Goal: Information Seeking & Learning: Check status

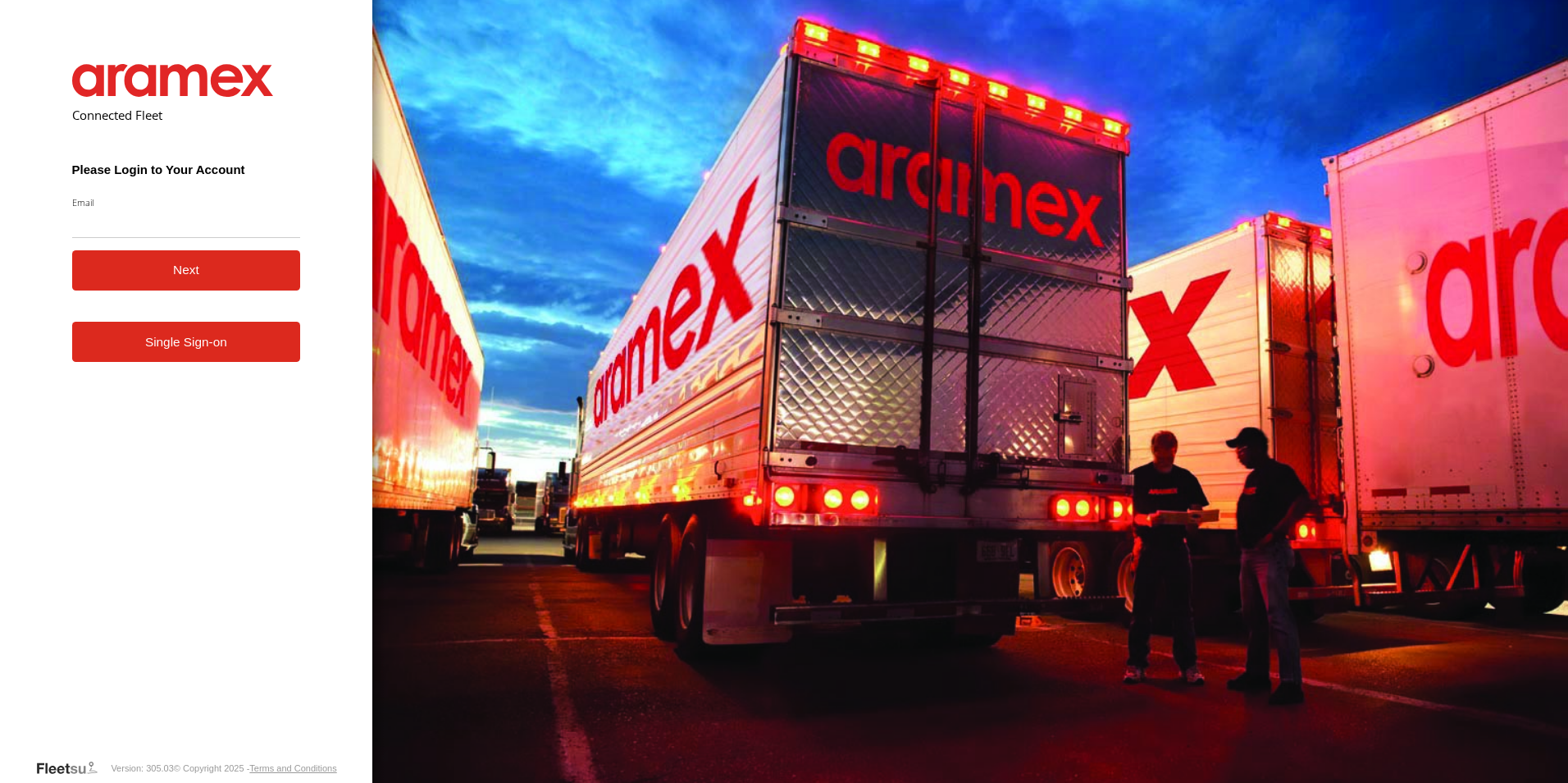
click at [288, 364] on form "Connected Fleet Please Login to Your Account Email Enter a valid login email ad…" at bounding box center [186, 399] width 278 height 719
click at [233, 342] on link "Single Sign-on" at bounding box center [187, 342] width 229 height 40
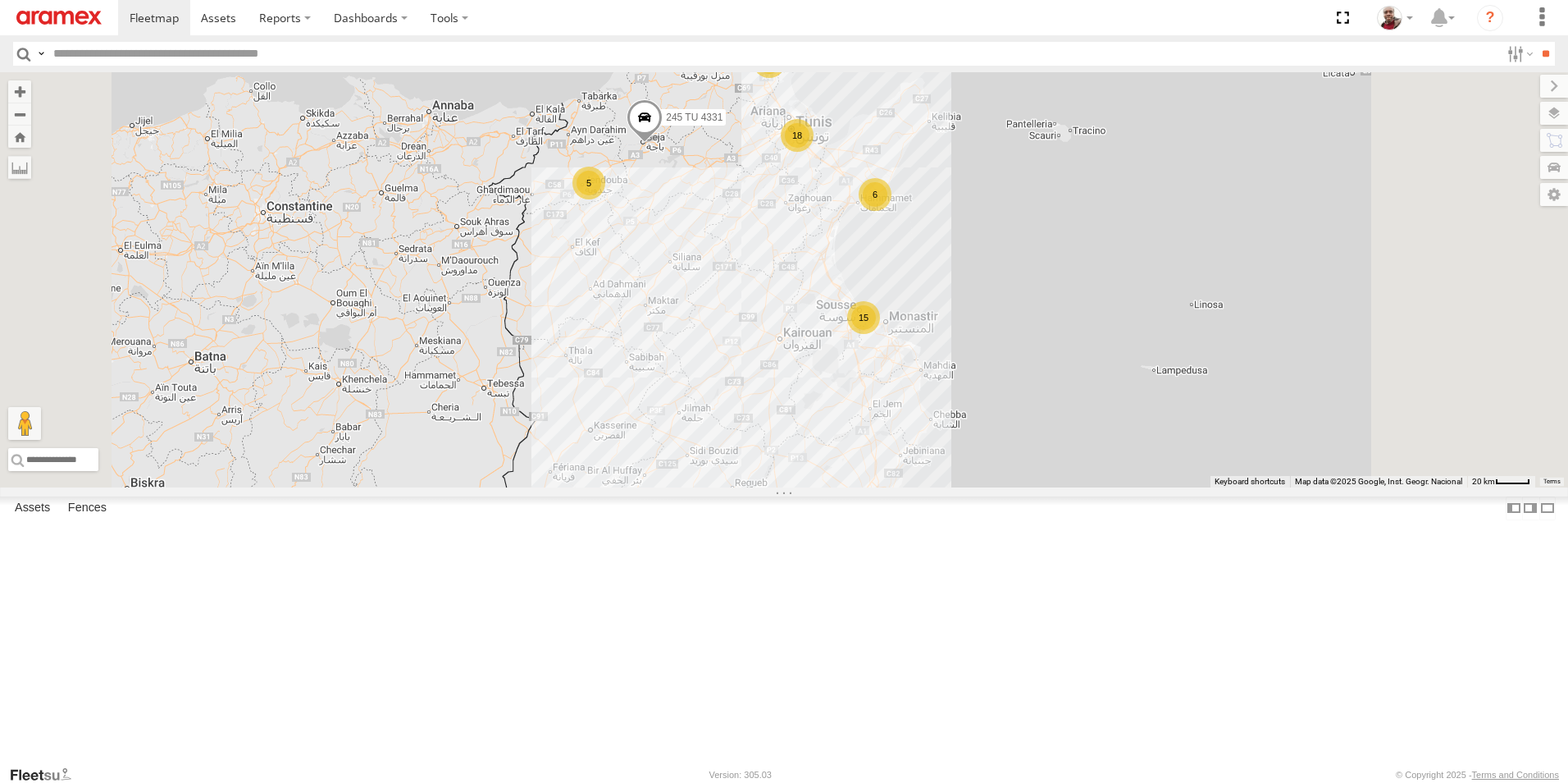
drag, startPoint x: 986, startPoint y: 331, endPoint x: 929, endPoint y: 376, distance: 72.6
click at [929, 376] on div "245 TU 4331 18 6 5 15 7 6 5" at bounding box center [784, 280] width 1568 height 416
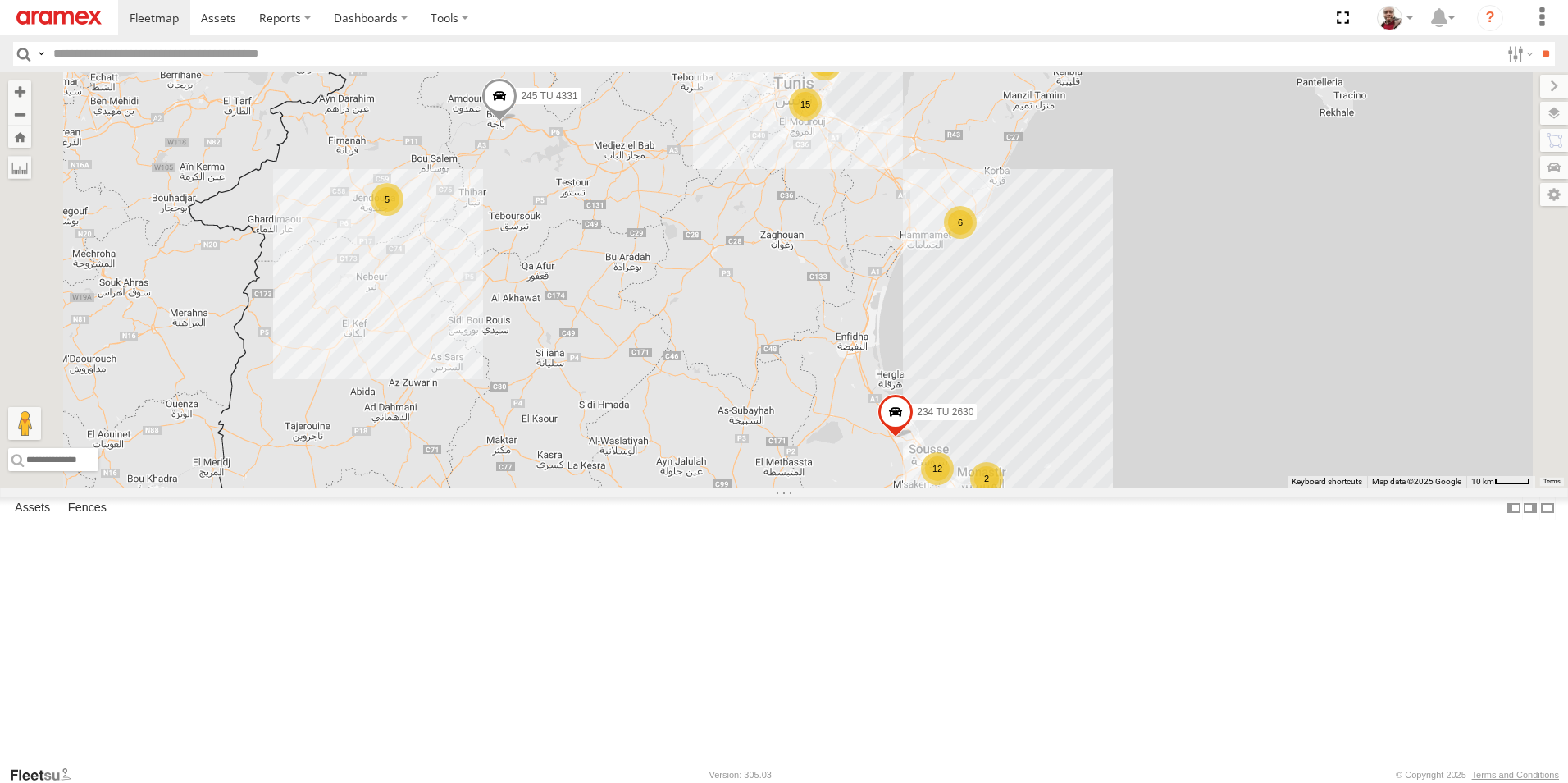
drag, startPoint x: 1008, startPoint y: 290, endPoint x: 1002, endPoint y: 319, distance: 29.6
click at [1002, 319] on div "245 TU 4331 15 6 5 12 234 TU 2630 2 5 3" at bounding box center [784, 280] width 1568 height 416
click at [582, 53] on input "text" at bounding box center [773, 53] width 1453 height 24
type input "****"
click at [1537, 42] on input "**" at bounding box center [1546, 53] width 19 height 24
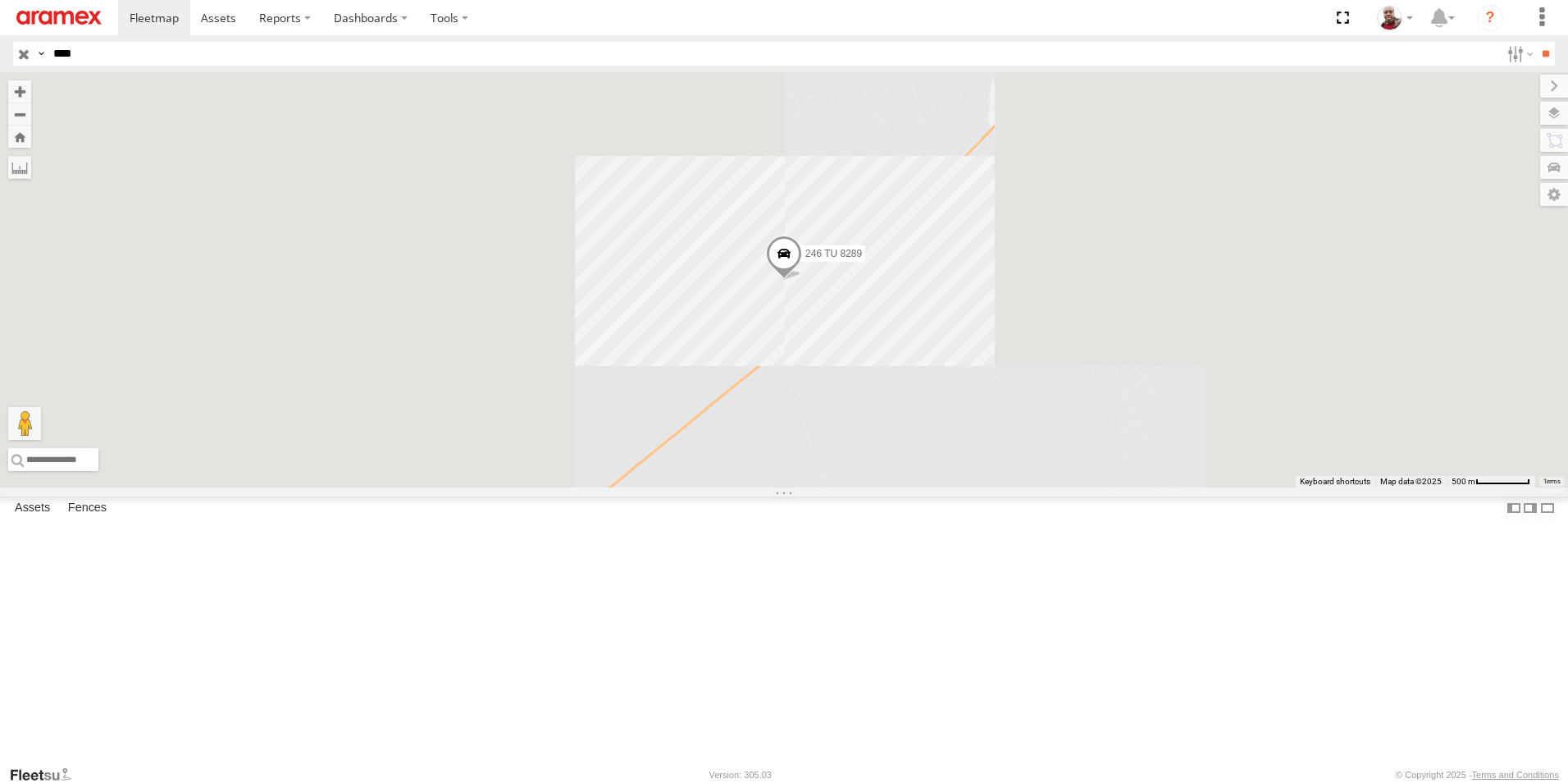
click at [802, 280] on span at bounding box center [784, 257] width 36 height 45
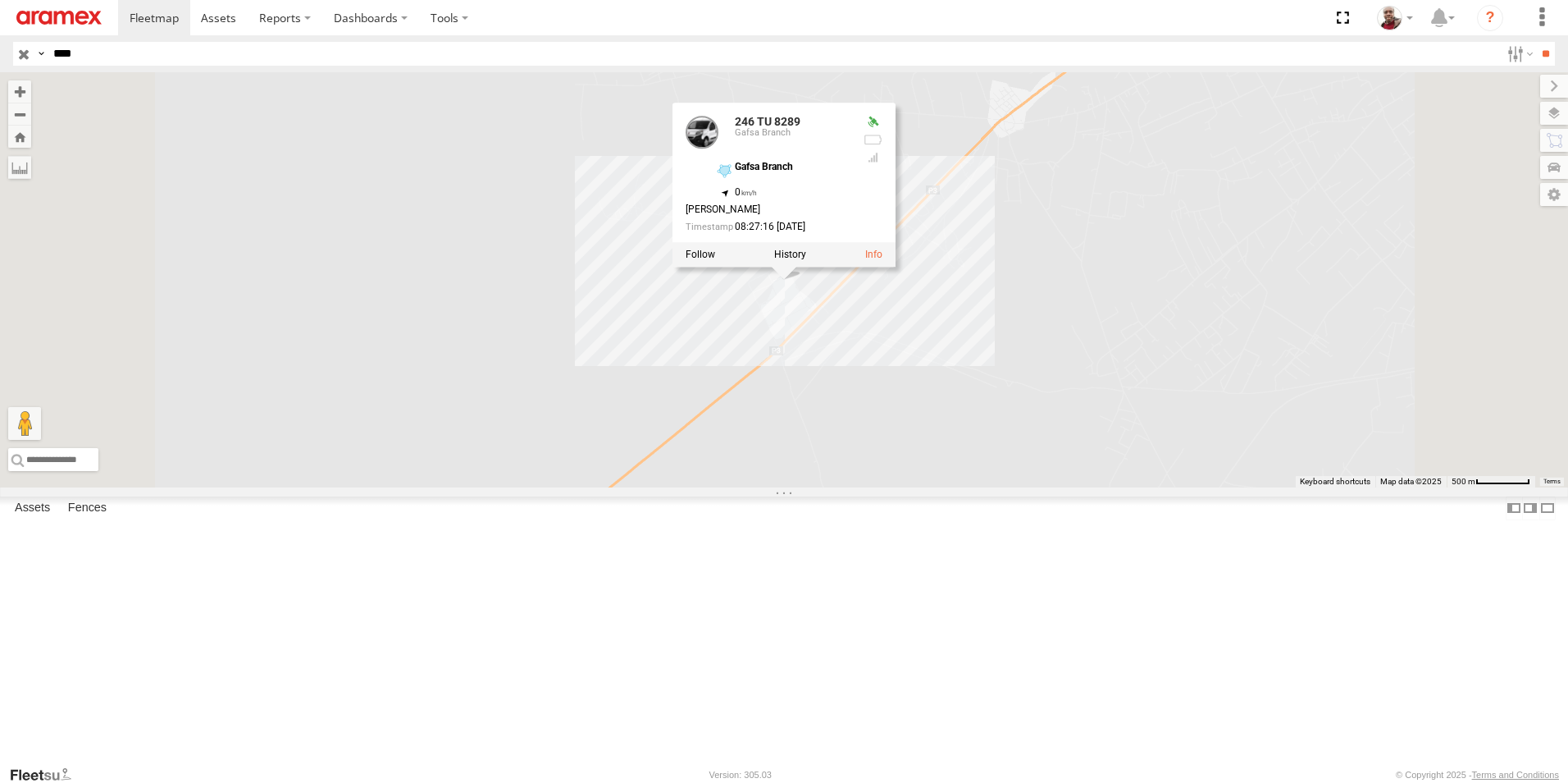
click at [22, 52] on input "button" at bounding box center [24, 53] width 21 height 24
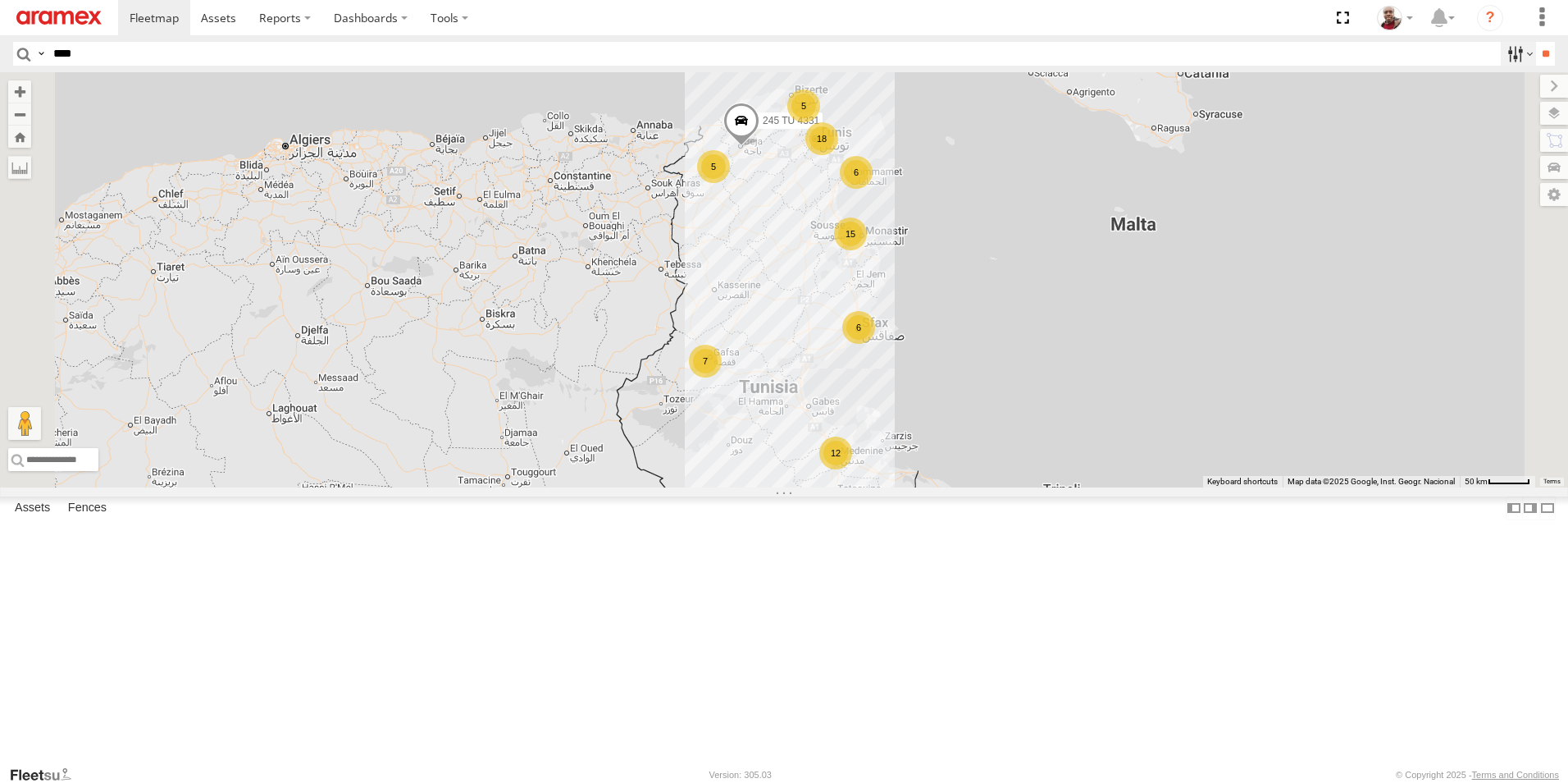
click at [1518, 51] on label at bounding box center [1518, 53] width 35 height 24
click at [0, 0] on label at bounding box center [0, 0] width 0 height 0
click at [0, 0] on span "Gafsa Branch" at bounding box center [0, 0] width 0 height 0
click at [1547, 58] on input "**" at bounding box center [1546, 53] width 19 height 24
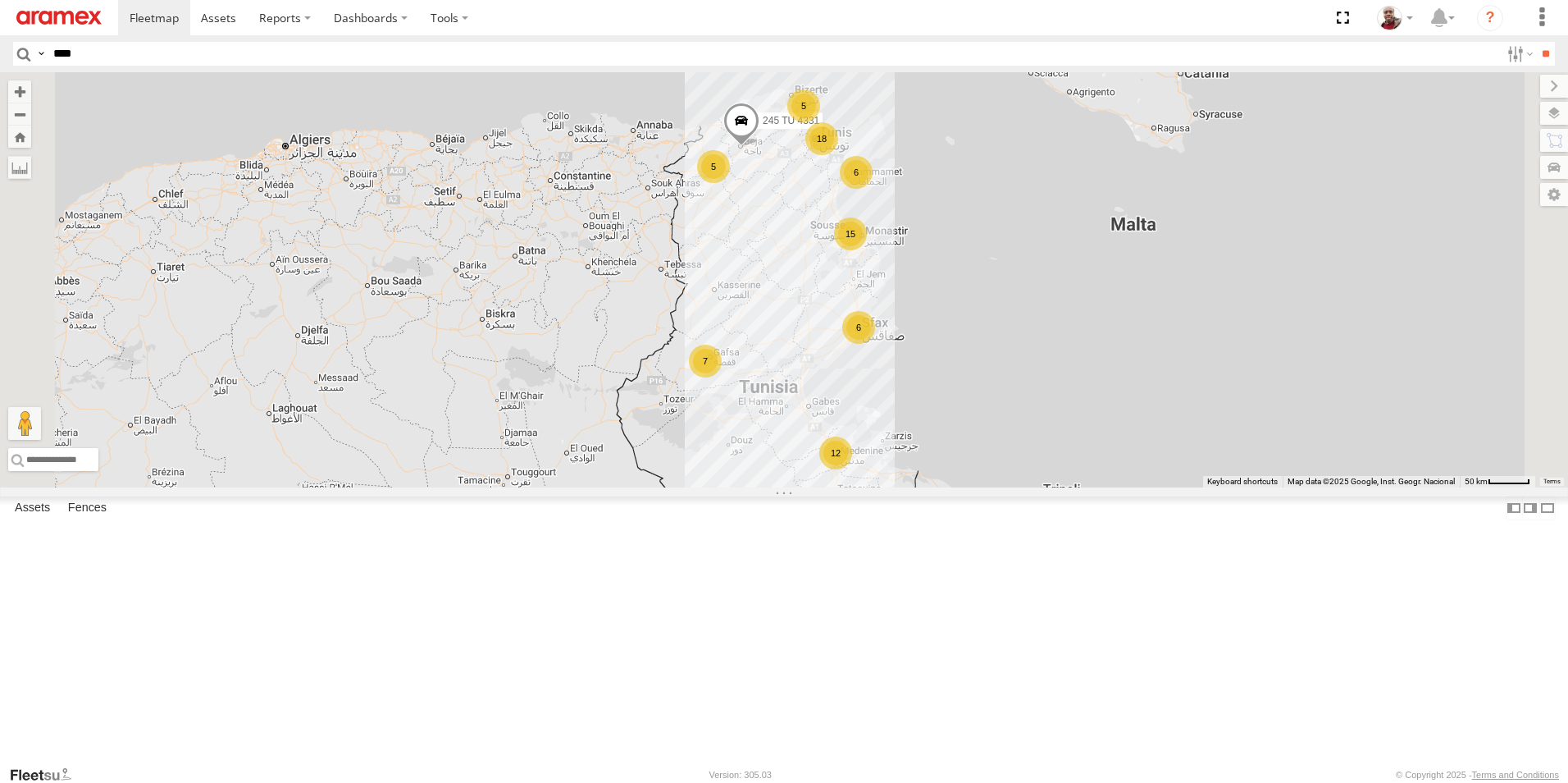
scroll to position [0, 1]
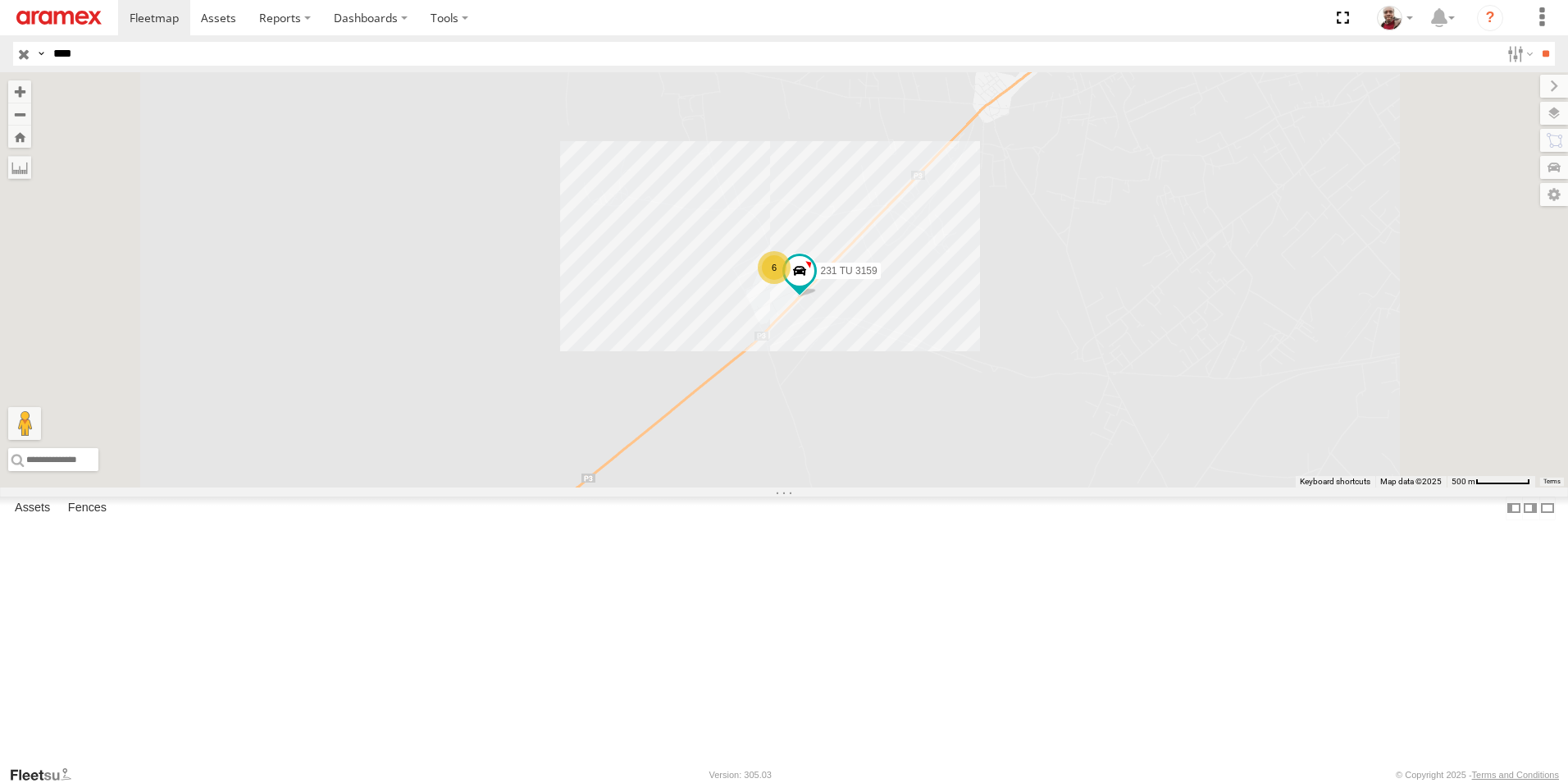
click at [0, 0] on div "245 TU 9065" at bounding box center [0, 0] width 0 height 0
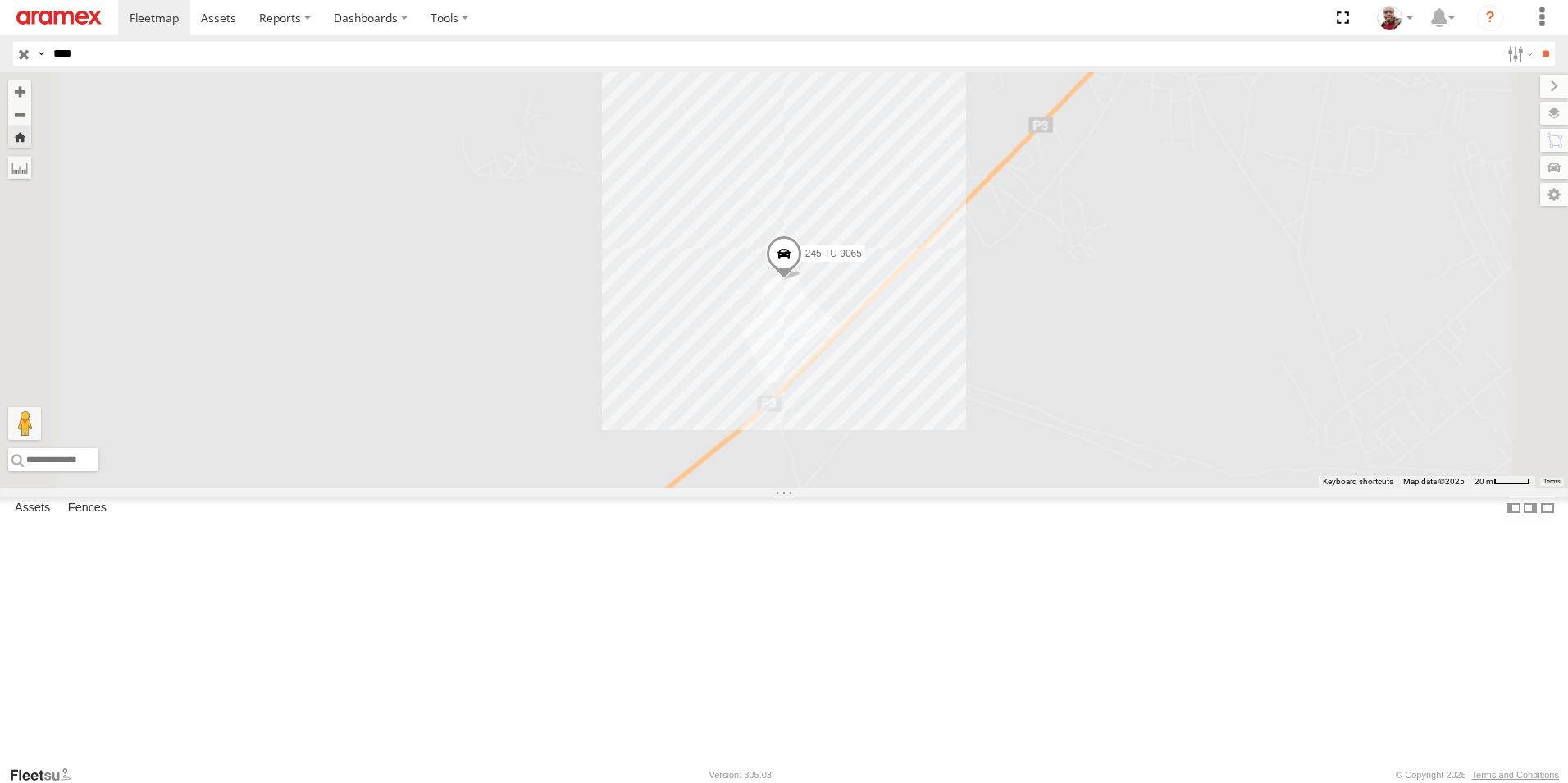
click at [802, 281] on span at bounding box center [784, 258] width 36 height 45
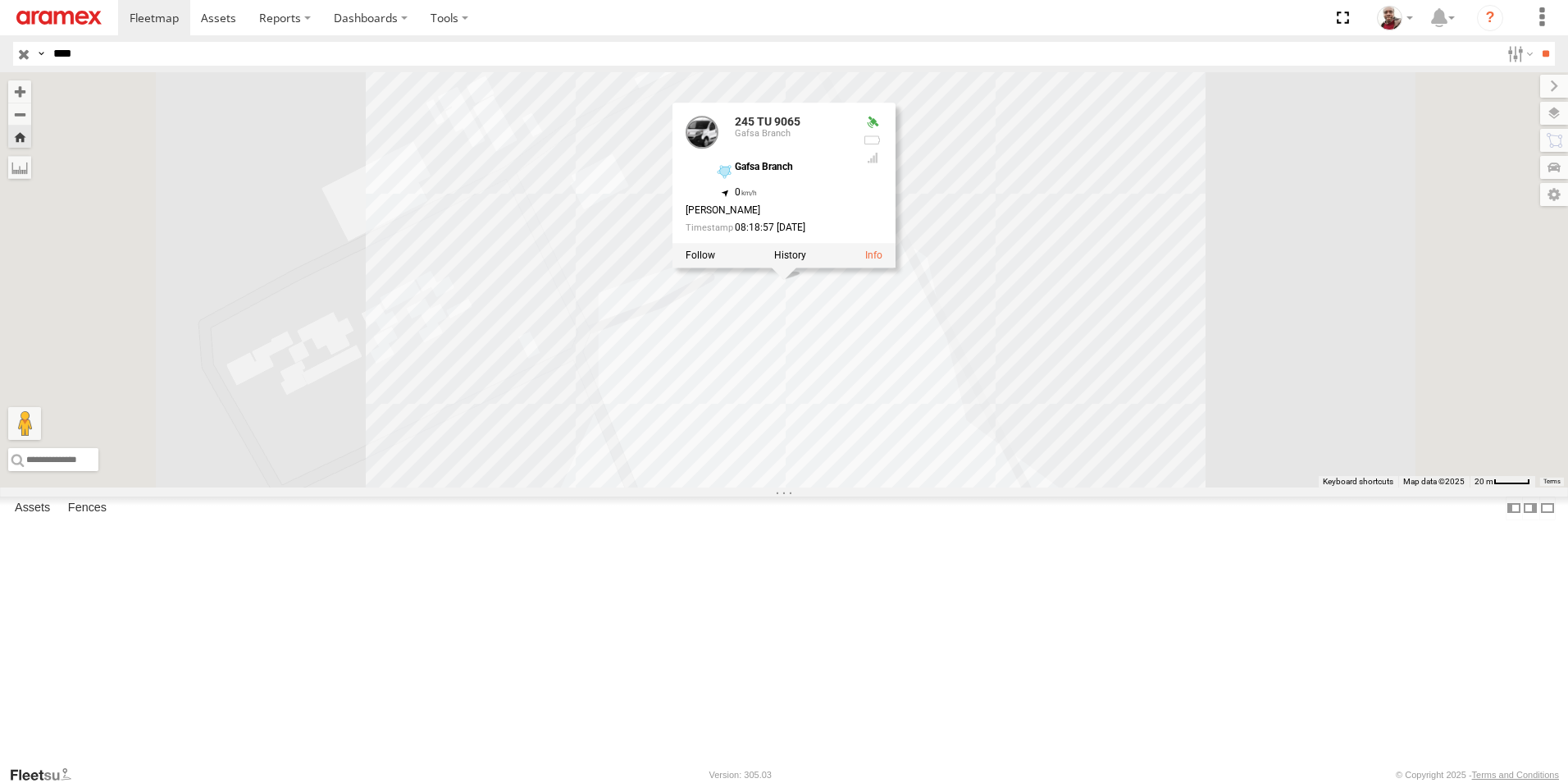
click at [551, 445] on div "245 TU 9065 245 TU 9065 Gafsa Branch Gafsa Branch 34.38718 , 8.70116 0 Ilyes Ar…" at bounding box center [784, 280] width 1568 height 416
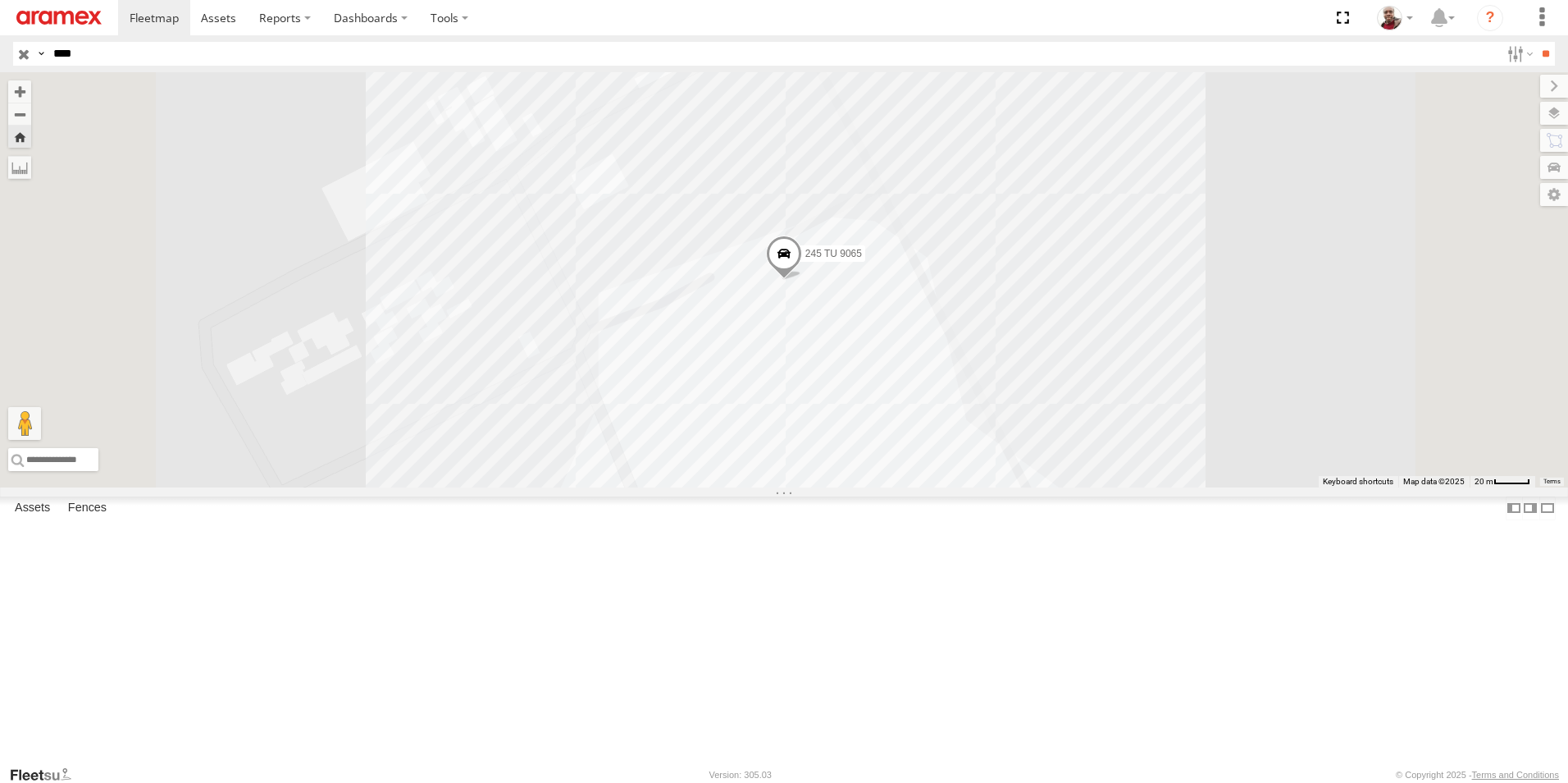
click at [0, 0] on div "246 TU 8280" at bounding box center [0, 0] width 0 height 0
click at [802, 281] on span at bounding box center [784, 258] width 36 height 45
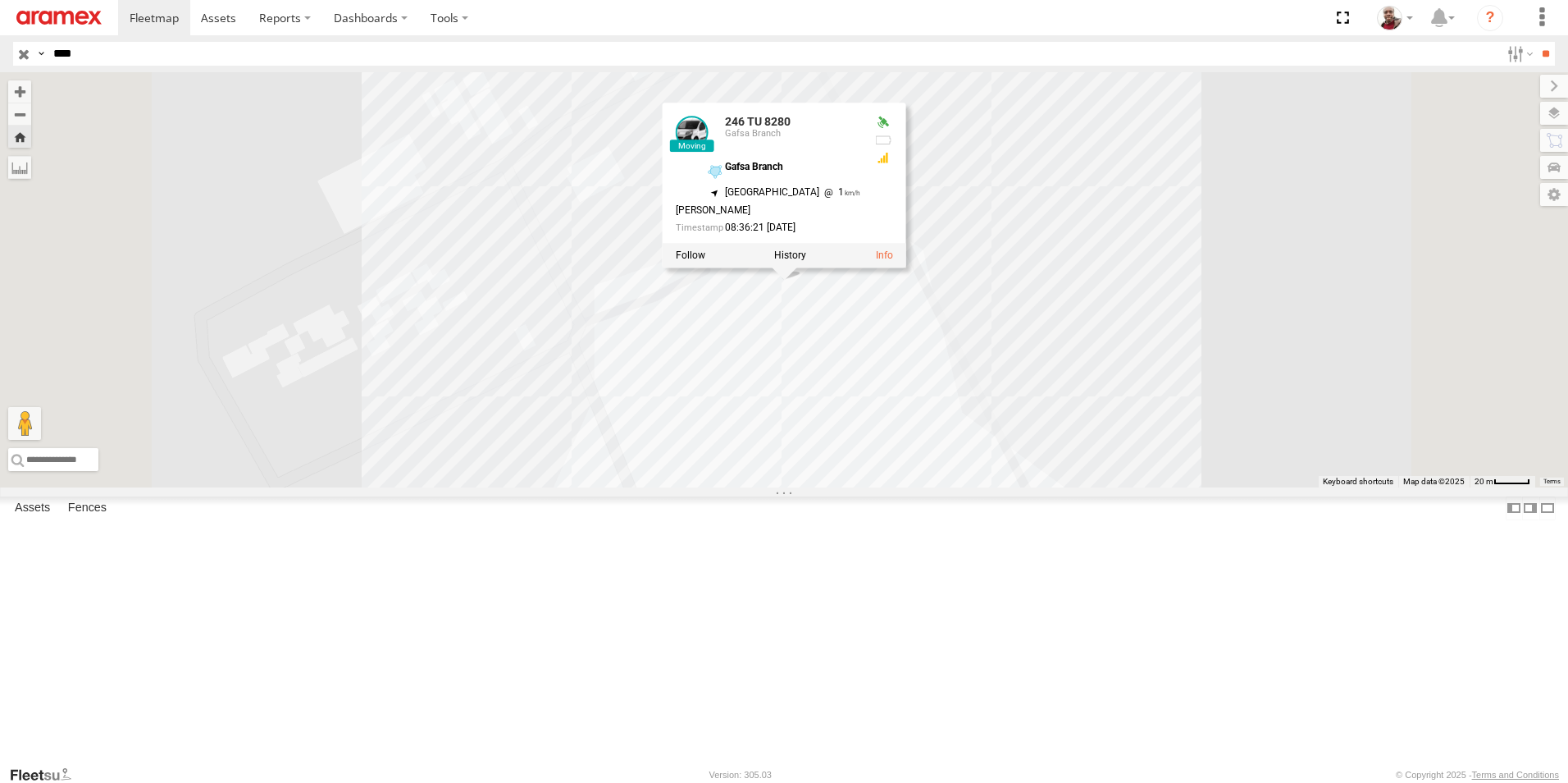
click at [0, 0] on div "247 TU 9974 Gafsa Branch" at bounding box center [0, 0] width 0 height 0
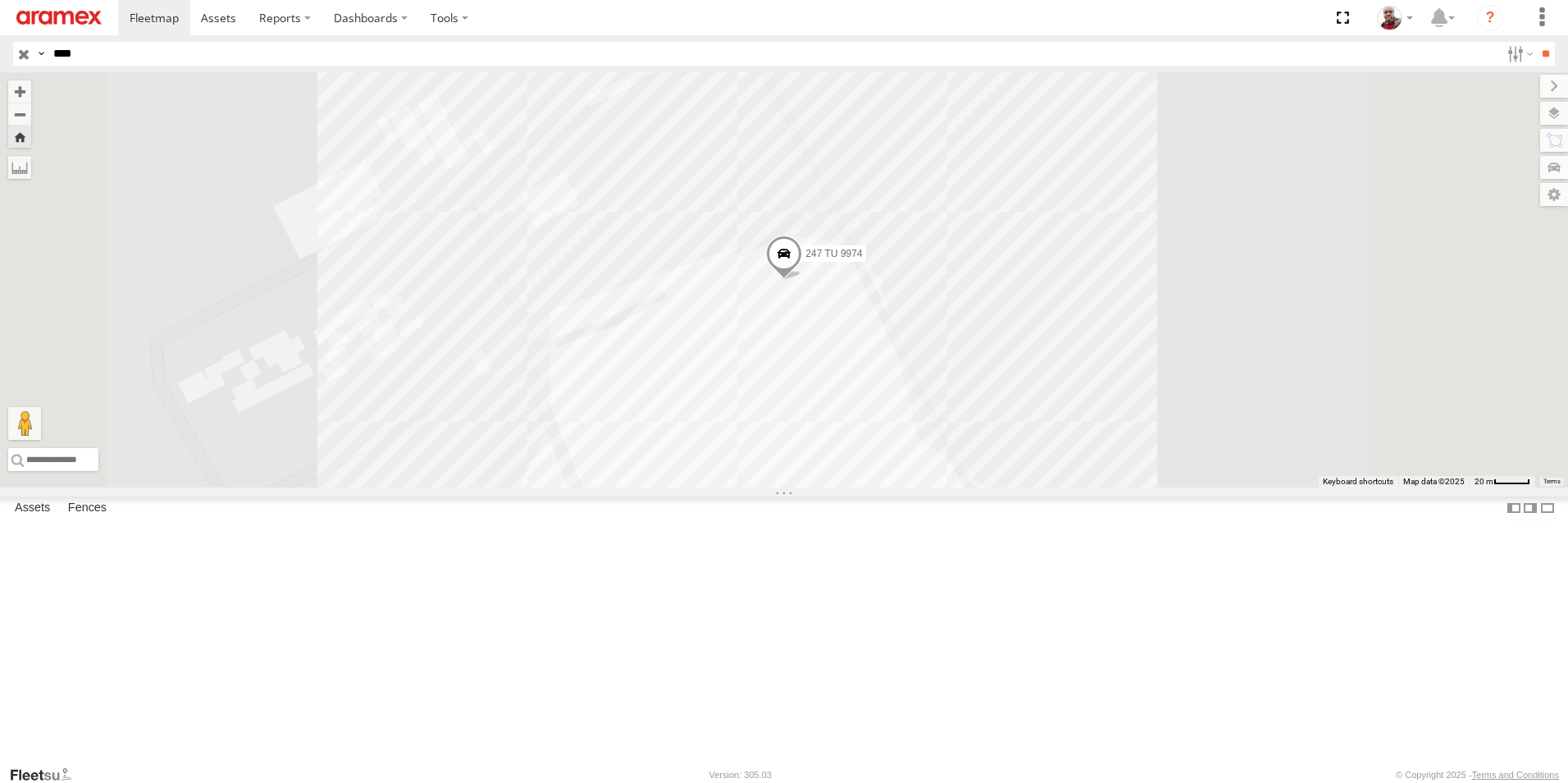
click at [802, 280] on span at bounding box center [784, 257] width 36 height 45
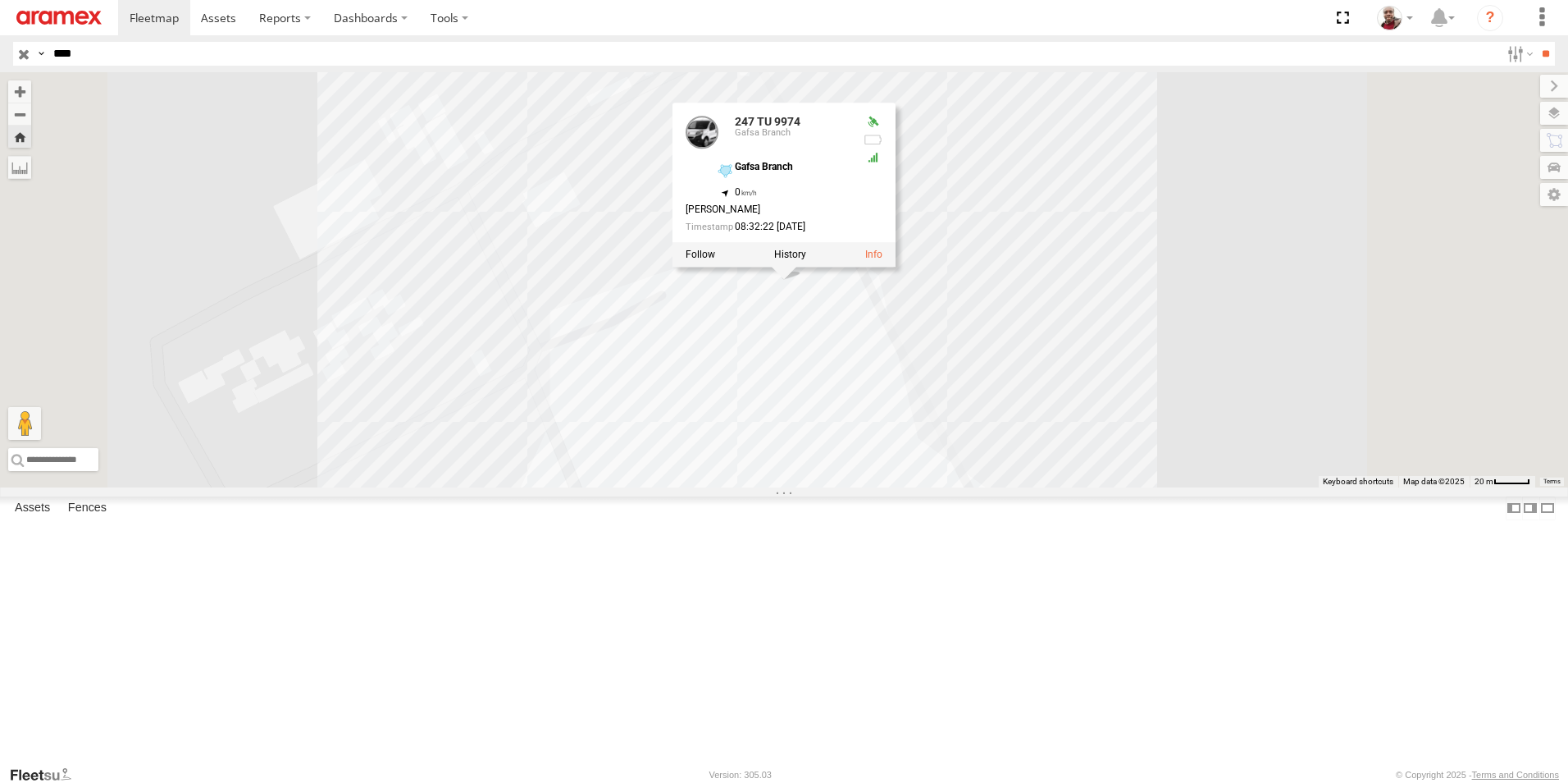
click at [601, 487] on div "247 TU 9974 247 TU 9974 Gafsa Branch Gafsa Branch 34.38728 , 8.70148 0 Moez Saa…" at bounding box center [784, 280] width 1568 height 416
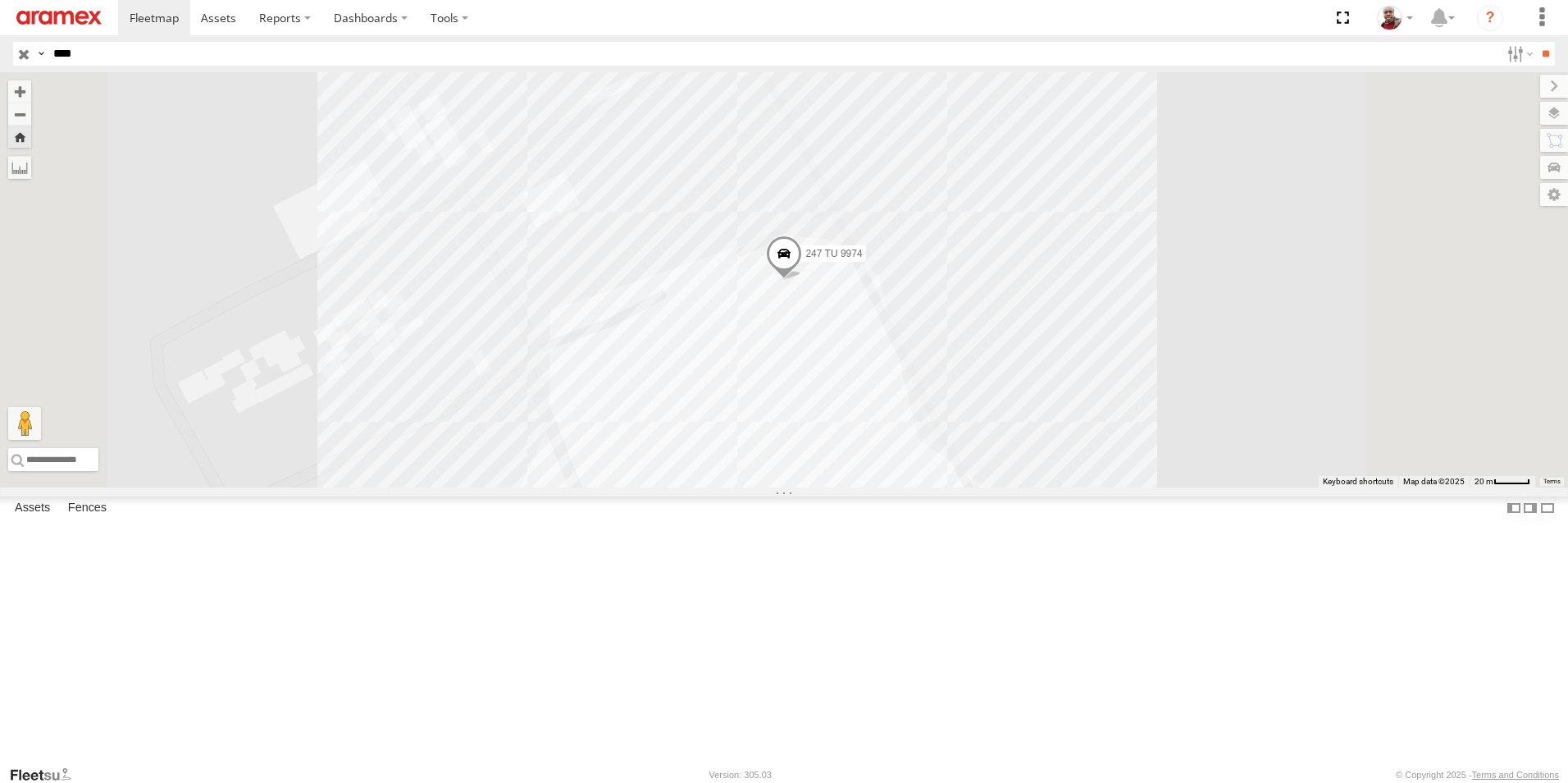
click at [0, 0] on div "245 TU 4334" at bounding box center [0, 0] width 0 height 0
click at [799, 269] on span at bounding box center [784, 254] width 30 height 30
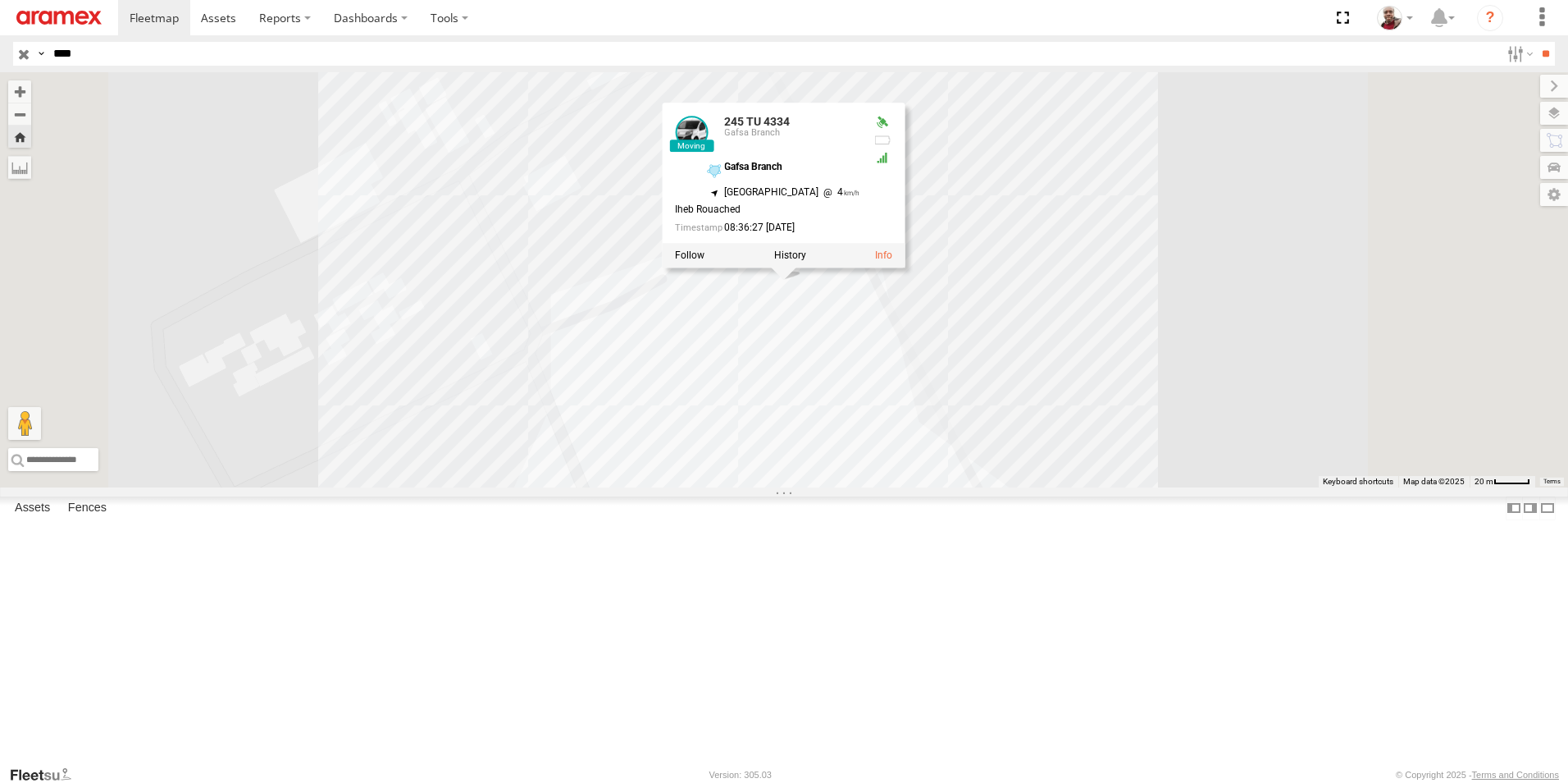
click at [615, 487] on div "245 TU 4334 245 TU 4334 Gafsa Branch Gafsa Branch 34.38719 , 8.70147 North West…" at bounding box center [784, 280] width 1568 height 416
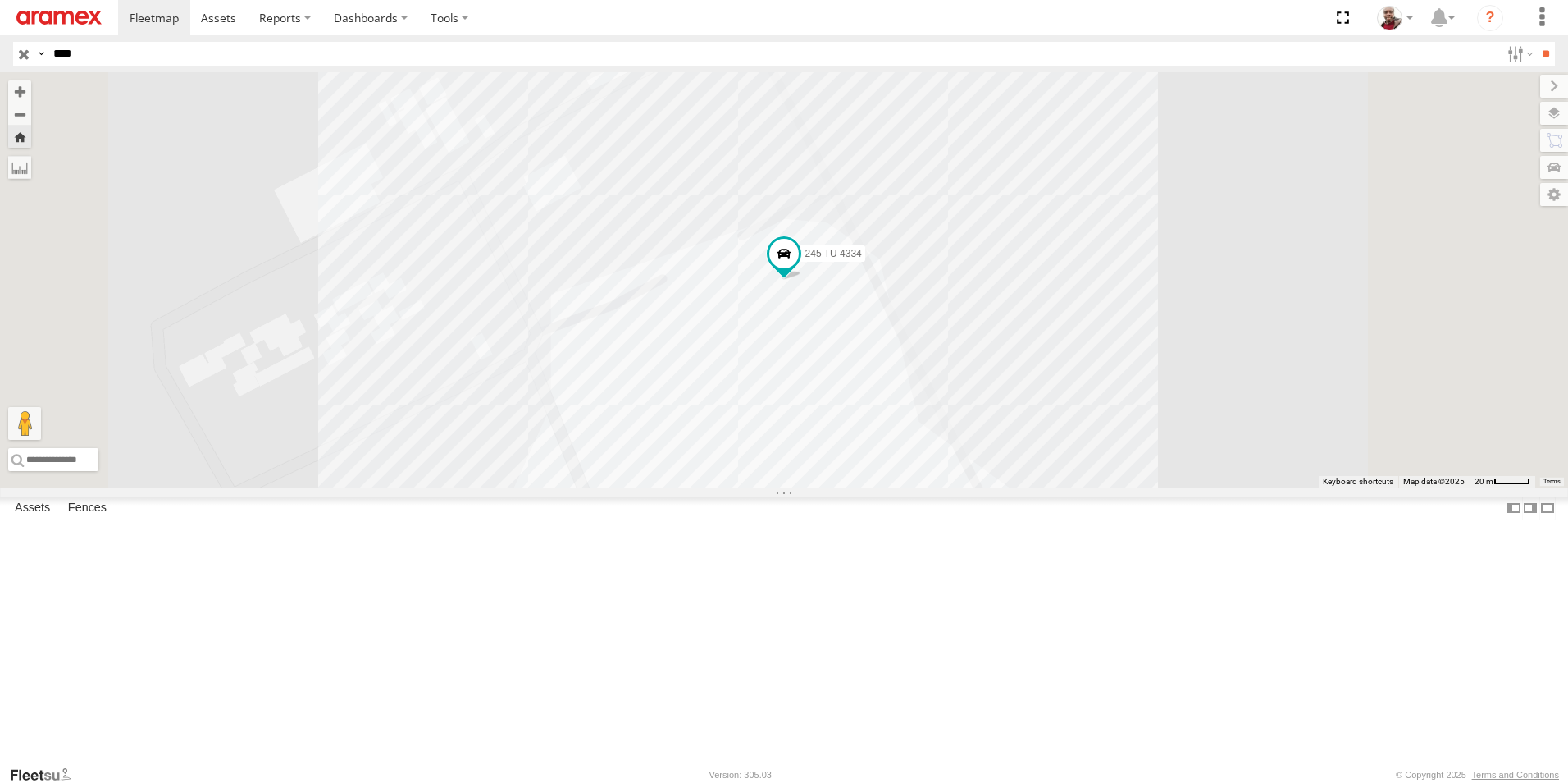
click at [0, 0] on div "231 TU 3159" at bounding box center [0, 0] width 0 height 0
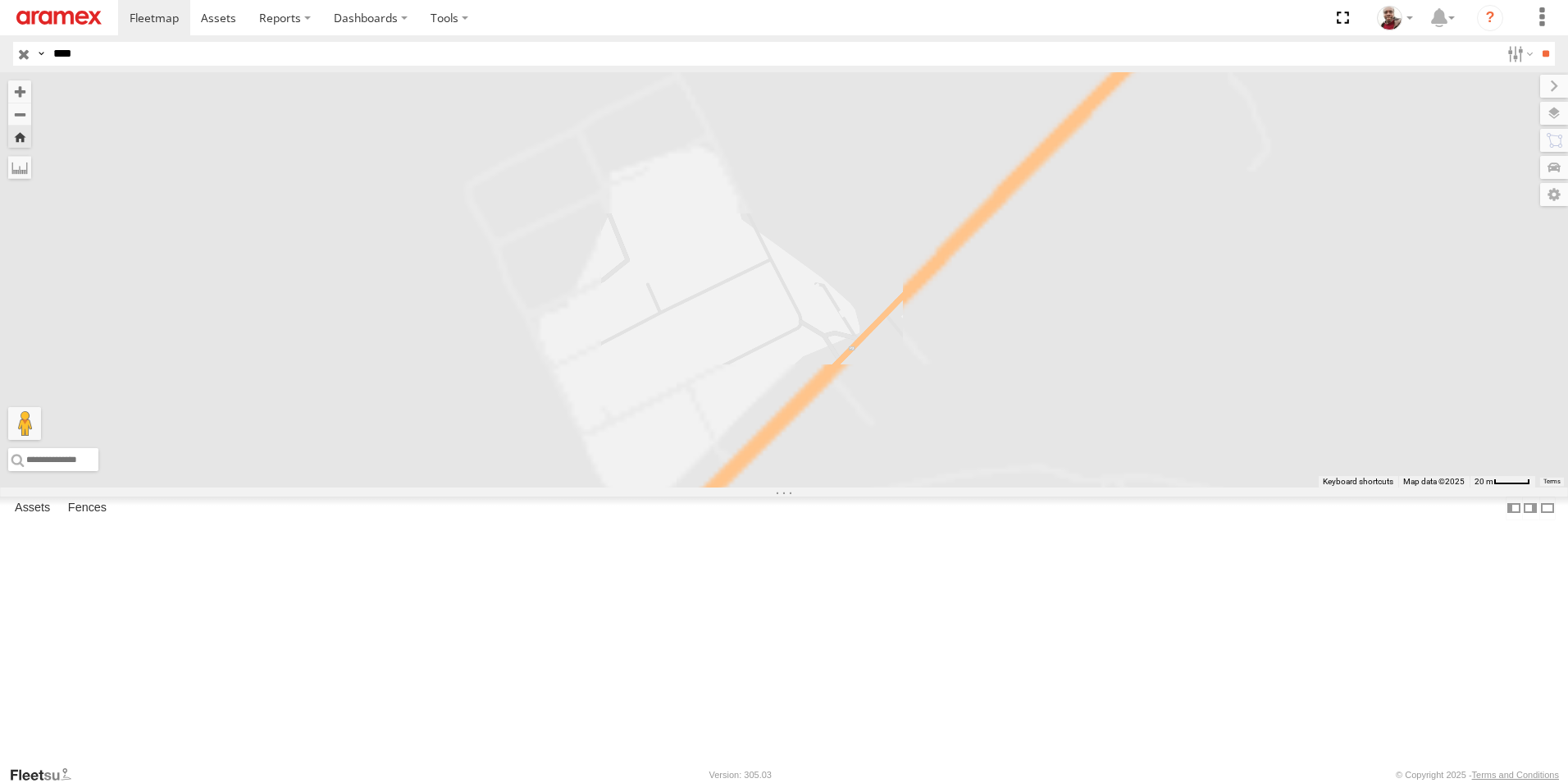
click at [0, 0] on div "245 TU 9065" at bounding box center [0, 0] width 0 height 0
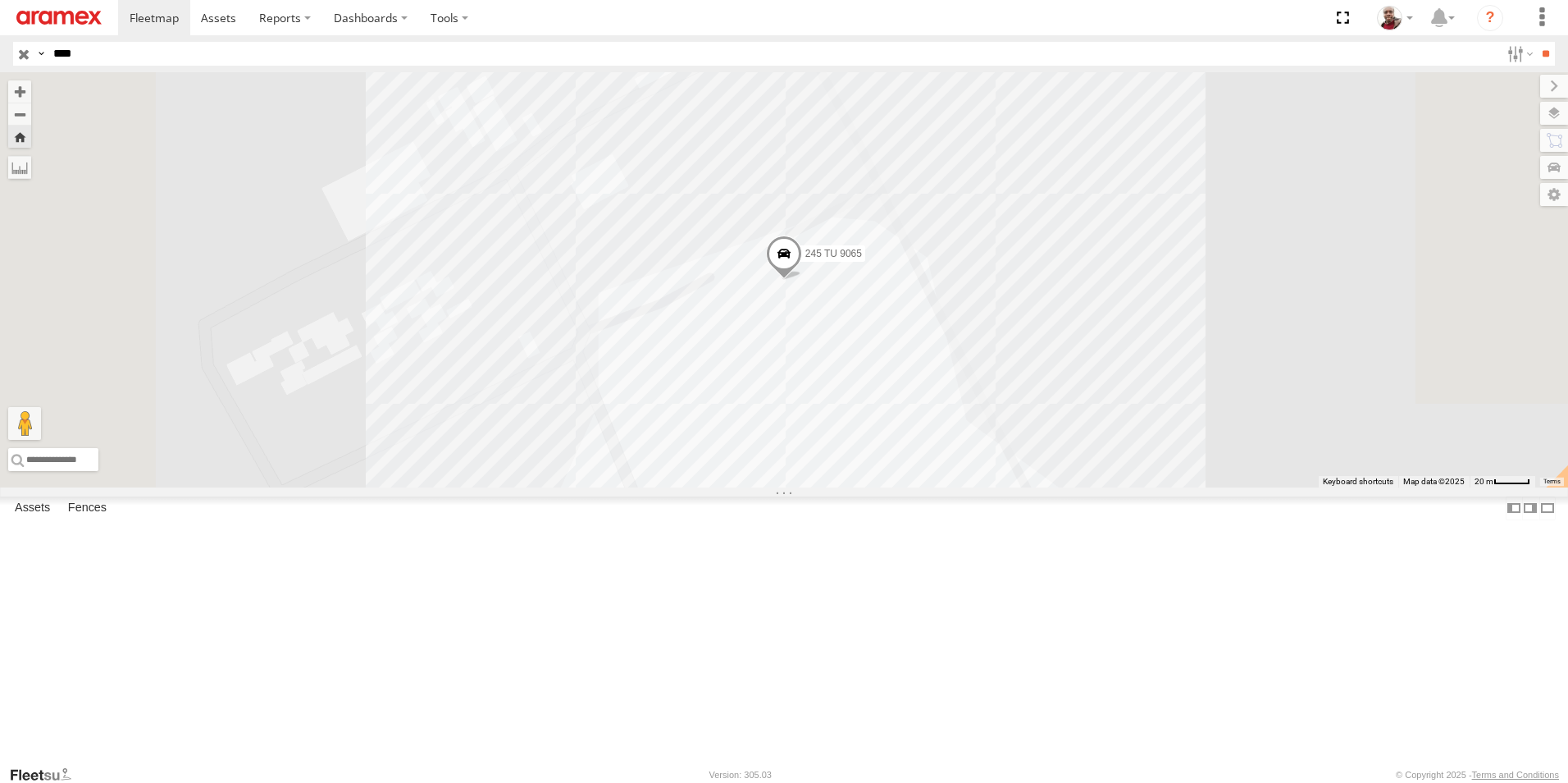
click at [802, 281] on span at bounding box center [784, 258] width 36 height 45
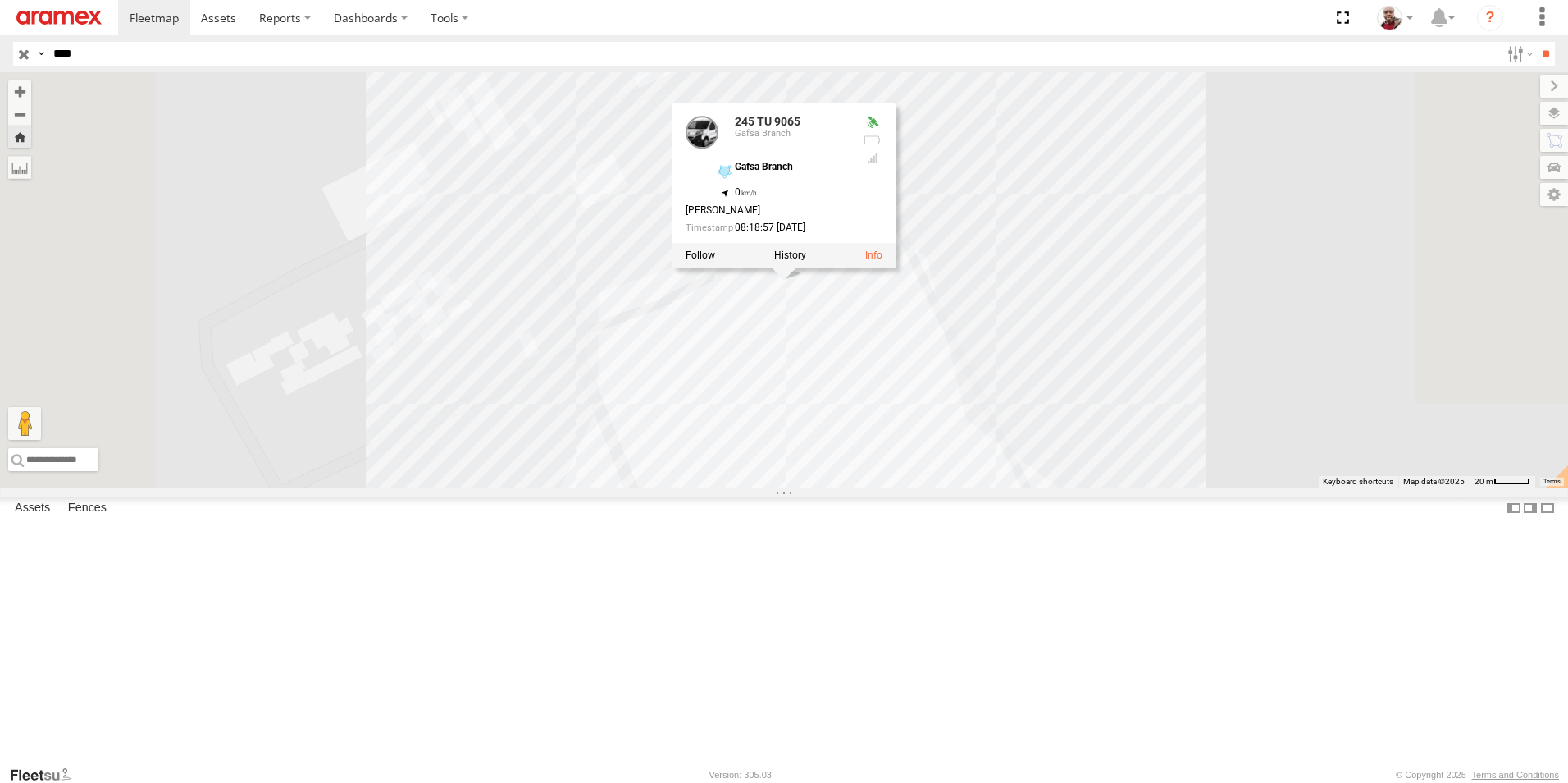
click at [0, 0] on div "246 TU 8289" at bounding box center [0, 0] width 0 height 0
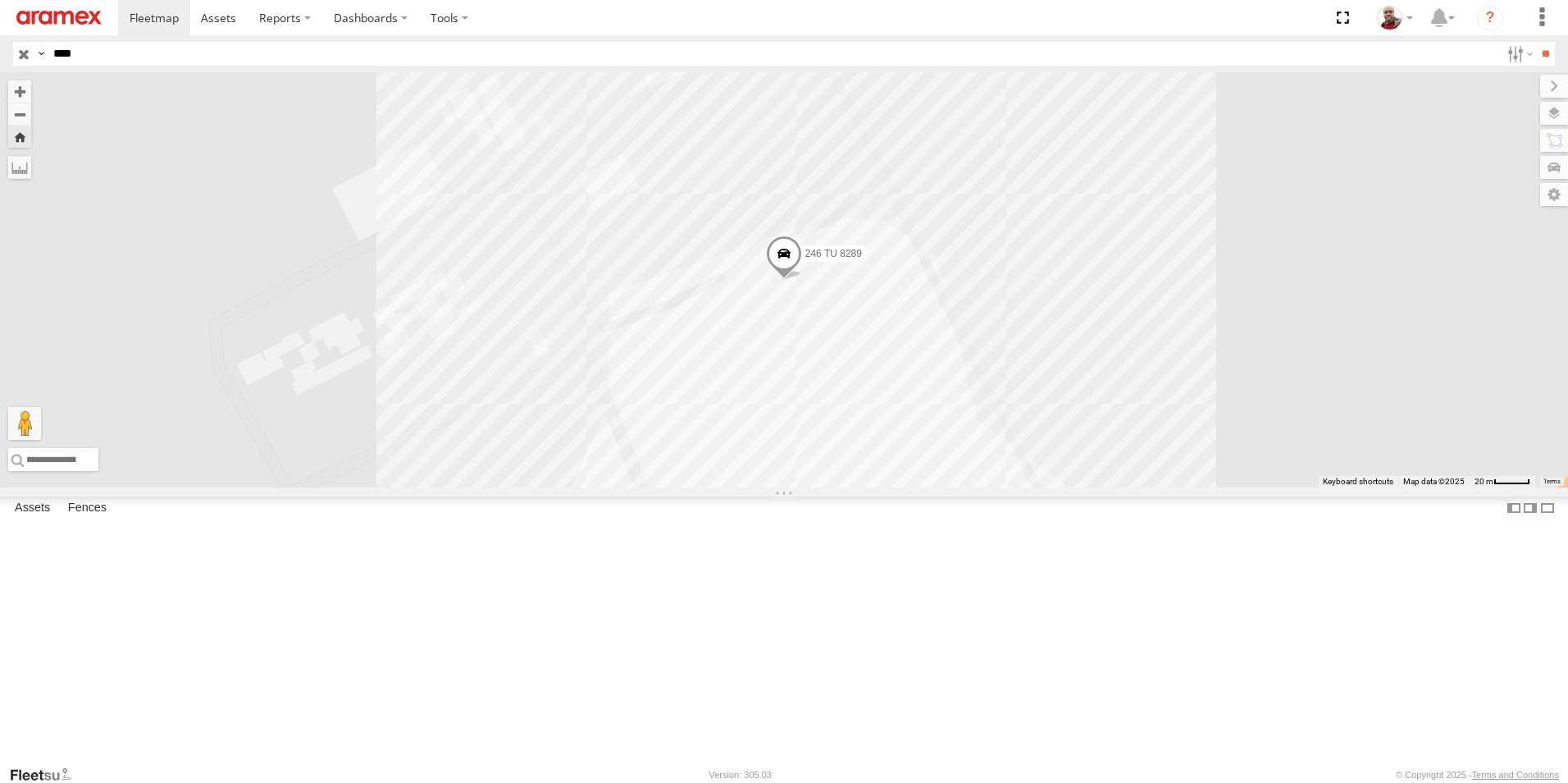
drag, startPoint x: 19, startPoint y: 55, endPoint x: 231, endPoint y: 45, distance: 212.2
click at [19, 55] on input "button" at bounding box center [24, 53] width 21 height 24
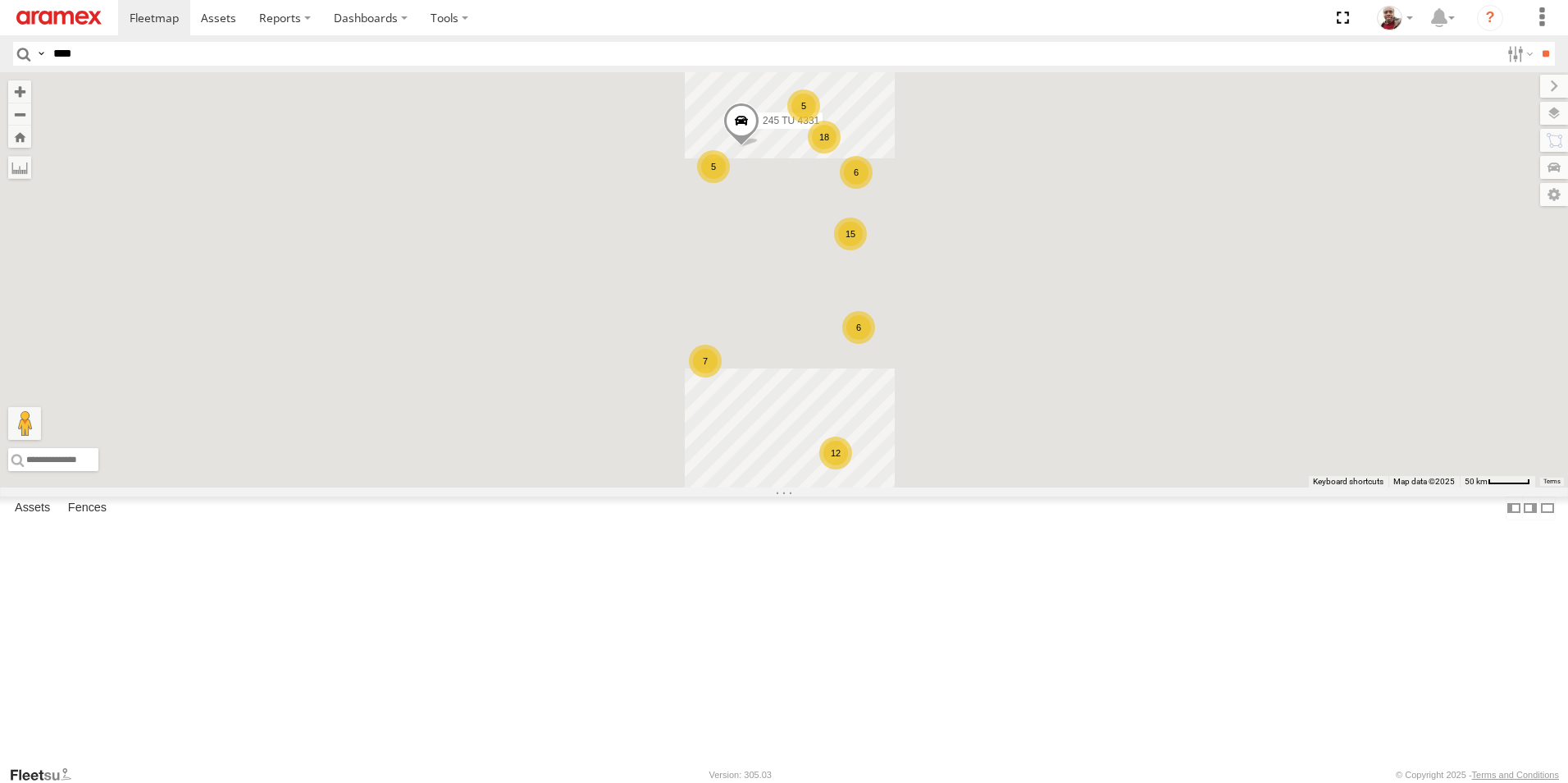
click at [238, 54] on input "****" at bounding box center [773, 53] width 1453 height 24
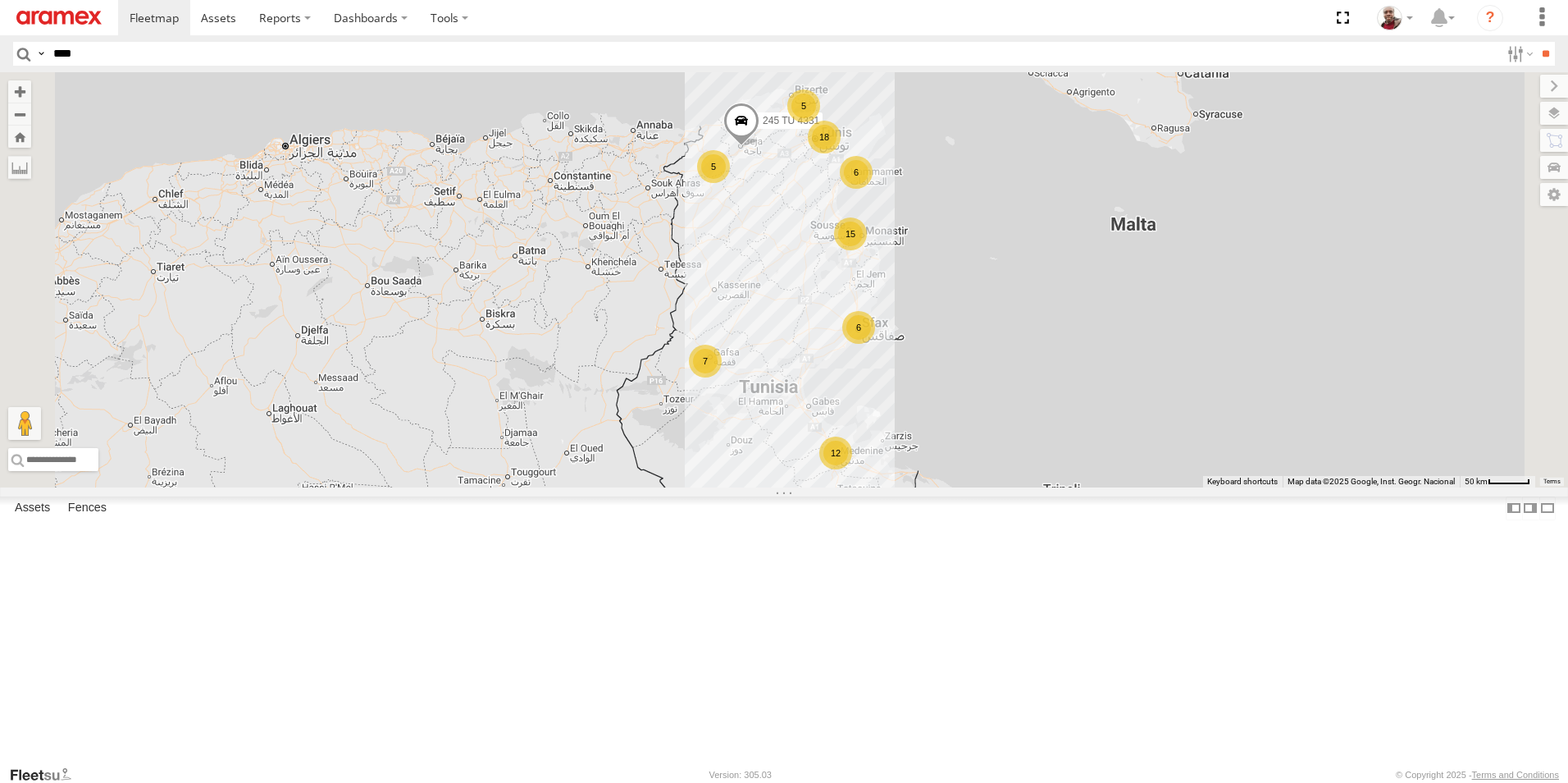
type input "****"
click at [1537, 42] on input "**" at bounding box center [1546, 53] width 19 height 24
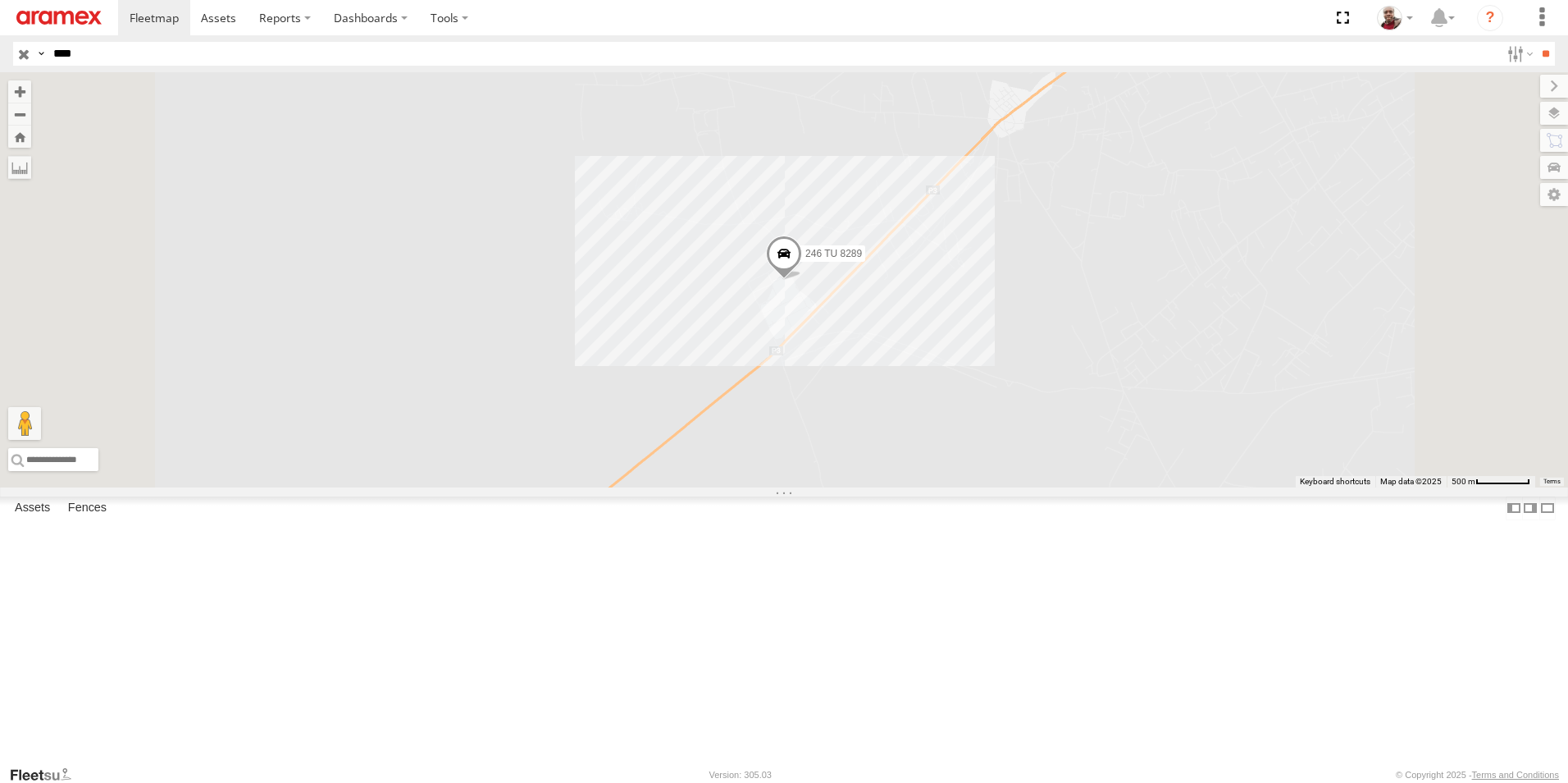
click at [802, 280] on span at bounding box center [784, 257] width 36 height 45
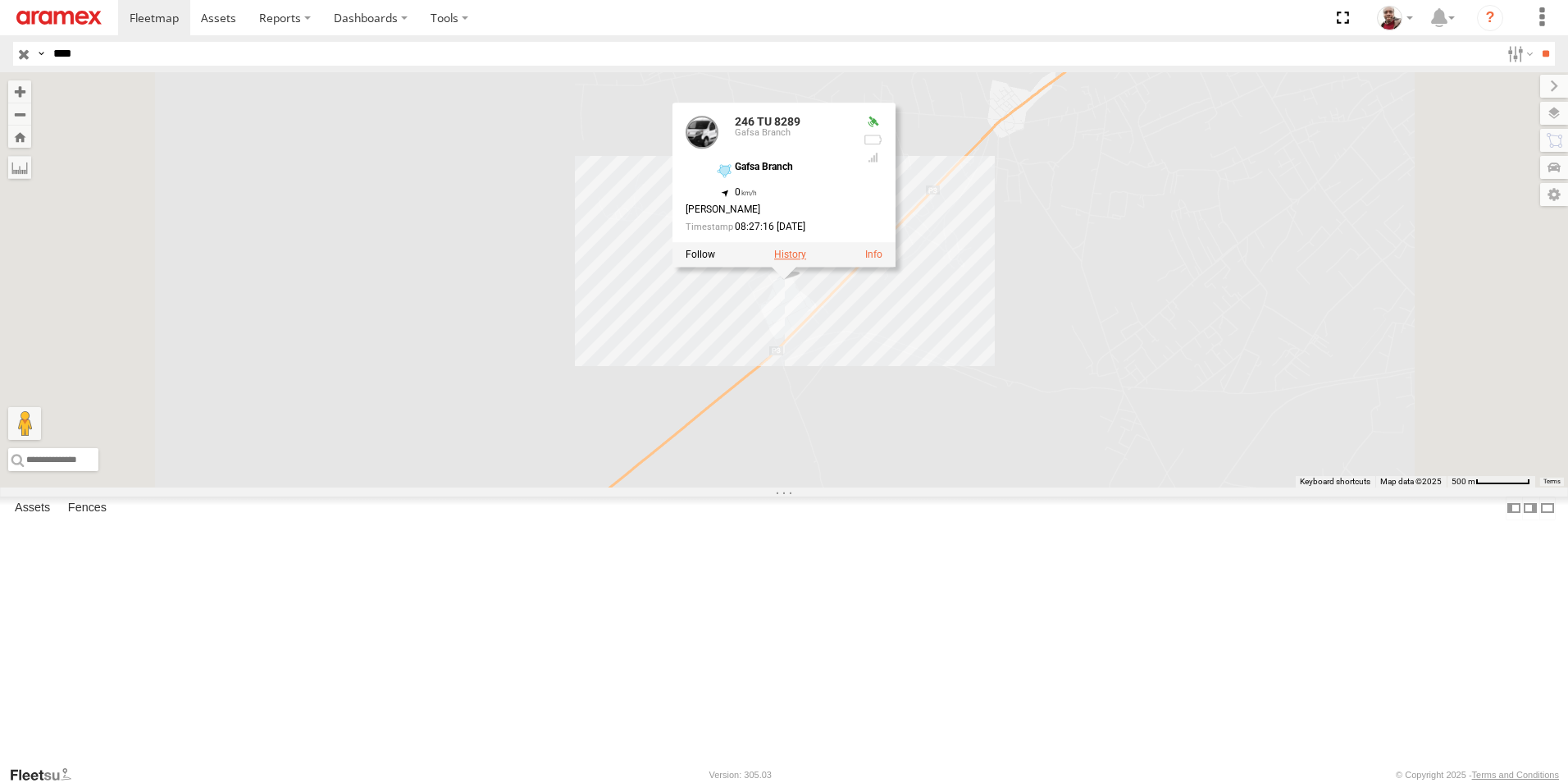
click at [806, 261] on label at bounding box center [790, 255] width 32 height 11
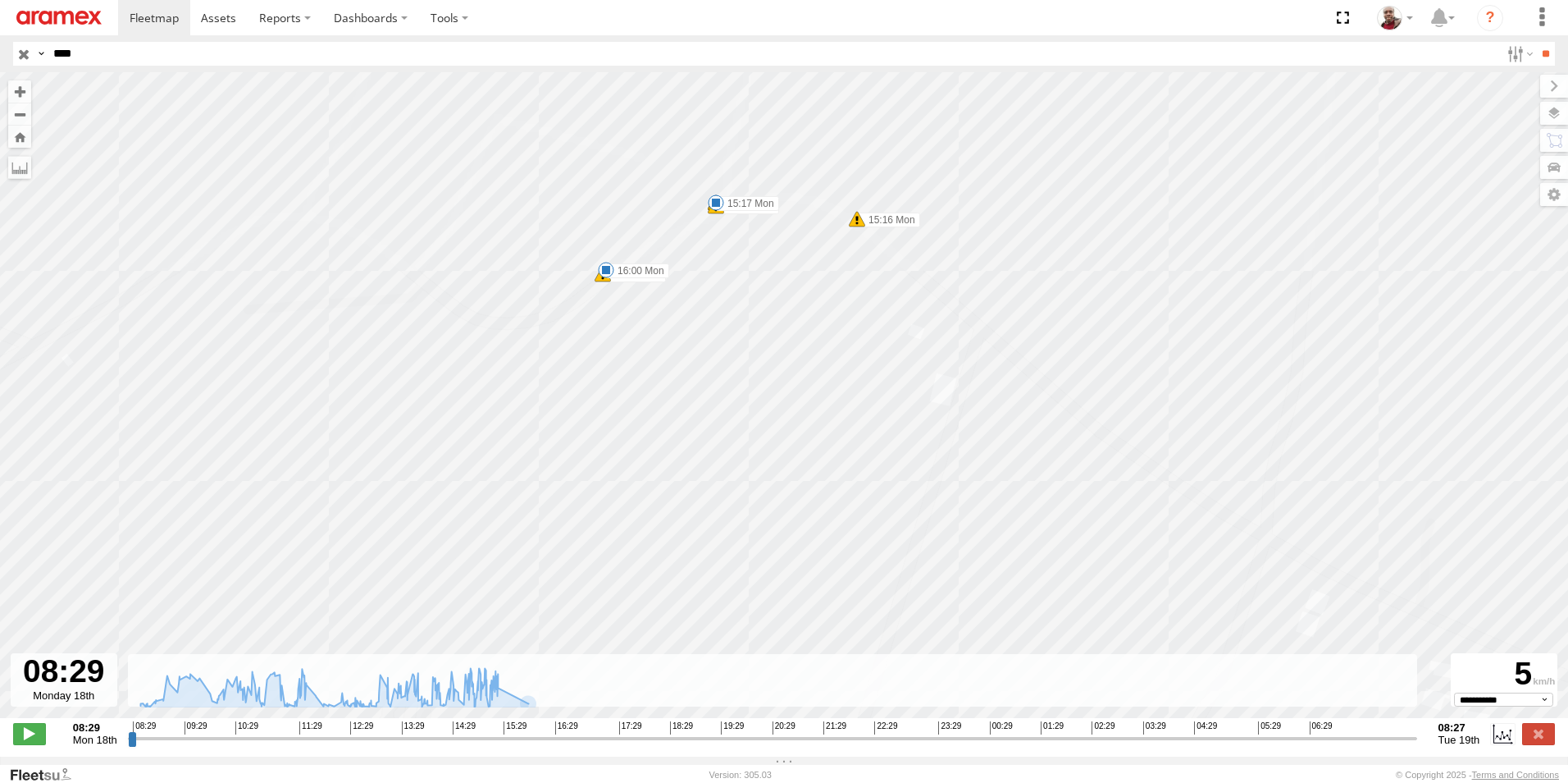
drag, startPoint x: 712, startPoint y: 151, endPoint x: 794, endPoint y: 405, distance: 266.9
click at [794, 405] on div "246 TU 8289 09:02 Mon 09:11 Mon 10:08 Mon 10:20 Mon 10:23 Mon 10:23 Mon 12:34 M…" at bounding box center [784, 404] width 1568 height 663
click at [491, 353] on span at bounding box center [491, 346] width 17 height 17
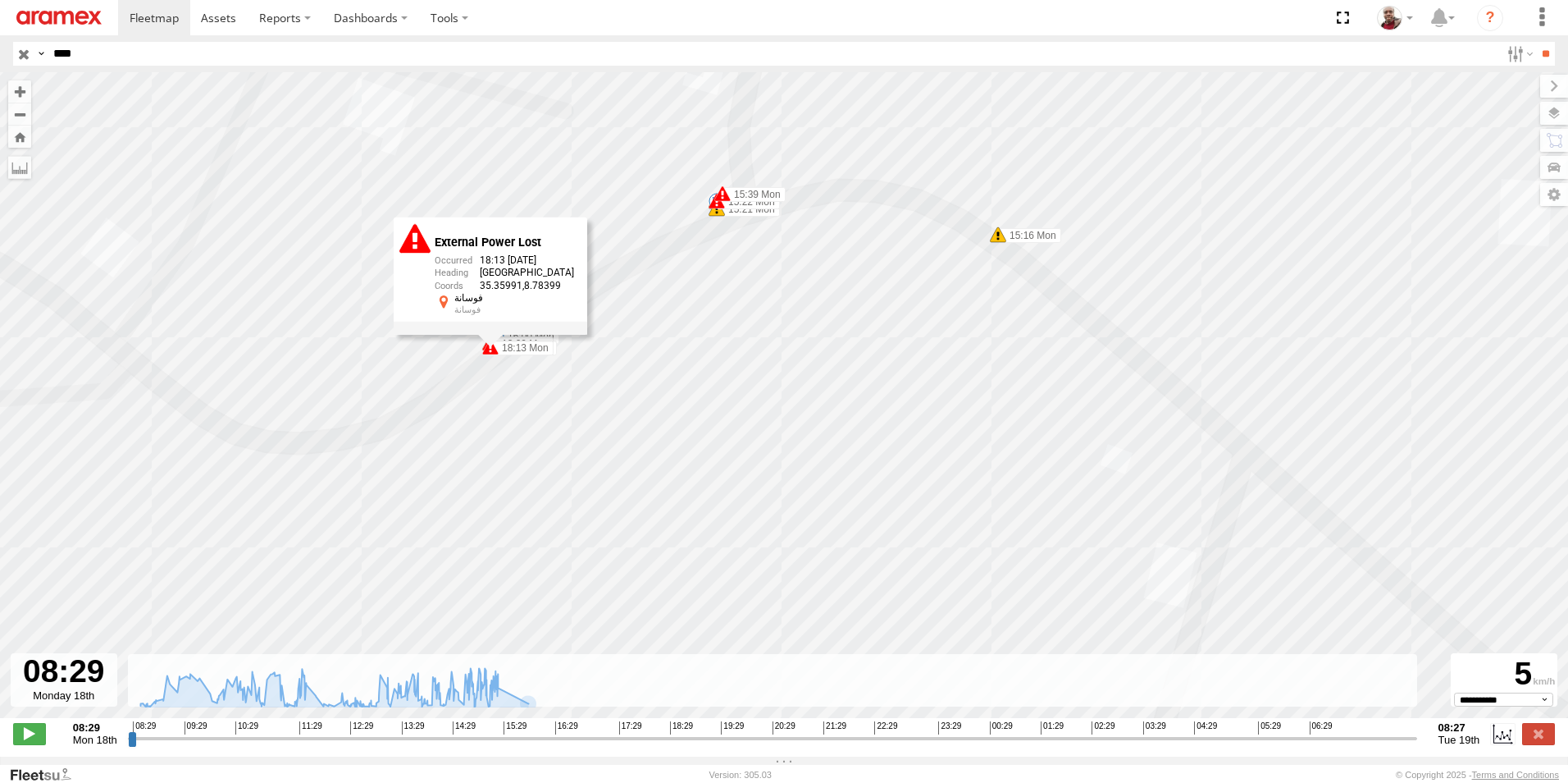
click at [670, 330] on div "246 TU 8289 09:02 Mon 09:11 Mon 10:08 Mon 10:20 Mon 10:23 Mon 10:23 Mon 12:34 M…" at bounding box center [784, 404] width 1568 height 663
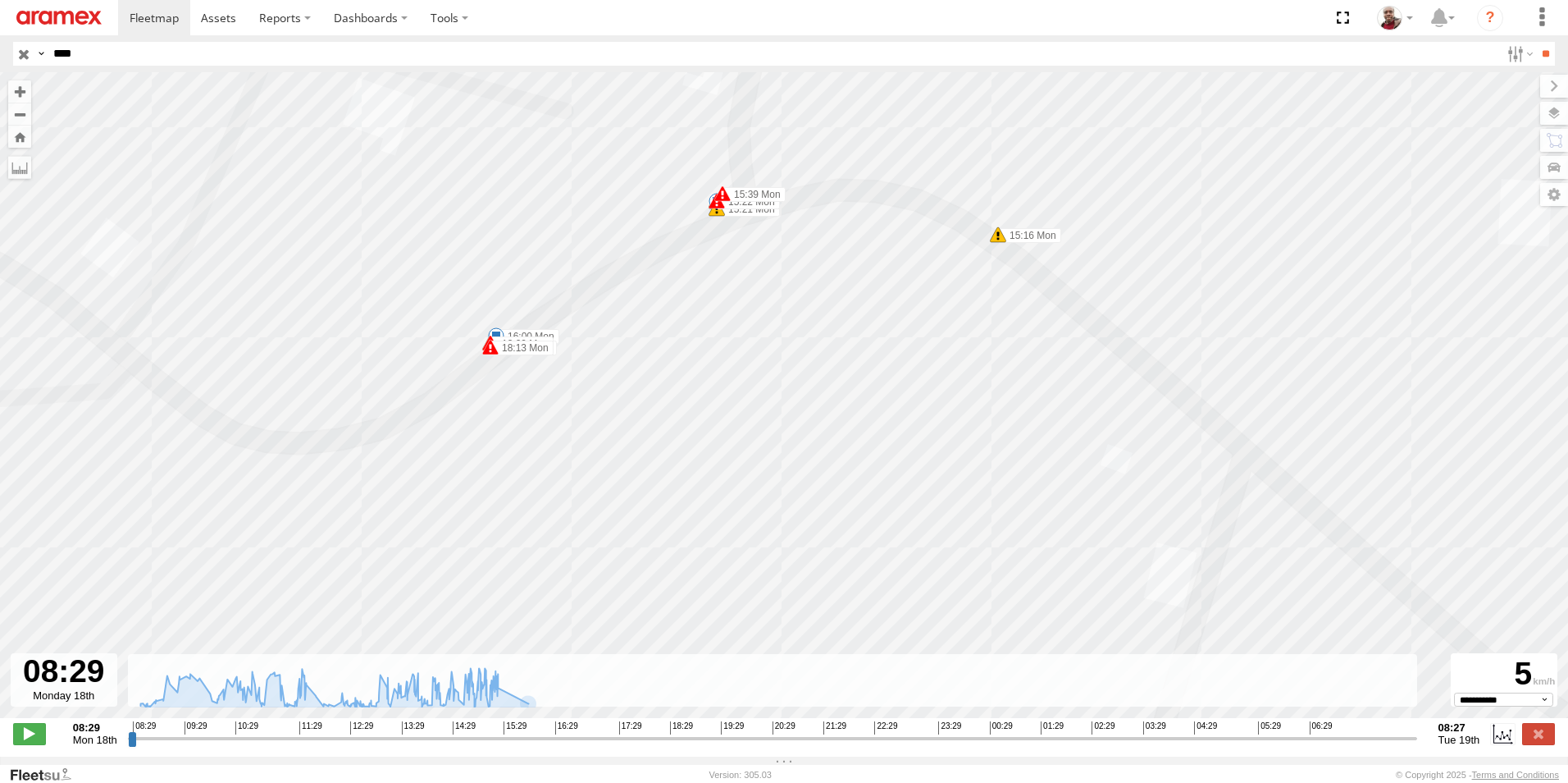
click at [718, 202] on span at bounding box center [722, 193] width 17 height 17
click at [746, 241] on div "246 TU 8289 09:02 Mon 09:11 Mon 10:08 Mon 10:20 Mon 10:23 Mon 10:23 Mon 12:34 M…" at bounding box center [784, 404] width 1568 height 663
click at [724, 198] on span at bounding box center [722, 193] width 17 height 17
click at [755, 302] on div "246 TU 8289 09:02 Mon 09:11 Mon 10:08 Mon 10:20 Mon 10:23 Mon 10:23 Mon 12:34 M…" at bounding box center [784, 404] width 1568 height 663
click at [497, 333] on span at bounding box center [496, 335] width 17 height 17
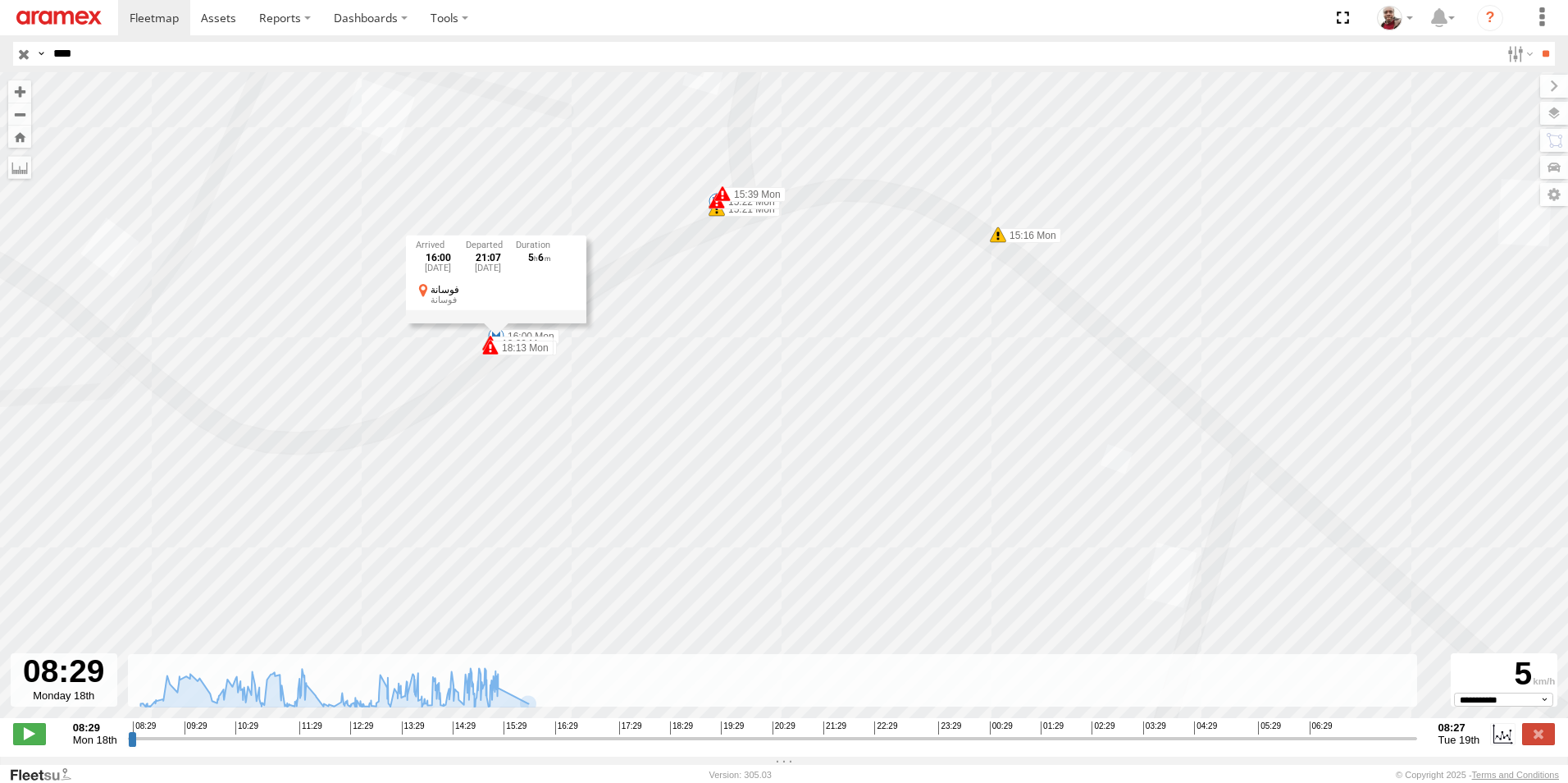
click at [697, 354] on div "246 TU 8289 09:02 Mon 09:11 Mon 10:08 Mon 10:20 Mon 10:23 Mon 10:23 Mon 12:34 M…" at bounding box center [784, 404] width 1568 height 663
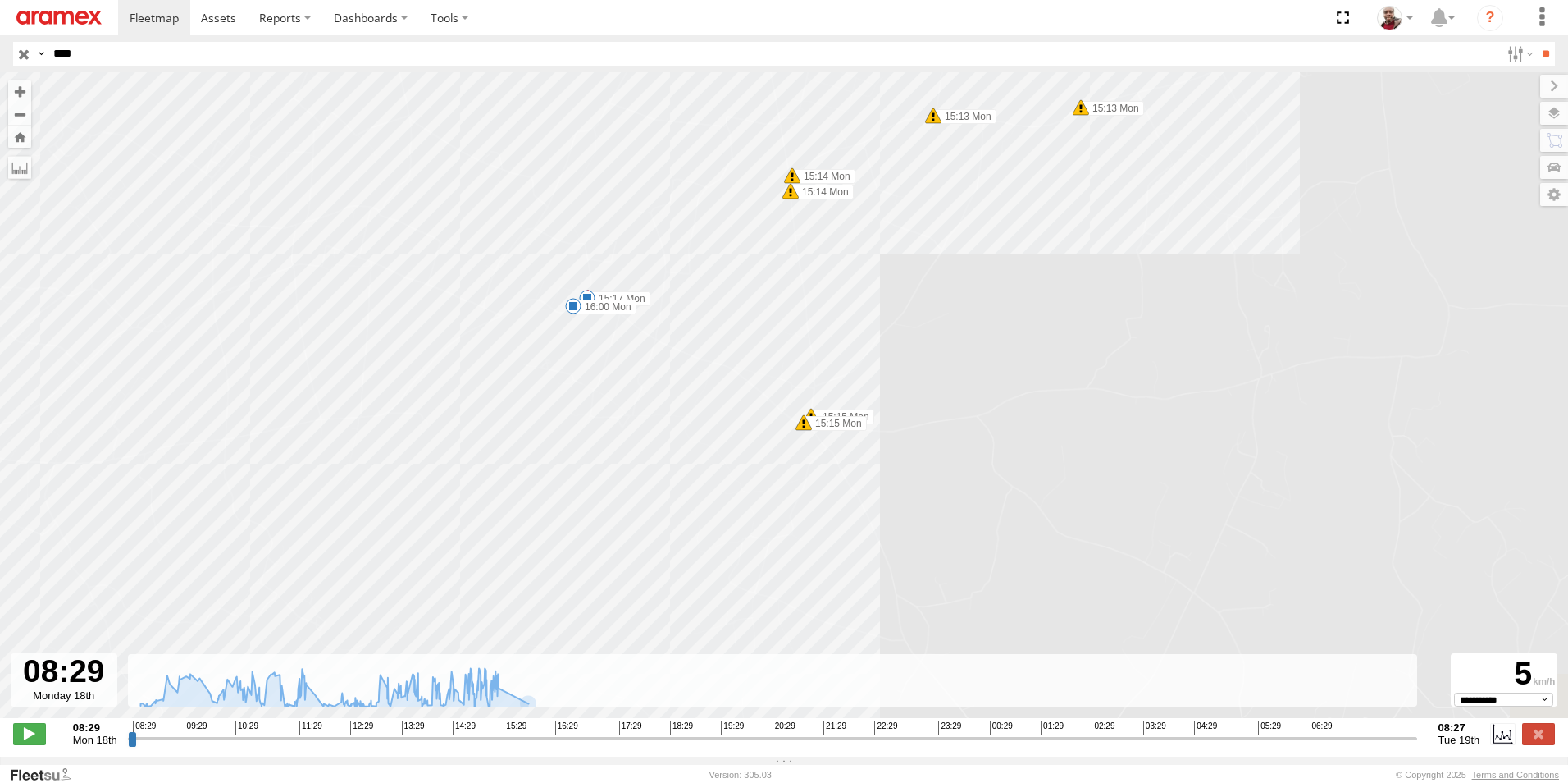
drag, startPoint x: 555, startPoint y: 513, endPoint x: 618, endPoint y: 306, distance: 216.4
click at [618, 306] on div "246 TU 8289 09:02 Mon 09:11 Mon 10:08 Mon 10:20 Mon 10:23 Mon 10:23 Mon 12:34 M…" at bounding box center [784, 404] width 1568 height 663
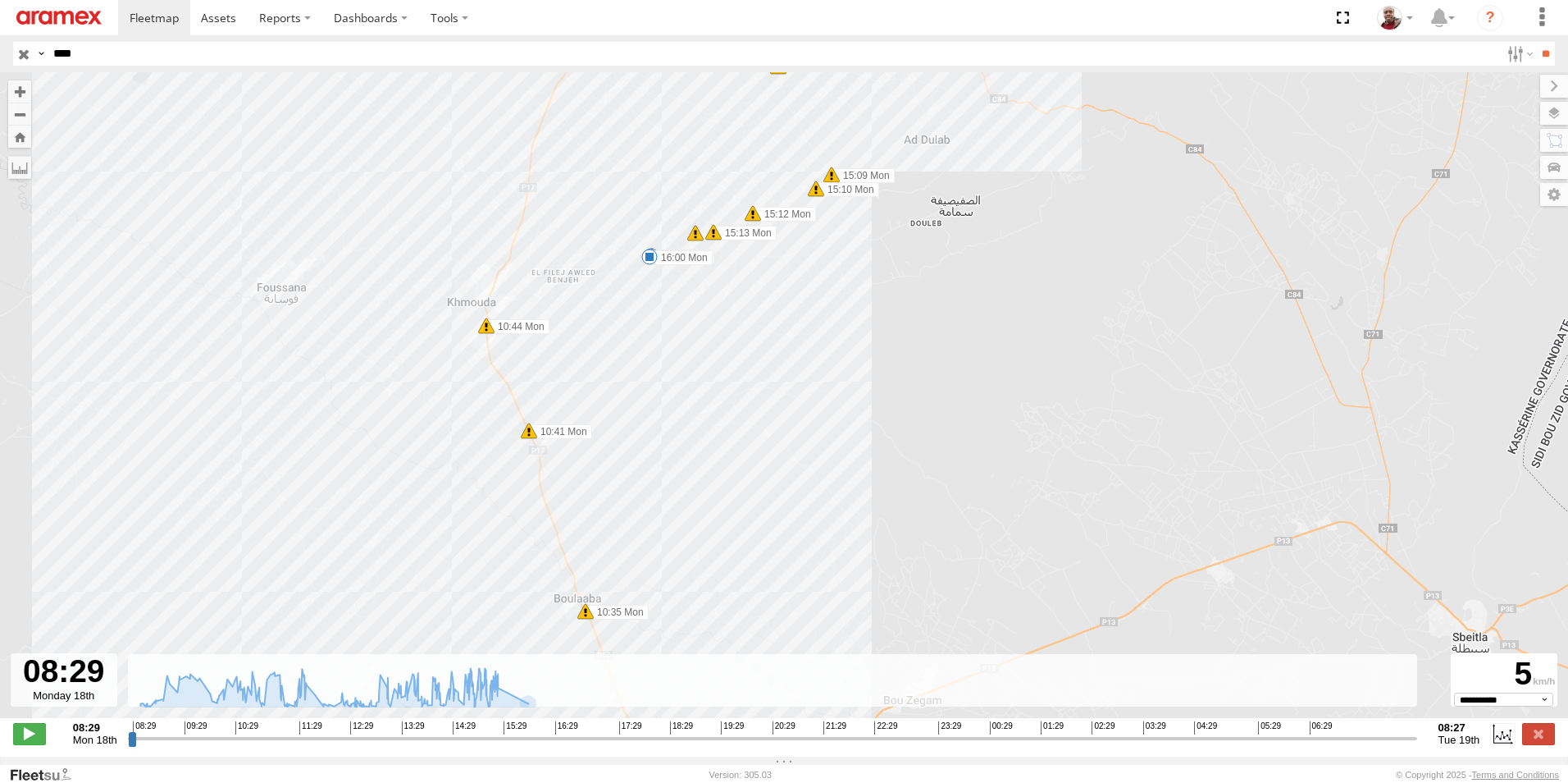
drag, startPoint x: 665, startPoint y: 388, endPoint x: 670, endPoint y: 337, distance: 51.2
click at [670, 337] on div "246 TU 8289 09:02 Mon 09:11 Mon 10:08 Mon 10:20 Mon 10:23 Mon 10:23 Mon 12:34 M…" at bounding box center [784, 404] width 1568 height 663
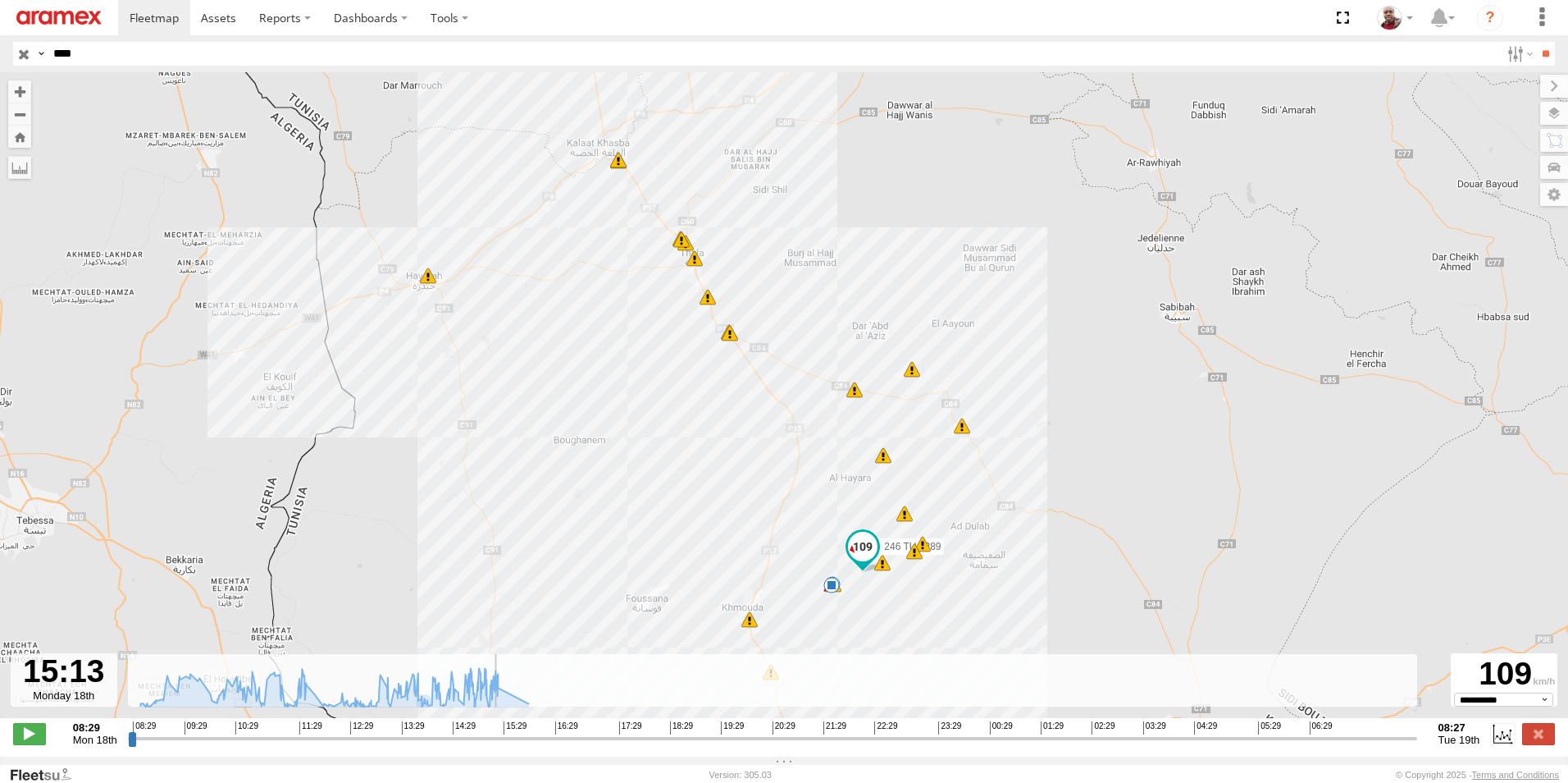
drag, startPoint x: 160, startPoint y: 745, endPoint x: 491, endPoint y: 724, distance: 331.7
click at [491, 731] on input "range" at bounding box center [772, 738] width 1289 height 16
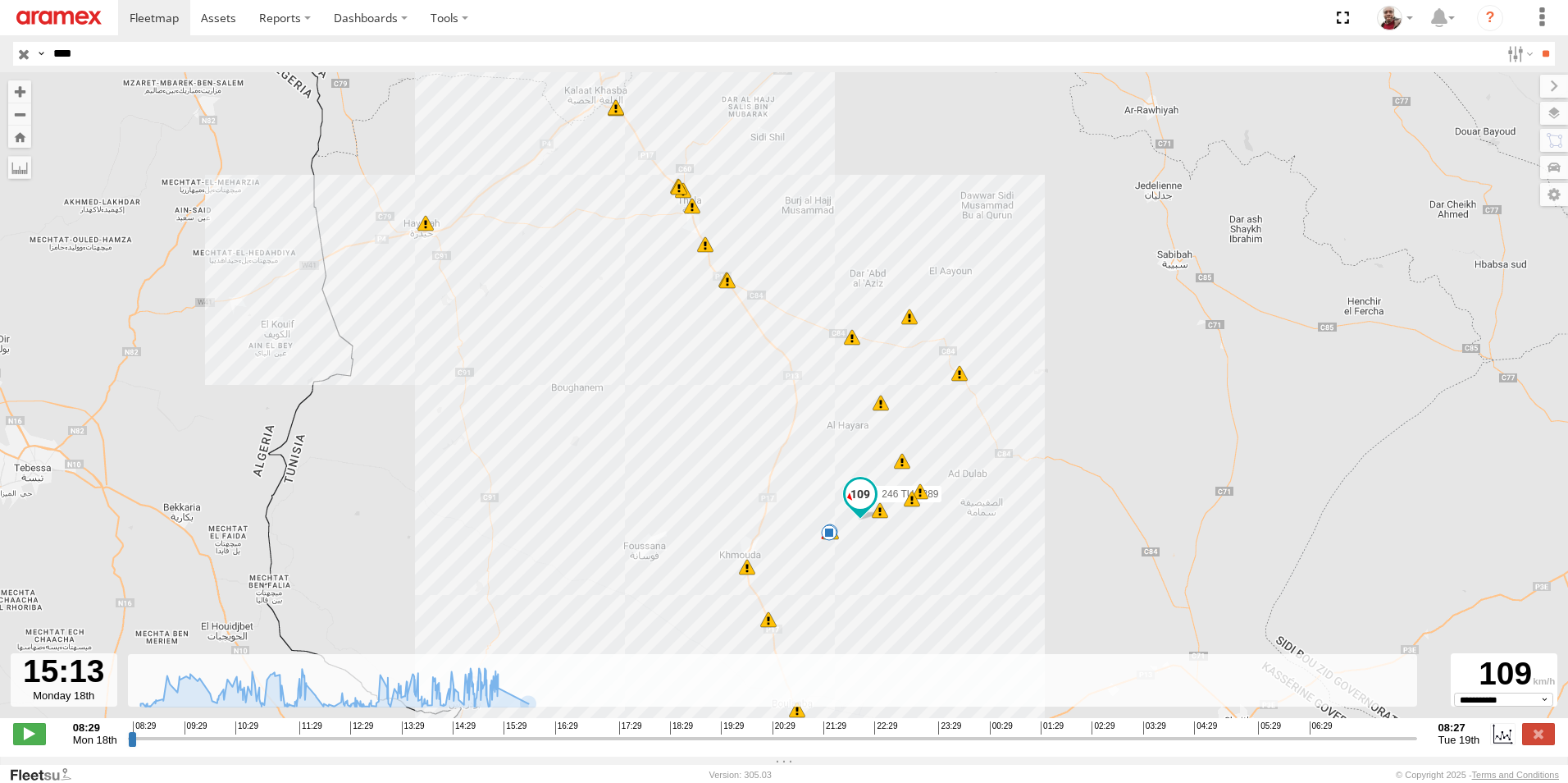
drag, startPoint x: 854, startPoint y: 610, endPoint x: 853, endPoint y: 556, distance: 54.0
click at [853, 556] on div "246 TU 8289 09:02 Mon 09:11 Mon 10:08 Mon 10:20 Mon 10:23 Mon 10:23 Mon 12:34 M…" at bounding box center [784, 404] width 1568 height 663
click at [860, 497] on span at bounding box center [861, 494] width 30 height 30
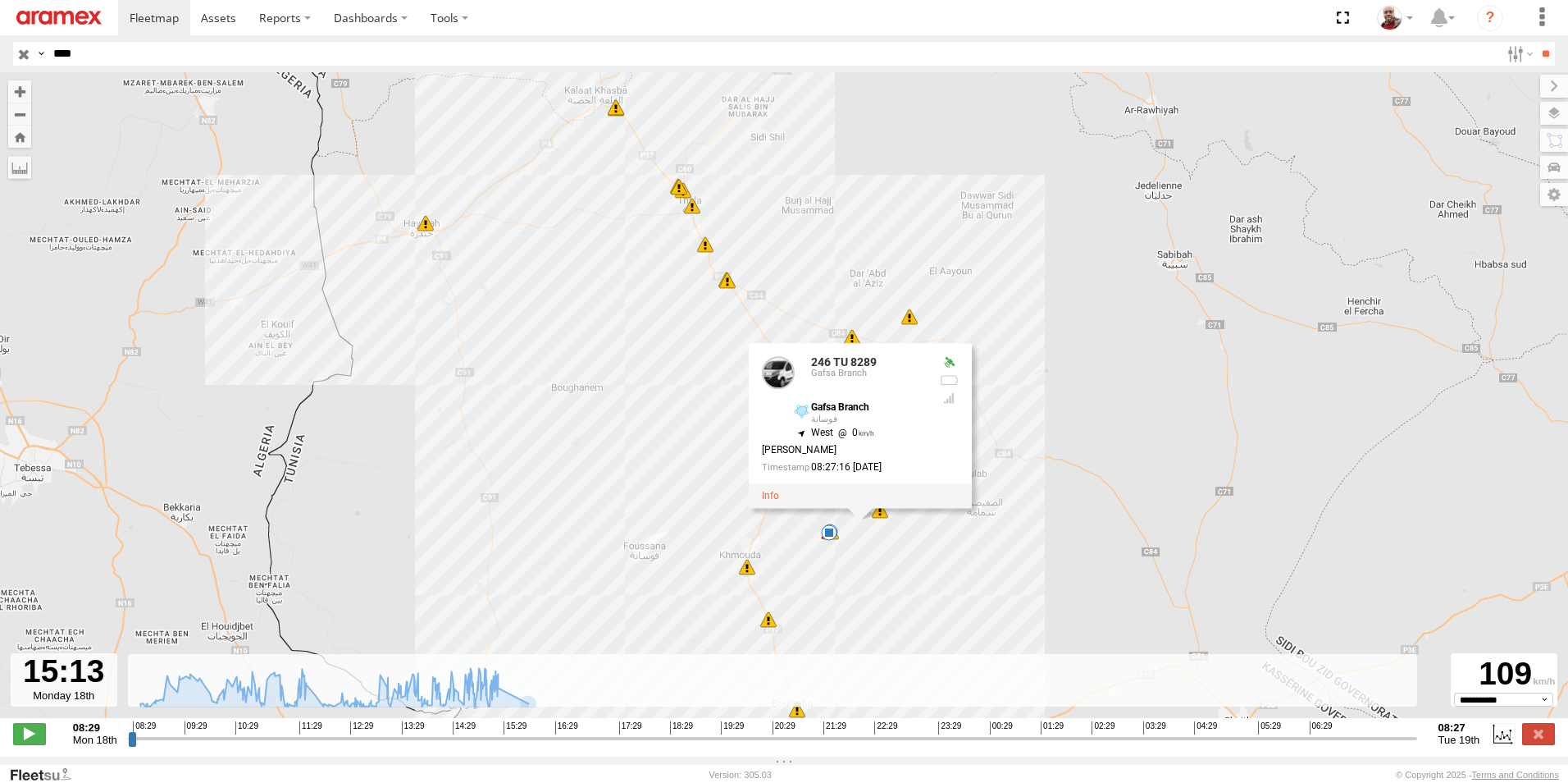
click at [565, 442] on div "246 TU 8289 09:02 Mon 09:11 Mon 10:08 Mon 10:20 Mon 10:23 Mon 10:23 Mon 12:34 M…" at bounding box center [784, 404] width 1568 height 663
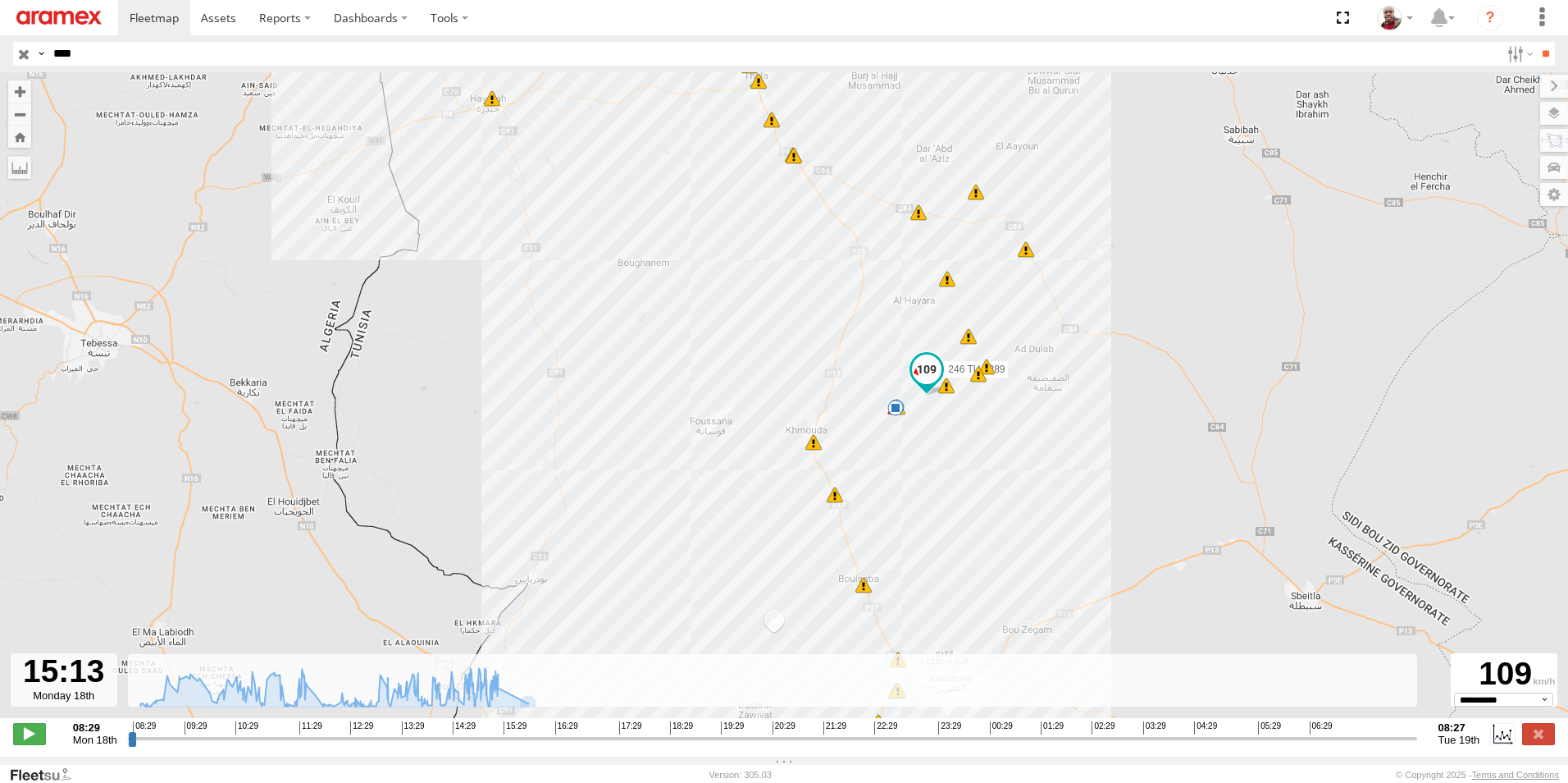
drag, startPoint x: 910, startPoint y: 549, endPoint x: 977, endPoint y: 423, distance: 142.7
click at [977, 423] on div "246 TU 8289 09:02 Mon 09:11 Mon 10:08 Mon 10:20 Mon 10:23 Mon 10:23 Mon 12:34 M…" at bounding box center [784, 404] width 1568 height 663
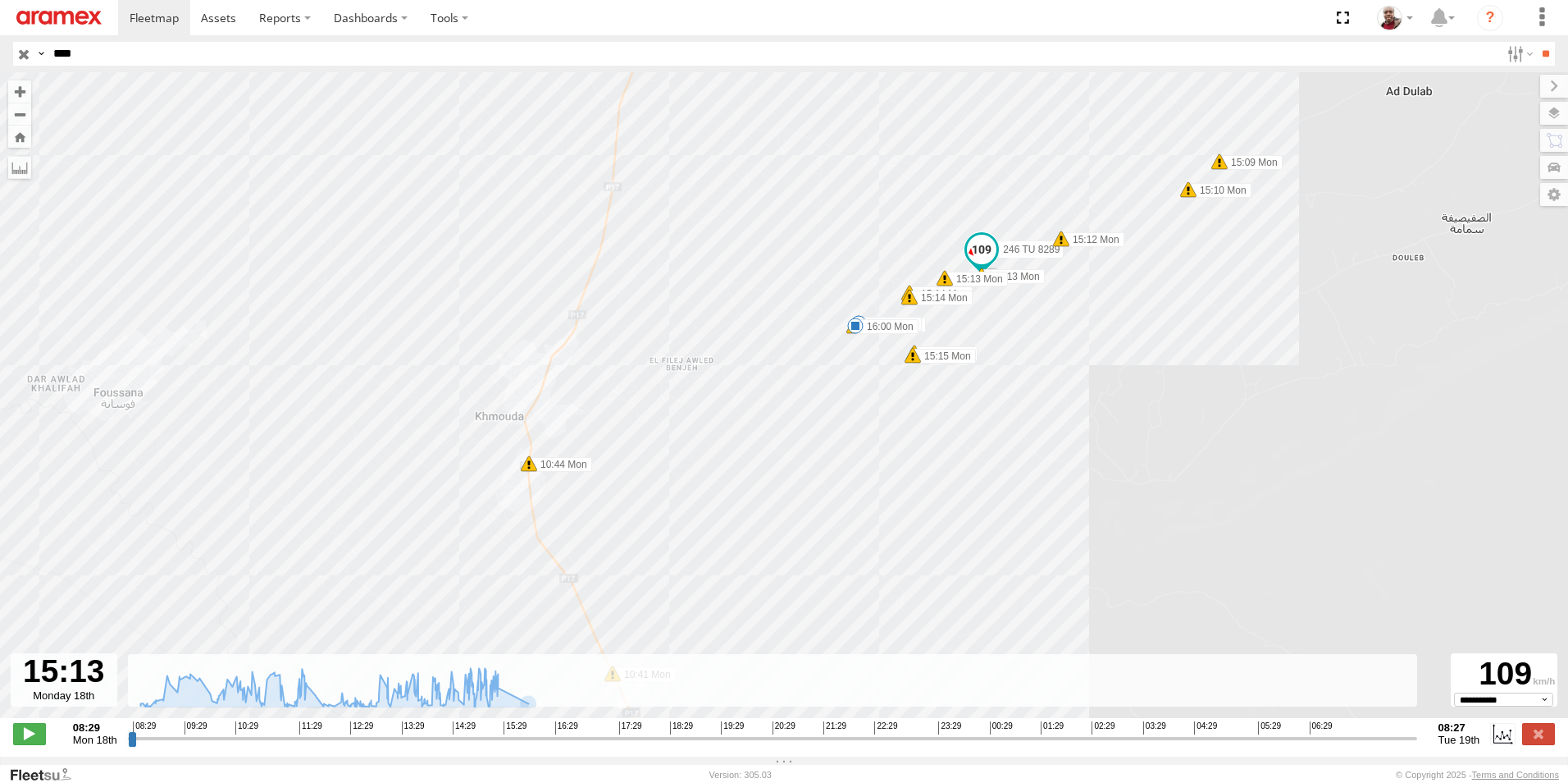
click at [946, 283] on span at bounding box center [944, 278] width 17 height 17
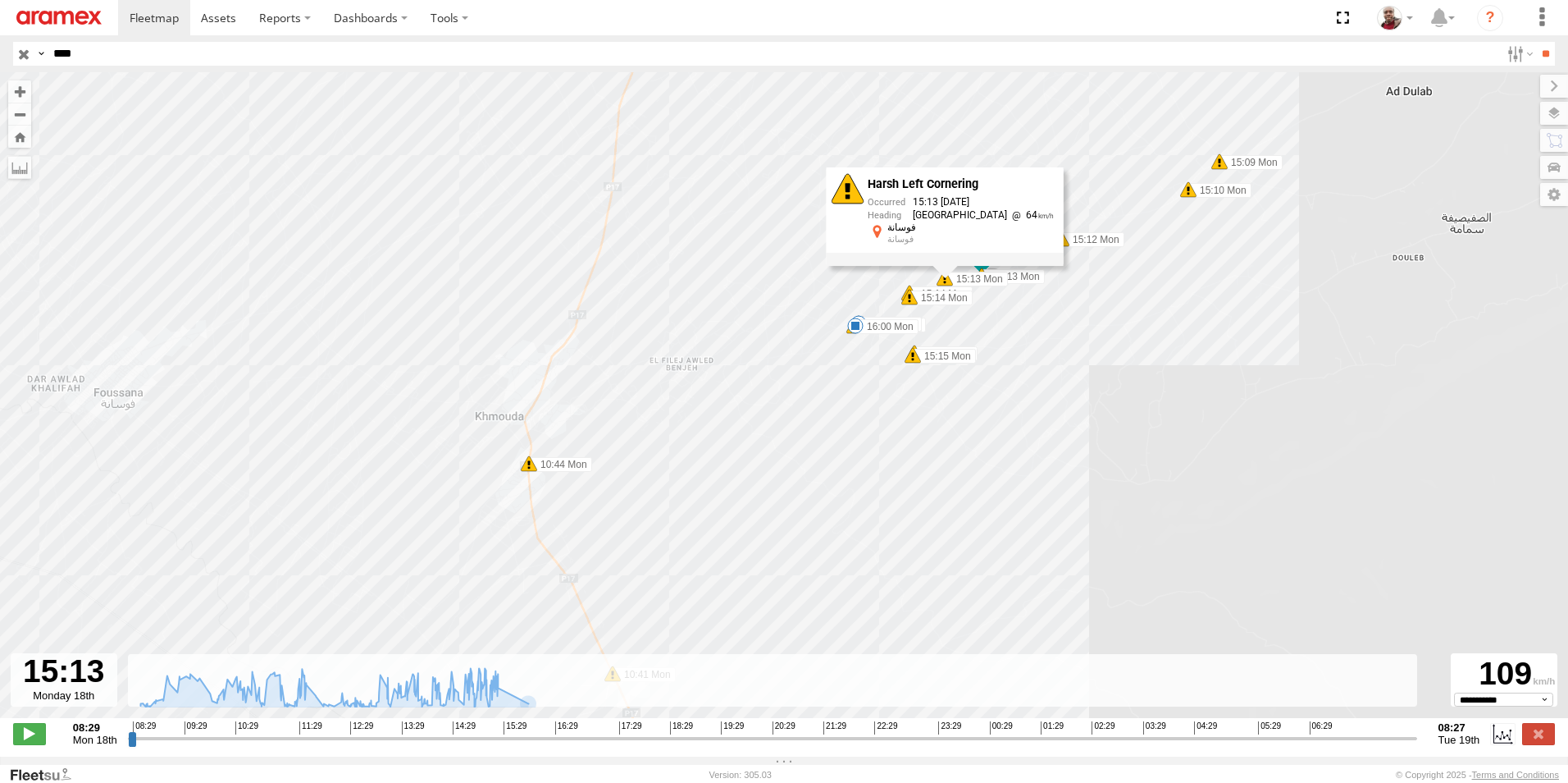
click at [1011, 305] on div "246 TU 8289 09:02 Mon 09:11 Mon 10:08 Mon 10:20 Mon 10:23 Mon 10:23 Mon 12:34 M…" at bounding box center [784, 404] width 1568 height 663
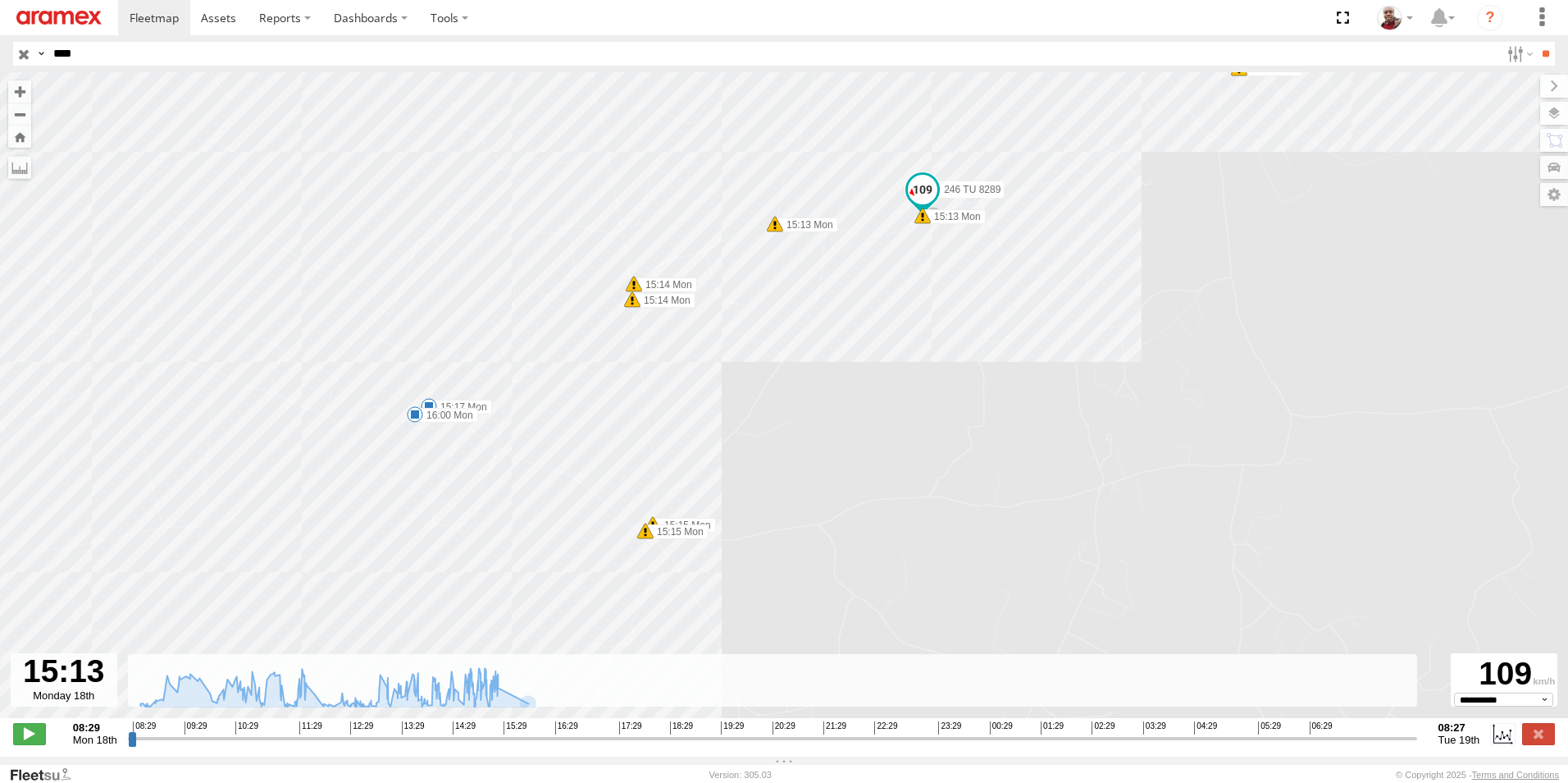
click at [922, 224] on span at bounding box center [923, 215] width 17 height 17
click at [773, 227] on span at bounding box center [775, 224] width 17 height 17
click at [637, 289] on span at bounding box center [634, 283] width 17 height 17
click at [650, 522] on span at bounding box center [652, 524] width 17 height 17
click at [644, 539] on span at bounding box center [645, 530] width 17 height 17
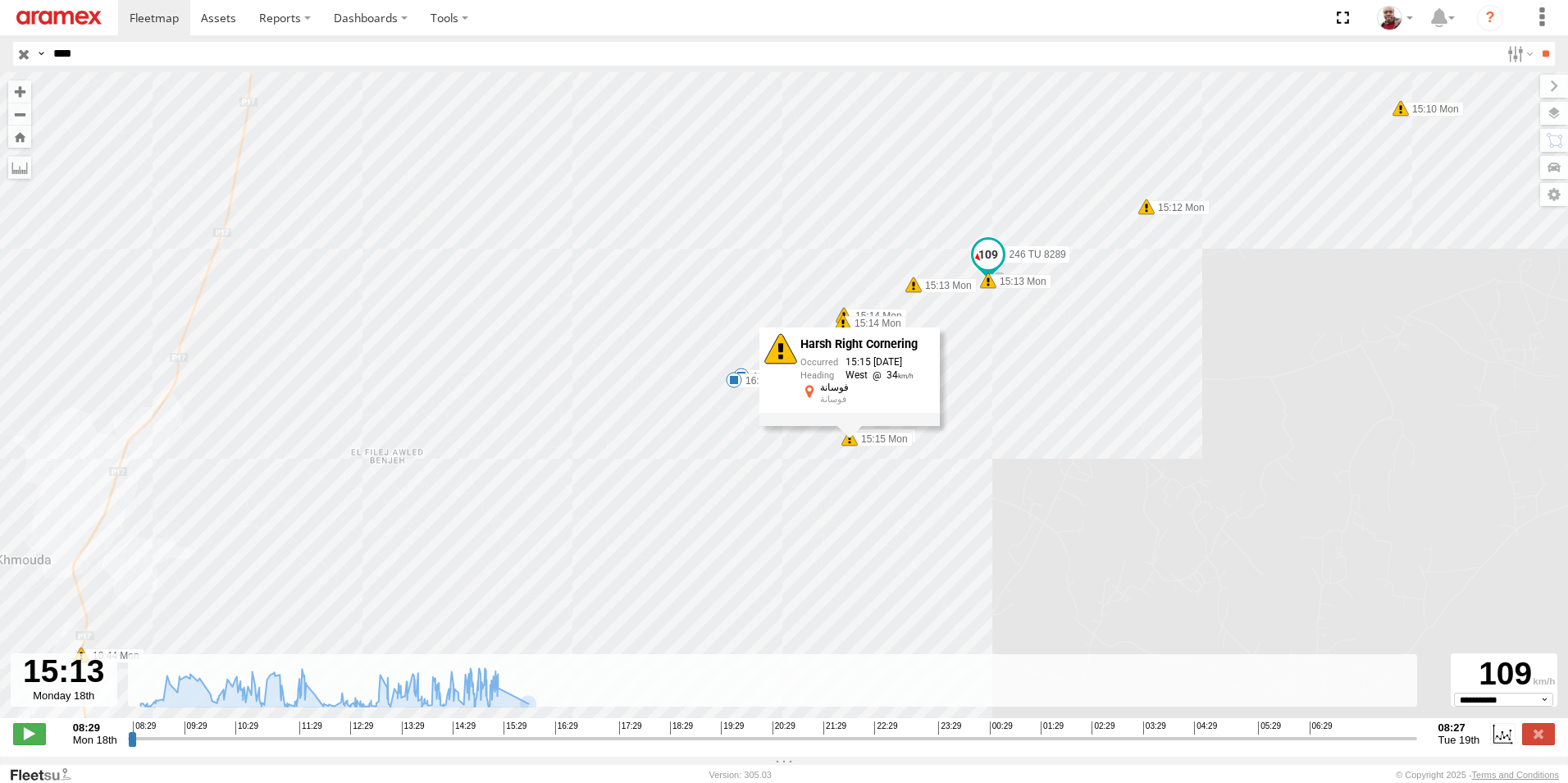
click at [978, 259] on span at bounding box center [988, 255] width 30 height 30
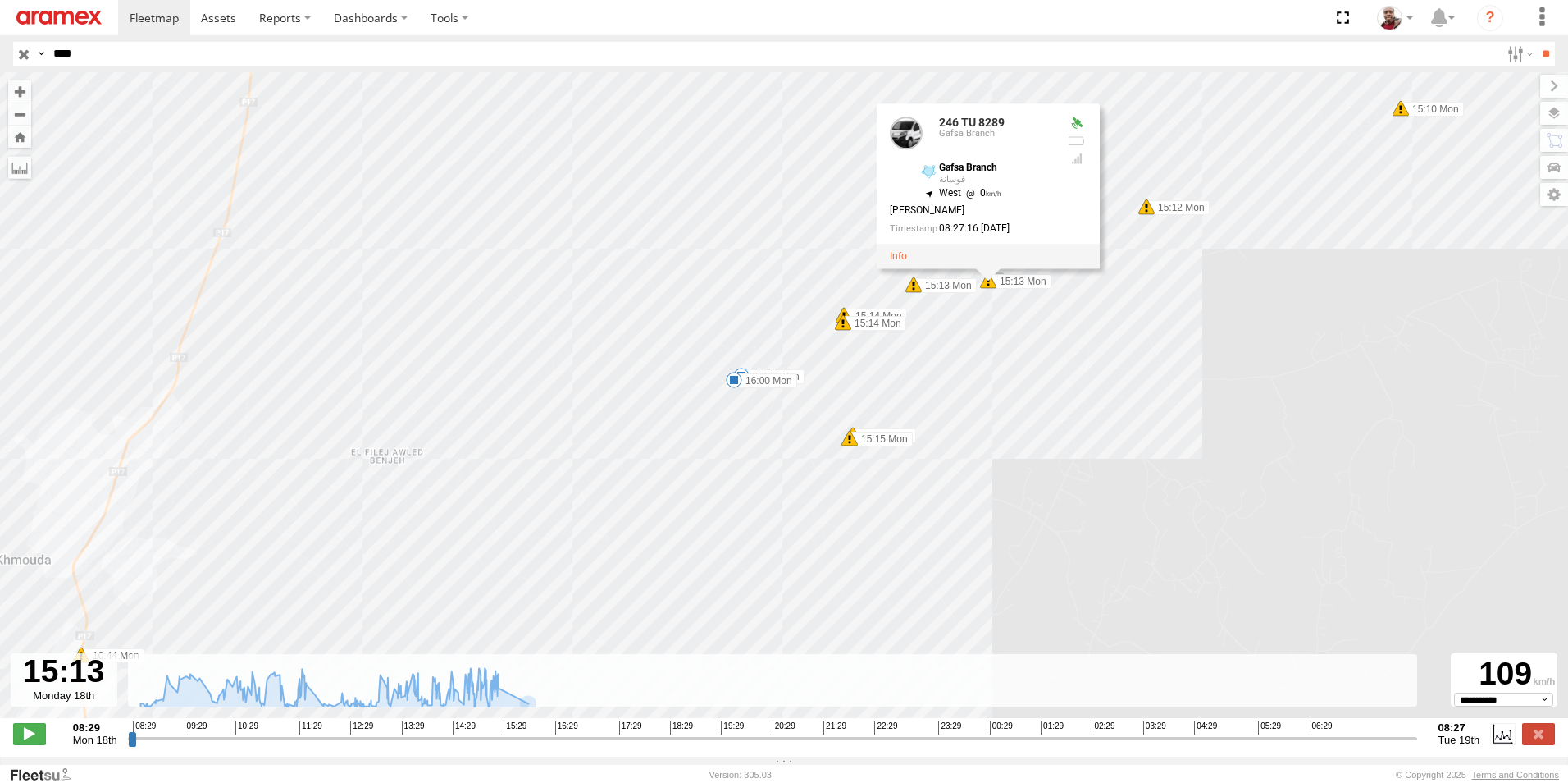
click at [733, 387] on span at bounding box center [734, 380] width 17 height 17
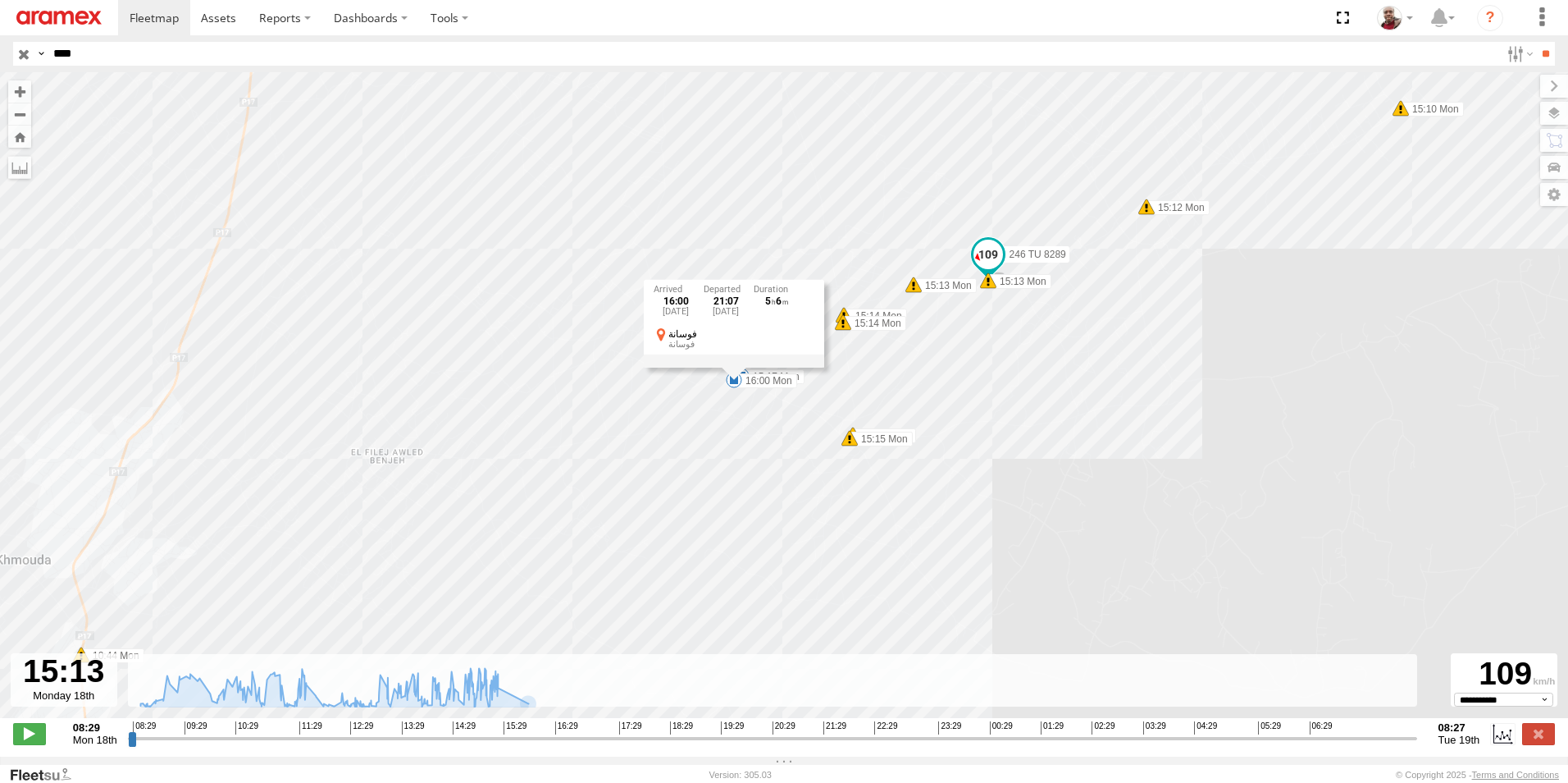
click at [732, 402] on div "246 TU 8289 09:02 Mon 09:11 Mon 10:08 Mon 10:20 Mon 10:23 Mon 10:23 Mon 12:34 M…" at bounding box center [784, 404] width 1568 height 663
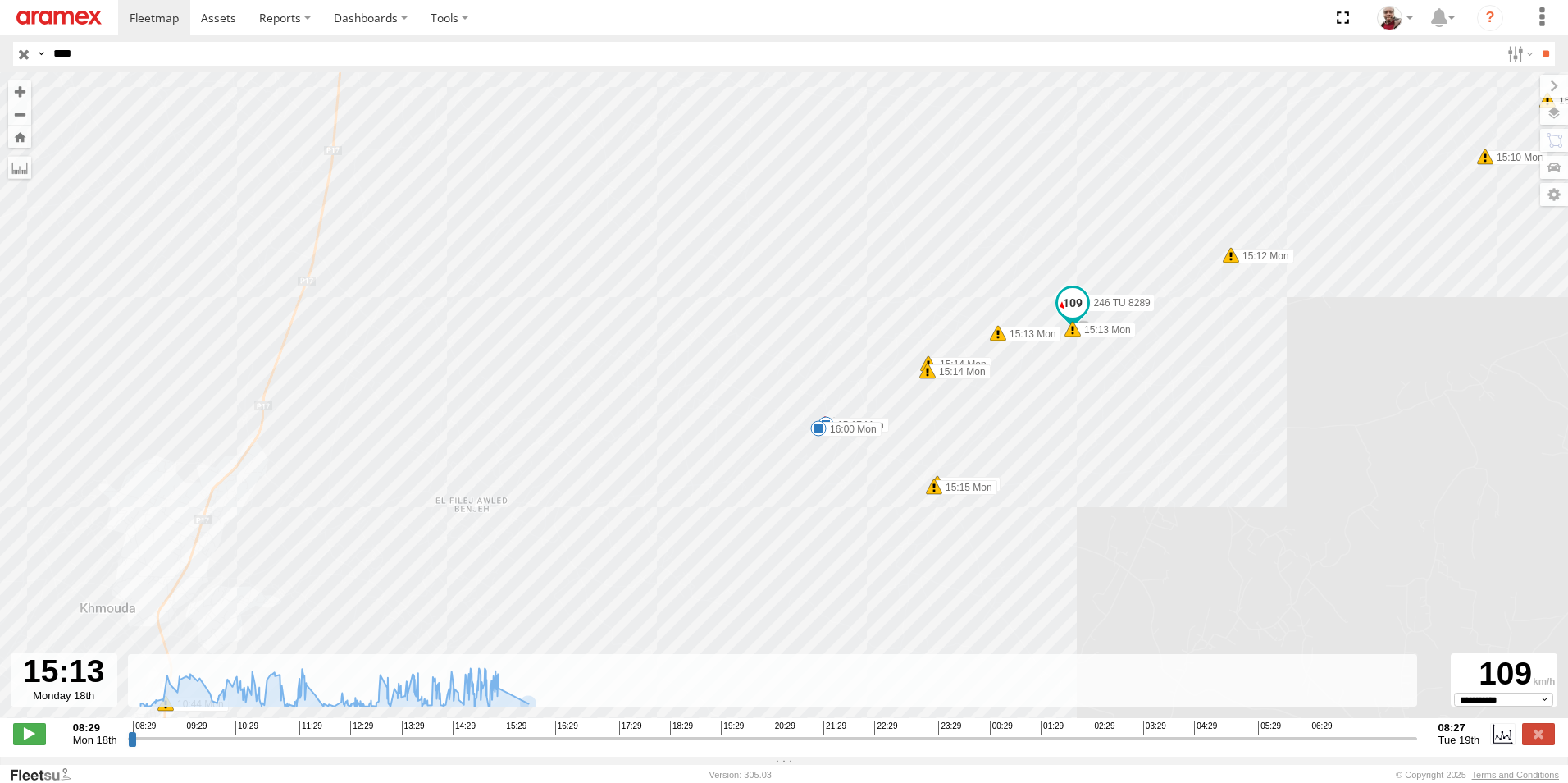
click at [933, 494] on span at bounding box center [934, 486] width 17 height 17
click at [913, 503] on div "246 TU 8289 09:02 Mon 09:11 Mon 10:08 Mon 10:20 Mon 10:23 Mon 10:23 Mon 12:34 M…" at bounding box center [784, 404] width 1568 height 663
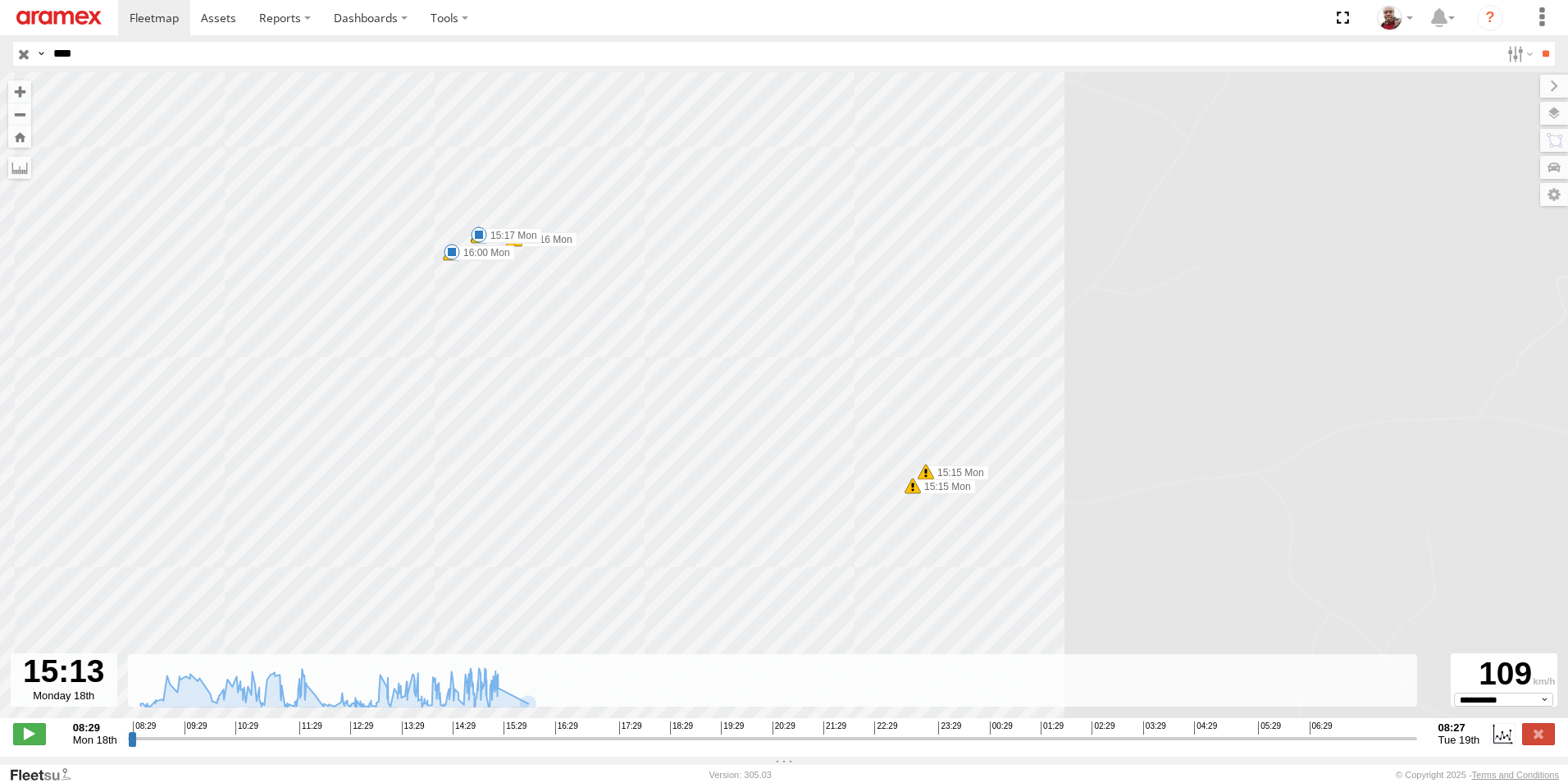
click at [927, 472] on span at bounding box center [926, 472] width 17 height 17
click at [805, 500] on div "246 TU 8289 09:02 Mon 09:11 Mon 10:08 Mon 10:20 Mon 10:23 Mon 10:23 Mon 12:34 M…" at bounding box center [784, 404] width 1568 height 663
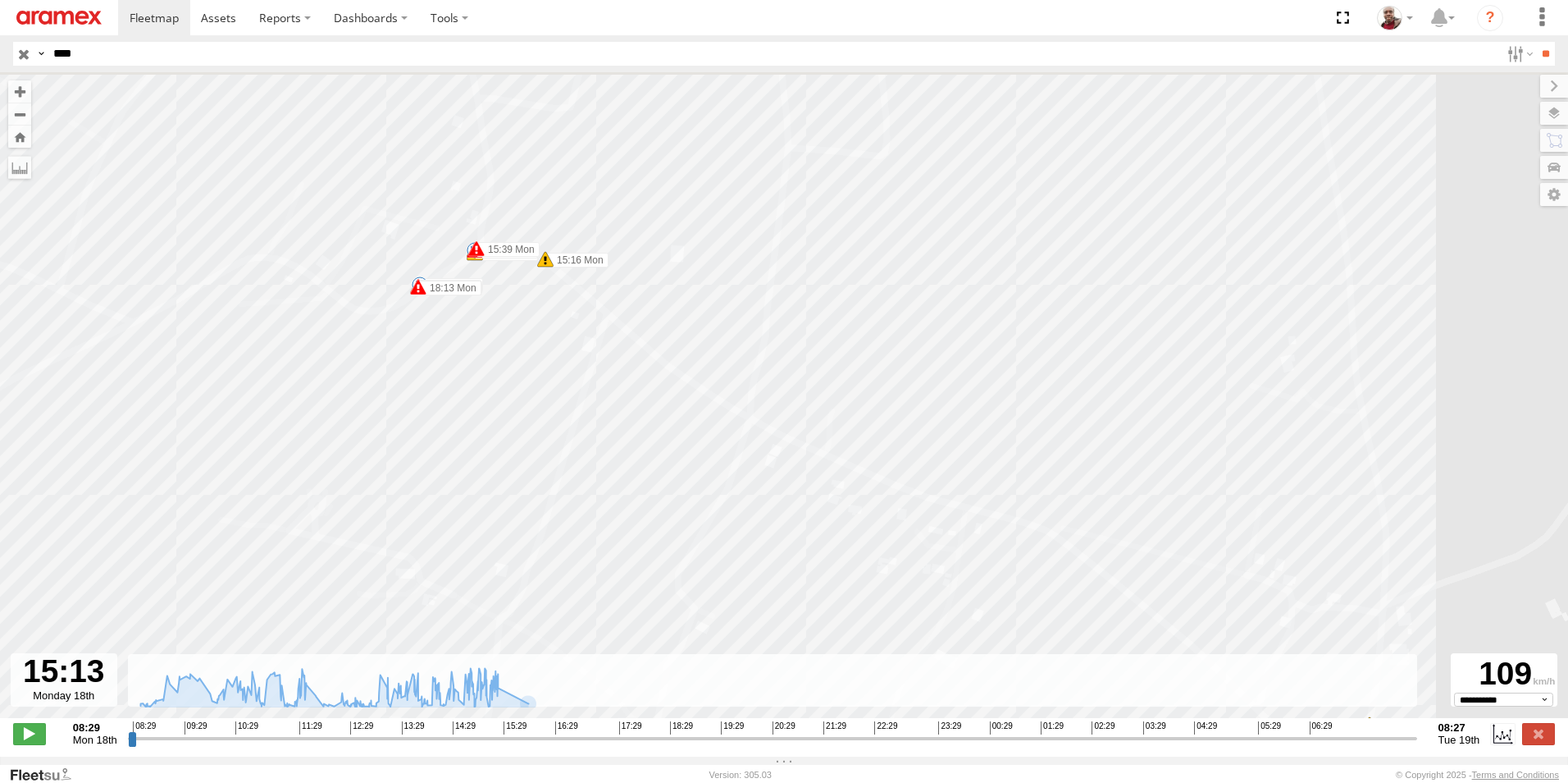
drag, startPoint x: 428, startPoint y: 195, endPoint x: 604, endPoint y: 402, distance: 271.7
click at [604, 402] on div "246 TU 8289 09:02 Mon 09:11 Mon 10:08 Mon 10:20 Mon 10:23 Mon 10:23 Mon 12:34 M…" at bounding box center [784, 404] width 1568 height 663
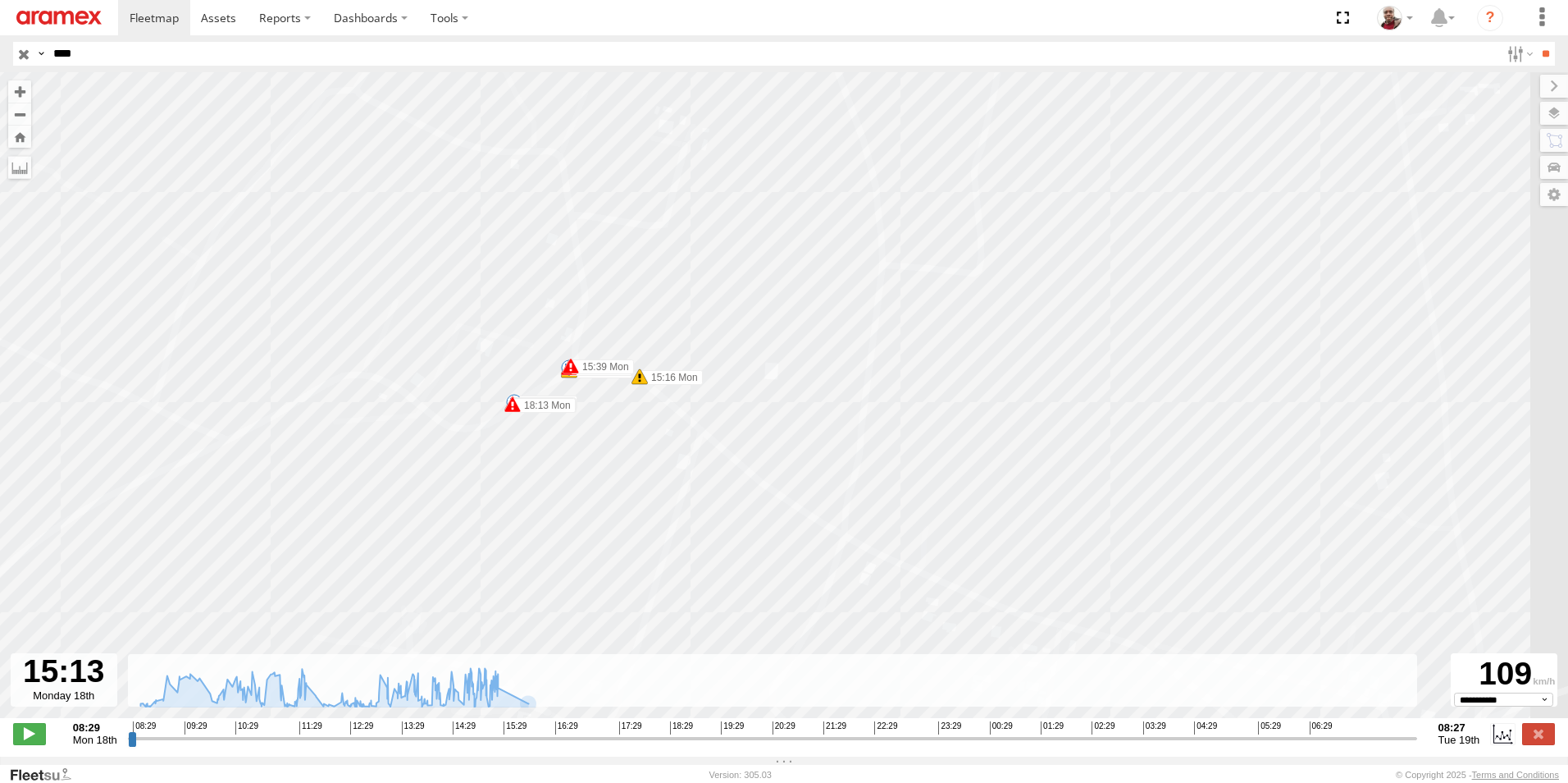
click at [640, 380] on span at bounding box center [639, 376] width 17 height 17
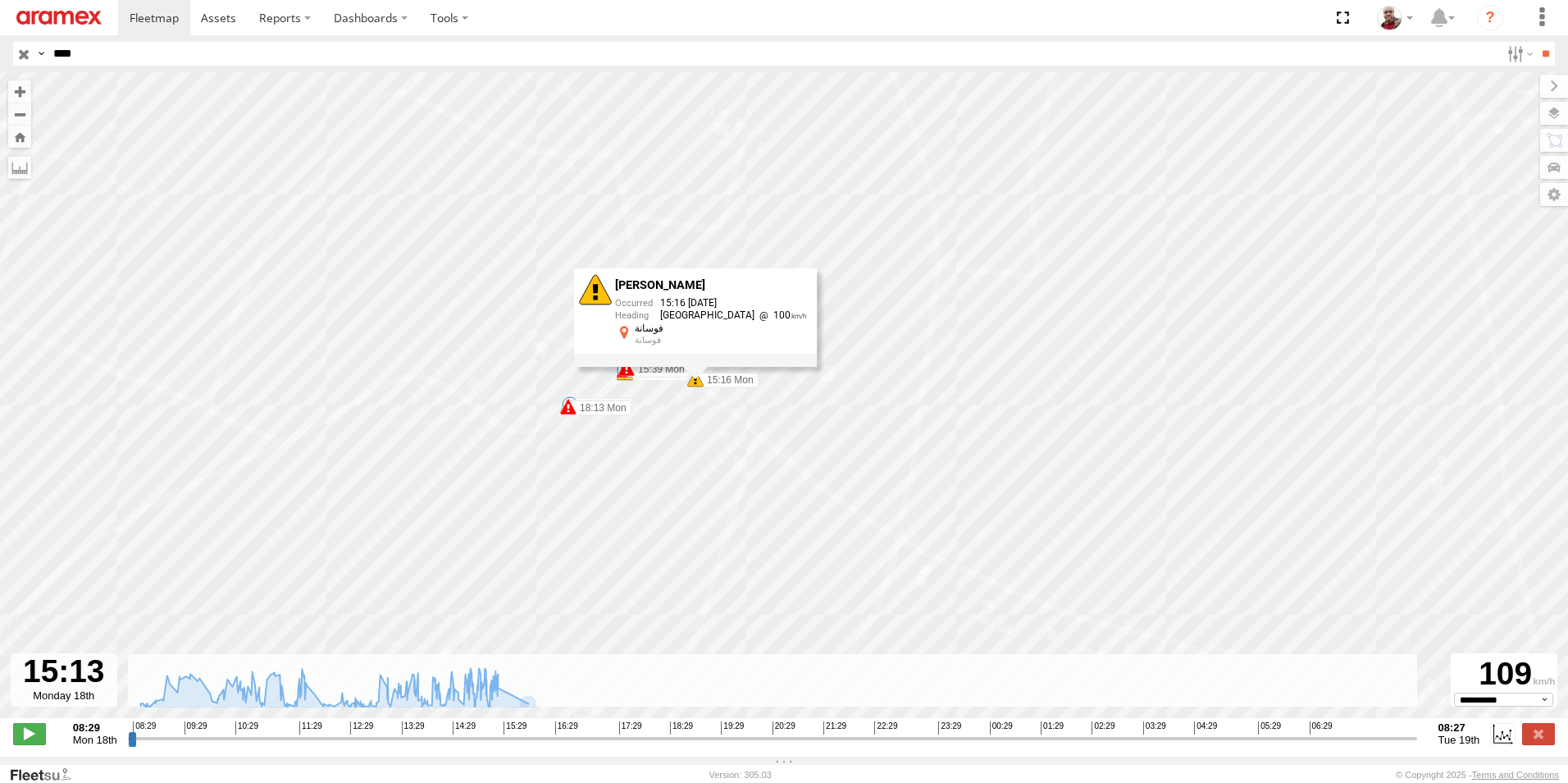
drag, startPoint x: 624, startPoint y: 416, endPoint x: 685, endPoint y: 417, distance: 61.0
click at [685, 417] on div "246 TU 8289 09:02 Mon 09:11 Mon 10:08 Mon 10:20 Mon 10:23 Mon 10:23 Mon 12:34 M…" at bounding box center [784, 404] width 1568 height 663
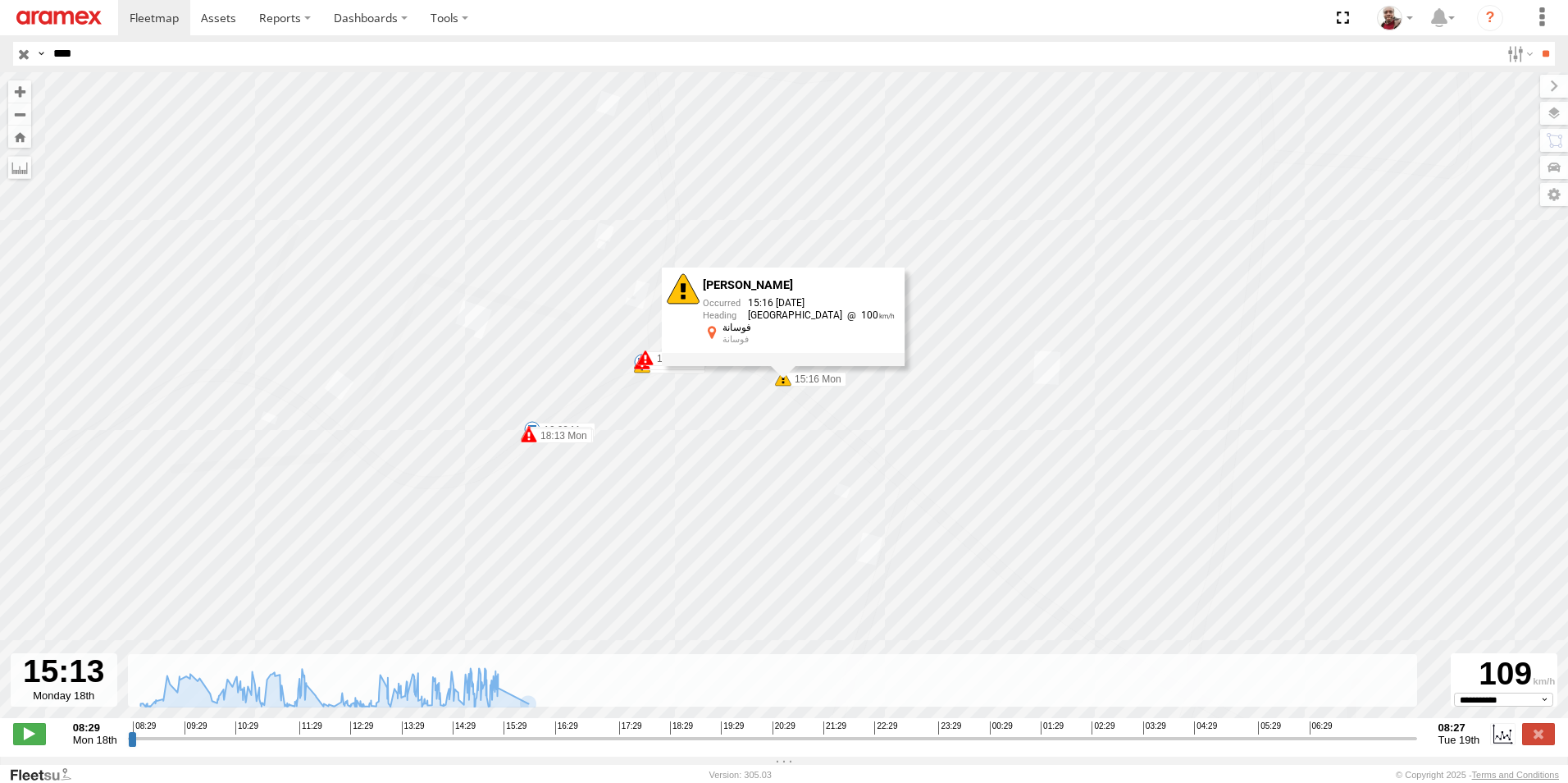
drag, startPoint x: 630, startPoint y: 376, endPoint x: 691, endPoint y: 411, distance: 70.3
click at [691, 411] on div "246 TU 8289 09:02 Mon 09:11 Mon 10:08 Mon 10:20 Mon 10:23 Mon 10:23 Mon 12:34 M…" at bounding box center [784, 404] width 1568 height 663
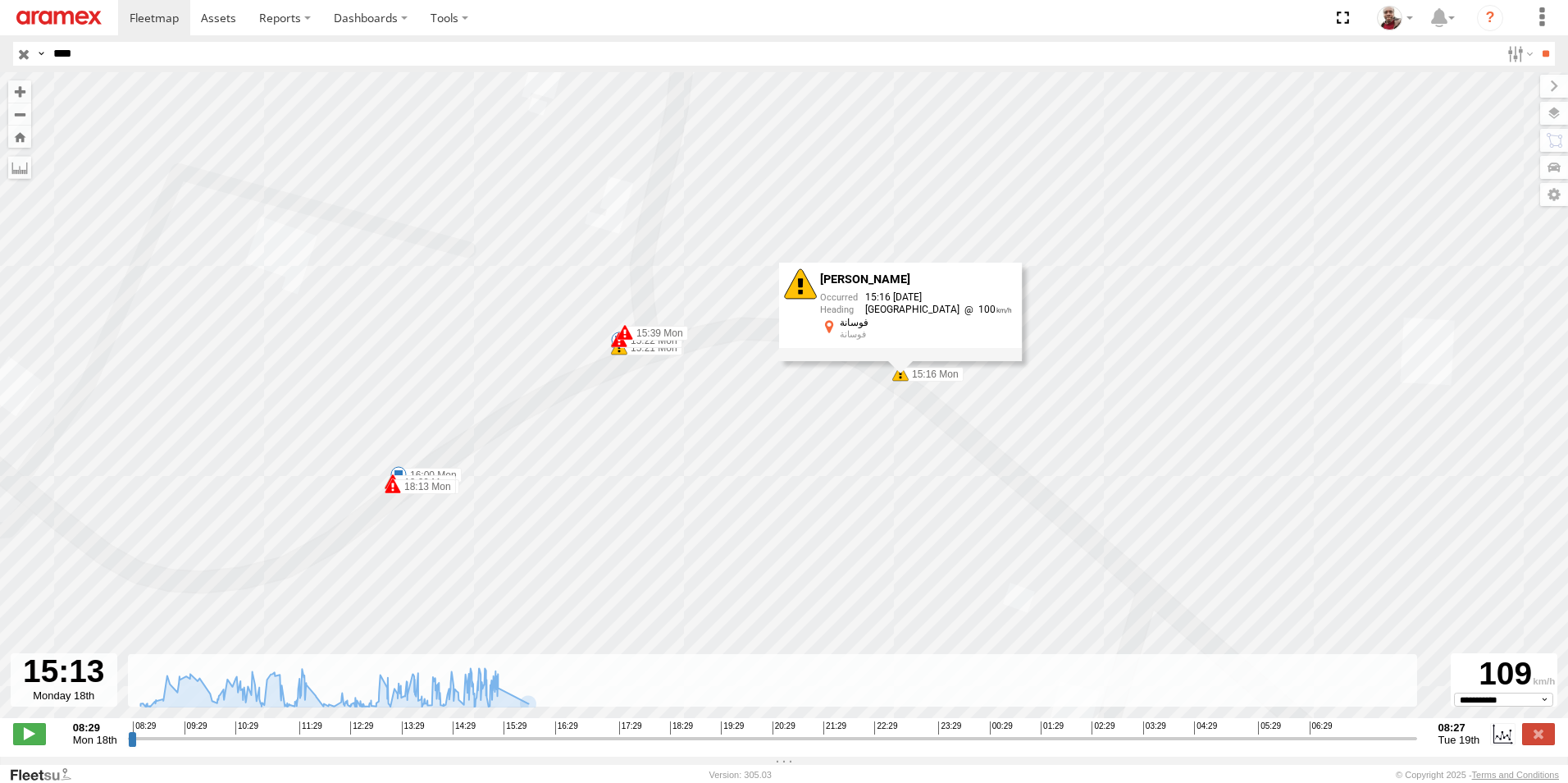
click at [623, 355] on span at bounding box center [619, 346] width 17 height 17
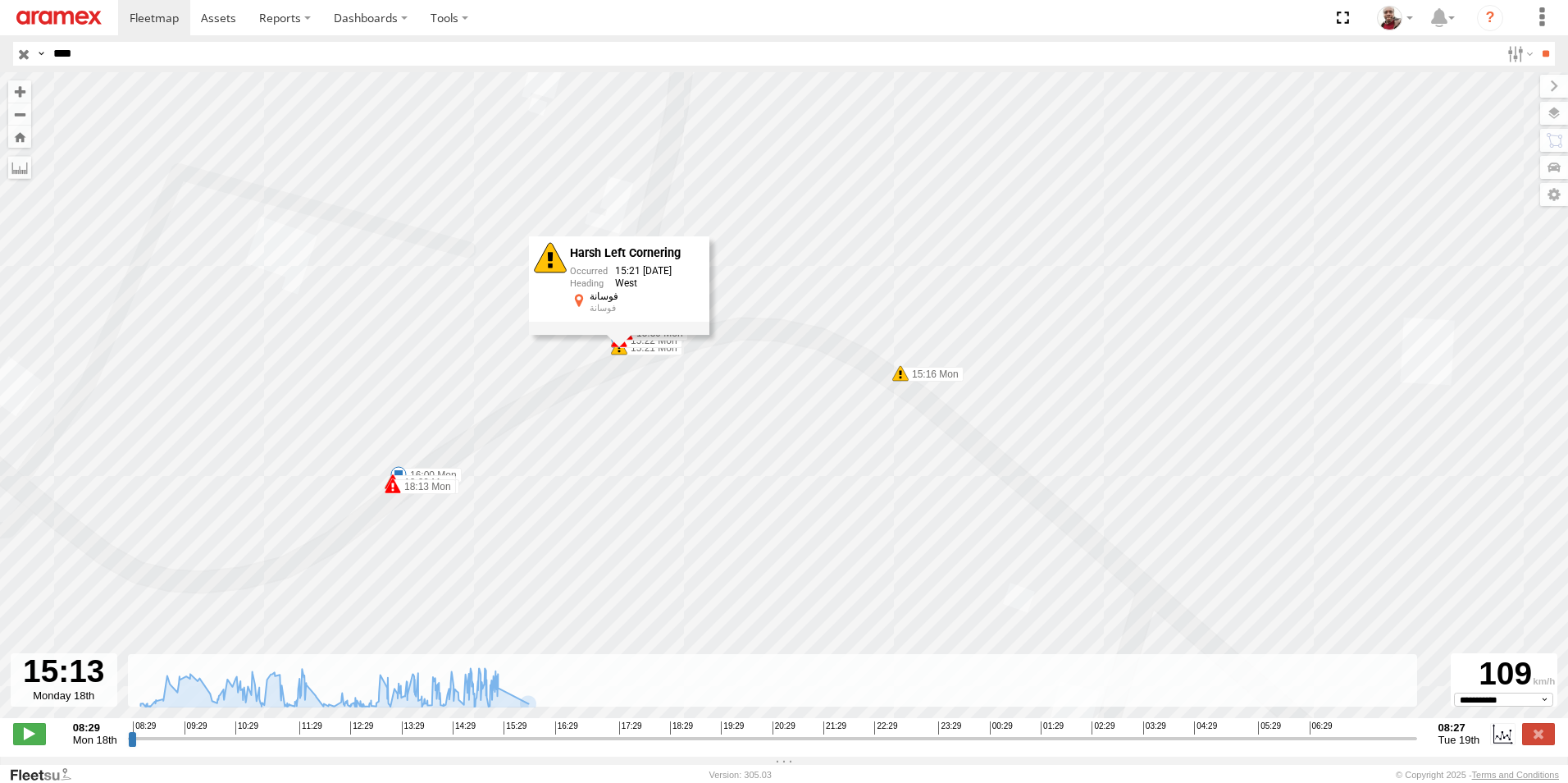
click at [900, 380] on span at bounding box center [900, 373] width 17 height 17
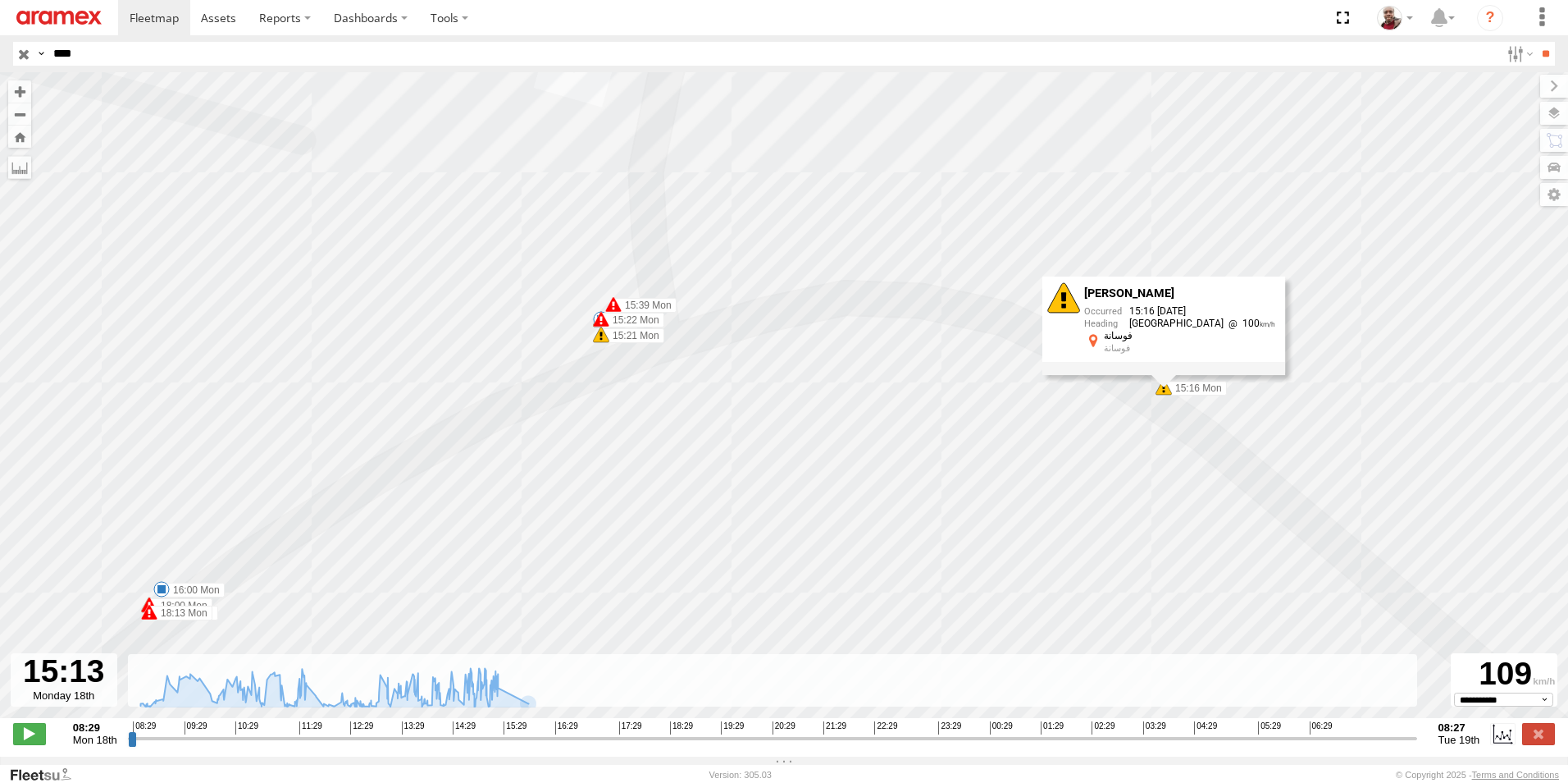
click at [604, 339] on span at bounding box center [601, 334] width 17 height 17
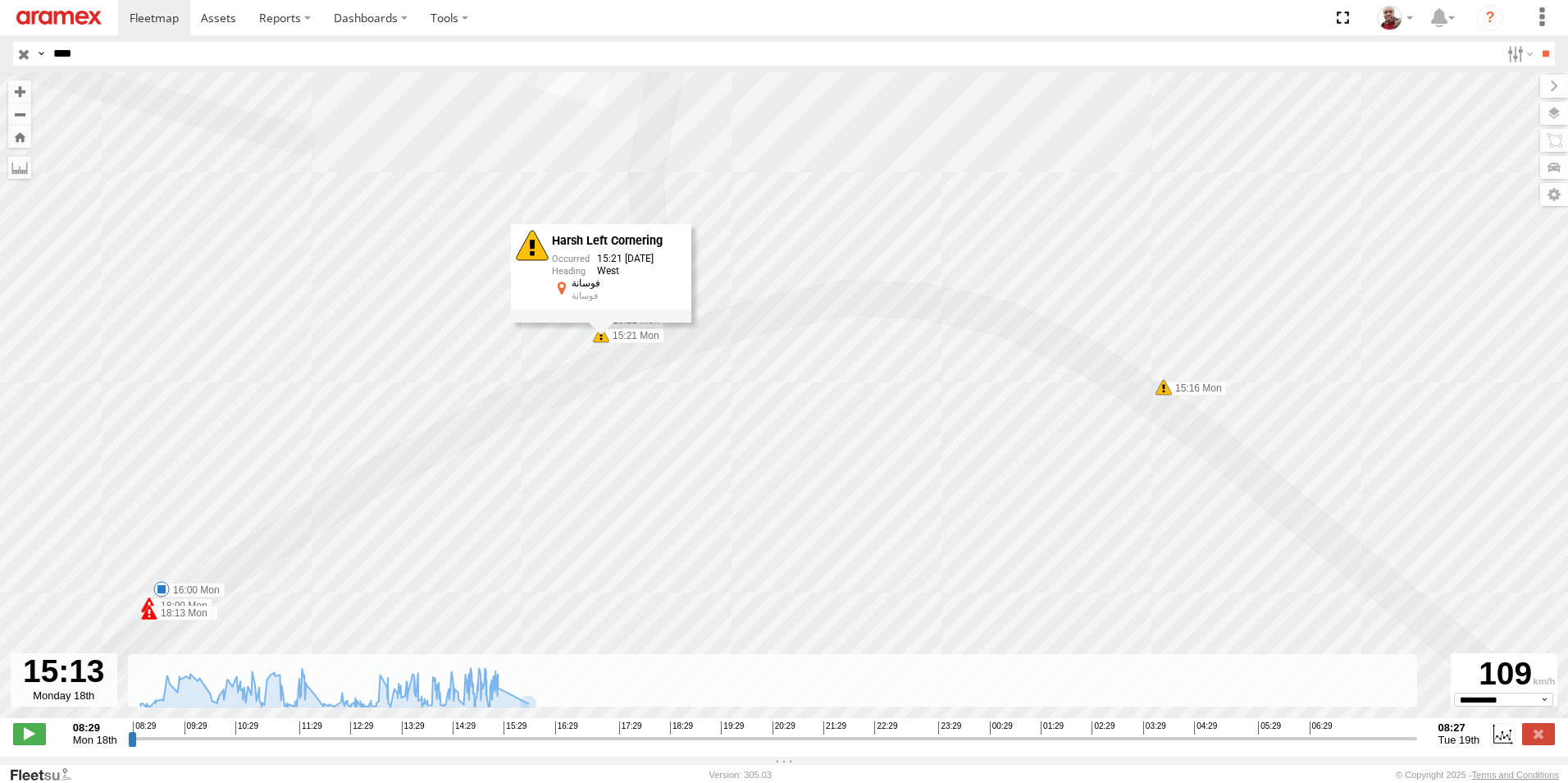
click at [624, 373] on div "246 TU 8289 09:02 Mon 09:11 Mon 10:08 Mon 10:20 Mon 10:23 Mon 10:23 Mon 12:34 M…" at bounding box center [784, 404] width 1568 height 663
click at [599, 320] on span at bounding box center [601, 318] width 17 height 17
click at [680, 404] on div "246 TU 8289 09:02 Mon 09:11 Mon 10:08 Mon 10:20 Mon 10:23 Mon 10:23 Mon 12:34 M…" at bounding box center [784, 404] width 1568 height 663
click at [617, 309] on span at bounding box center [613, 304] width 17 height 17
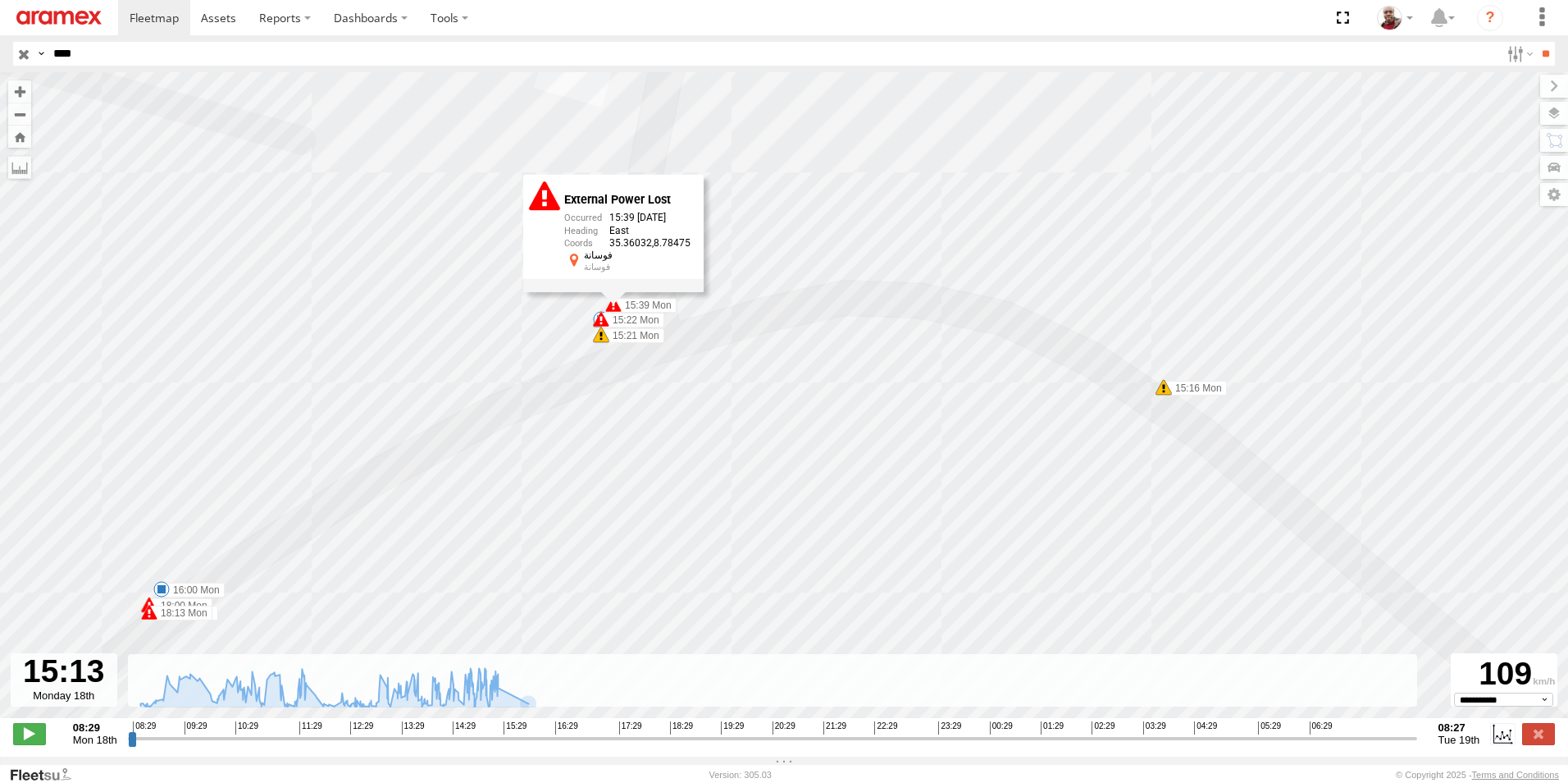
click at [663, 414] on div "246 TU 8289 09:02 Mon 09:11 Mon 10:08 Mon 10:20 Mon 10:23 Mon 10:23 Mon 12:34 M…" at bounding box center [784, 404] width 1568 height 663
click at [595, 320] on span at bounding box center [601, 318] width 17 height 17
click at [575, 324] on div "246 TU 8289 09:02 Mon 09:11 Mon 10:08 Mon 10:20 Mon 10:23 Mon 10:23 Mon 12:34 M…" at bounding box center [784, 404] width 1568 height 663
click at [596, 325] on span at bounding box center [601, 318] width 17 height 17
click at [561, 340] on div "246 TU 8289 09:02 Mon 09:11 Mon 10:08 Mon 10:20 Mon 10:23 Mon 10:23 Mon 12:34 M…" at bounding box center [784, 404] width 1568 height 663
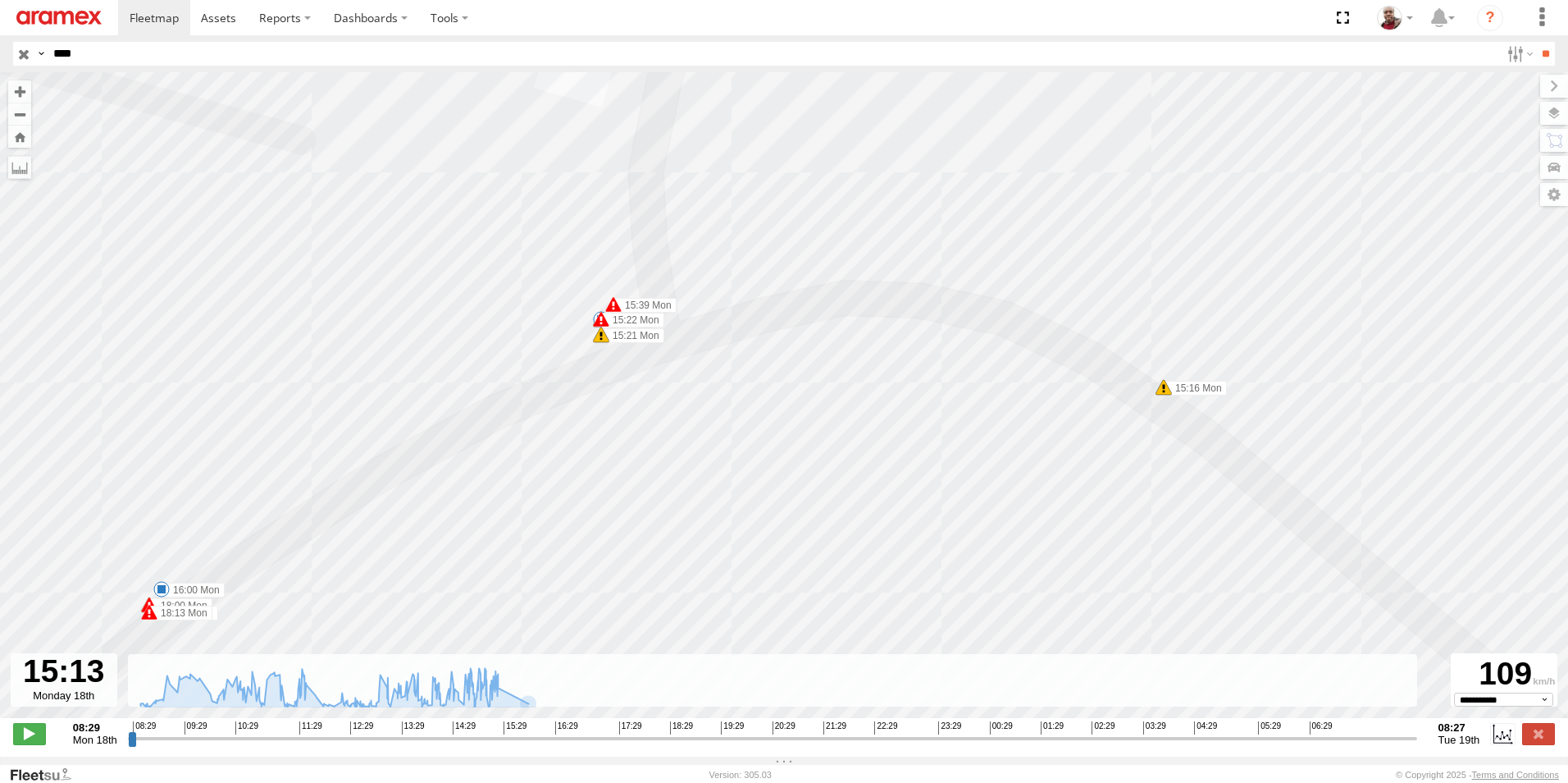
click at [595, 321] on span at bounding box center [601, 318] width 17 height 17
click at [606, 307] on div "External Power Lost 15:22 18/08/2025 West 35.3603 8.78473 فوسانة فوسانة" at bounding box center [601, 248] width 180 height 117
click at [604, 339] on span at bounding box center [601, 334] width 17 height 17
click at [635, 390] on div "246 TU 8289 09:02 Mon 09:11 Mon 10:08 Mon 10:20 Mon 10:23 Mon 10:23 Mon 12:34 M…" at bounding box center [784, 404] width 1568 height 663
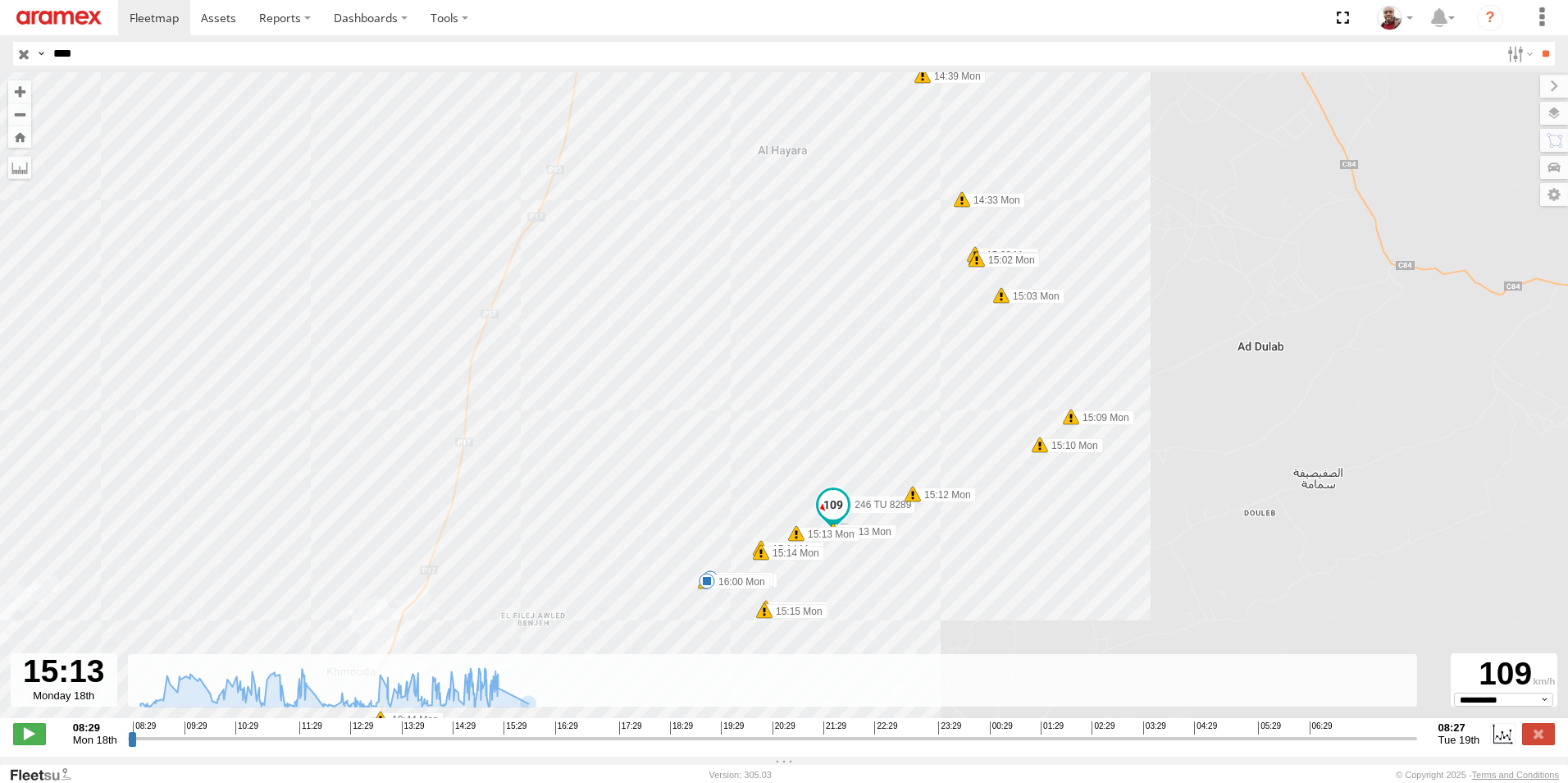
drag, startPoint x: 612, startPoint y: 350, endPoint x: 561, endPoint y: 514, distance: 171.7
click at [556, 520] on div "246 TU 8289 09:02 Mon 09:11 Mon 10:08 Mon 10:20 Mon 10:23 Mon 10:23 Mon 12:34 M…" at bounding box center [784, 404] width 1568 height 663
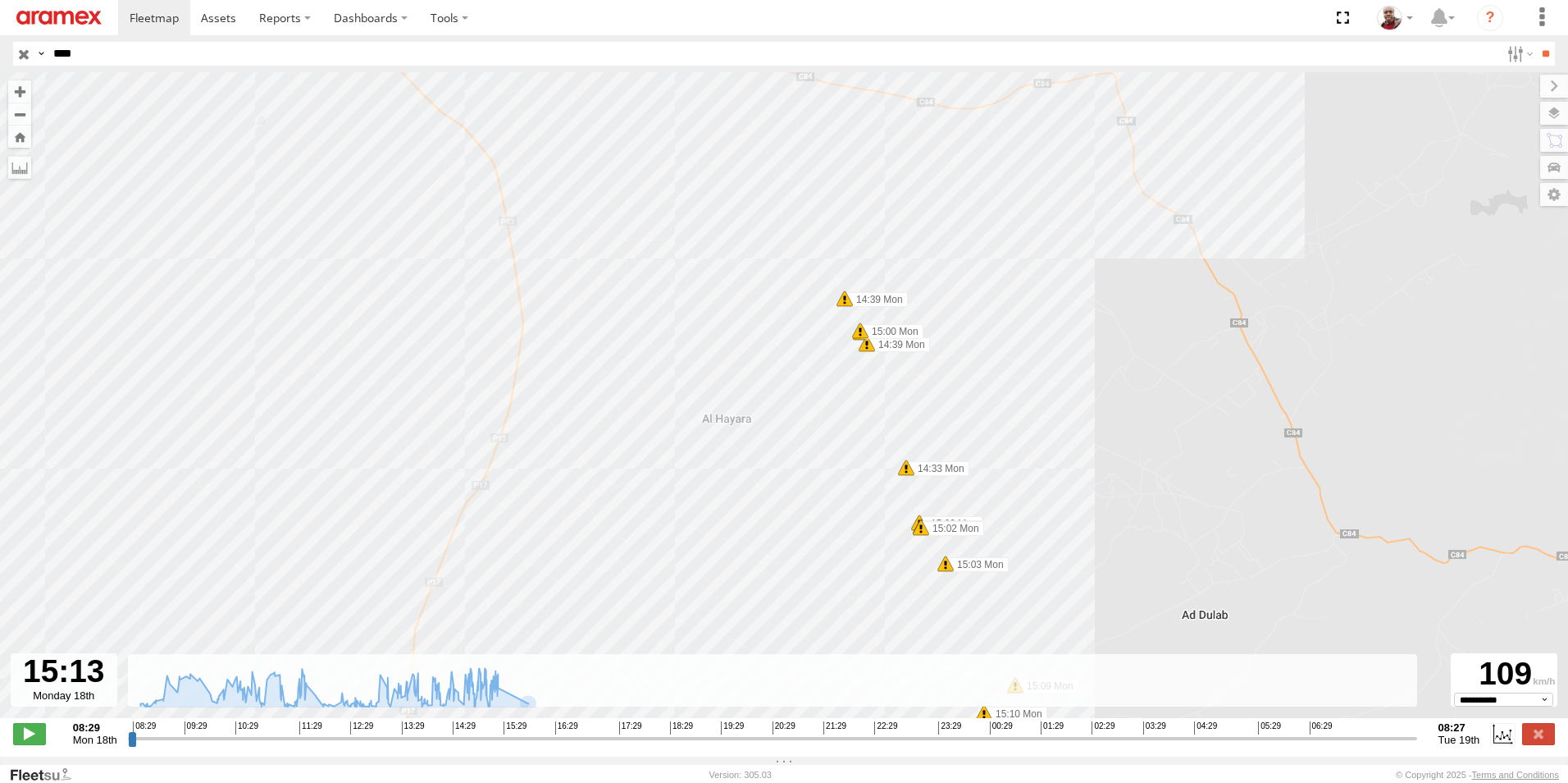
drag, startPoint x: 718, startPoint y: 291, endPoint x: 685, endPoint y: 522, distance: 233.3
click at [684, 520] on div "246 TU 8289 09:02 Mon 09:11 Mon 10:08 Mon 10:20 Mon 10:23 Mon 10:23 Mon 12:34 M…" at bounding box center [784, 404] width 1568 height 663
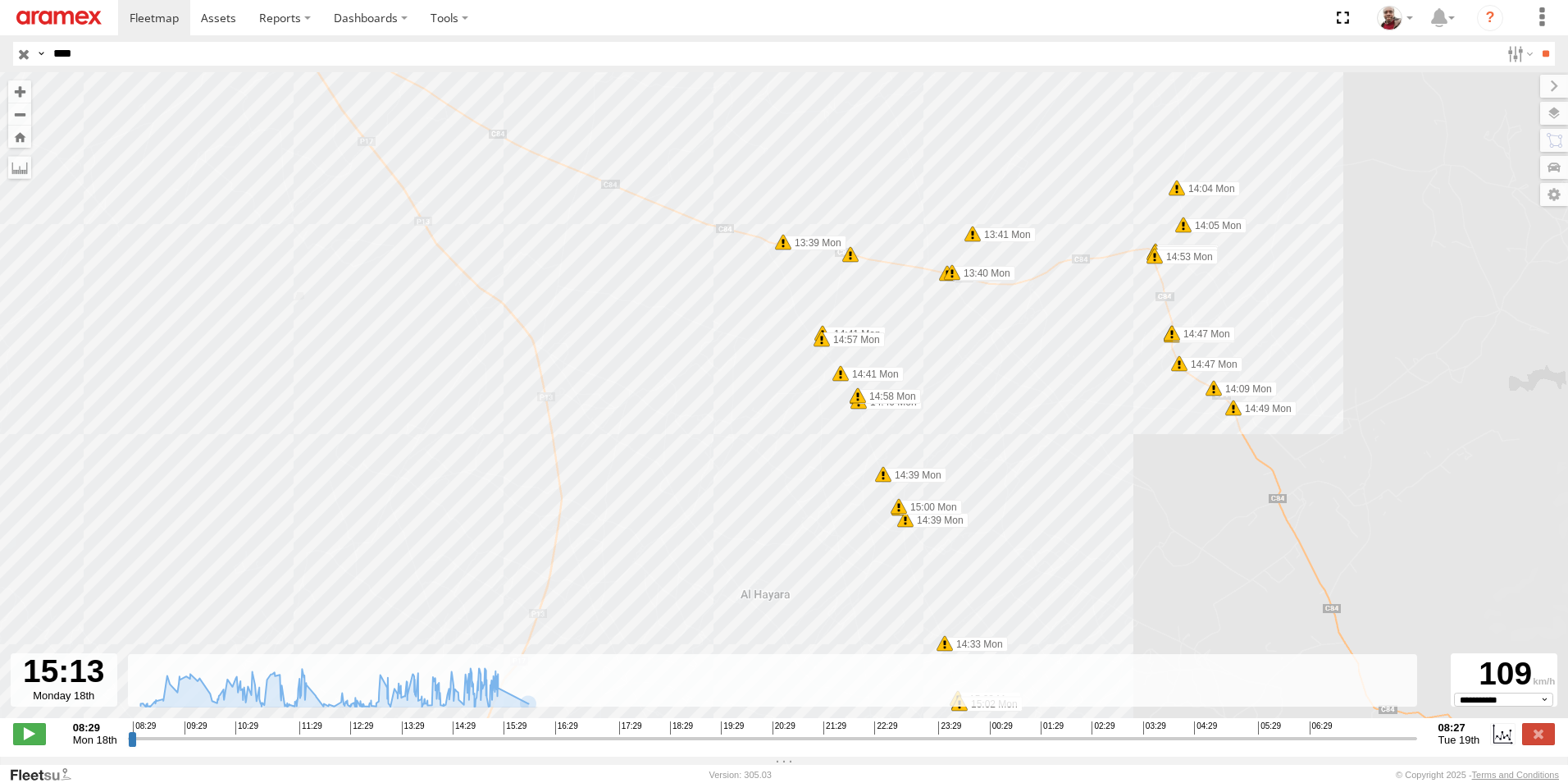
drag, startPoint x: 715, startPoint y: 267, endPoint x: 745, endPoint y: 411, distance: 147.1
click at [745, 411] on div "246 TU 8289 09:02 Mon 09:11 Mon 10:08 Mon 10:20 Mon 10:23 Mon 10:23 Mon 12:34 M…" at bounding box center [784, 404] width 1568 height 663
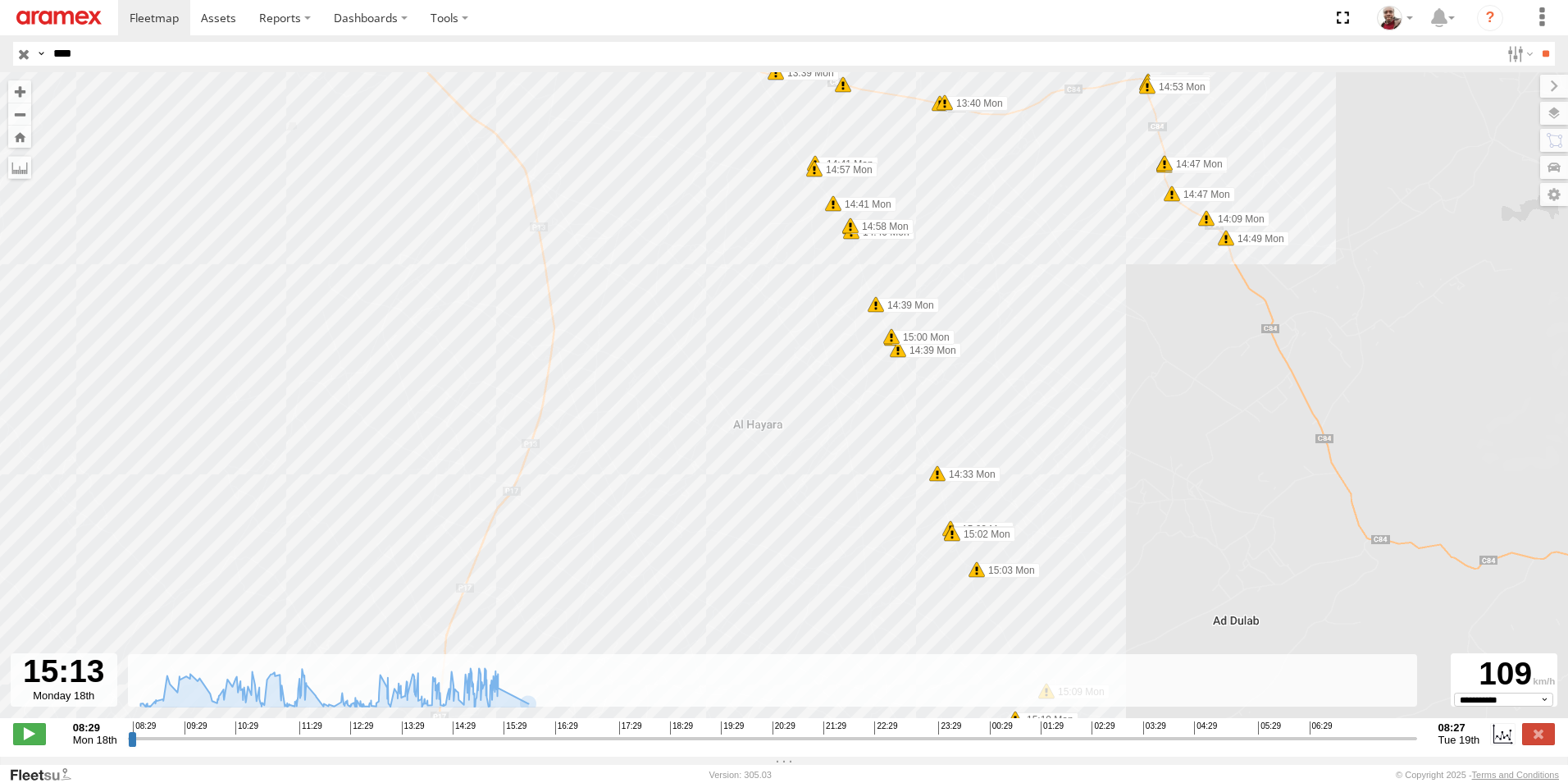
drag, startPoint x: 742, startPoint y: 464, endPoint x: 738, endPoint y: 226, distance: 238.0
click at [737, 231] on div "246 TU 8289 09:02 Mon 09:11 Mon 10:08 Mon 10:20 Mon 10:23 Mon 10:23 Mon 12:34 M…" at bounding box center [784, 404] width 1568 height 663
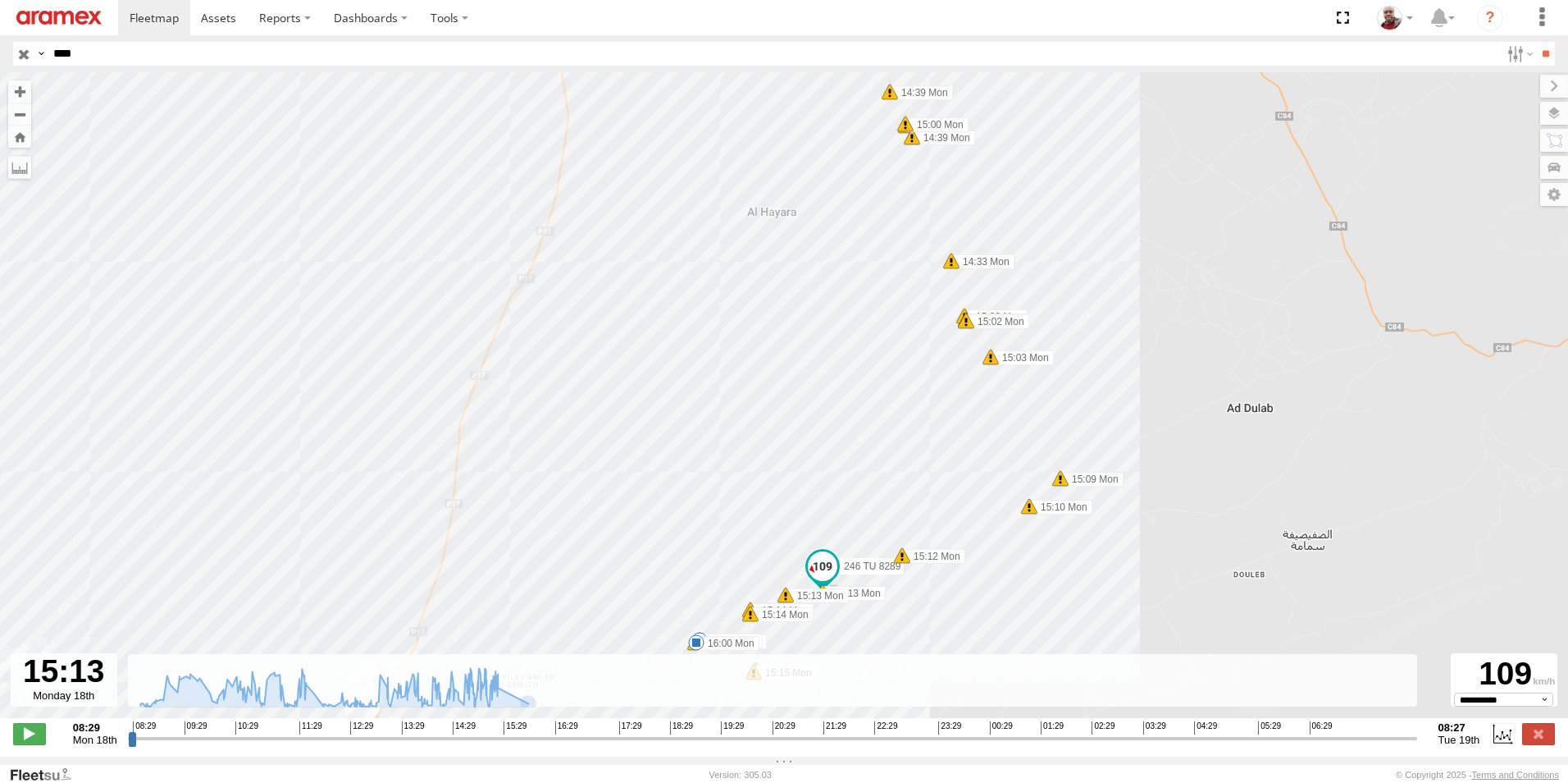
drag, startPoint x: 716, startPoint y: 434, endPoint x: 728, endPoint y: 287, distance: 147.5
click at [728, 287] on div "246 TU 8289 09:02 Mon 09:11 Mon 10:08 Mon 10:20 Mon 10:23 Mon 10:23 Mon 12:34 M…" at bounding box center [784, 404] width 1568 height 663
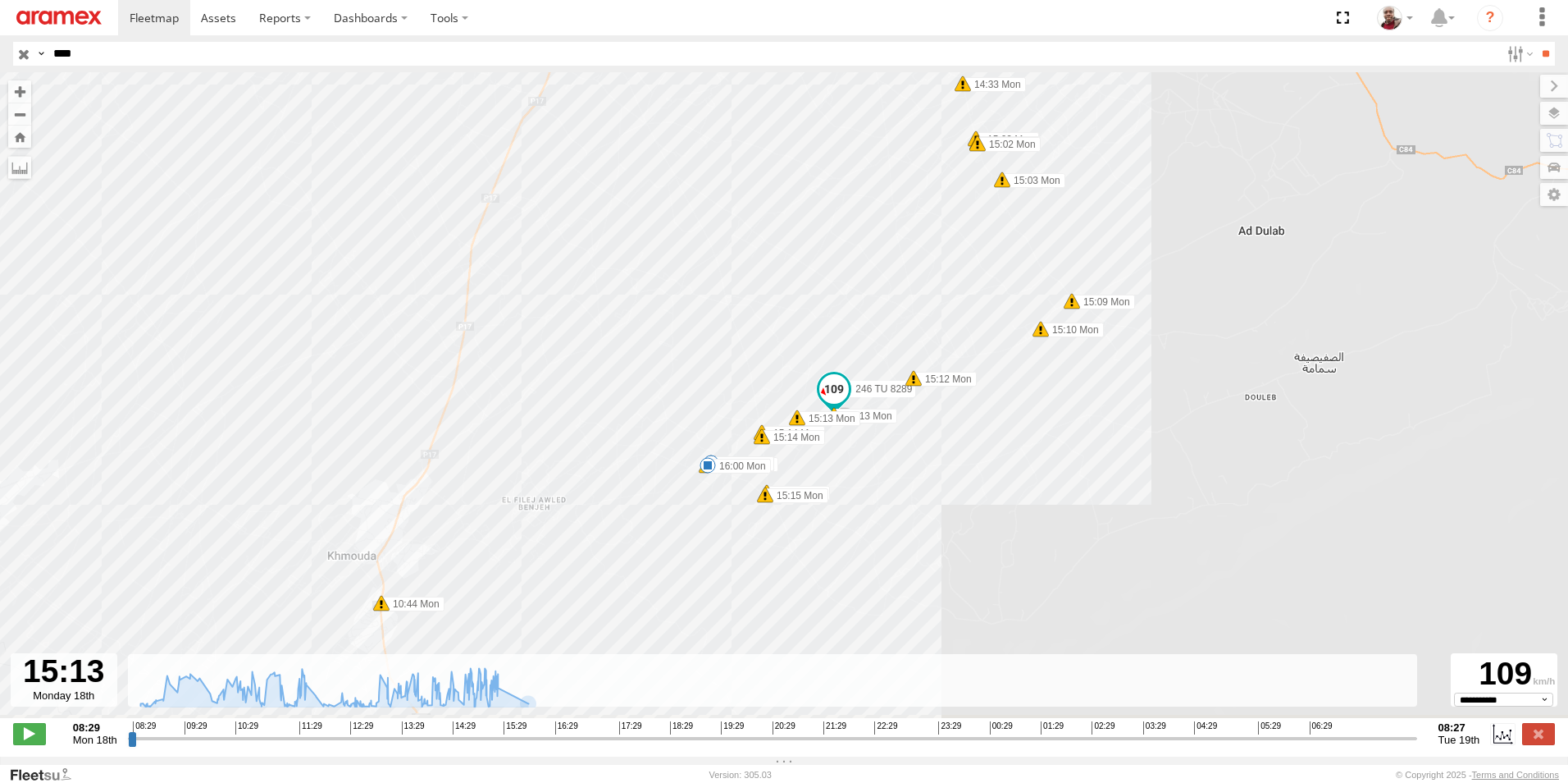
drag, startPoint x: 700, startPoint y: 277, endPoint x: 701, endPoint y: 213, distance: 64.0
click at [701, 213] on div "246 TU 8289 09:02 Mon 09:11 Mon 10:08 Mon 10:20 Mon 10:23 Mon 10:23 Mon 12:34 M…" at bounding box center [784, 404] width 1568 height 663
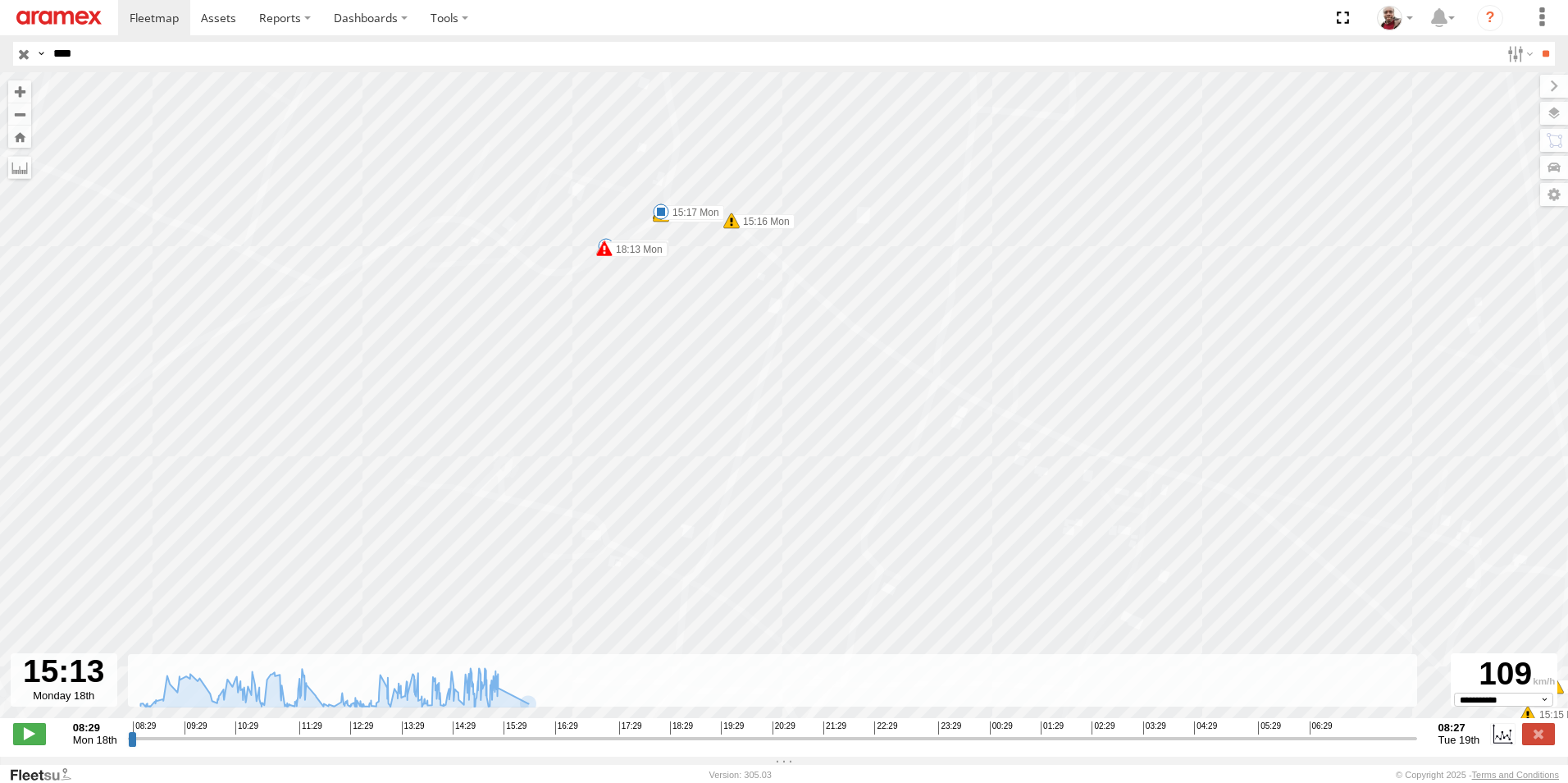
drag, startPoint x: 685, startPoint y: 258, endPoint x: 773, endPoint y: 506, distance: 263.2
click at [773, 506] on div "246 TU 8289 09:02 Mon 09:11 Mon 10:08 Mon 10:20 Mon 10:23 Mon 10:23 Mon 12:34 M…" at bounding box center [784, 404] width 1568 height 663
click at [714, 321] on span at bounding box center [712, 318] width 17 height 17
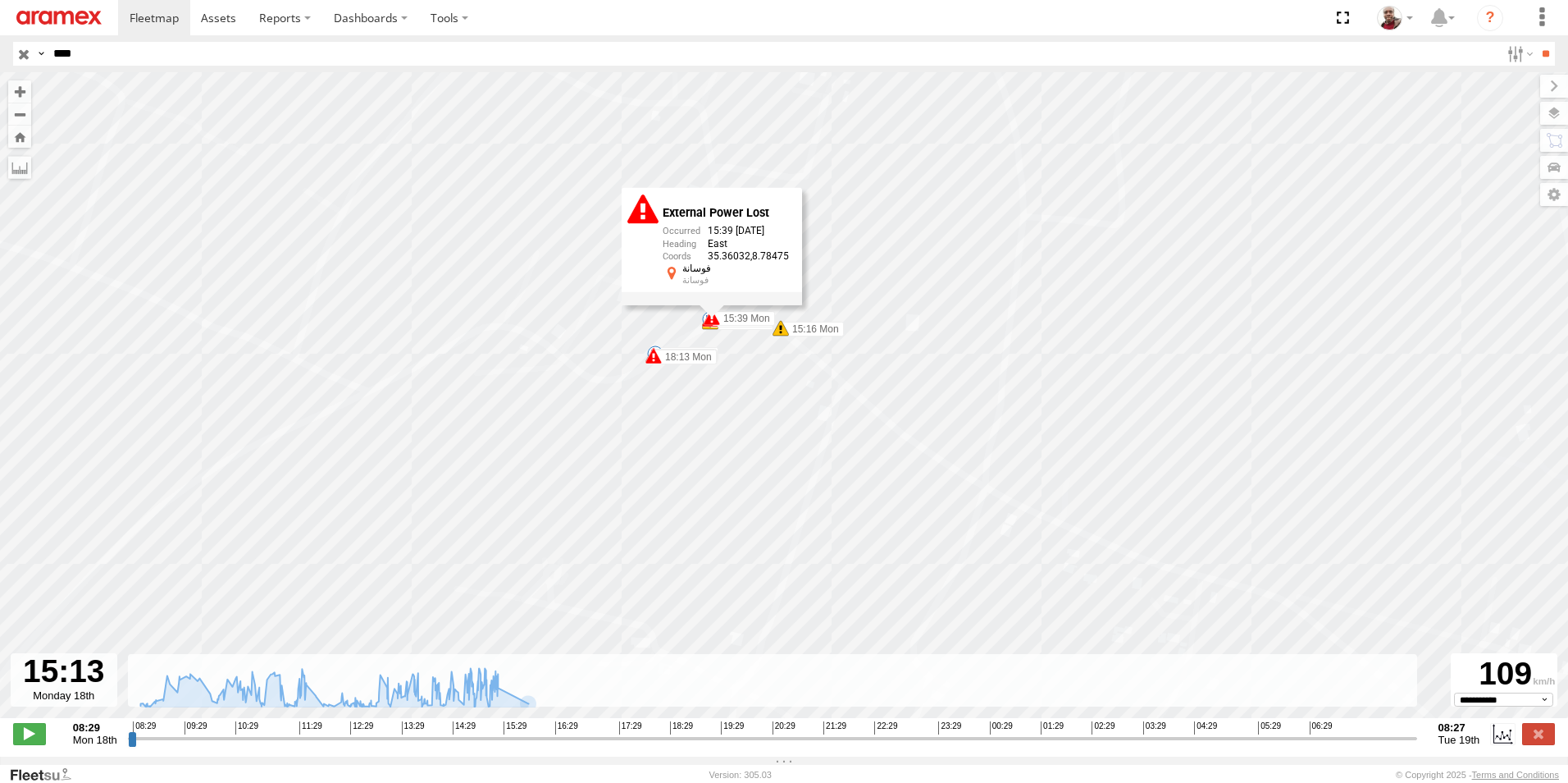
click at [757, 388] on div "246 TU 8289 09:02 Mon 09:11 Mon 10:08 Mon 10:20 Mon 10:23 Mon 10:23 Mon 12:34 M…" at bounding box center [784, 404] width 1568 height 663
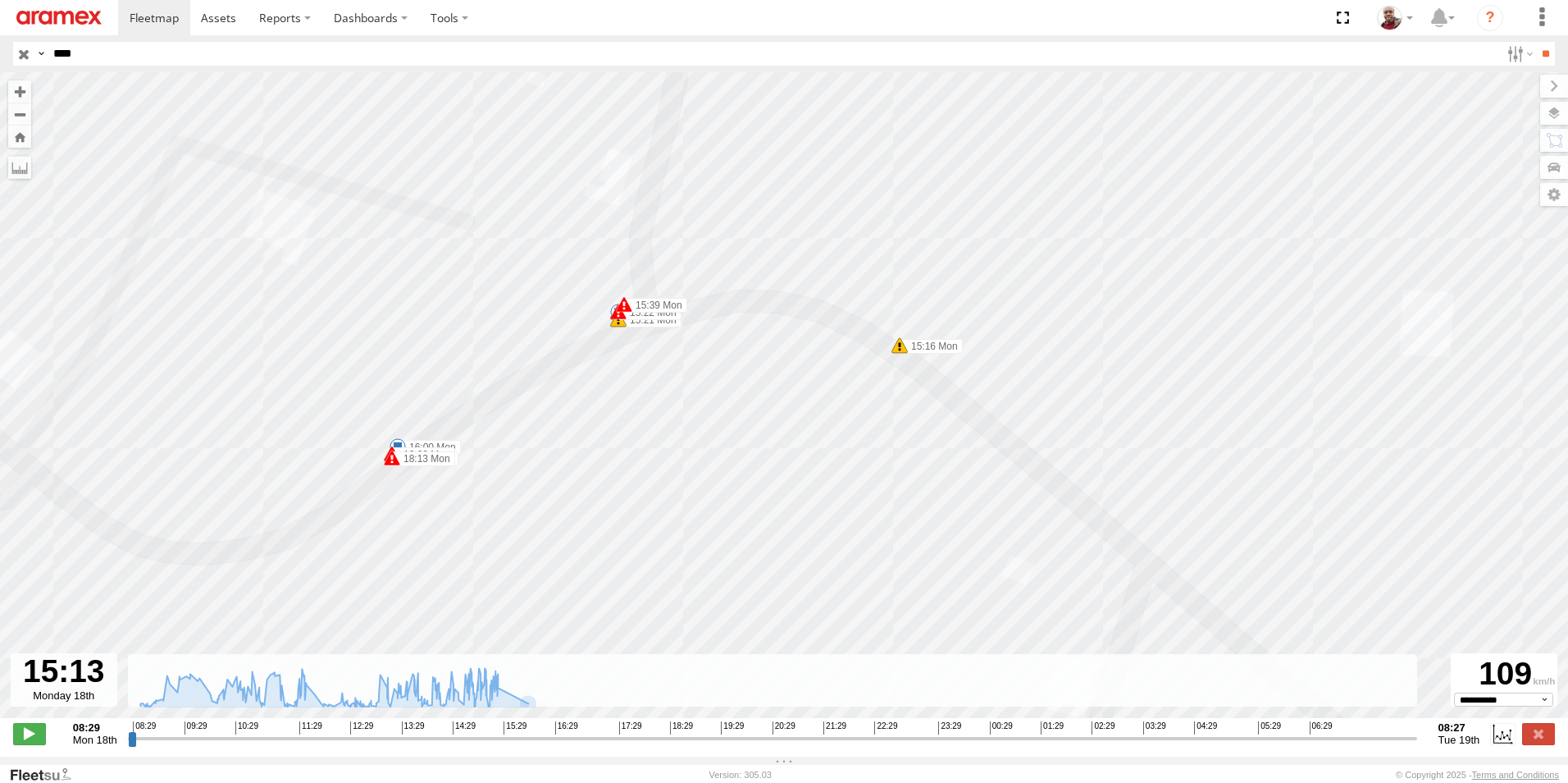
drag, startPoint x: 716, startPoint y: 317, endPoint x: 724, endPoint y: 420, distance: 103.3
click at [724, 420] on div "246 TU 8289 09:02 Mon 09:11 Mon 10:08 Mon 10:20 Mon 10:23 Mon 10:23 Mon 12:34 M…" at bounding box center [784, 404] width 1568 height 663
click at [896, 352] on span at bounding box center [900, 345] width 17 height 17
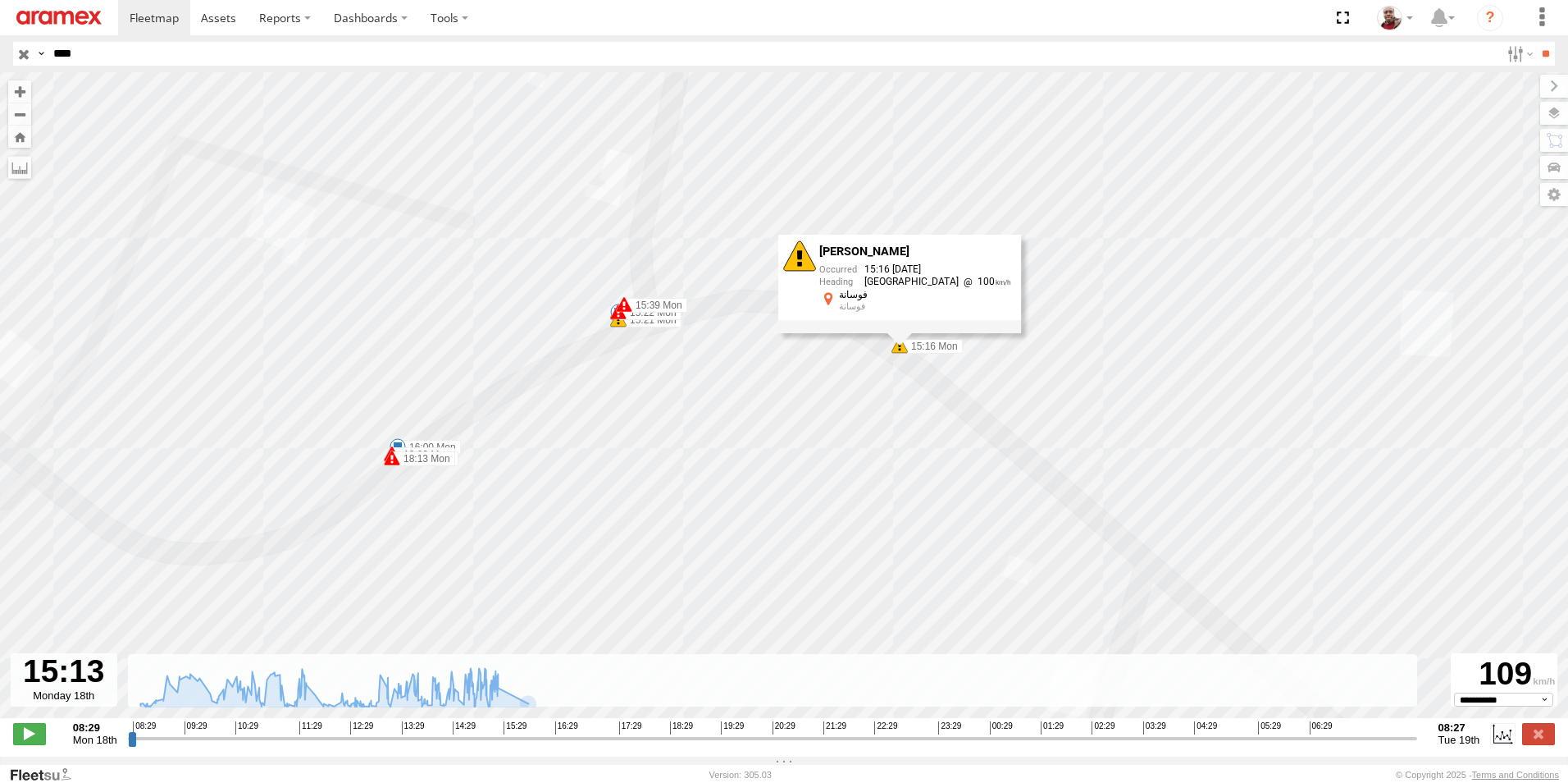
click at [619, 327] on span at bounding box center [618, 318] width 17 height 17
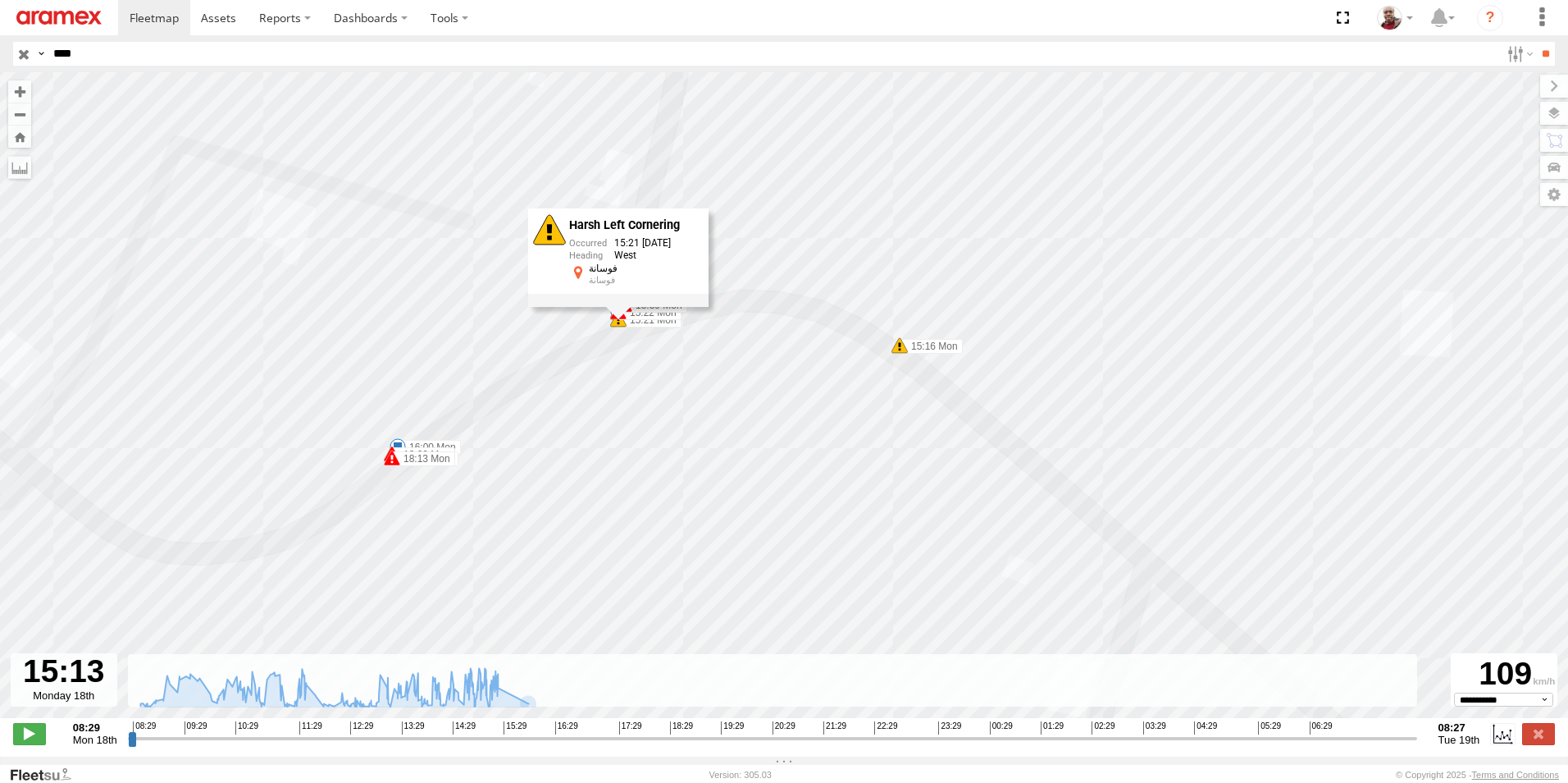
click at [657, 395] on div "246 TU 8289 09:02 Mon 09:11 Mon 10:08 Mon 10:20 Mon 10:23 Mon 10:23 Mon 12:34 M…" at bounding box center [784, 404] width 1568 height 663
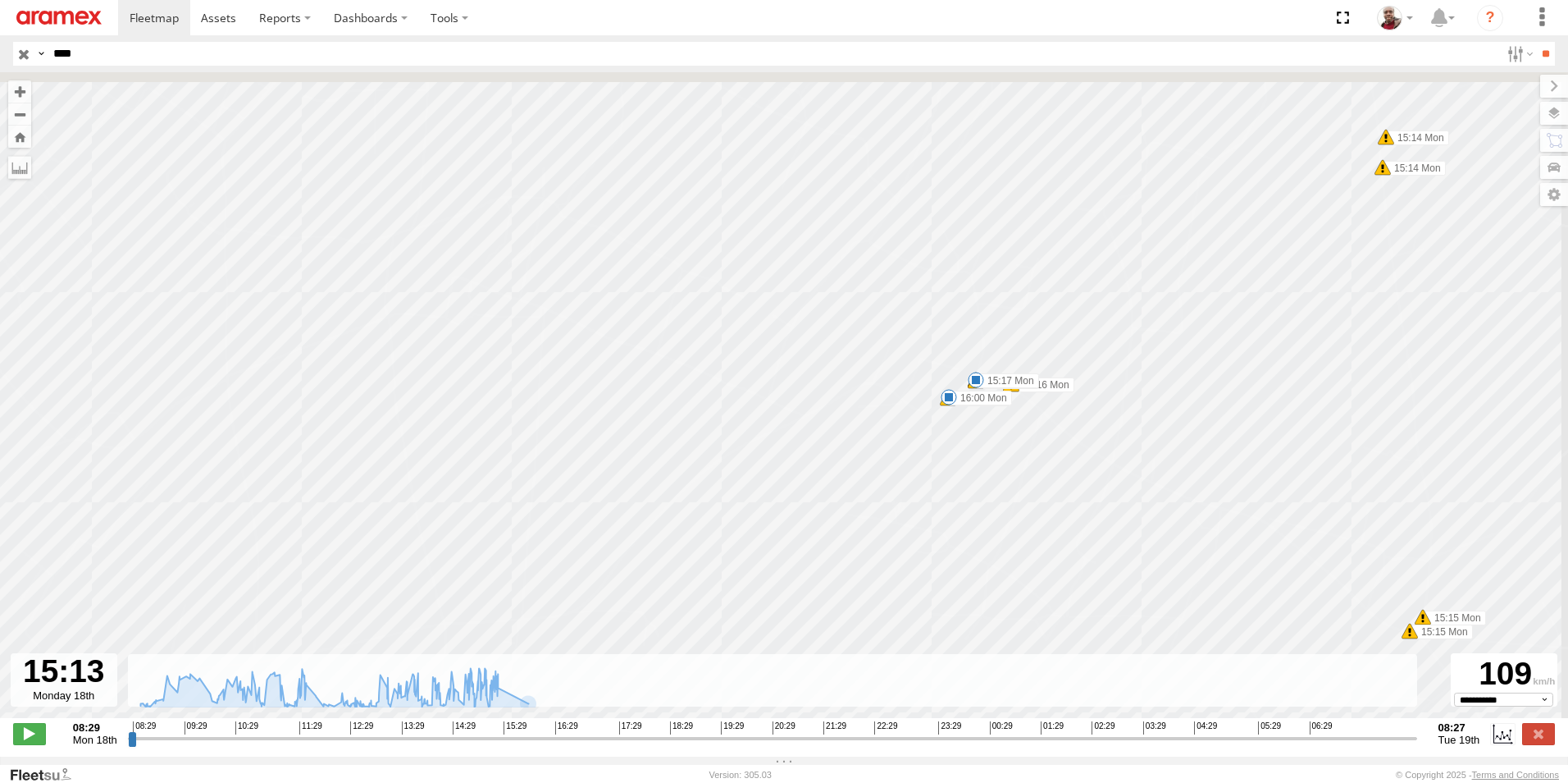
drag, startPoint x: 645, startPoint y: 207, endPoint x: 733, endPoint y: 430, distance: 239.7
click at [733, 430] on div "246 TU 8289 09:02 Mon 09:11 Mon 10:08 Mon 10:20 Mon 10:23 Mon 10:23 Mon 12:34 M…" at bounding box center [784, 404] width 1568 height 663
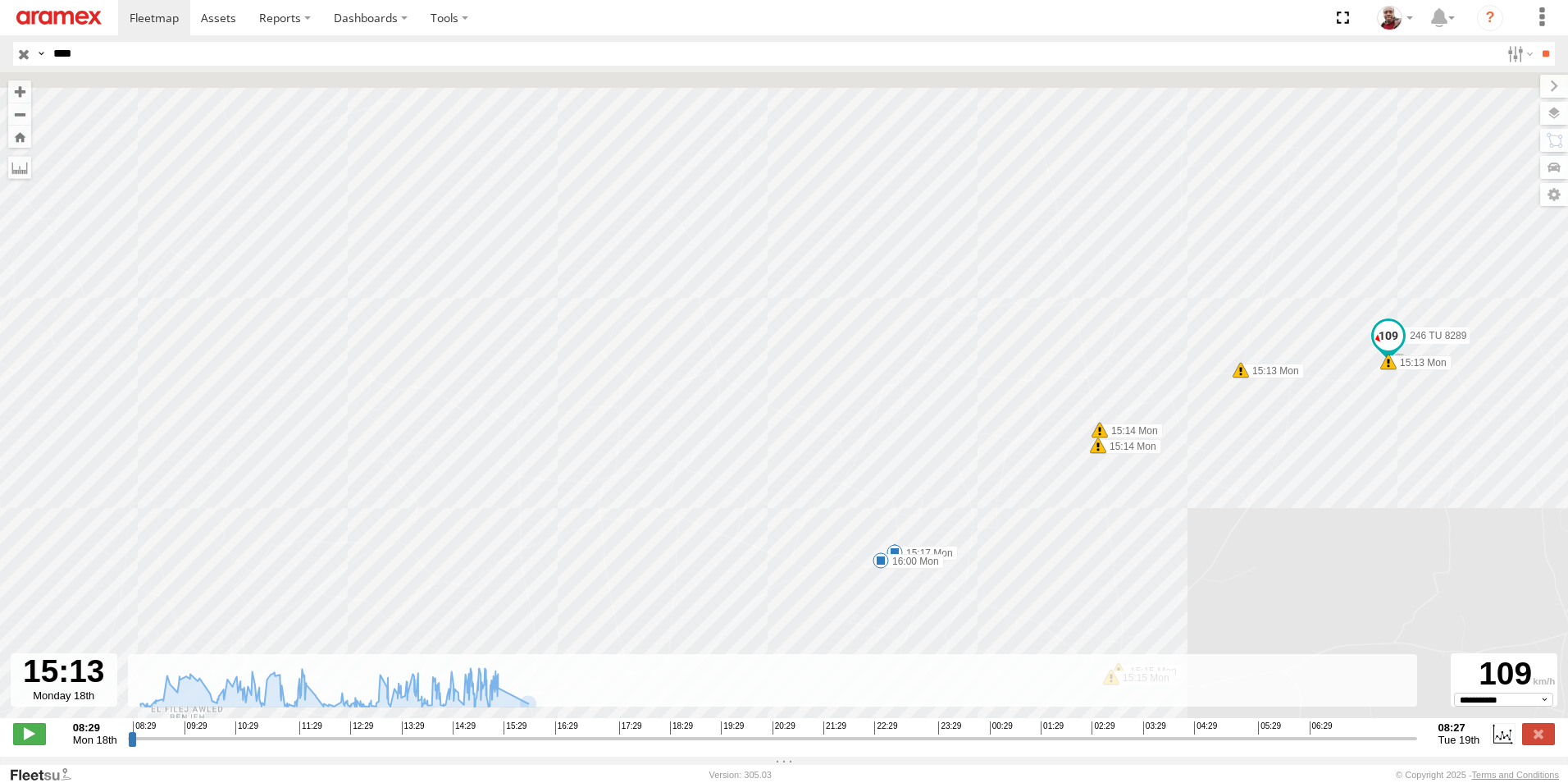
drag, startPoint x: 895, startPoint y: 298, endPoint x: 822, endPoint y: 472, distance: 188.7
click at [819, 480] on div "246 TU 8289 09:02 Mon 09:11 Mon 10:08 Mon 10:20 Mon 10:23 Mon 10:23 Mon 12:34 M…" at bounding box center [784, 404] width 1568 height 663
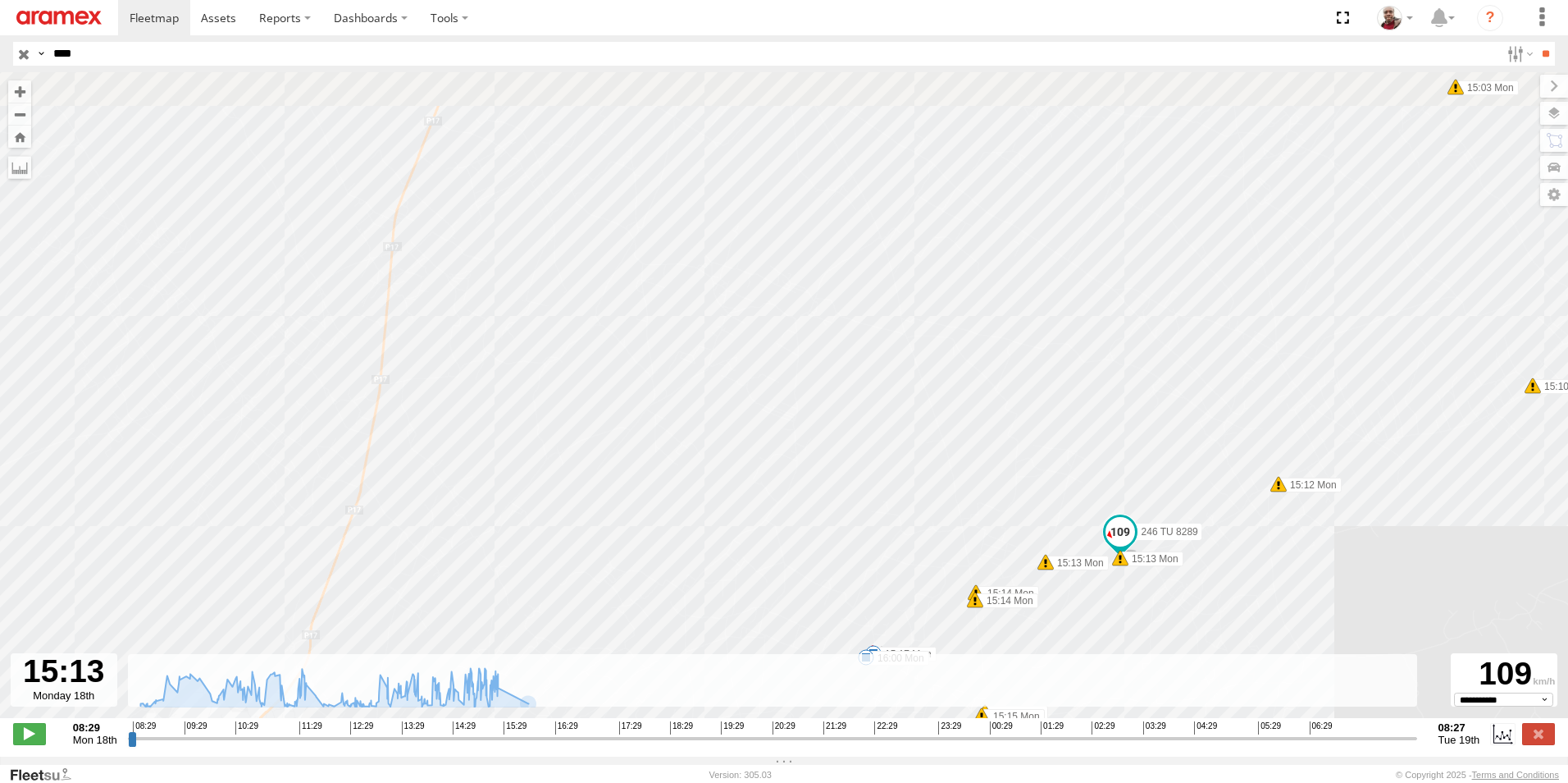
drag, startPoint x: 770, startPoint y: 325, endPoint x: 787, endPoint y: 416, distance: 92.6
click at [786, 484] on div "246 TU 8289 09:02 Mon 09:11 Mon 10:08 Mon 10:20 Mon 10:23 Mon 10:23 Mon 12:34 M…" at bounding box center [784, 404] width 1568 height 663
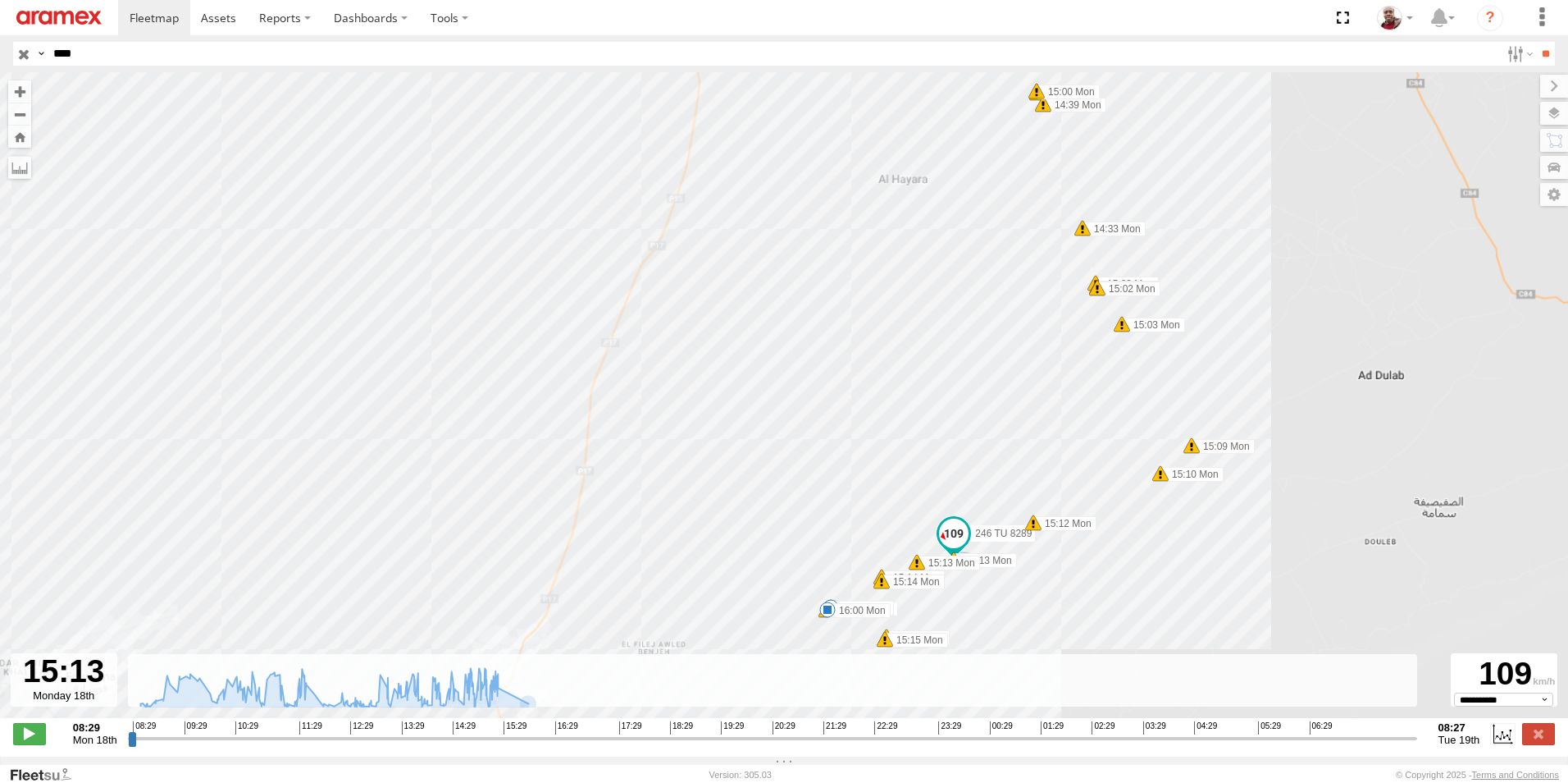
drag, startPoint x: 786, startPoint y: 306, endPoint x: 787, endPoint y: 379, distance: 73.0
click at [780, 421] on div "246 TU 8289 09:02 Mon 09:11 Mon 10:08 Mon 10:20 Mon 10:23 Mon 10:23 Mon 12:34 M…" at bounding box center [784, 404] width 1568 height 663
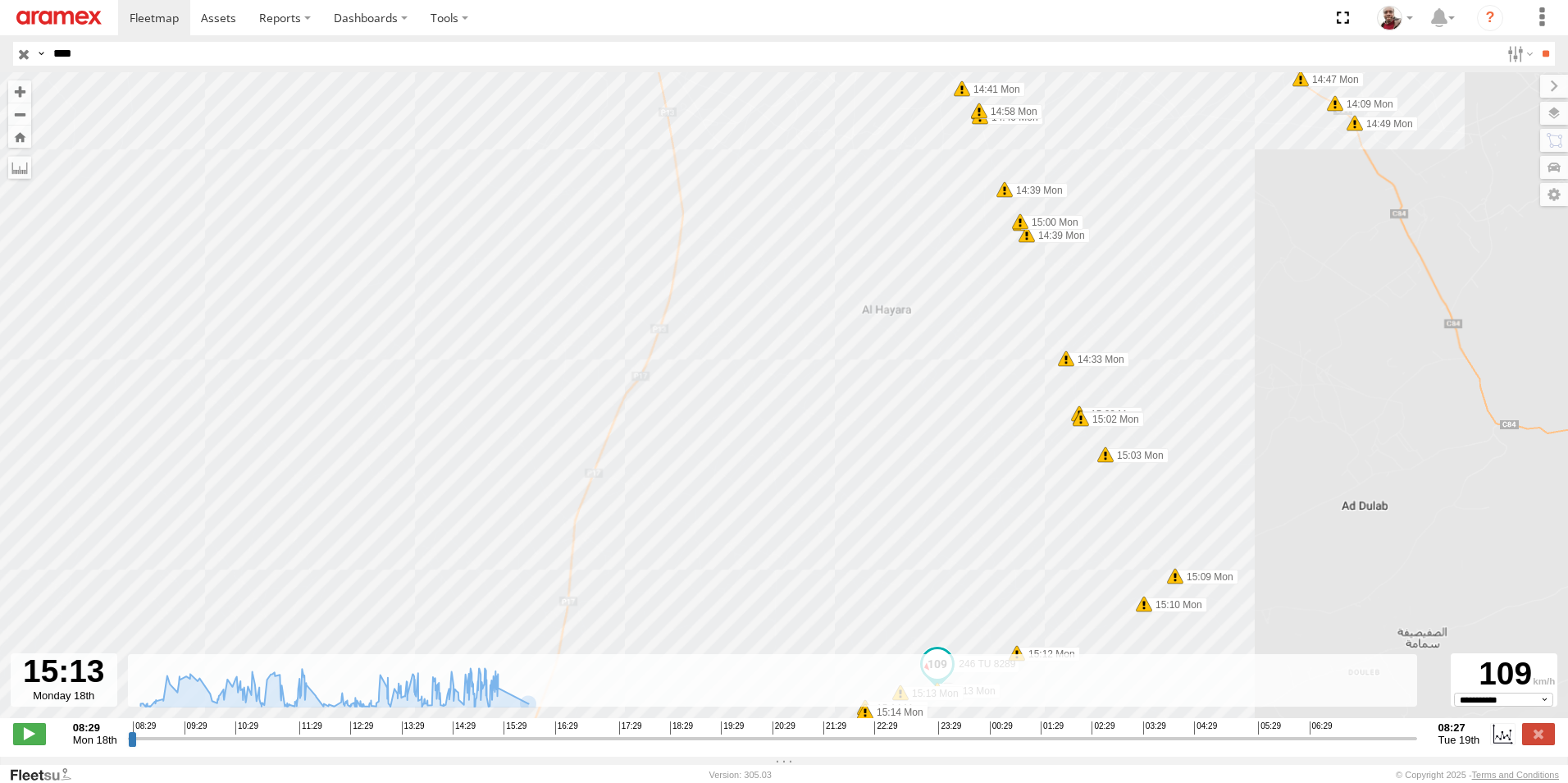
drag, startPoint x: 826, startPoint y: 293, endPoint x: 815, endPoint y: 364, distance: 71.8
click at [815, 364] on div "246 TU 8289 09:02 Mon 09:11 Mon 10:08 Mon 10:20 Mon 10:23 Mon 10:23 Mon 12:34 M…" at bounding box center [784, 404] width 1568 height 663
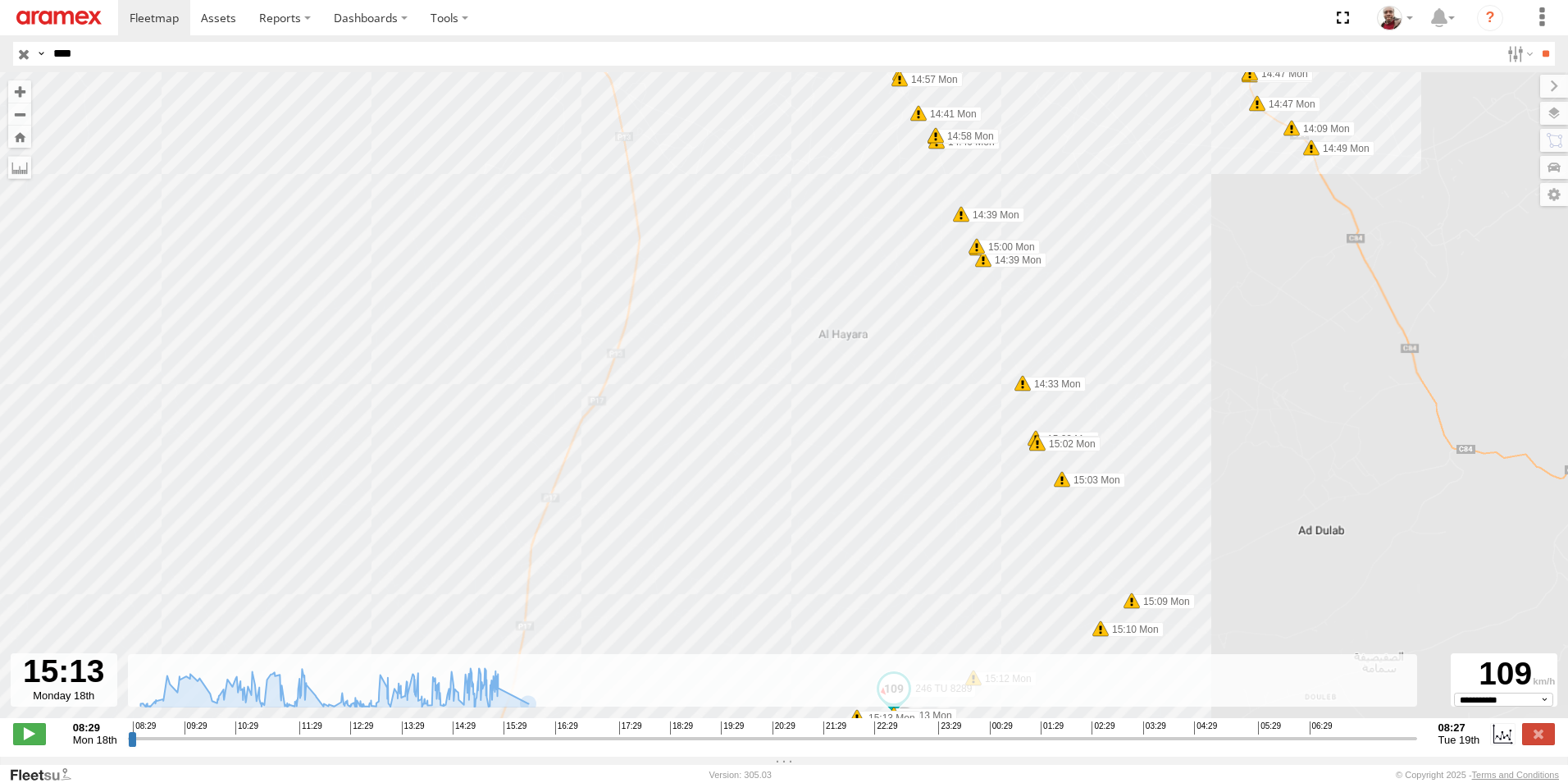
drag, startPoint x: 908, startPoint y: 402, endPoint x: 869, endPoint y: 420, distance: 43.0
click at [869, 420] on div "246 TU 8289 09:02 Mon 09:11 Mon 10:08 Mon 10:20 Mon 10:23 Mon 10:23 Mon 12:34 M…" at bounding box center [784, 404] width 1568 height 663
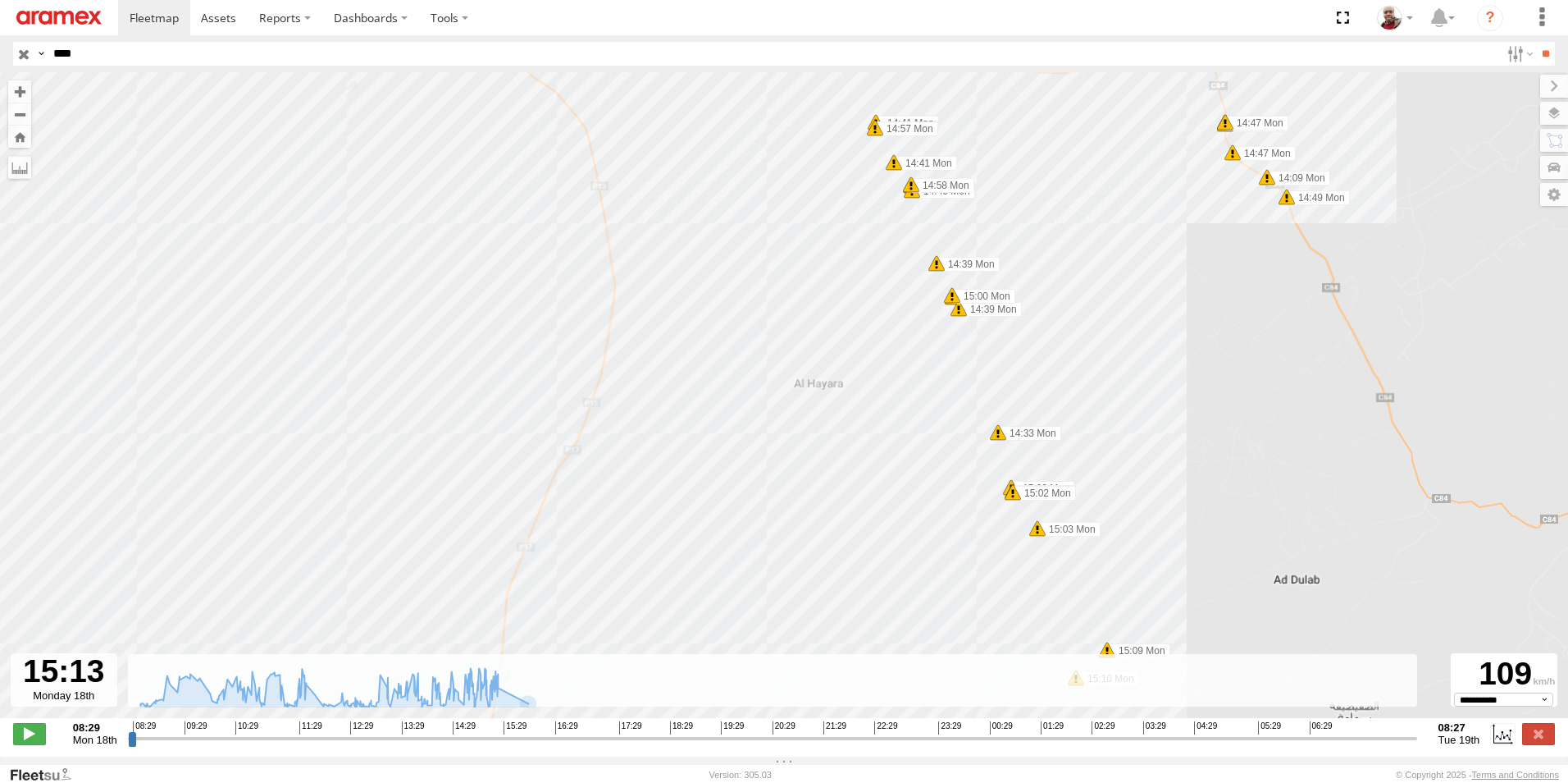
drag, startPoint x: 905, startPoint y: 378, endPoint x: 877, endPoint y: 440, distance: 68.0
click at [877, 440] on div "246 TU 8289 09:02 Mon 09:11 Mon 10:08 Mon 10:20 Mon 10:23 Mon 10:23 Mon 12:34 M…" at bounding box center [784, 404] width 1568 height 663
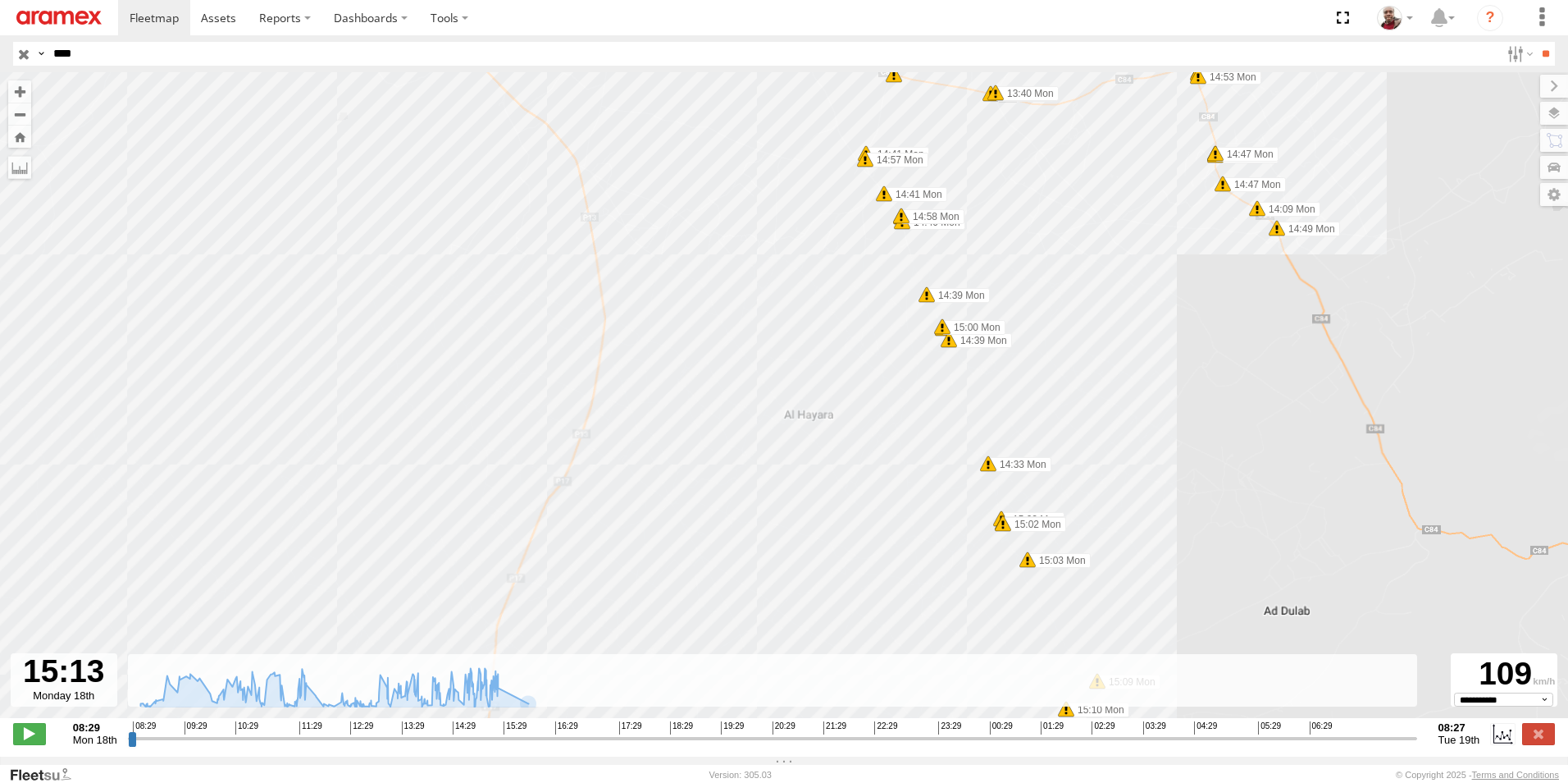
drag, startPoint x: 868, startPoint y: 332, endPoint x: 861, endPoint y: 356, distance: 25.0
click at [861, 356] on div "246 TU 8289 09:02 Mon 09:11 Mon 10:08 Mon 10:20 Mon 10:23 Mon 10:23 Mon 12:34 M…" at bounding box center [784, 404] width 1568 height 663
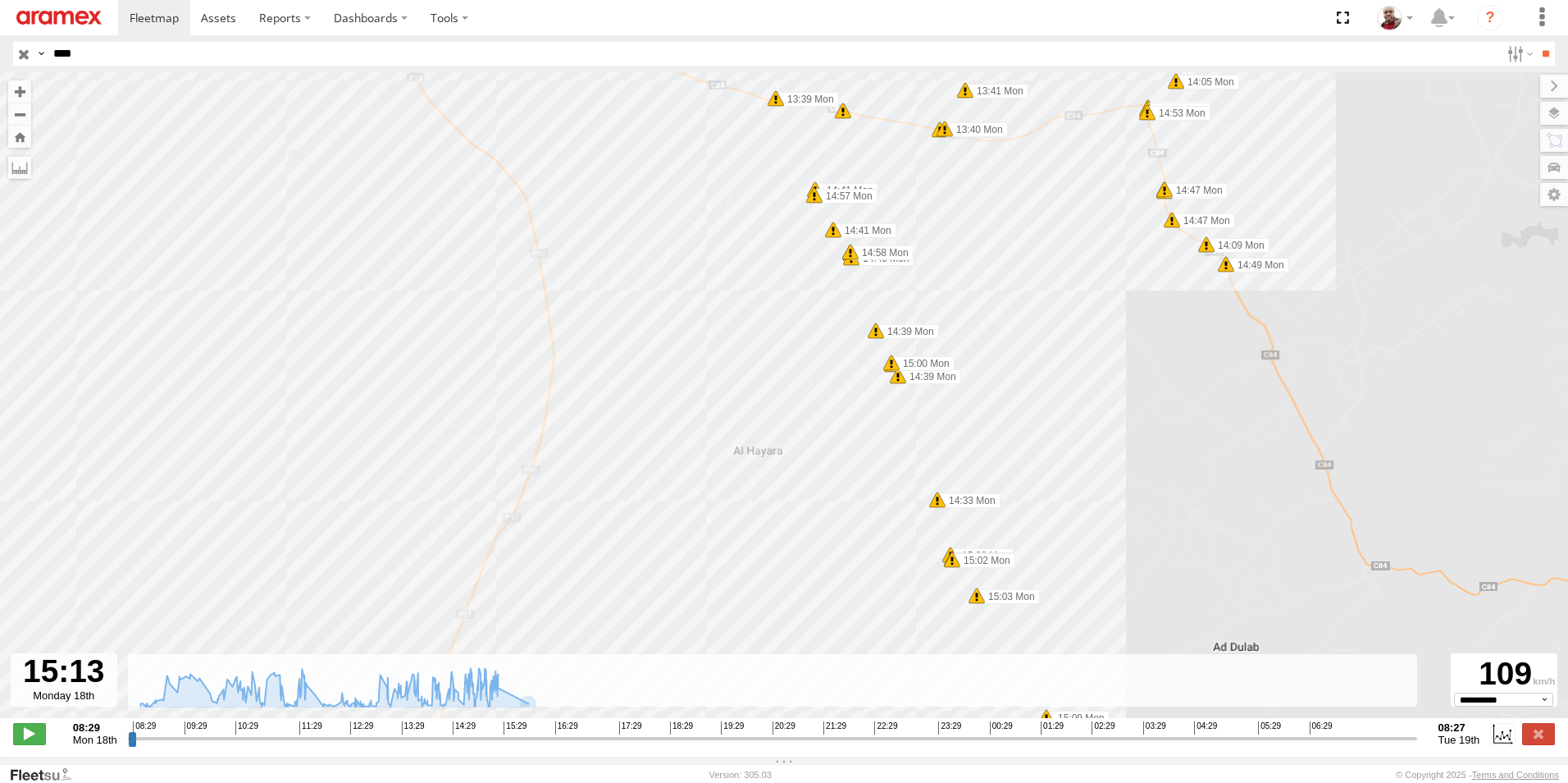
drag, startPoint x: 793, startPoint y: 297, endPoint x: 737, endPoint y: 337, distance: 68.8
click at [737, 337] on div "246 TU 8289 09:02 Mon 09:11 Mon 10:08 Mon 10:20 Mon 10:23 Mon 10:23 Mon 12:34 M…" at bounding box center [784, 404] width 1568 height 663
click at [815, 200] on span at bounding box center [814, 195] width 17 height 17
click at [833, 230] on span at bounding box center [833, 229] width 17 height 17
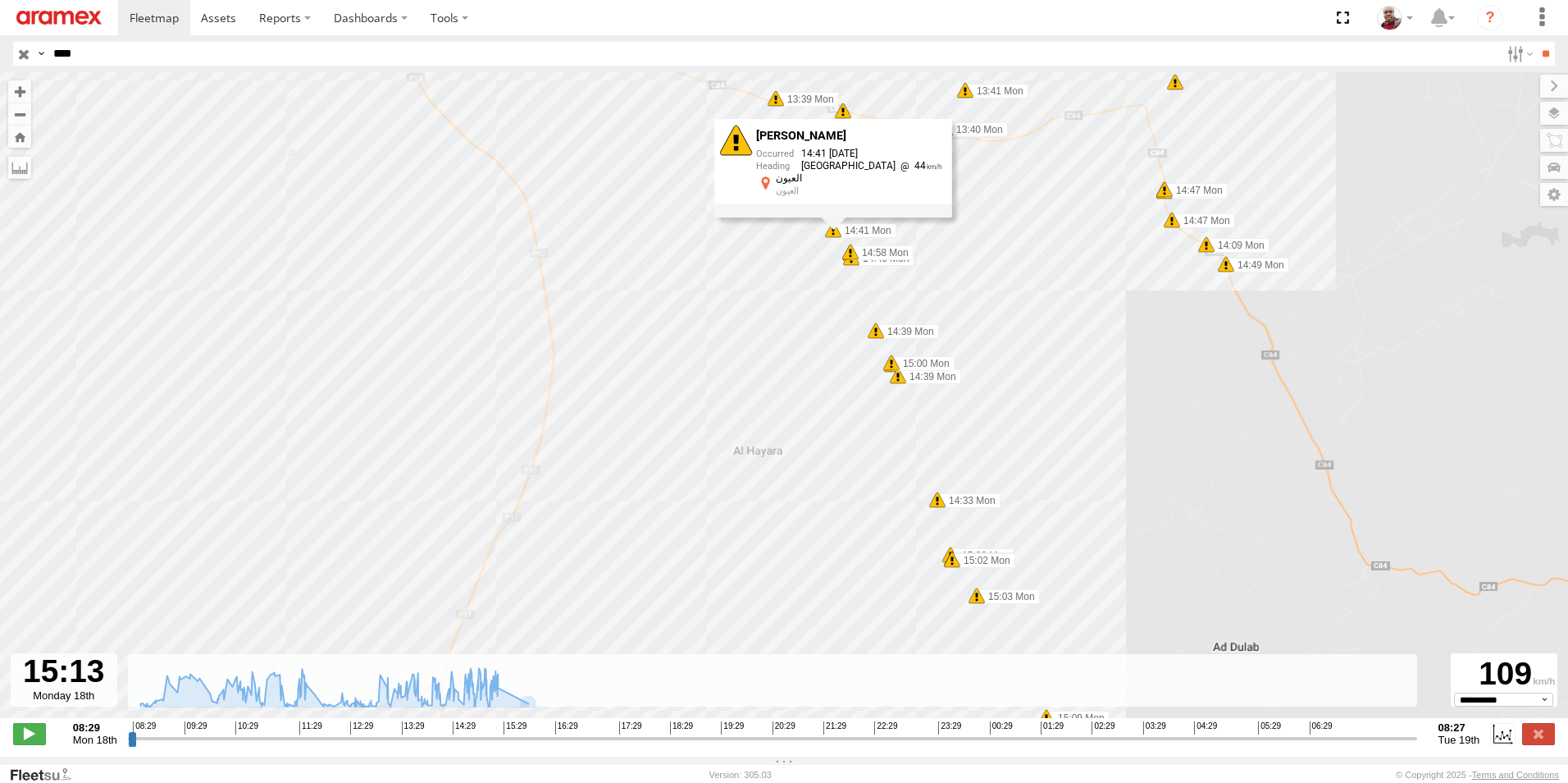
click at [850, 256] on span at bounding box center [850, 252] width 17 height 17
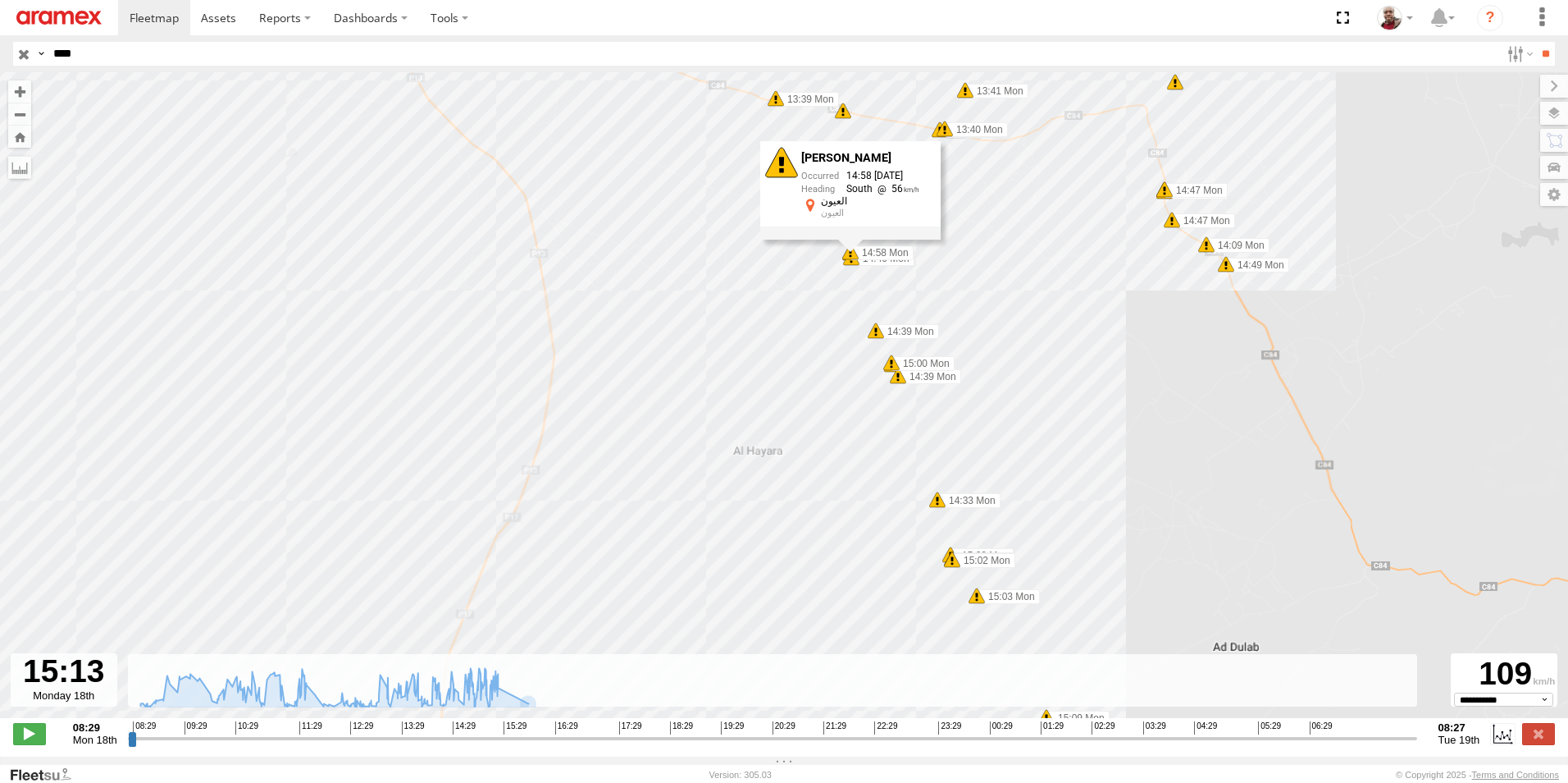
click at [852, 240] on div "Harsh Braking 14:58 18/08/2025 South 56 العيون العيون" at bounding box center [850, 190] width 180 height 99
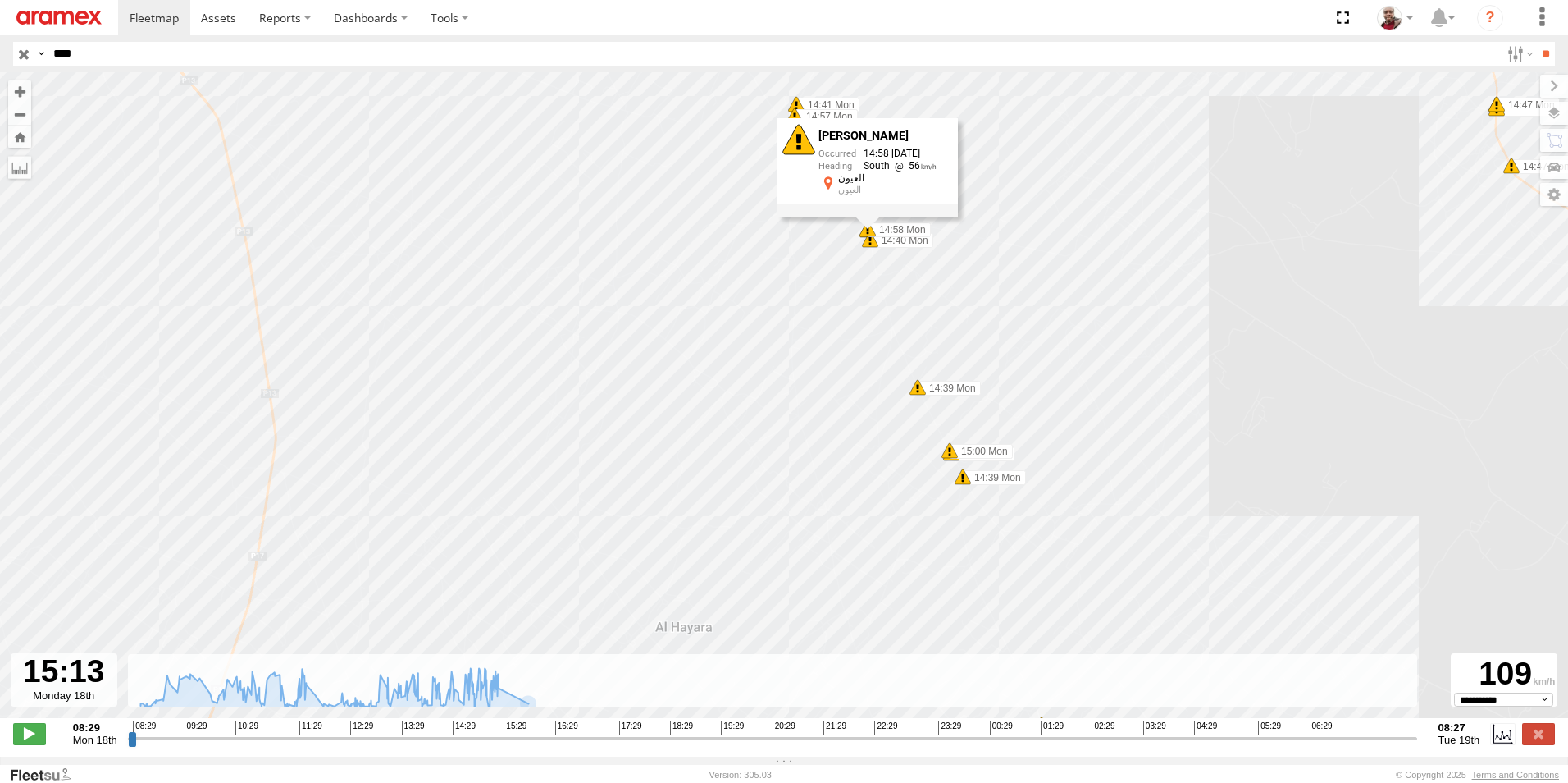
click at [868, 218] on div "Harsh Braking 14:58 18/08/2025 South 56 العيون العيون" at bounding box center [868, 168] width 180 height 99
click at [868, 244] on span at bounding box center [870, 239] width 17 height 17
click at [916, 392] on span at bounding box center [917, 387] width 17 height 17
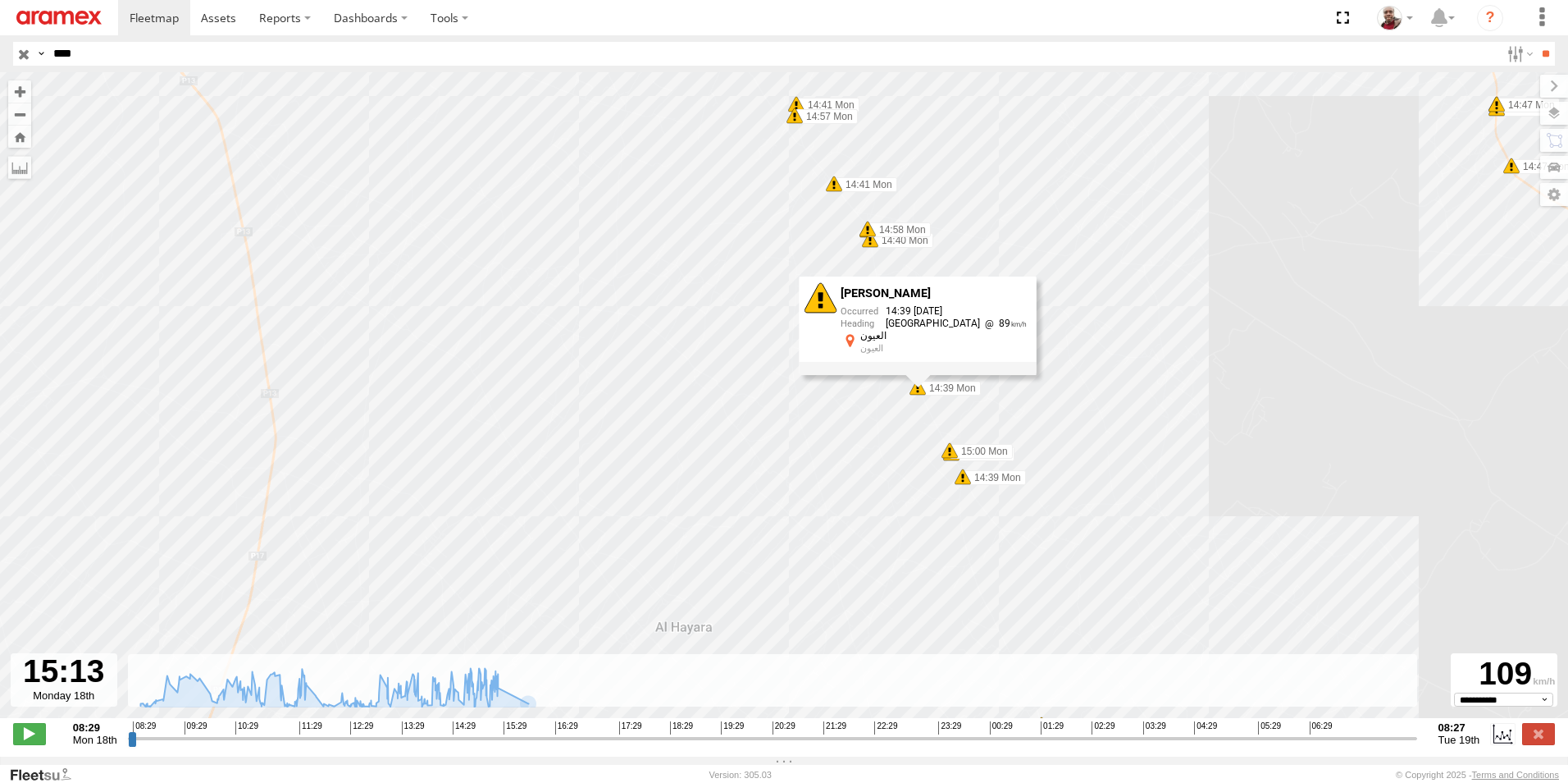
click at [948, 457] on span at bounding box center [950, 451] width 17 height 17
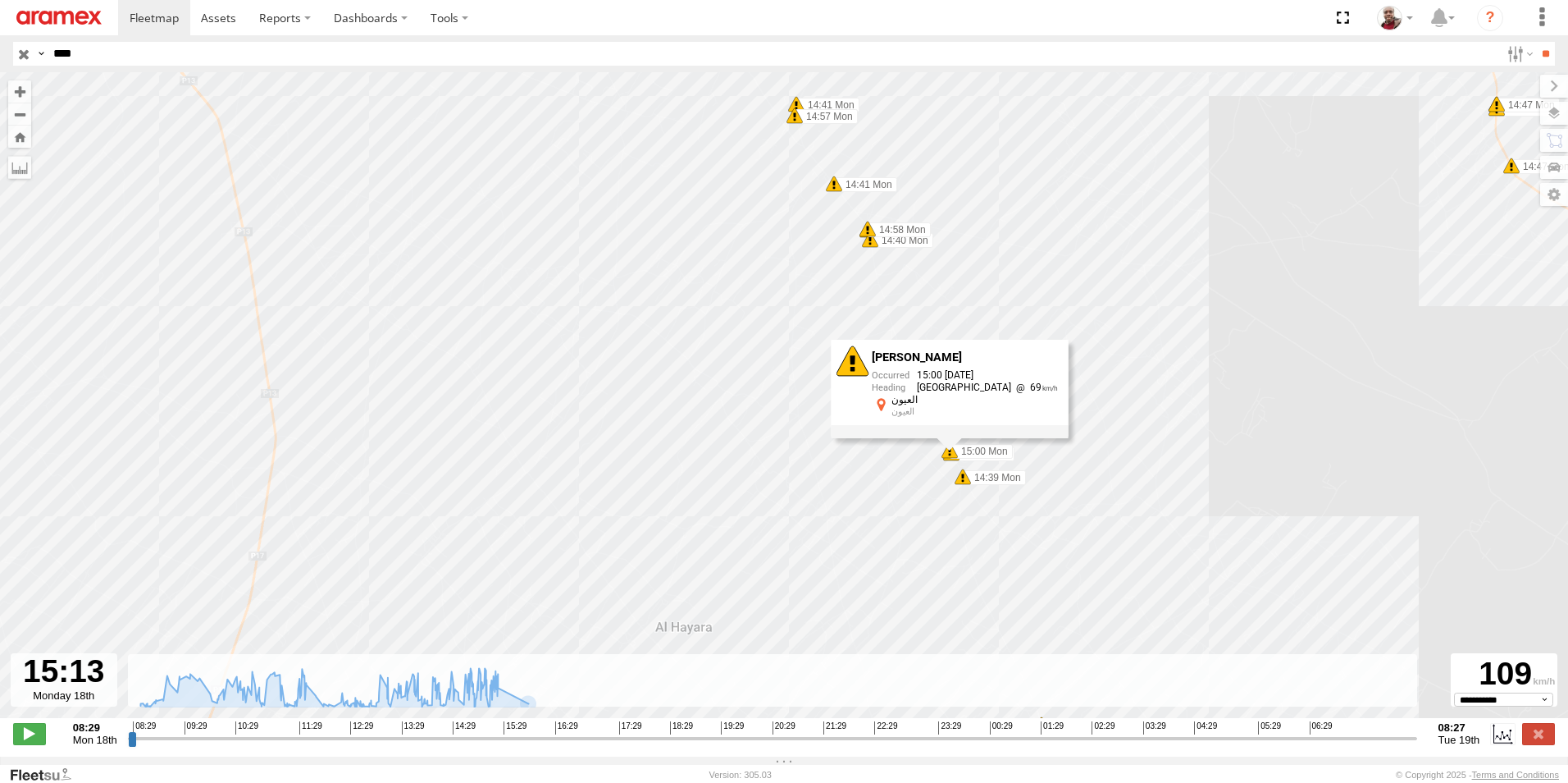
click at [961, 485] on span at bounding box center [963, 477] width 17 height 17
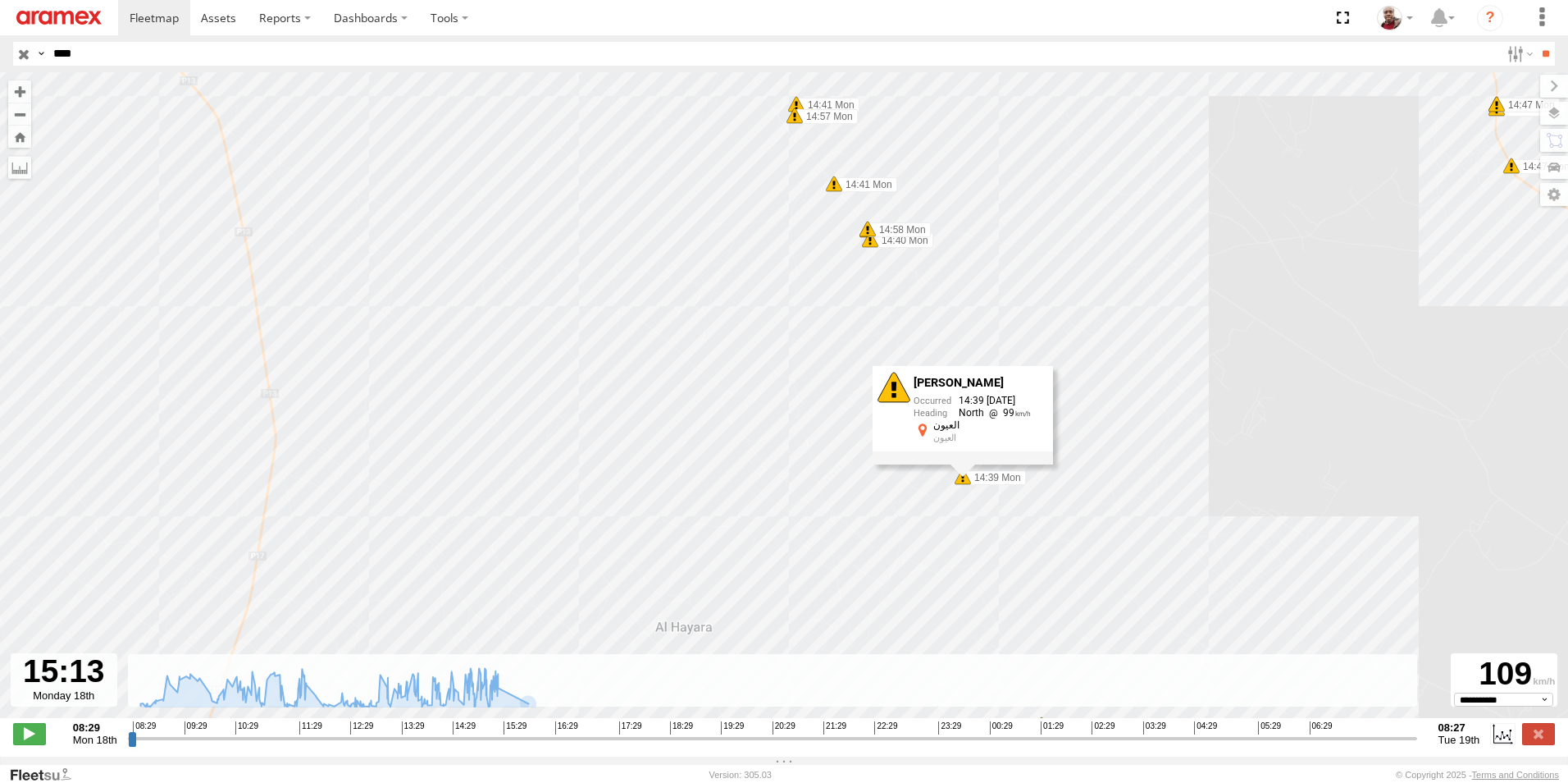
click at [918, 506] on div "246 TU 8289 09:02 Mon 09:11 Mon 10:08 Mon 10:20 Mon 10:23 Mon 10:23 Mon 12:34 M…" at bounding box center [784, 404] width 1568 height 663
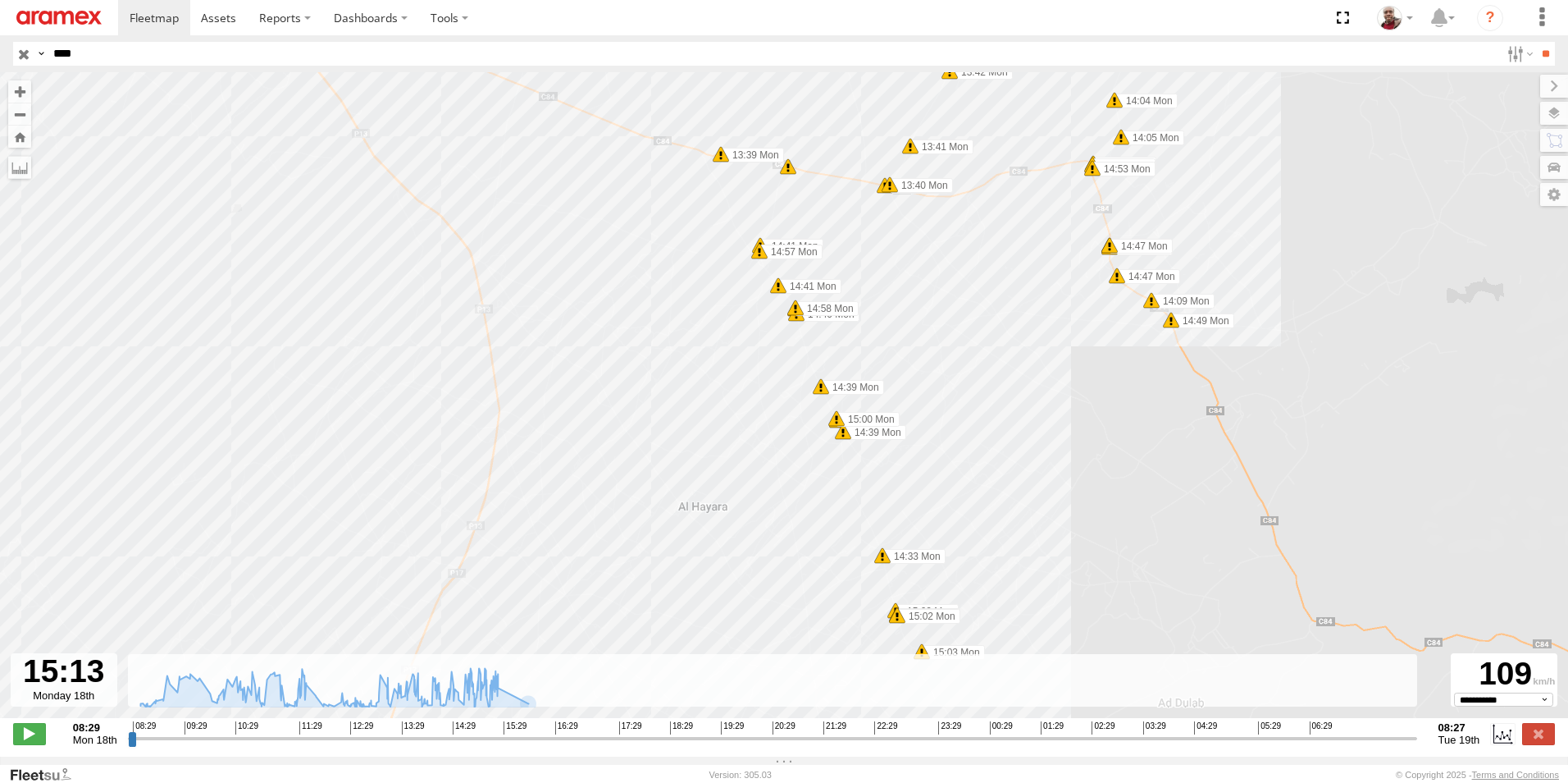
drag, startPoint x: 1080, startPoint y: 433, endPoint x: 977, endPoint y: 377, distance: 117.2
click at [977, 377] on div "246 TU 8289 09:02 Mon 09:11 Mon 10:08 Mon 10:20 Mon 10:23 Mon 10:23 Mon 12:34 M…" at bounding box center [784, 404] width 1568 height 663
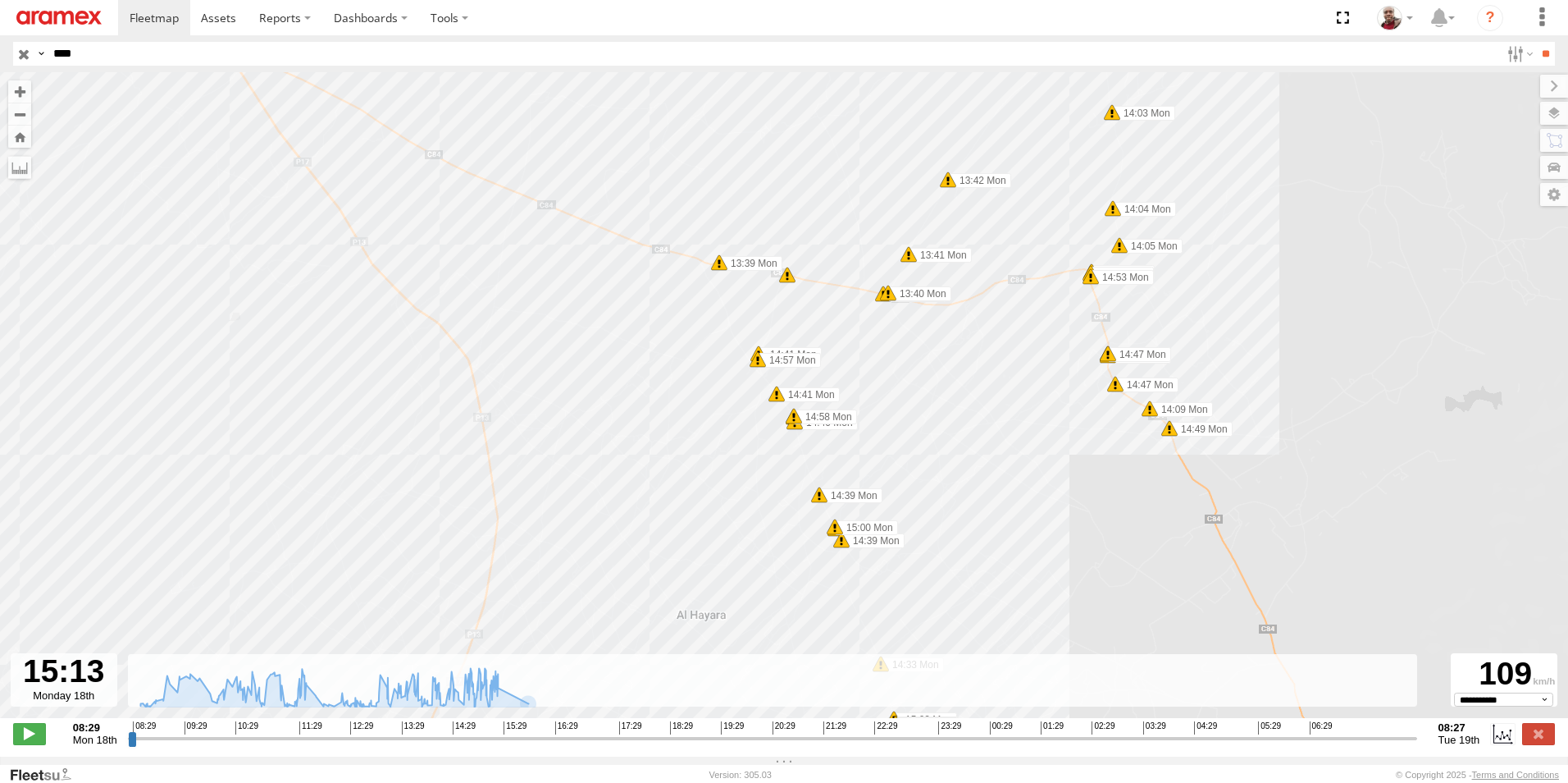
drag, startPoint x: 1002, startPoint y: 289, endPoint x: 1020, endPoint y: 435, distance: 147.1
click at [1020, 435] on div "246 TU 8289 09:02 Mon 09:11 Mon 10:08 Mon 10:20 Mon 10:23 Mon 10:23 Mon 12:34 M…" at bounding box center [784, 404] width 1568 height 663
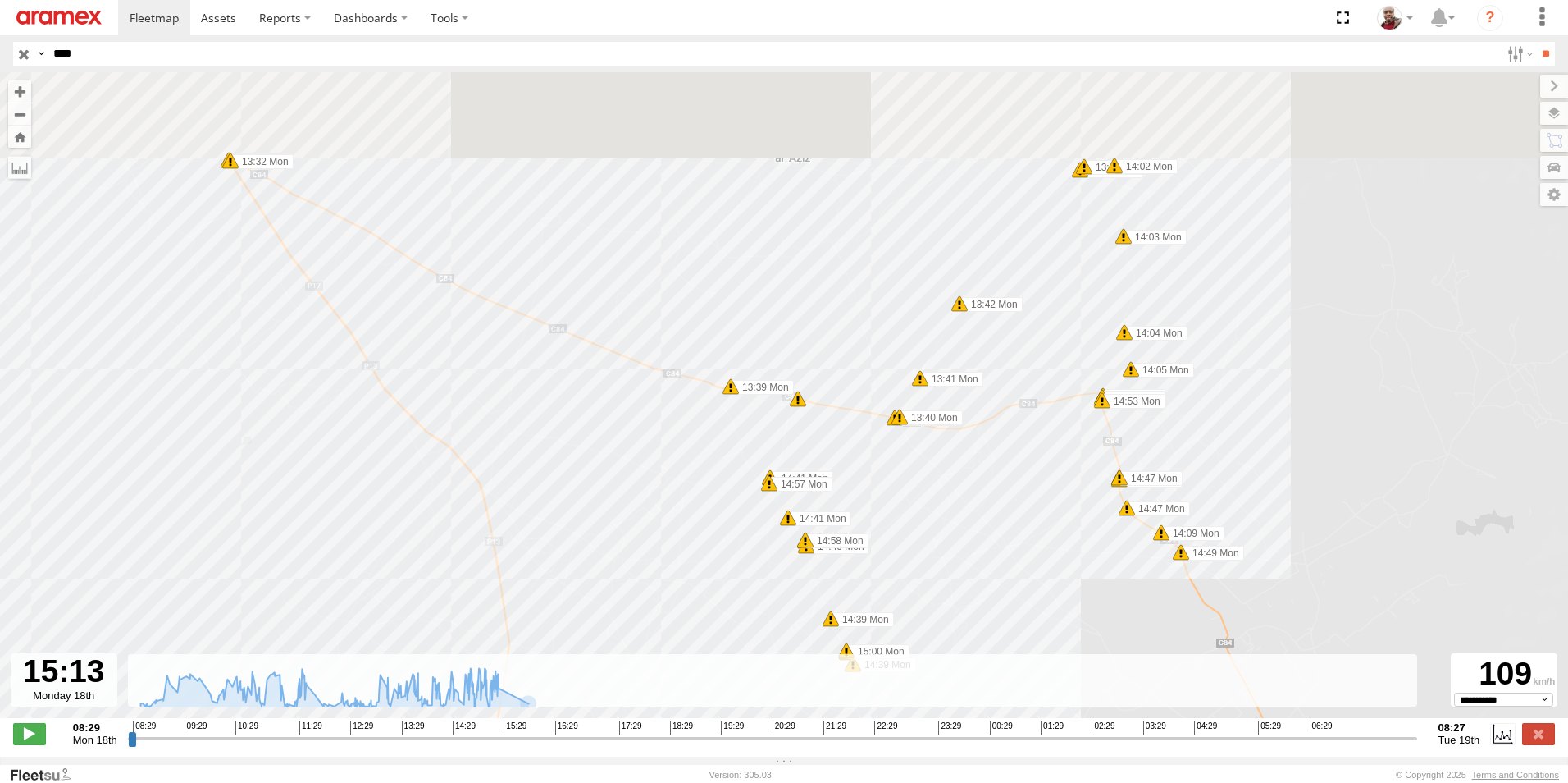
click at [948, 548] on div "246 TU 8289 09:02 Mon 09:11 Mon 10:08 Mon 10:20 Mon 10:23 Mon 10:23 Mon 12:34 M…" at bounding box center [784, 404] width 1568 height 663
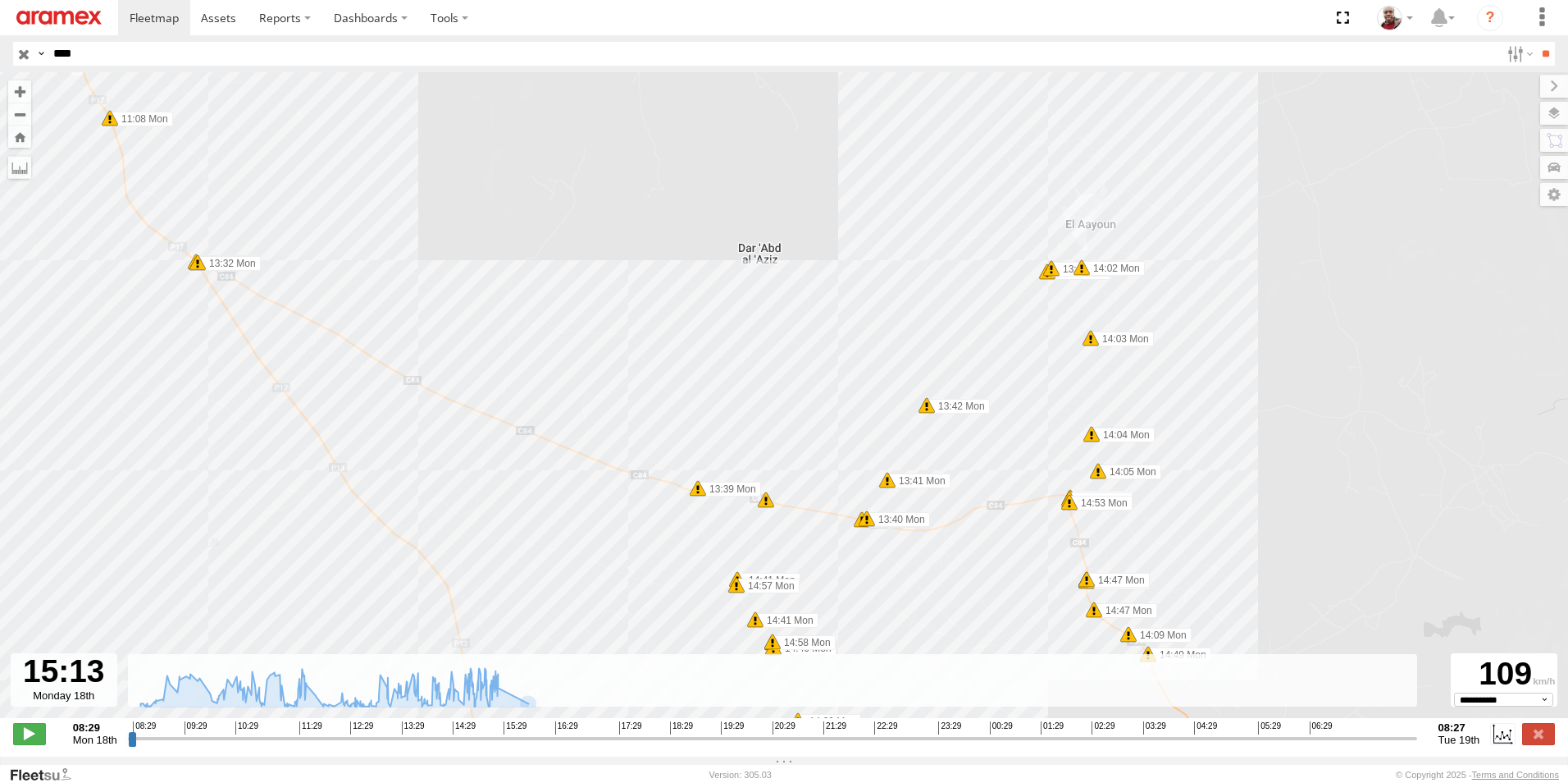
click at [925, 414] on span at bounding box center [926, 405] width 17 height 17
click at [1051, 377] on div "246 TU 8289 09:02 Mon 09:11 Mon 10:08 Mon 10:20 Mon 10:23 Mon 10:23 Mon 12:34 M…" at bounding box center [784, 404] width 1568 height 663
click at [1090, 345] on span at bounding box center [1091, 338] width 17 height 17
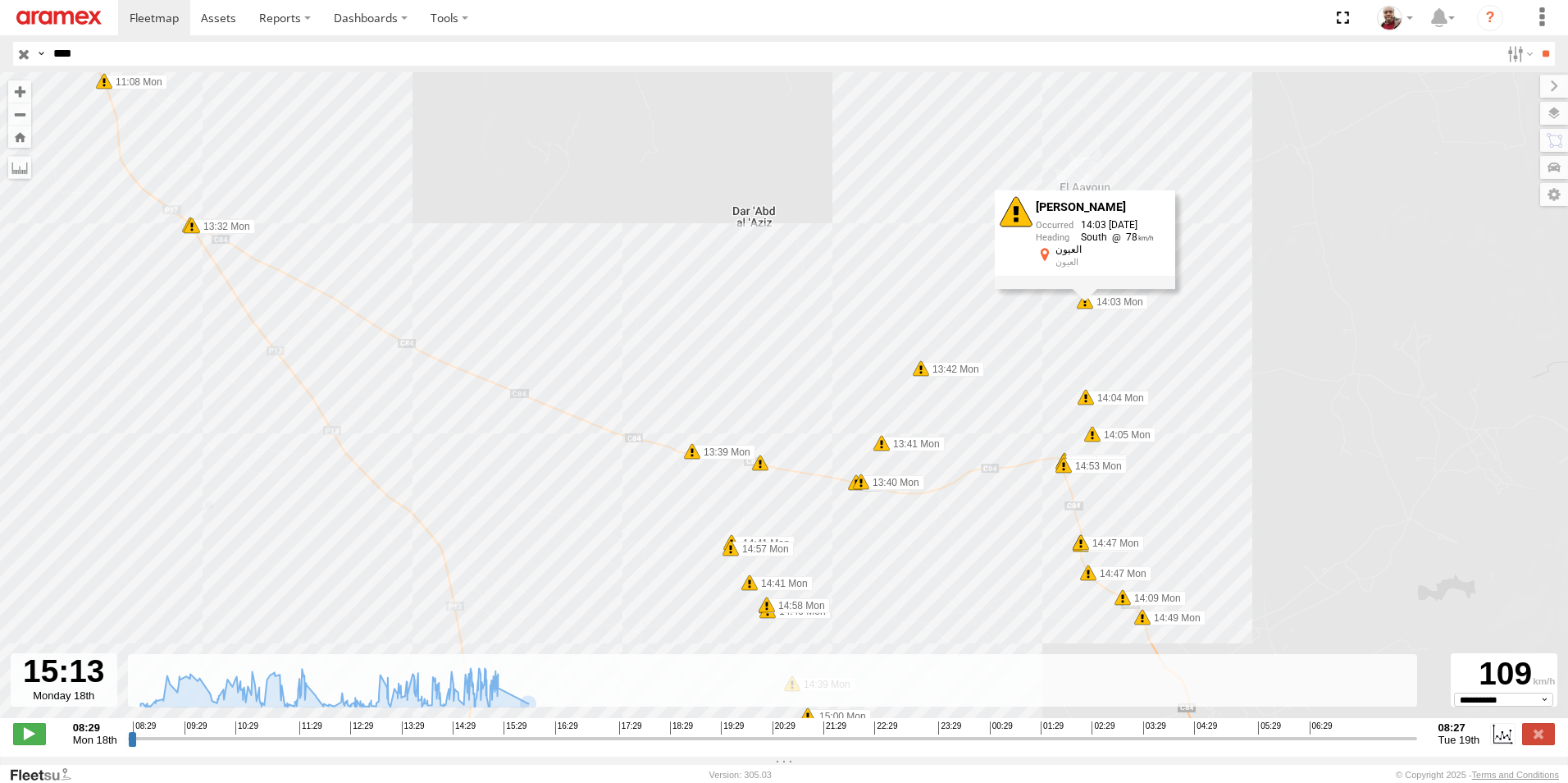
drag, startPoint x: 1003, startPoint y: 420, endPoint x: 998, endPoint y: 381, distance: 39.3
click at [998, 381] on div "246 TU 8289 09:02 Mon 09:11 Mon 10:08 Mon 10:20 Mon 10:23 Mon 10:23 Mon 12:34 M…" at bounding box center [784, 404] width 1568 height 663
click at [1082, 395] on span at bounding box center [1084, 394] width 17 height 17
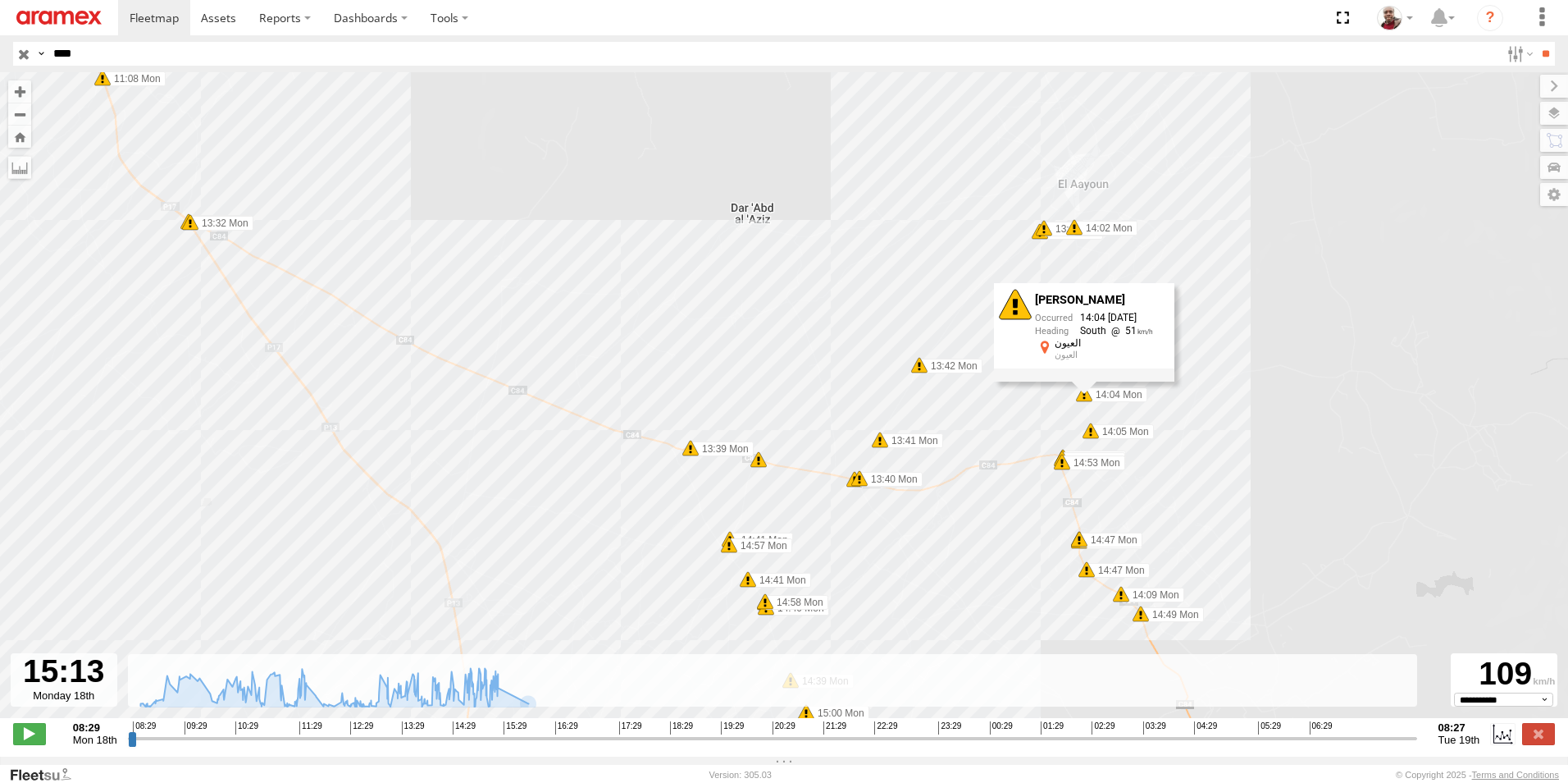
click at [1042, 400] on div "246 TU 8289 09:02 Mon 09:11 Mon 10:08 Mon 10:20 Mon 10:23 Mon 10:23 Mon 12:34 M…" at bounding box center [784, 404] width 1568 height 663
click at [1093, 432] on span at bounding box center [1091, 430] width 17 height 17
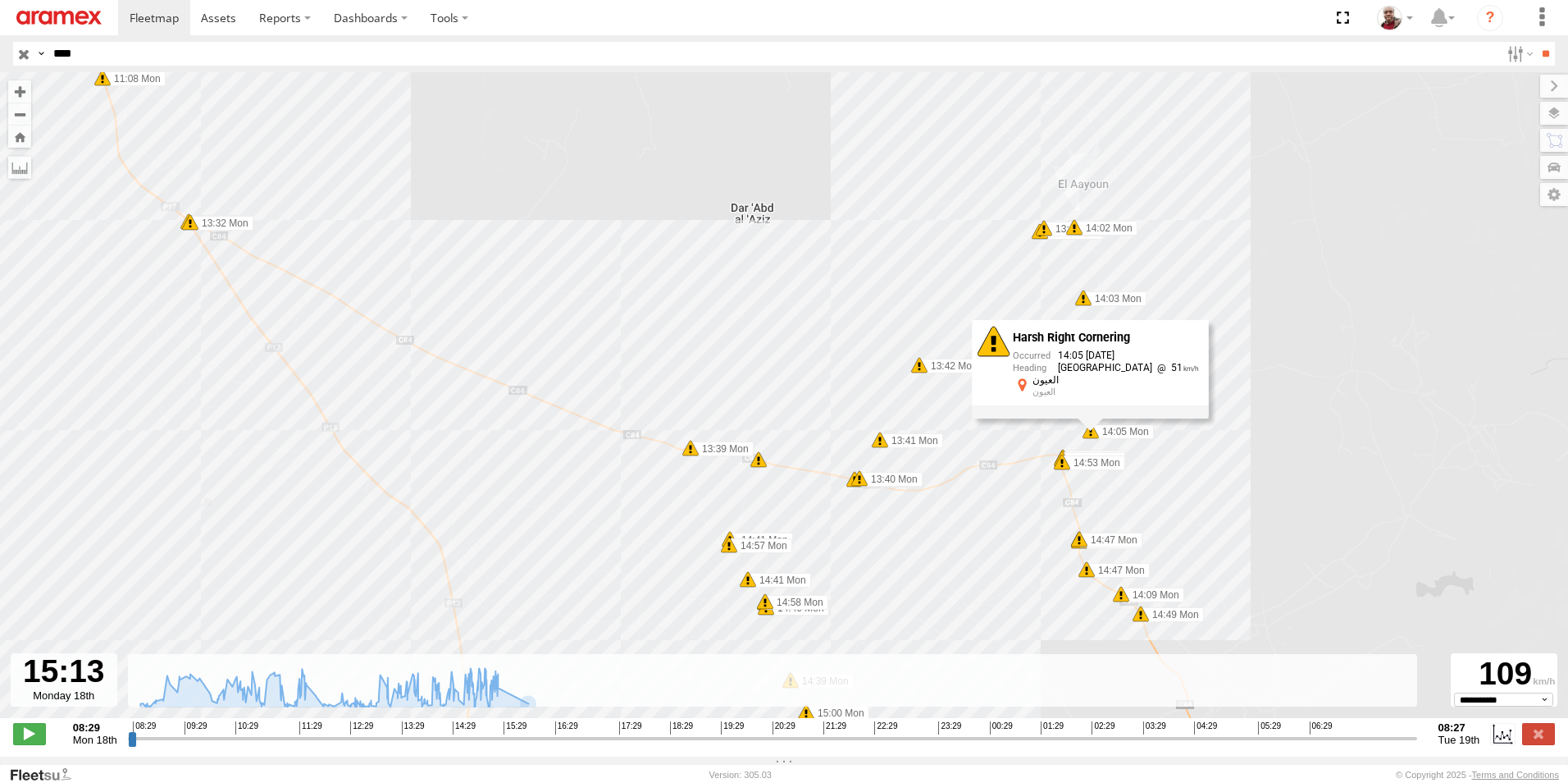
click at [1028, 437] on div "246 TU 8289 09:02 Mon 09:11 Mon 10:08 Mon 10:20 Mon 10:23 Mon 10:23 Mon 12:34 M…" at bounding box center [784, 404] width 1568 height 663
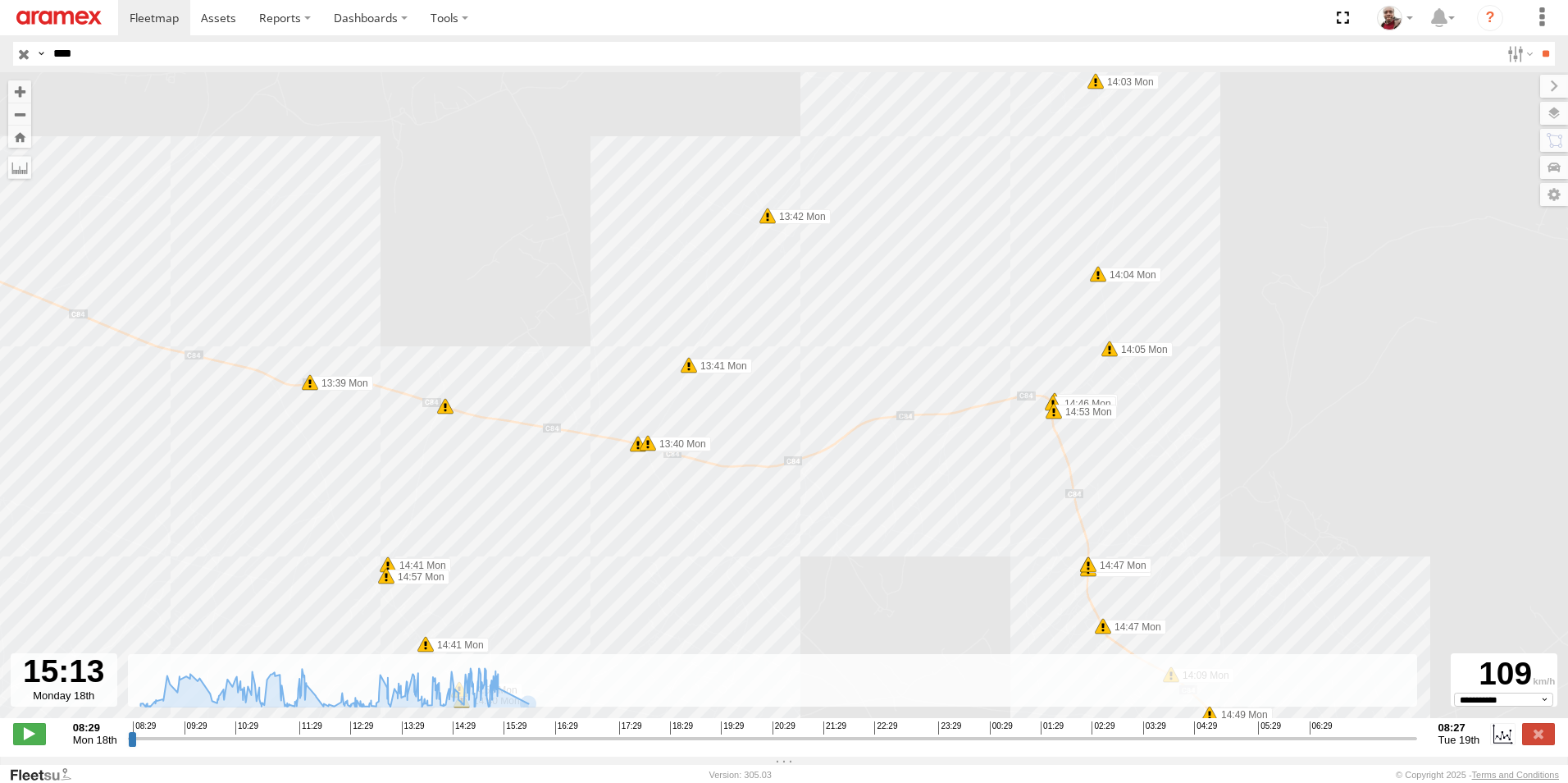
drag, startPoint x: 1064, startPoint y: 440, endPoint x: 1028, endPoint y: 339, distance: 107.2
click at [1028, 339] on div "246 TU 8289 09:02 Mon 09:11 Mon 10:08 Mon 10:20 Mon 10:23 Mon 10:23 Mon 12:34 M…" at bounding box center [784, 404] width 1568 height 663
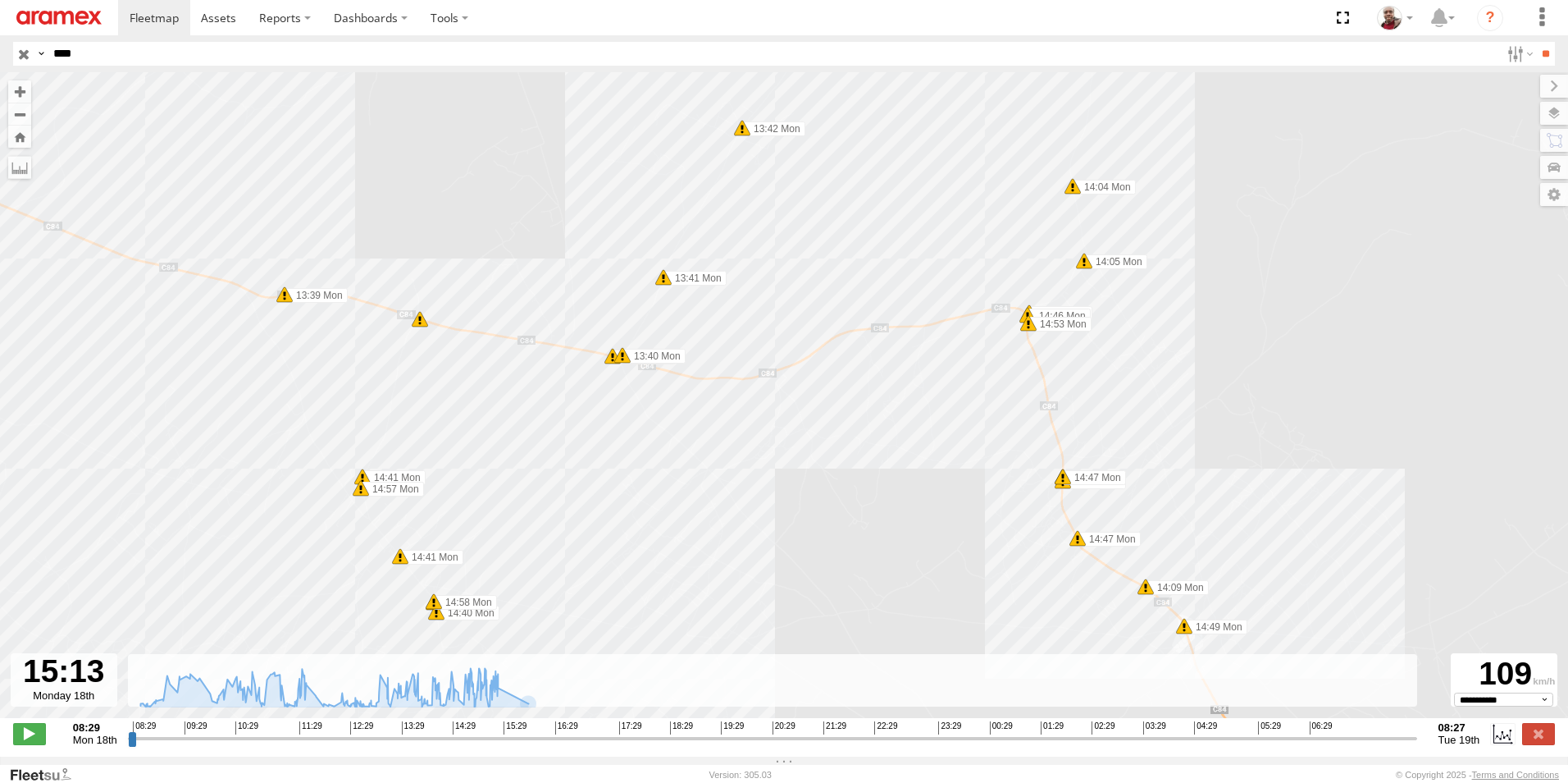
click at [1000, 423] on div "246 TU 8289 09:02 Mon 09:11 Mon 10:08 Mon 10:20 Mon 10:23 Mon 10:23 Mon 12:34 M…" at bounding box center [784, 404] width 1568 height 663
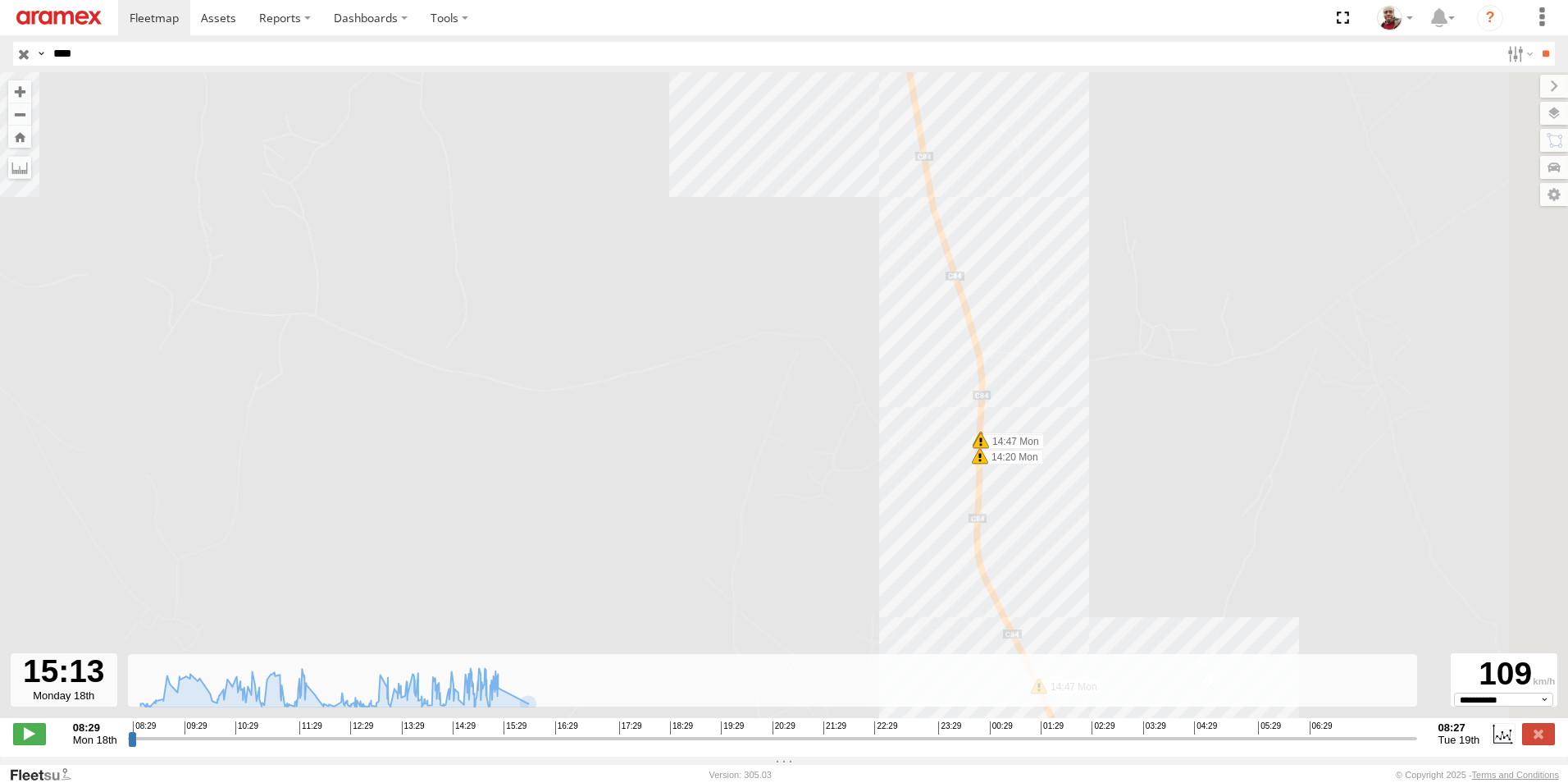
drag, startPoint x: 951, startPoint y: 229, endPoint x: 733, endPoint y: 151, distance: 231.5
click at [734, 155] on div "246 TU 8289 09:02 Mon 09:11 Mon 10:08 Mon 10:20 Mon 10:23 Mon 10:23 Mon 12:34 M…" at bounding box center [784, 404] width 1568 height 663
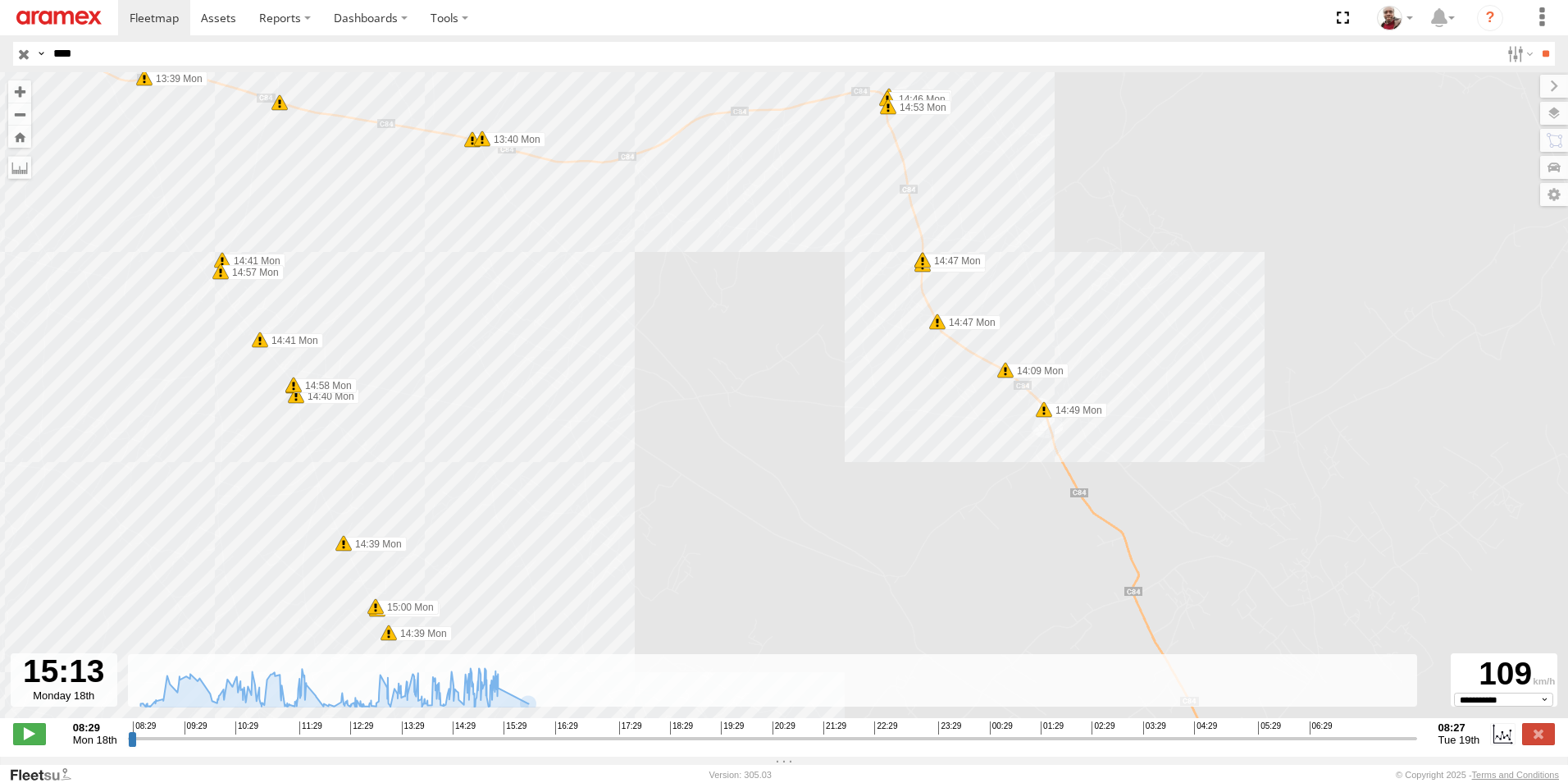
drag, startPoint x: 686, startPoint y: 291, endPoint x: 805, endPoint y: 284, distance: 119.2
click at [805, 284] on div "246 TU 8289 09:02 Mon 09:11 Mon 10:08 Mon 10:20 Mon 10:23 Mon 10:23 Mon 12:34 M…" at bounding box center [784, 404] width 1568 height 663
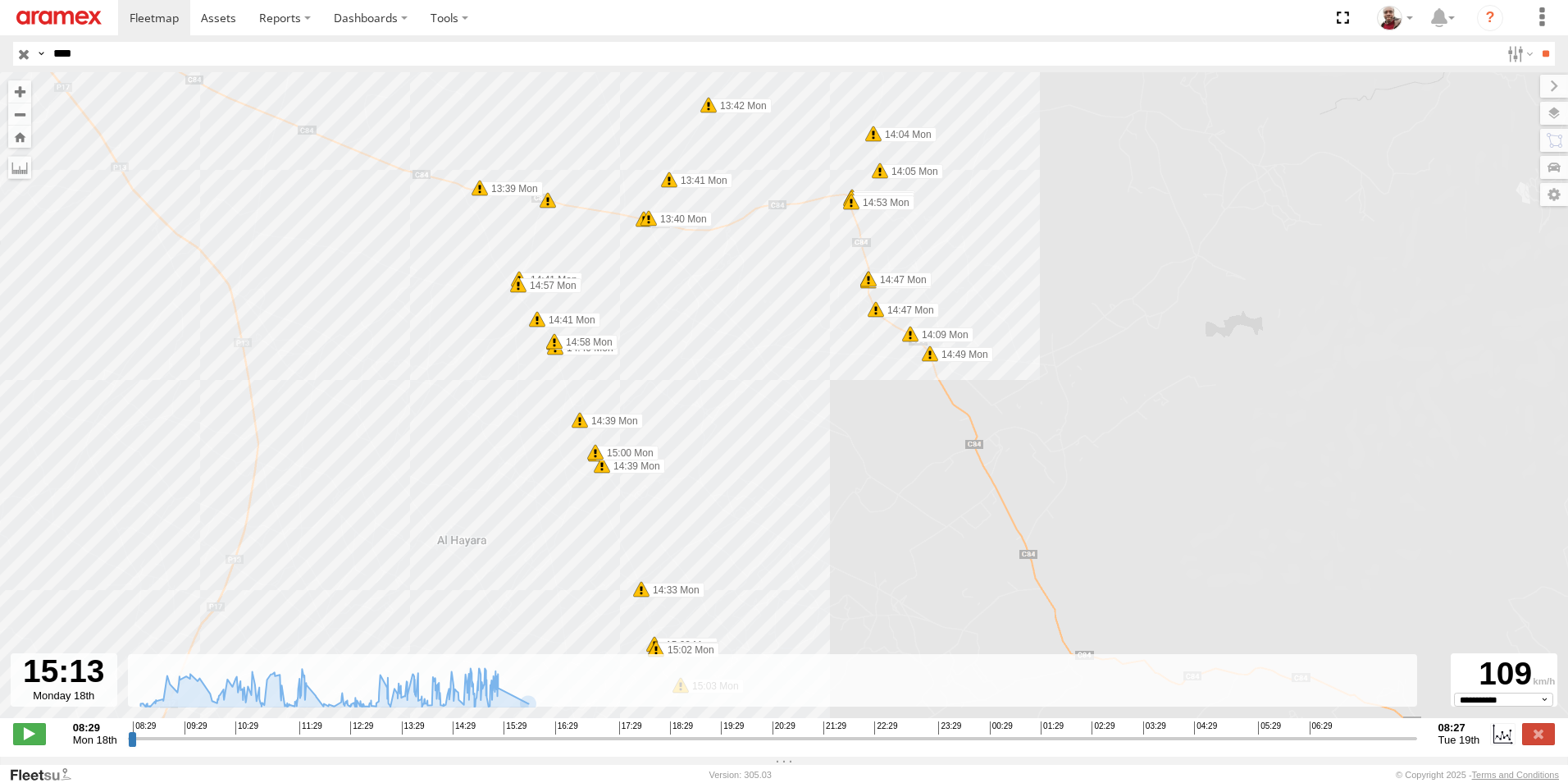
drag, startPoint x: 707, startPoint y: 368, endPoint x: 759, endPoint y: 339, distance: 59.5
click at [756, 341] on div "246 TU 8289 09:02 Mon 09:11 Mon 10:08 Mon 10:20 Mon 10:23 Mon 10:23 Mon 12:34 M…" at bounding box center [784, 404] width 1568 height 663
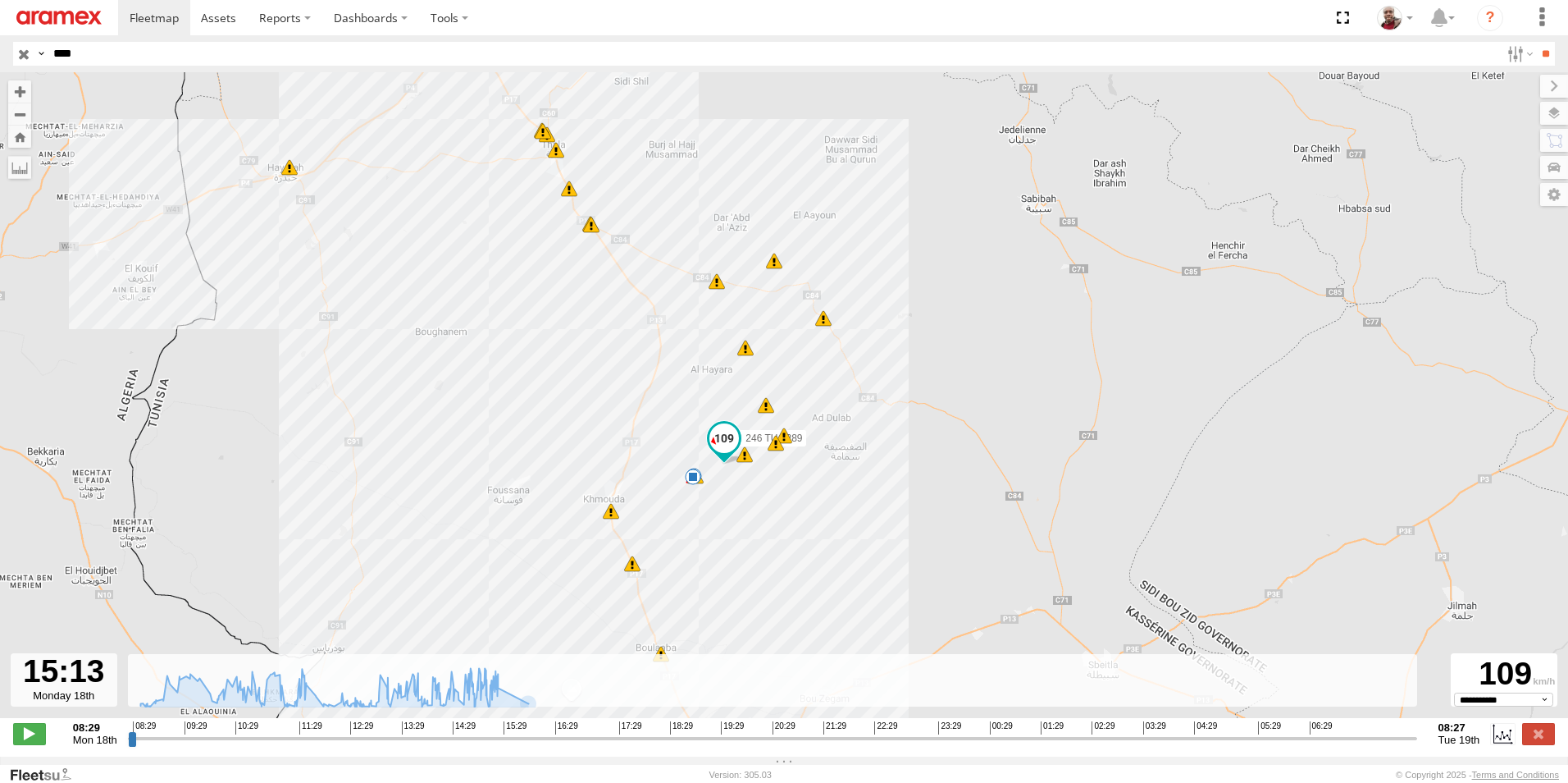
drag, startPoint x: 704, startPoint y: 513, endPoint x: 734, endPoint y: 491, distance: 37.2
click at [734, 491] on div "246 TU 8289 09:02 Mon 09:11 Mon 10:08 Mon 10:20 Mon 10:23 Mon 10:23 Mon 12:34 M…" at bounding box center [784, 404] width 1568 height 663
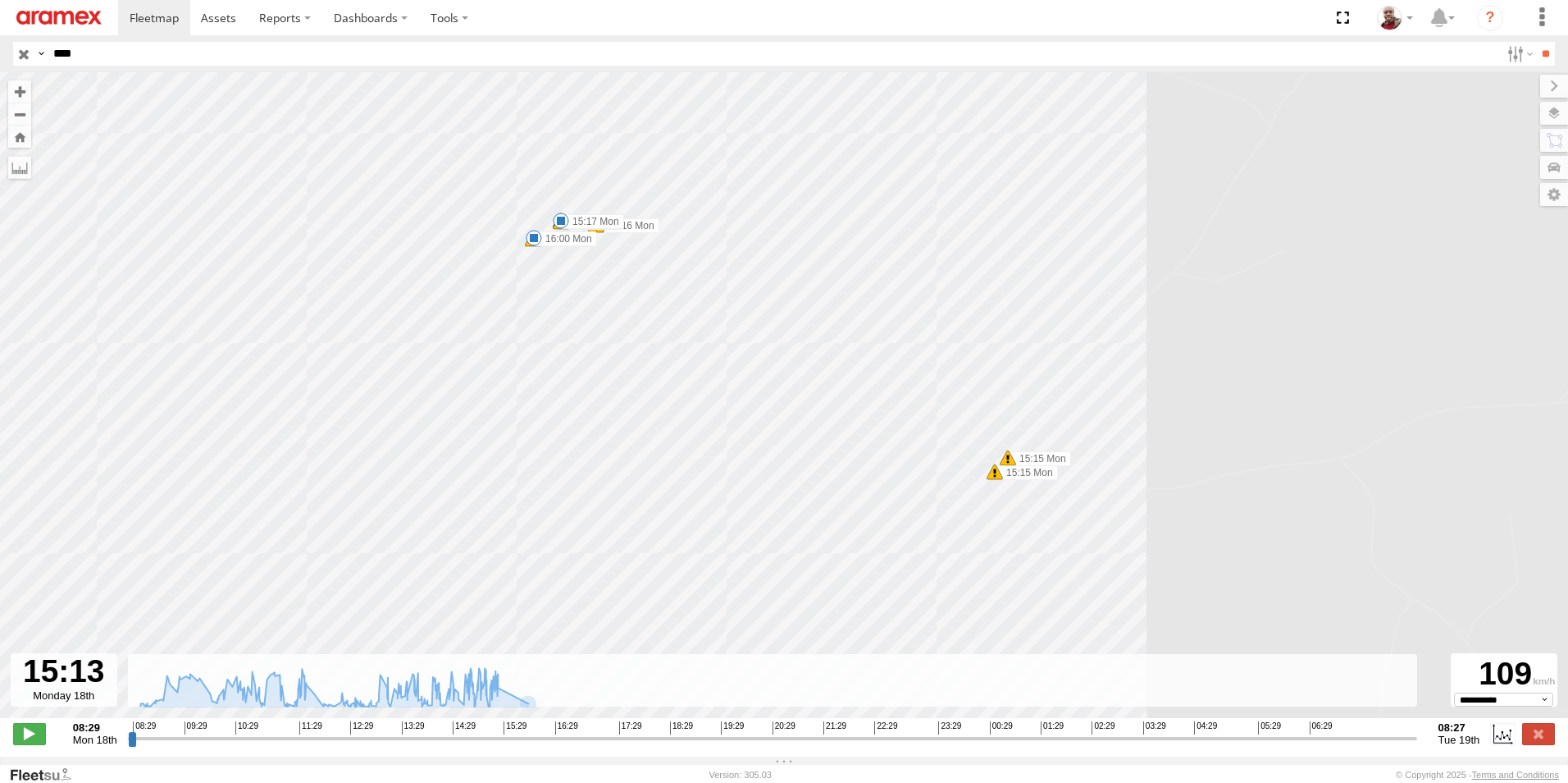
drag, startPoint x: 617, startPoint y: 292, endPoint x: 679, endPoint y: 345, distance: 81.6
click at [679, 345] on div "246 TU 8289 09:02 Mon 09:11 Mon 10:08 Mon 10:20 Mon 12:34 Mon 15:17 Mon 16:00 M…" at bounding box center [784, 404] width 1568 height 663
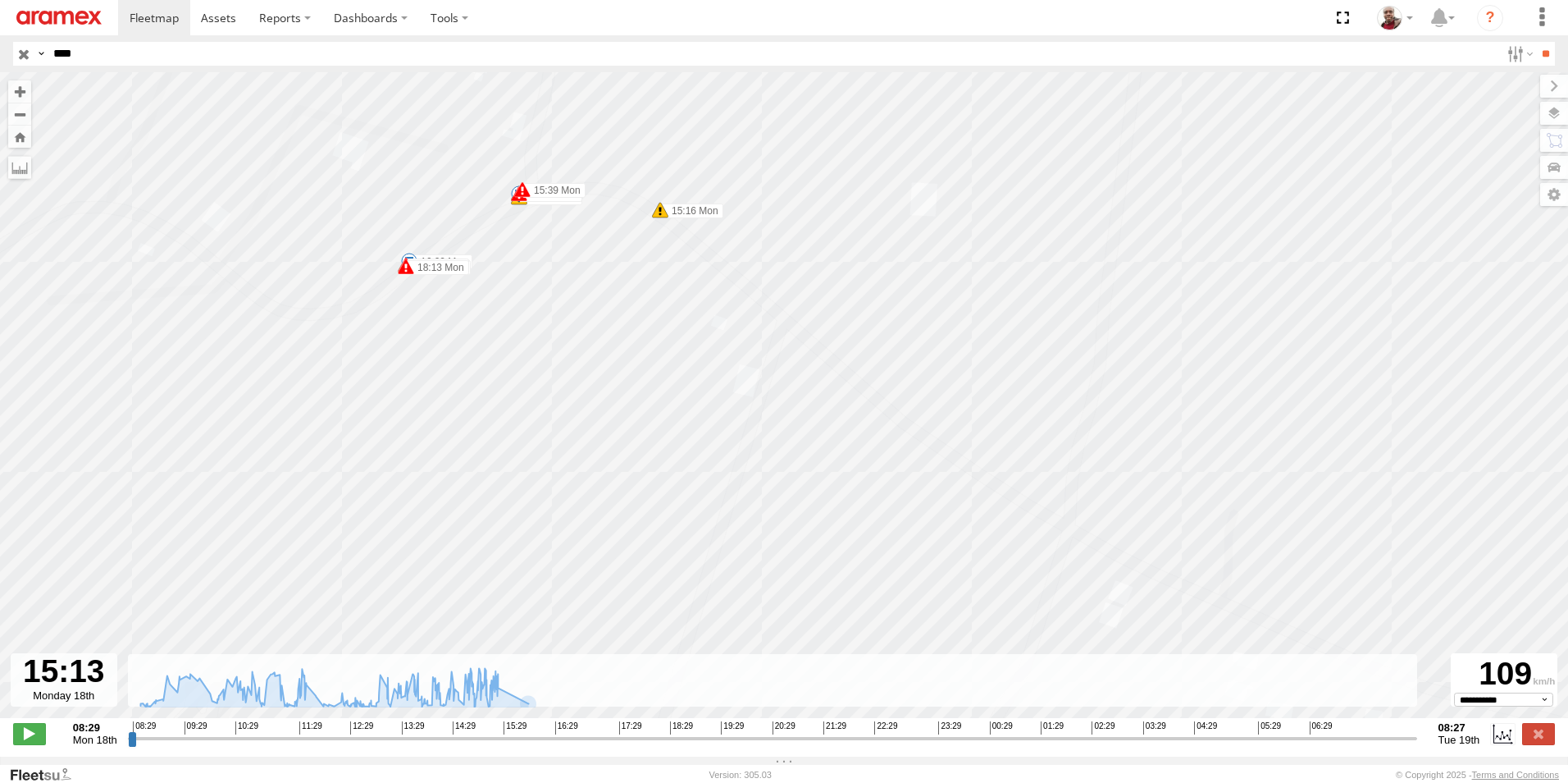
click at [657, 215] on span at bounding box center [660, 210] width 17 height 17
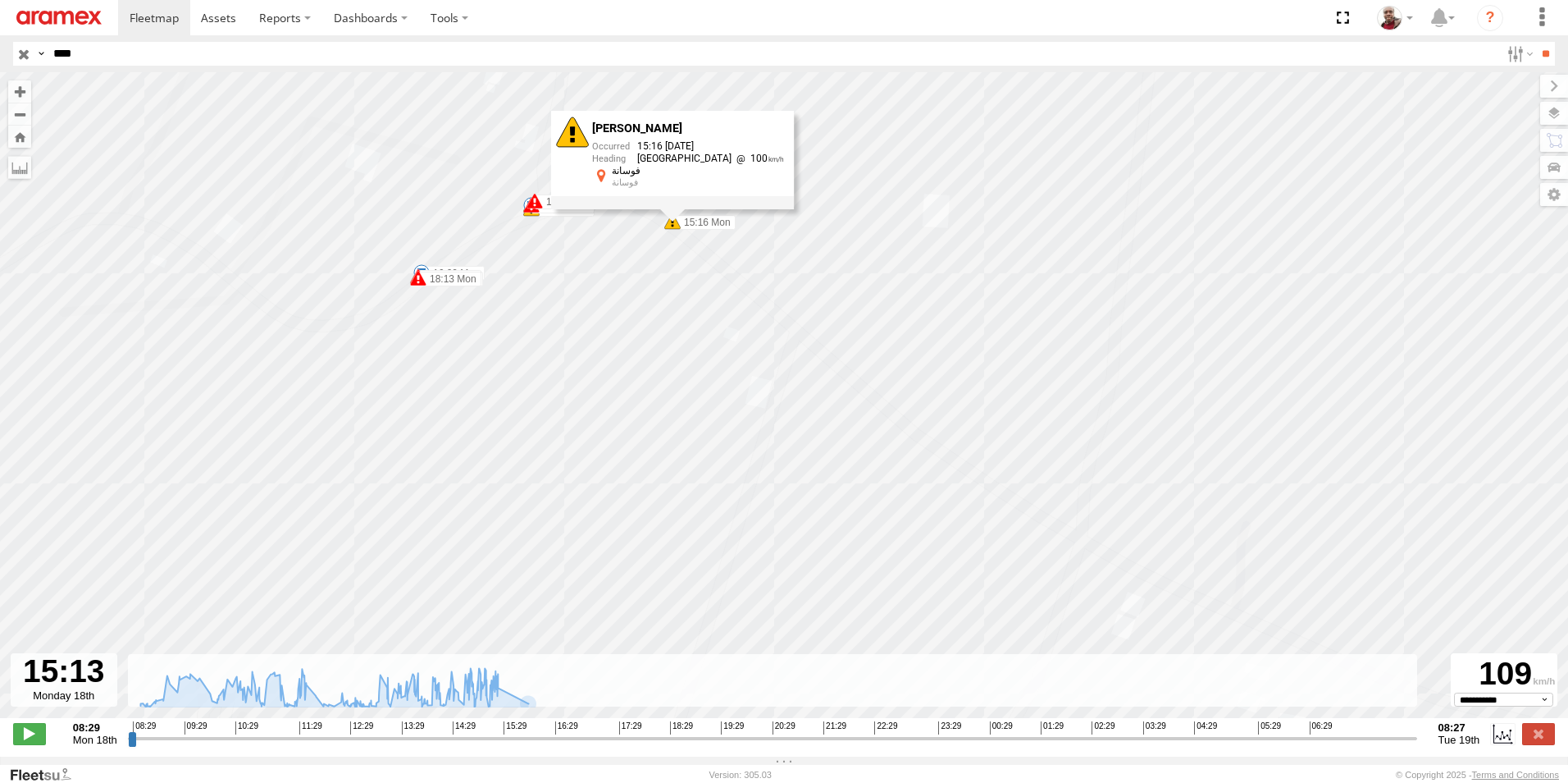
drag, startPoint x: 616, startPoint y: 235, endPoint x: 683, endPoint y: 297, distance: 91.3
click at [683, 297] on div "246 TU 8289 09:02 Mon 09:11 Mon 10:08 Mon 10:20 Mon 12:34 Mon 15:17 Mon 16:00 M…" at bounding box center [784, 404] width 1568 height 663
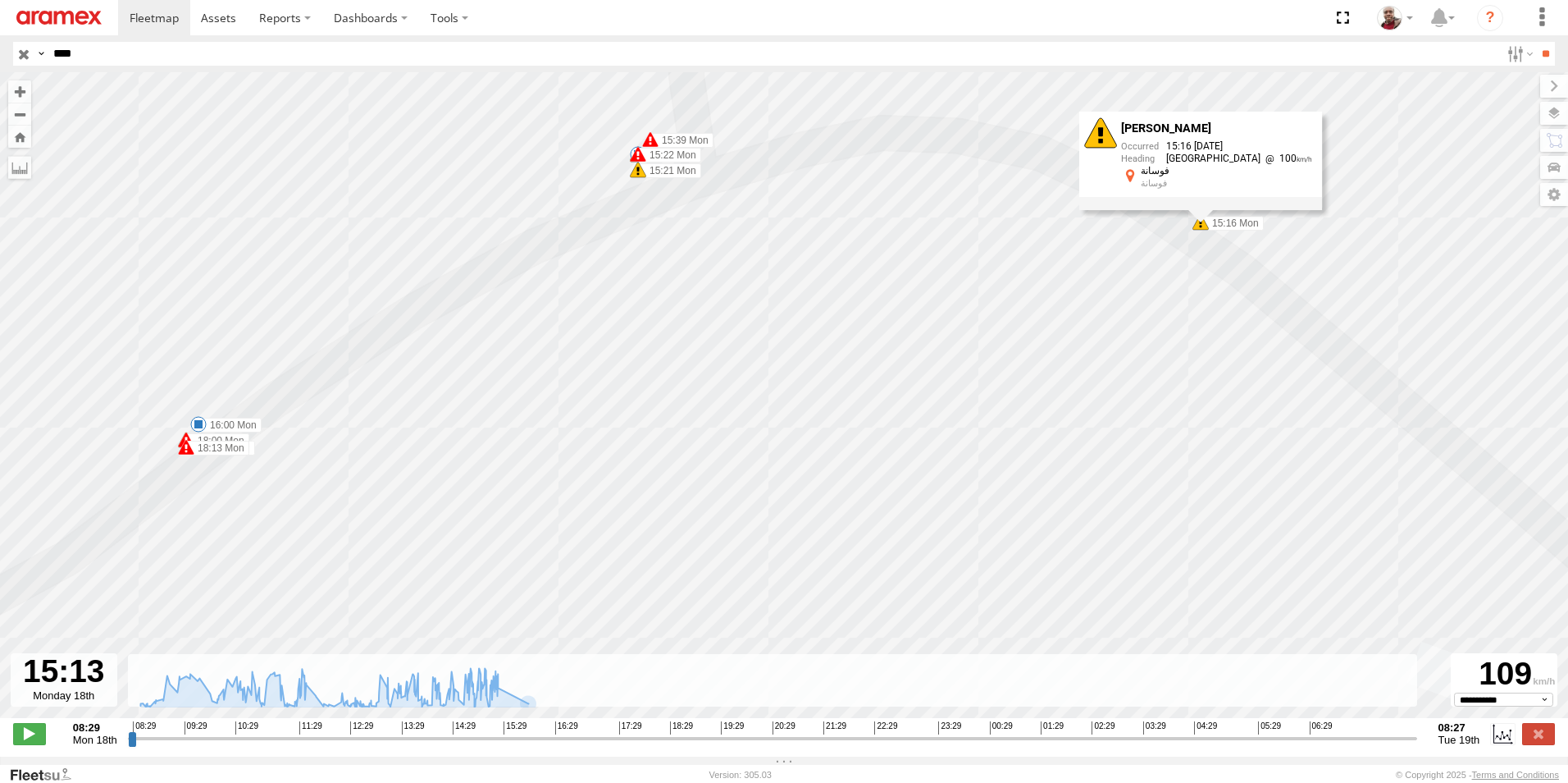
drag, startPoint x: 481, startPoint y: 365, endPoint x: 597, endPoint y: 323, distance: 123.4
click at [597, 323] on div "246 TU 8289 09:02 Mon 09:11 Mon 10:08 Mon 10:20 Mon 12:34 Mon 15:17 Mon 16:00 M…" at bounding box center [784, 404] width 1568 height 663
click at [639, 177] on span at bounding box center [638, 170] width 17 height 17
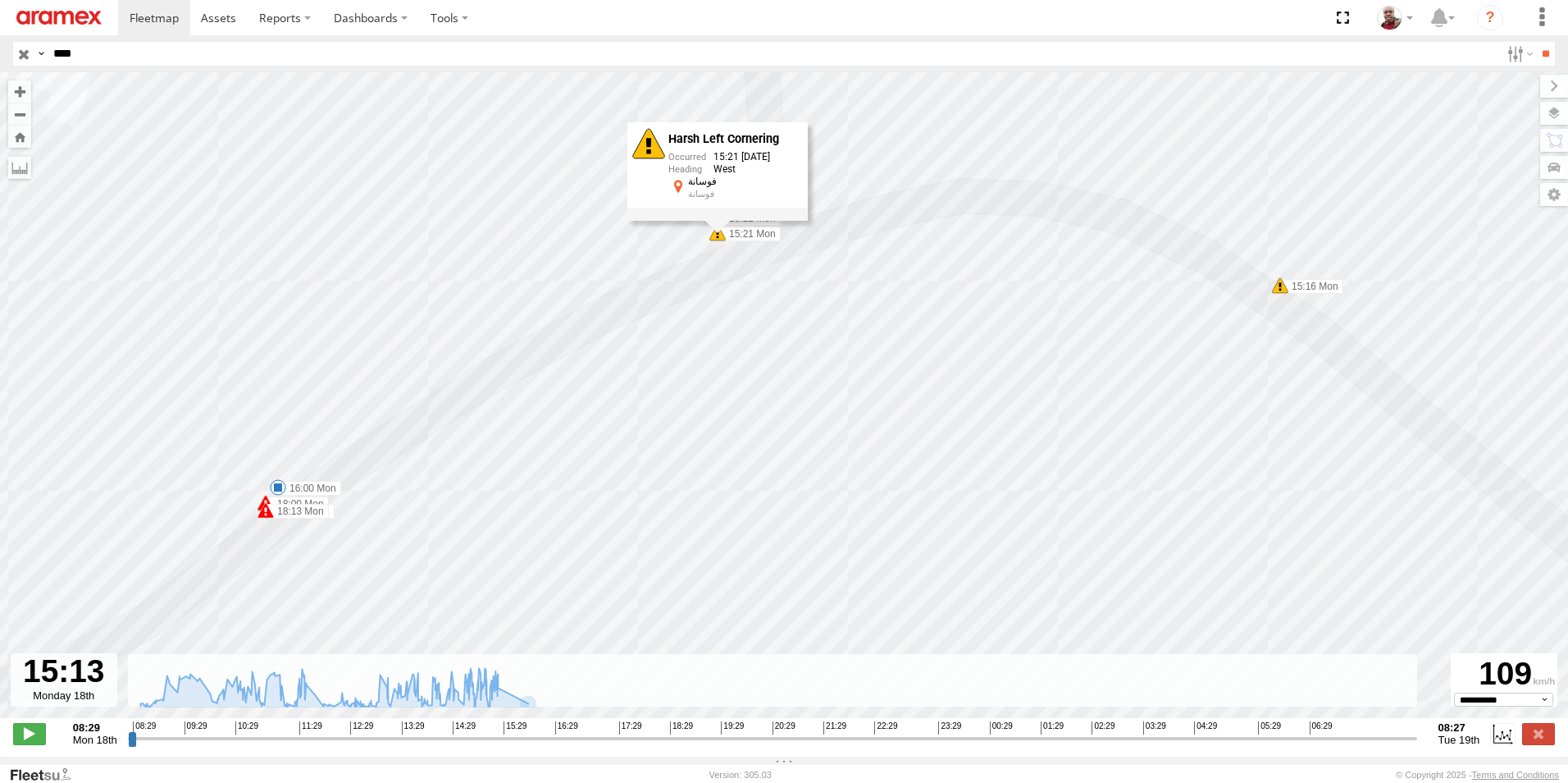
drag, startPoint x: 583, startPoint y: 264, endPoint x: 665, endPoint y: 331, distance: 105.9
click at [665, 331] on div "246 TU 8289 09:02 Mon 09:11 Mon 10:08 Mon 10:20 Mon 12:34 Mon 15:17 Mon 16:00 M…" at bounding box center [784, 404] width 1568 height 663
click at [266, 503] on span at bounding box center [266, 503] width 17 height 17
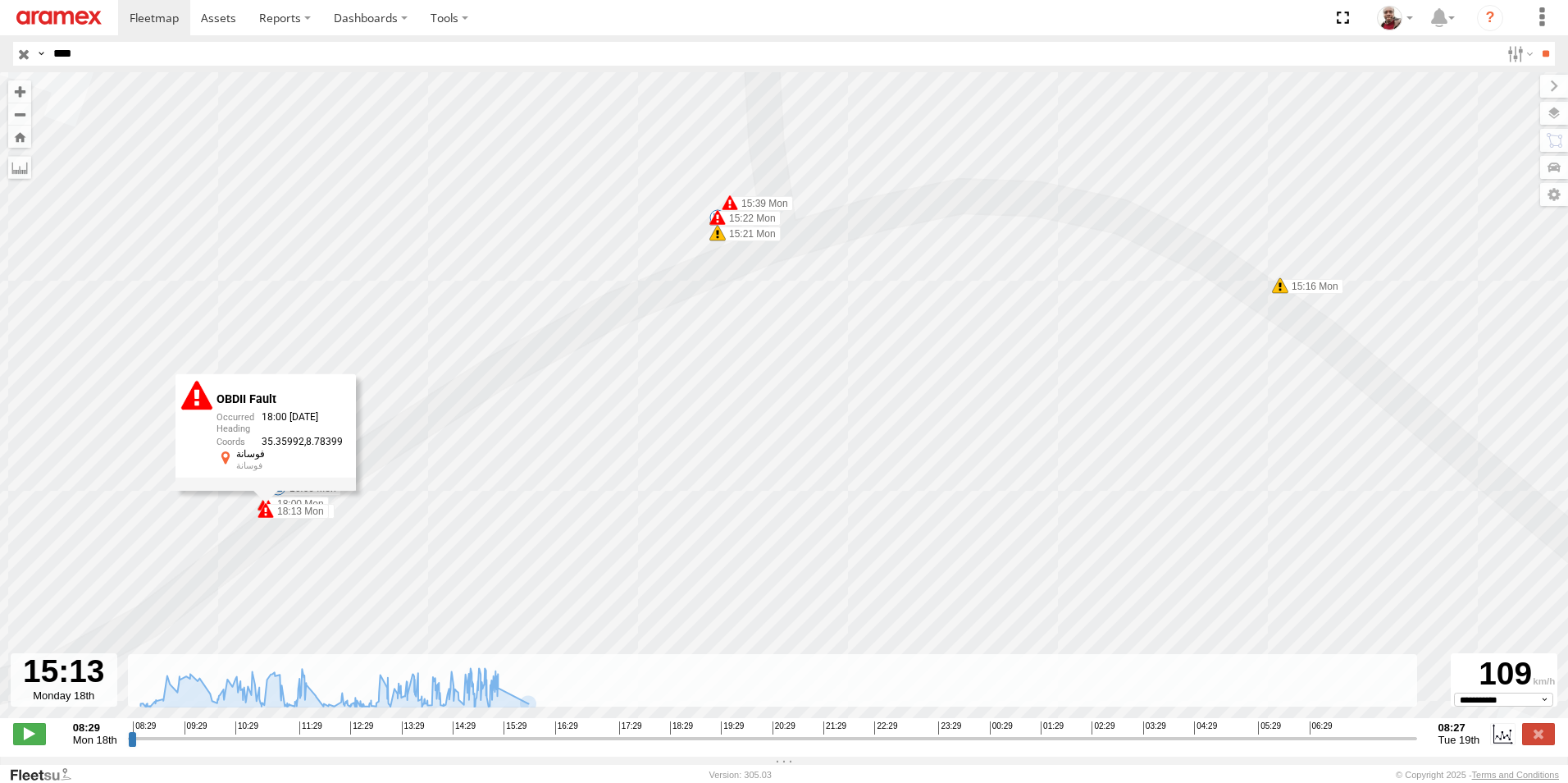
click at [266, 491] on div "OBDII Fault 18:00 18/08/2025 35.35992 8.78399 فوسانة فوسانة" at bounding box center [266, 432] width 180 height 116
drag, startPoint x: 483, startPoint y: 444, endPoint x: 530, endPoint y: 441, distance: 47.1
click at [484, 444] on div "246 TU 8289 09:02 Mon 09:11 Mon 10:08 Mon 10:20 Mon 12:34 Mon 15:17 Mon 16:00 M…" at bounding box center [784, 404] width 1568 height 663
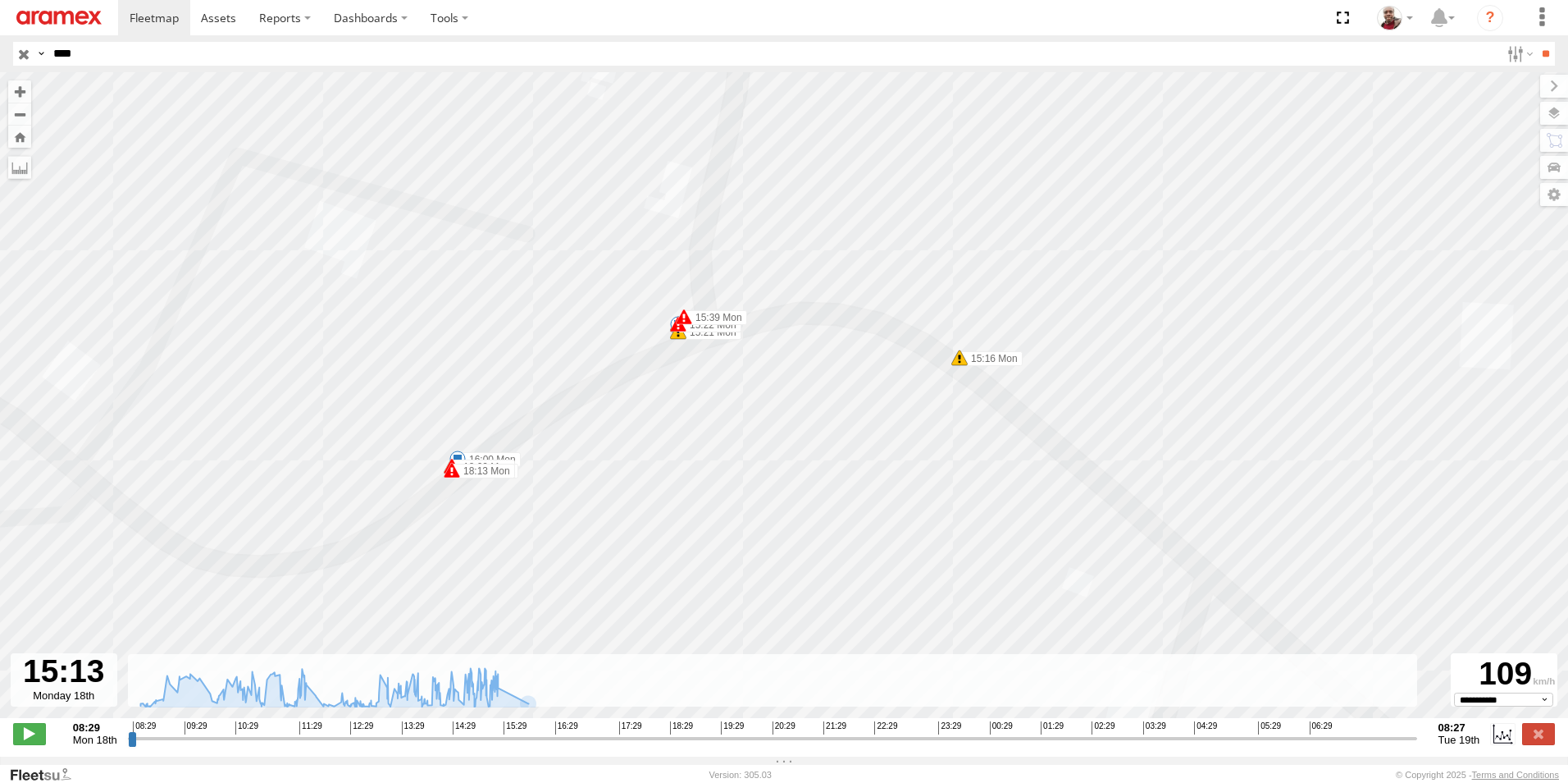
drag, startPoint x: 665, startPoint y: 402, endPoint x: 698, endPoint y: 404, distance: 33.1
click at [698, 404] on div "246 TU 8289 09:02 Mon 09:11 Mon 10:08 Mon 10:20 Mon 12:34 Mon 15:17 Mon 16:00 M…" at bounding box center [784, 404] width 1568 height 663
click at [664, 296] on span at bounding box center [669, 293] width 17 height 17
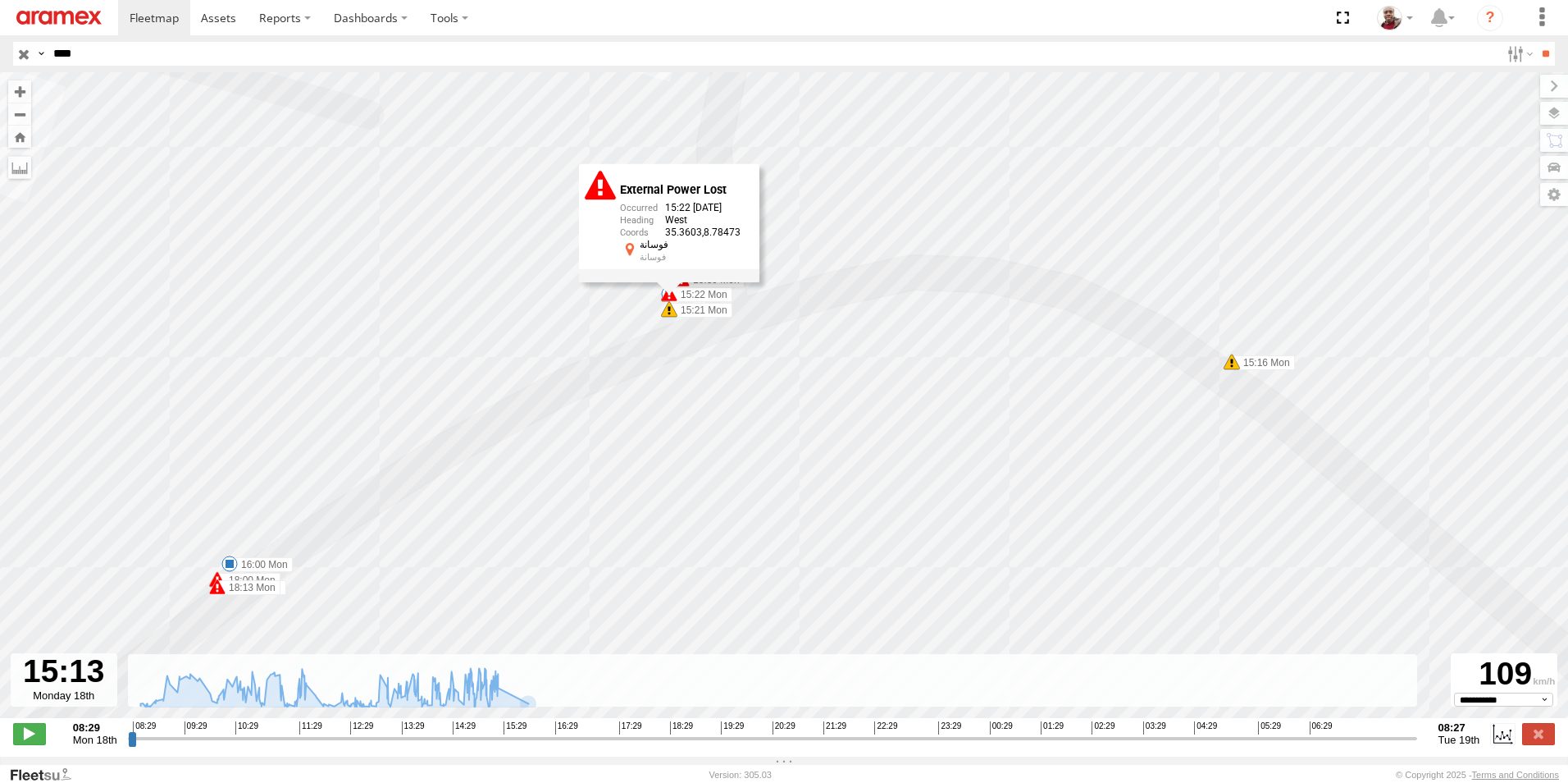
click at [612, 333] on div "246 TU 8289 09:02 Mon 09:11 Mon 10:08 Mon 10:20 Mon 12:34 Mon 15:17 Mon 16:00 M…" at bounding box center [784, 404] width 1568 height 663
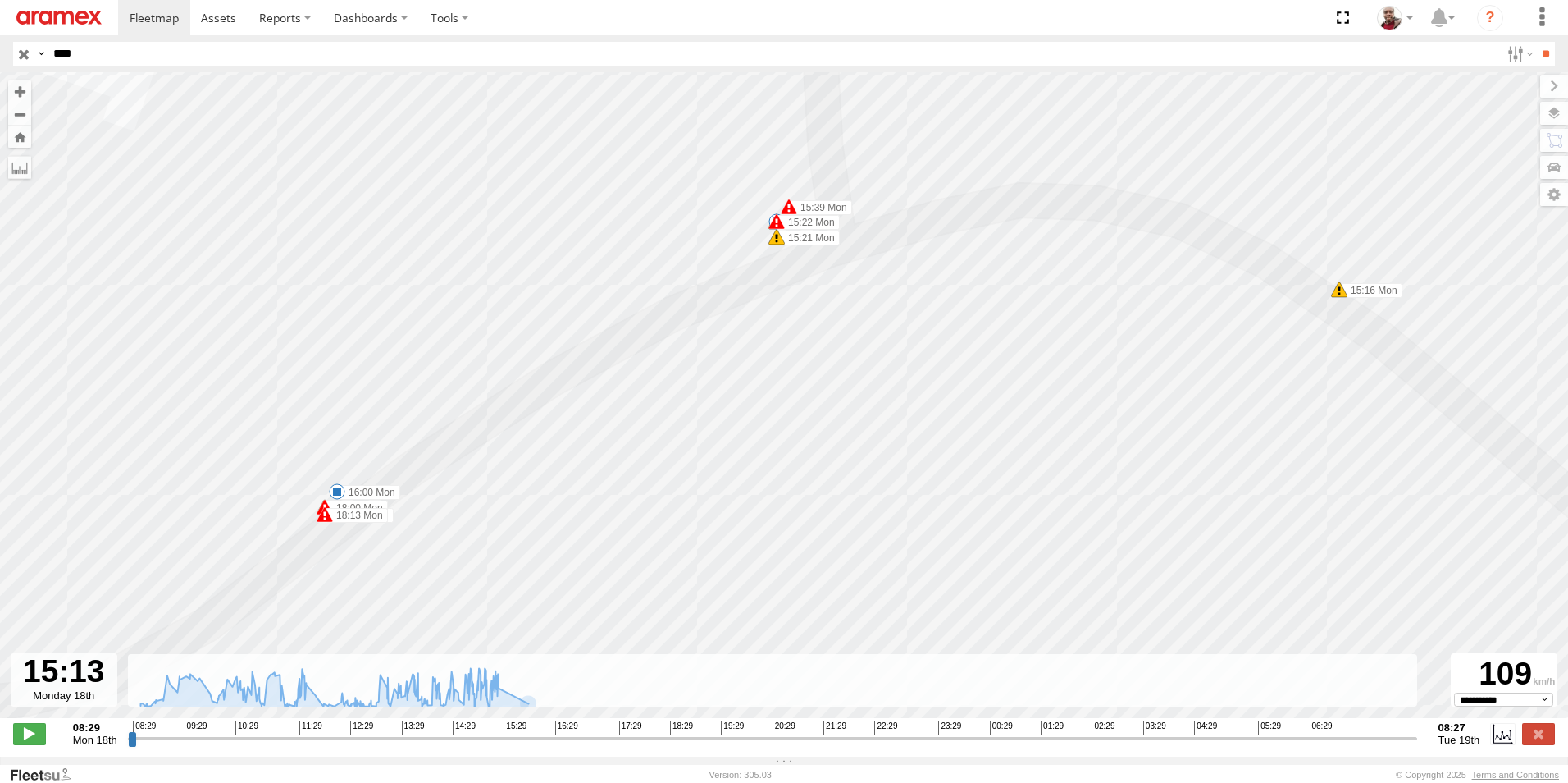
drag, startPoint x: 352, startPoint y: 490, endPoint x: 456, endPoint y: 427, distance: 121.6
click at [428, 433] on div "246 TU 8289 09:02 Mon 09:11 Mon 10:08 Mon 10:20 Mon 12:34 Mon 15:17 Mon 16:00 M…" at bounding box center [784, 404] width 1568 height 663
click at [782, 245] on span at bounding box center [781, 237] width 17 height 17
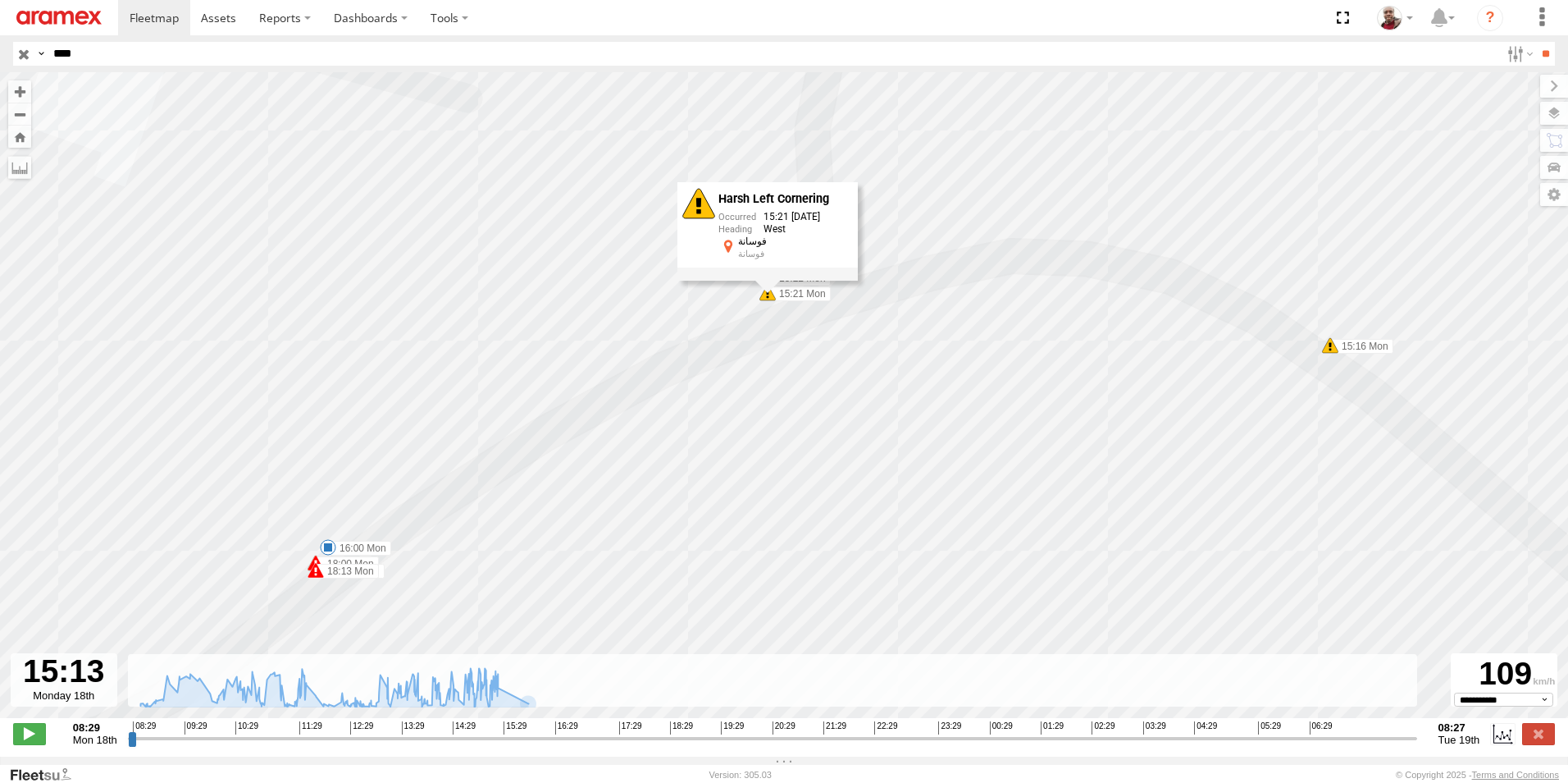
drag, startPoint x: 814, startPoint y: 287, endPoint x: 800, endPoint y: 349, distance: 63.6
click at [800, 349] on div "246 TU 8289 09:02 Mon 09:11 Mon 10:08 Mon 10:20 Mon 12:34 Mon 15:17 Mon 16:00 M…" at bounding box center [784, 404] width 1568 height 663
click at [777, 261] on span at bounding box center [780, 262] width 17 height 17
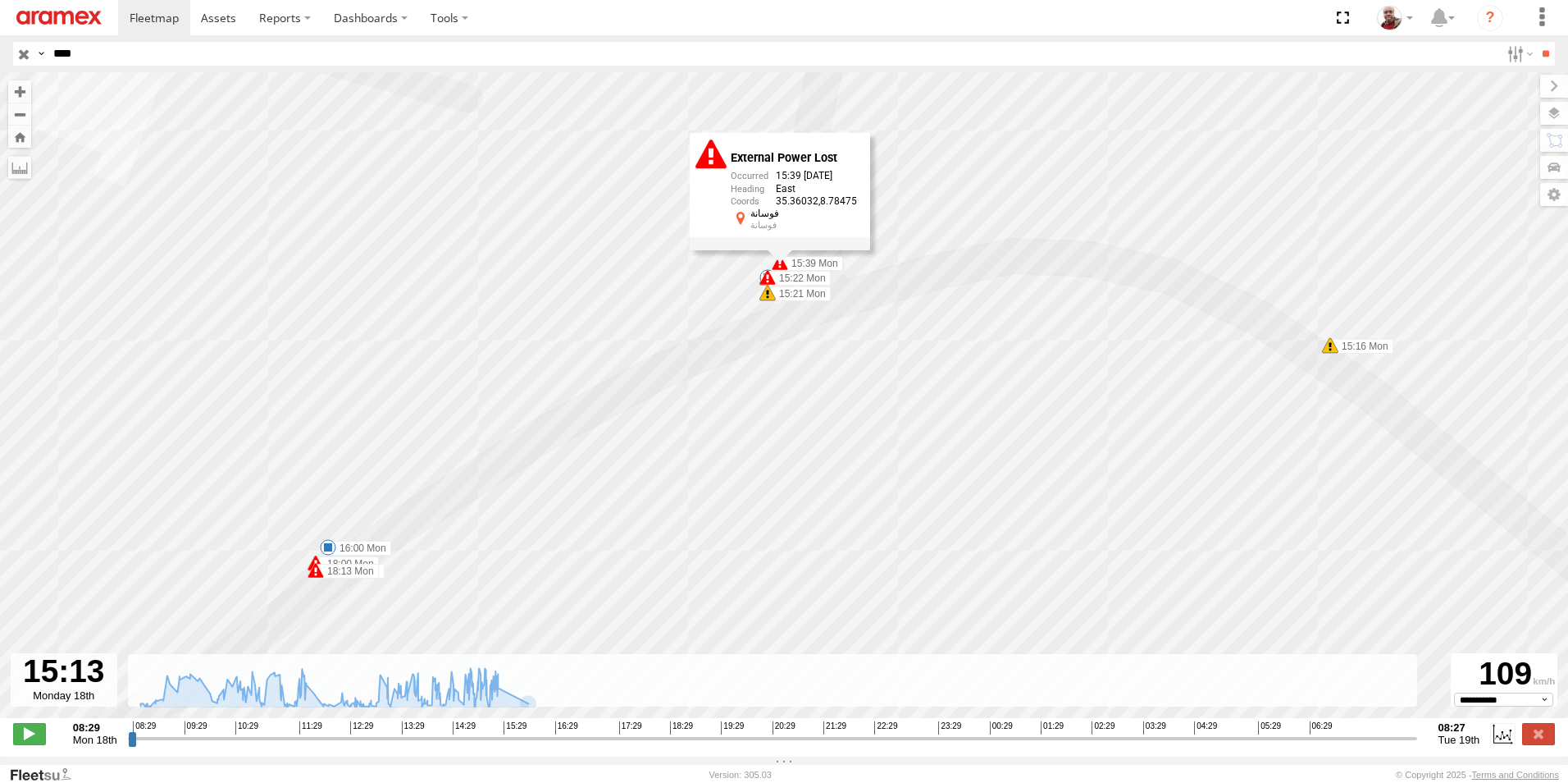
click at [769, 283] on span at bounding box center [768, 277] width 17 height 17
click at [719, 303] on div "246 TU 8289 09:02 Mon 09:11 Mon 10:08 Mon 10:20 Mon 12:34 Mon 15:17 Mon 16:00 M…" at bounding box center [784, 404] width 1568 height 663
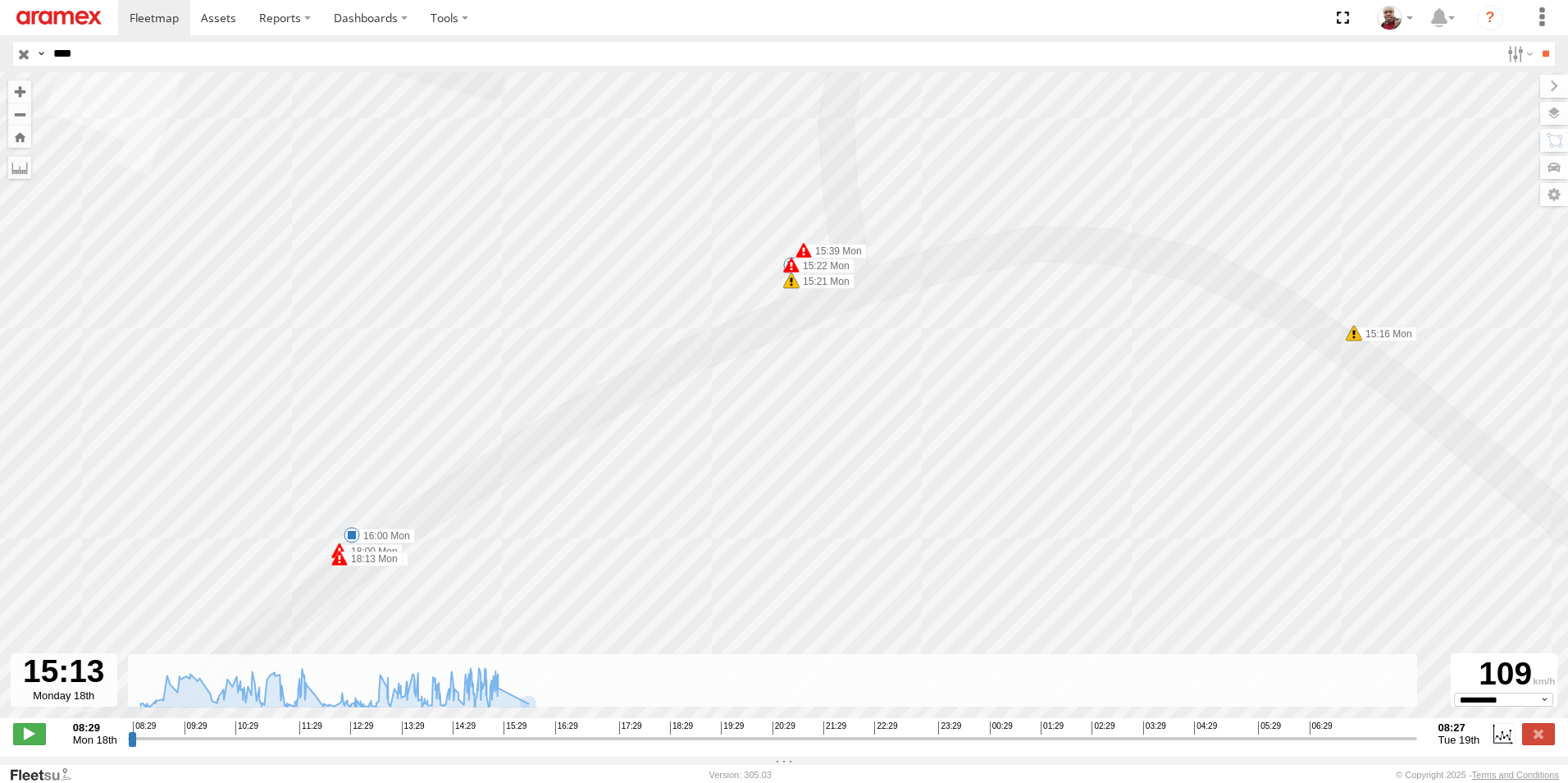
drag, startPoint x: 992, startPoint y: 344, endPoint x: 1010, endPoint y: 332, distance: 21.6
click at [1010, 332] on div "246 TU 8289 09:02 Mon 09:11 Mon 10:08 Mon 10:20 Mon 12:34 Mon 15:17 Mon 16:00 M…" at bounding box center [784, 404] width 1568 height 663
drag, startPoint x: 727, startPoint y: 393, endPoint x: 813, endPoint y: 360, distance: 92.1
click at [813, 360] on div "246 TU 8289 09:02 Mon 09:11 Mon 10:08 Mon 10:20 Mon 12:34 Mon 15:17 Mon 16:00 M…" at bounding box center [784, 404] width 1568 height 663
drag, startPoint x: 652, startPoint y: 472, endPoint x: 726, endPoint y: 422, distance: 89.3
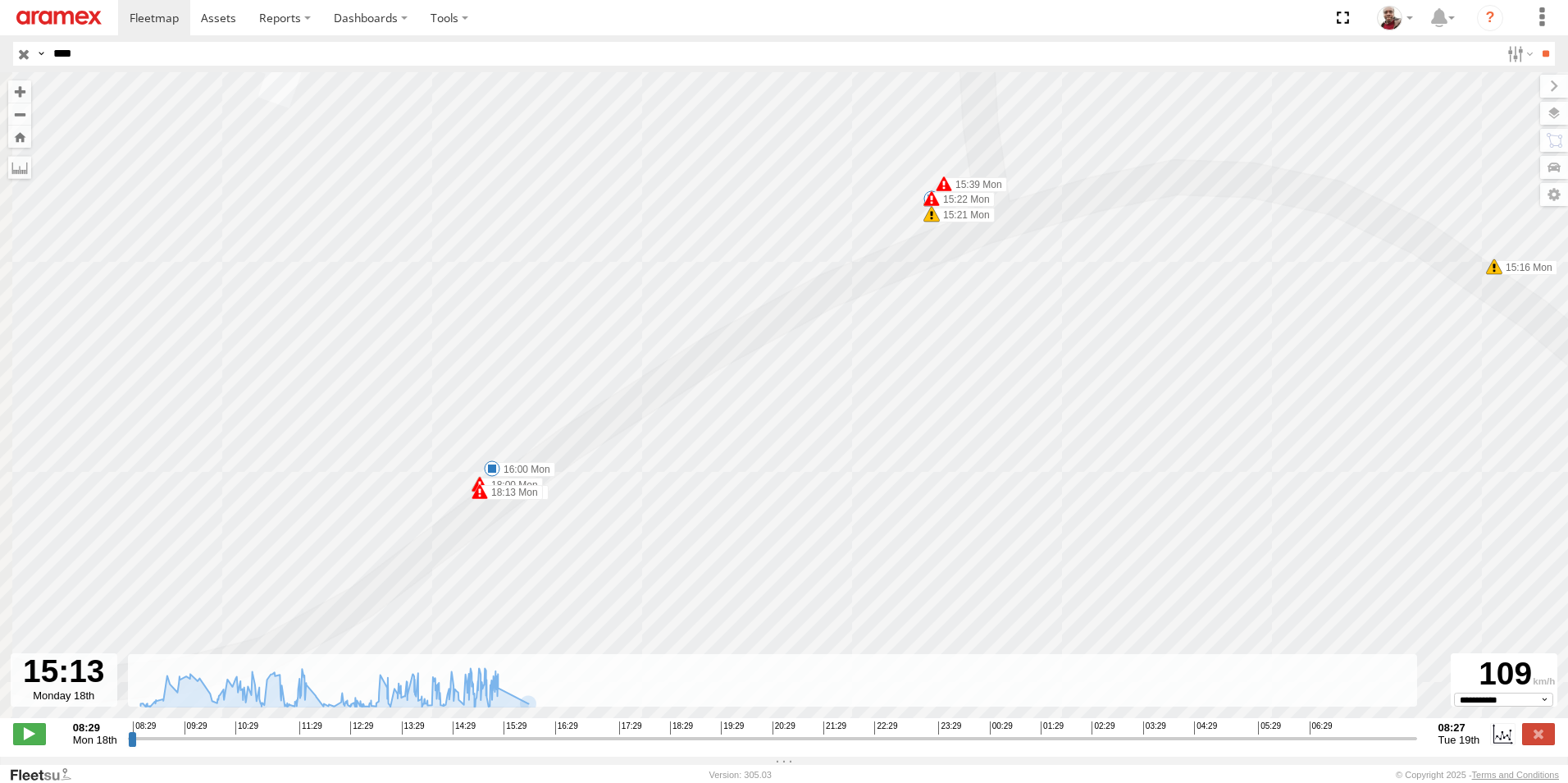
click at [726, 422] on div "246 TU 8289 09:02 Mon 09:11 Mon 10:08 Mon 10:20 Mon 12:34 Mon 15:17 Mon 16:00 M…" at bounding box center [784, 404] width 1568 height 663
click at [520, 443] on span at bounding box center [519, 440] width 17 height 17
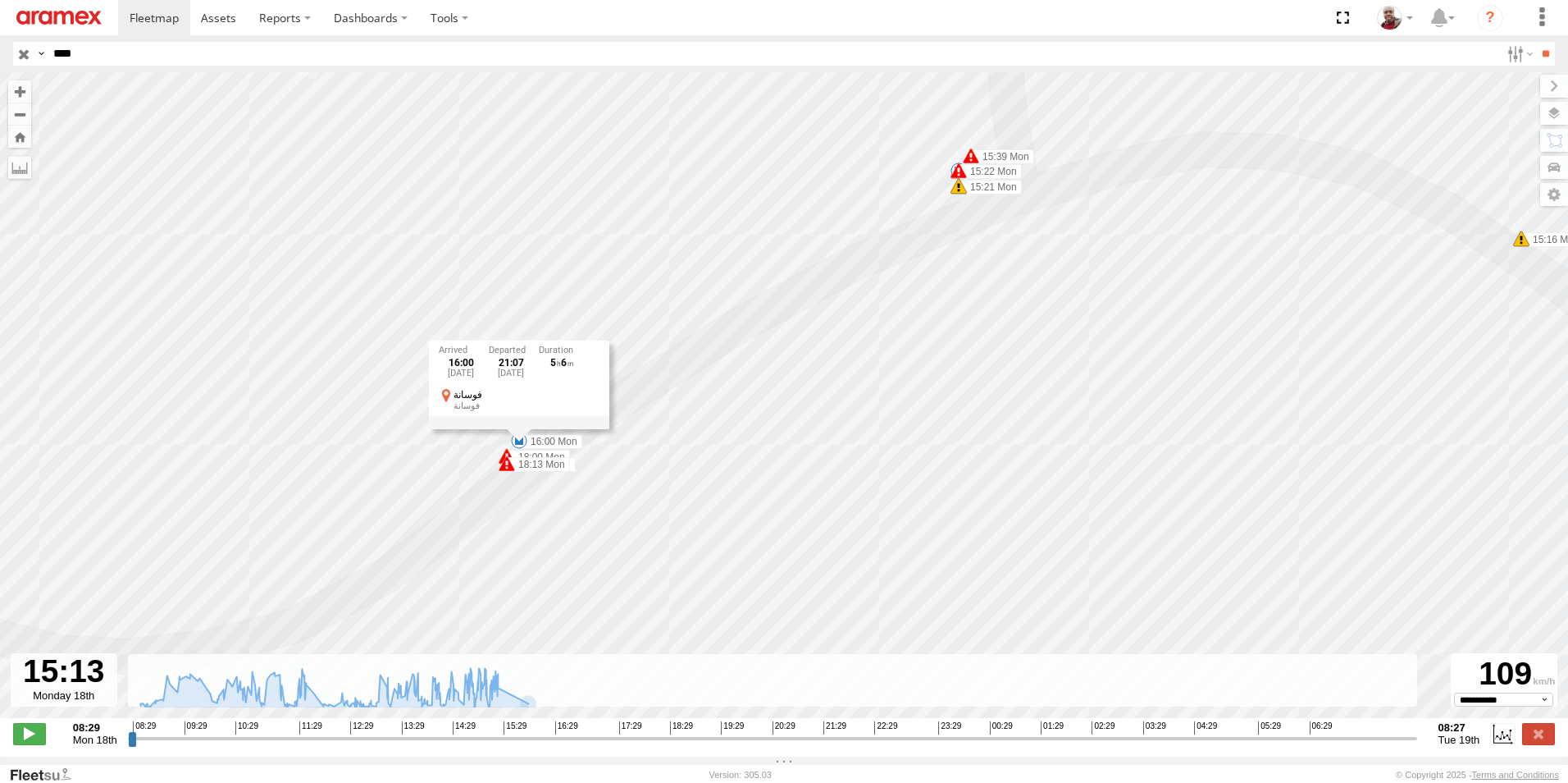
click at [618, 476] on div "246 TU 8289 09:02 Mon 09:11 Mon 10:08 Mon 10:20 Mon 12:34 Mon 15:17 Mon 16:00 M…" at bounding box center [784, 404] width 1568 height 663
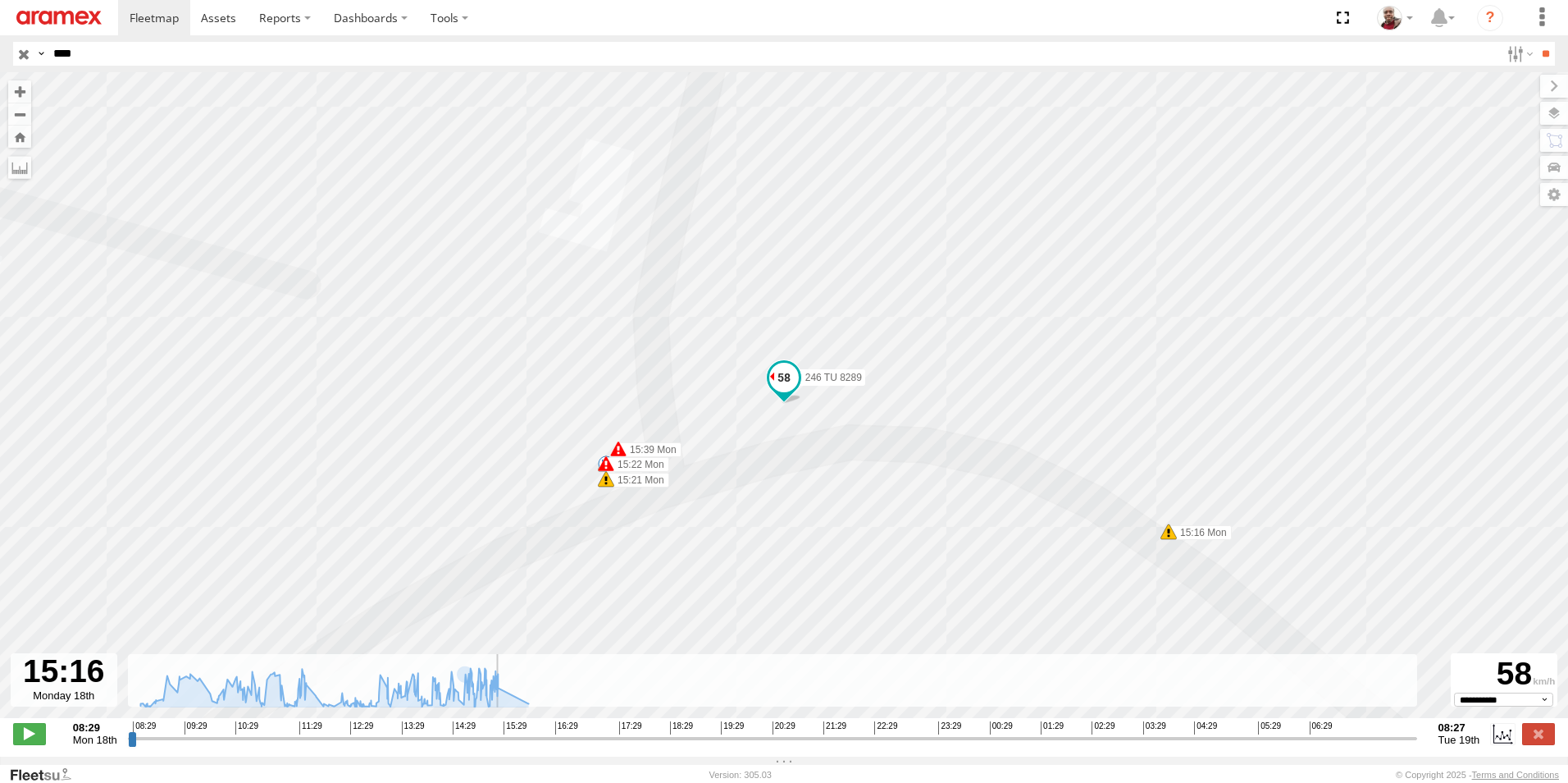
type input "**********"
click at [494, 746] on input "range" at bounding box center [772, 738] width 1289 height 16
click at [1171, 540] on span at bounding box center [1168, 531] width 17 height 17
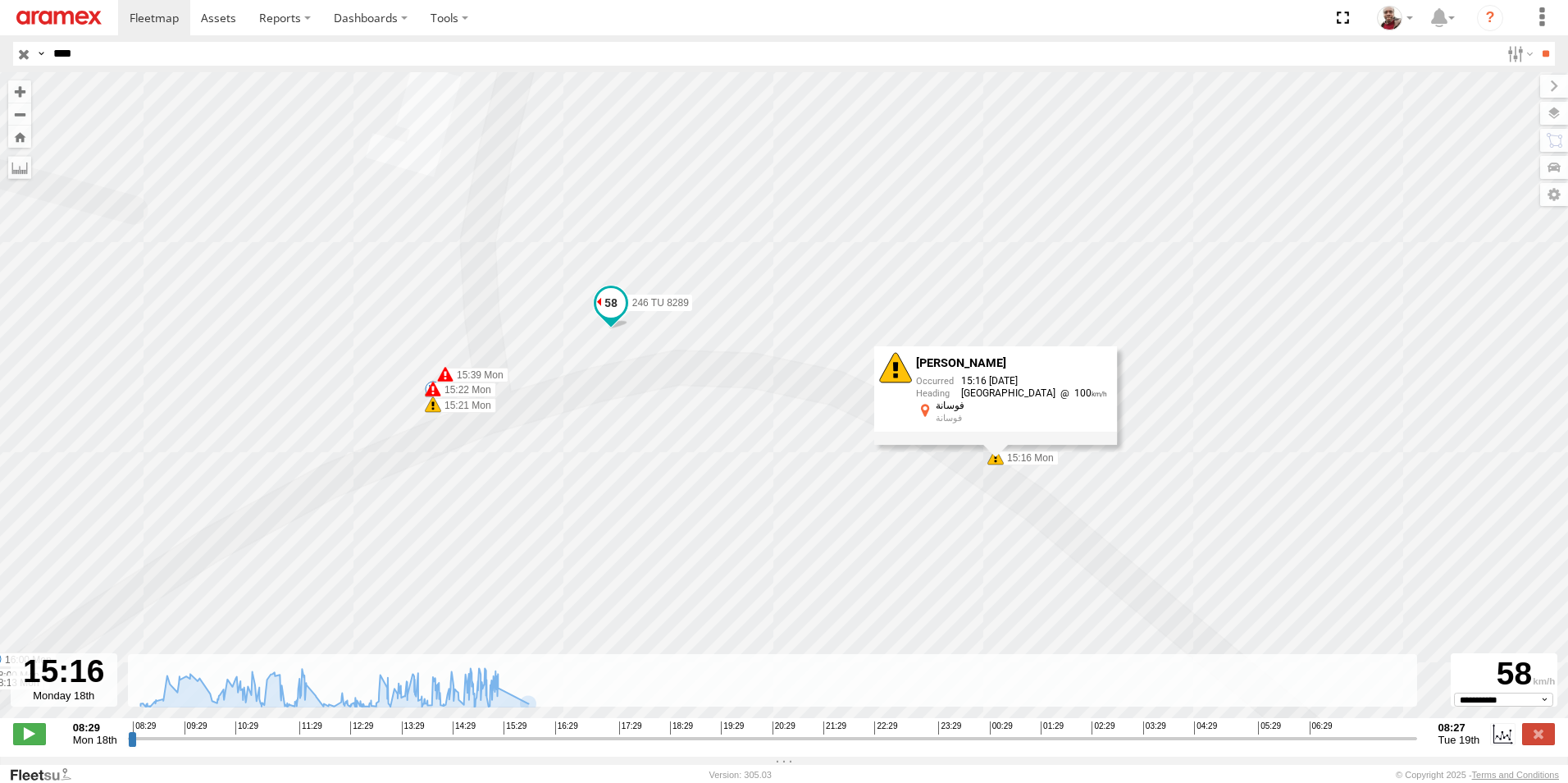
drag, startPoint x: 798, startPoint y: 528, endPoint x: 599, endPoint y: 430, distance: 221.8
click at [599, 430] on div "246 TU 8289 09:02 Mon 09:11 Mon 10:08 Mon 10:20 Mon 12:34 Mon 15:17 Mon 16:00 M…" at bounding box center [784, 404] width 1568 height 663
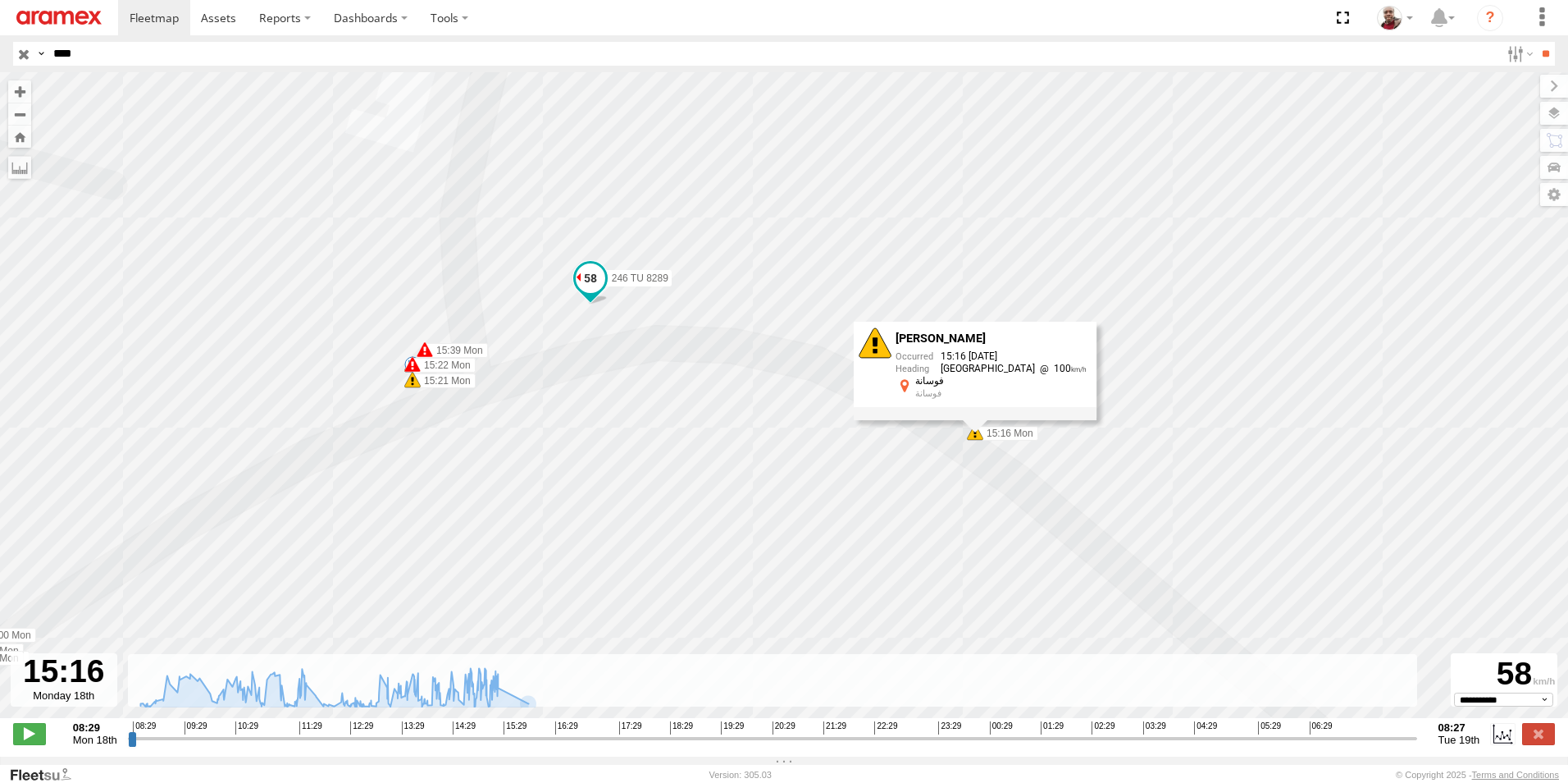
click at [415, 386] on span at bounding box center [412, 380] width 17 height 17
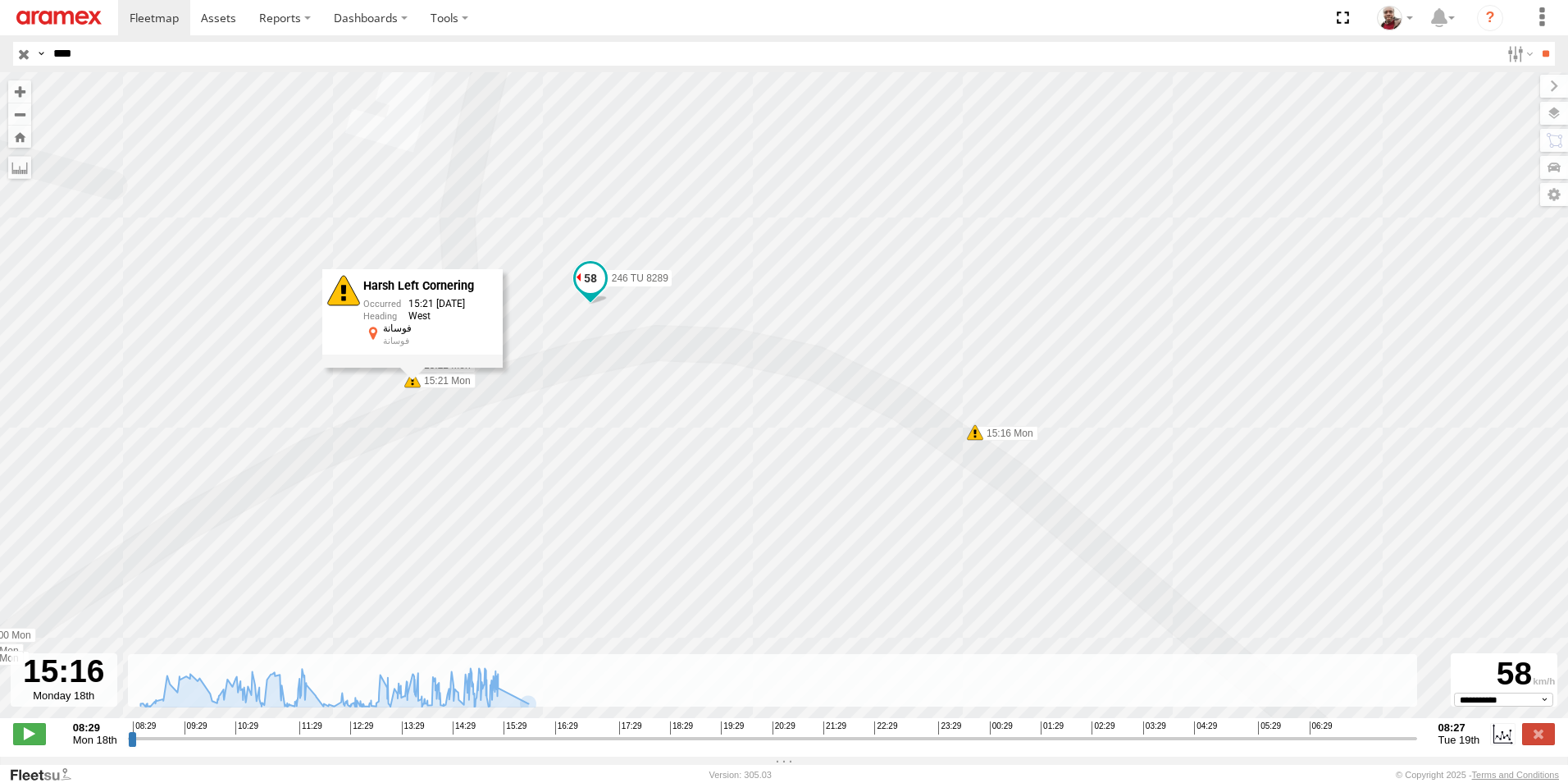
click at [465, 442] on div "246 TU 8289 09:02 Mon 09:11 Mon 10:08 Mon 10:20 Mon 12:34 Mon 15:17 Mon 16:00 M…" at bounding box center [784, 404] width 1568 height 663
click at [408, 368] on span at bounding box center [412, 364] width 17 height 17
click at [411, 386] on span at bounding box center [412, 380] width 17 height 17
click at [505, 444] on div "246 TU 8289 09:02 Mon 09:11 Mon 10:08 Mon 10:20 Mon 12:34 Mon 15:17 Mon 16:00 M…" at bounding box center [784, 404] width 1568 height 663
click at [977, 440] on span at bounding box center [975, 432] width 17 height 17
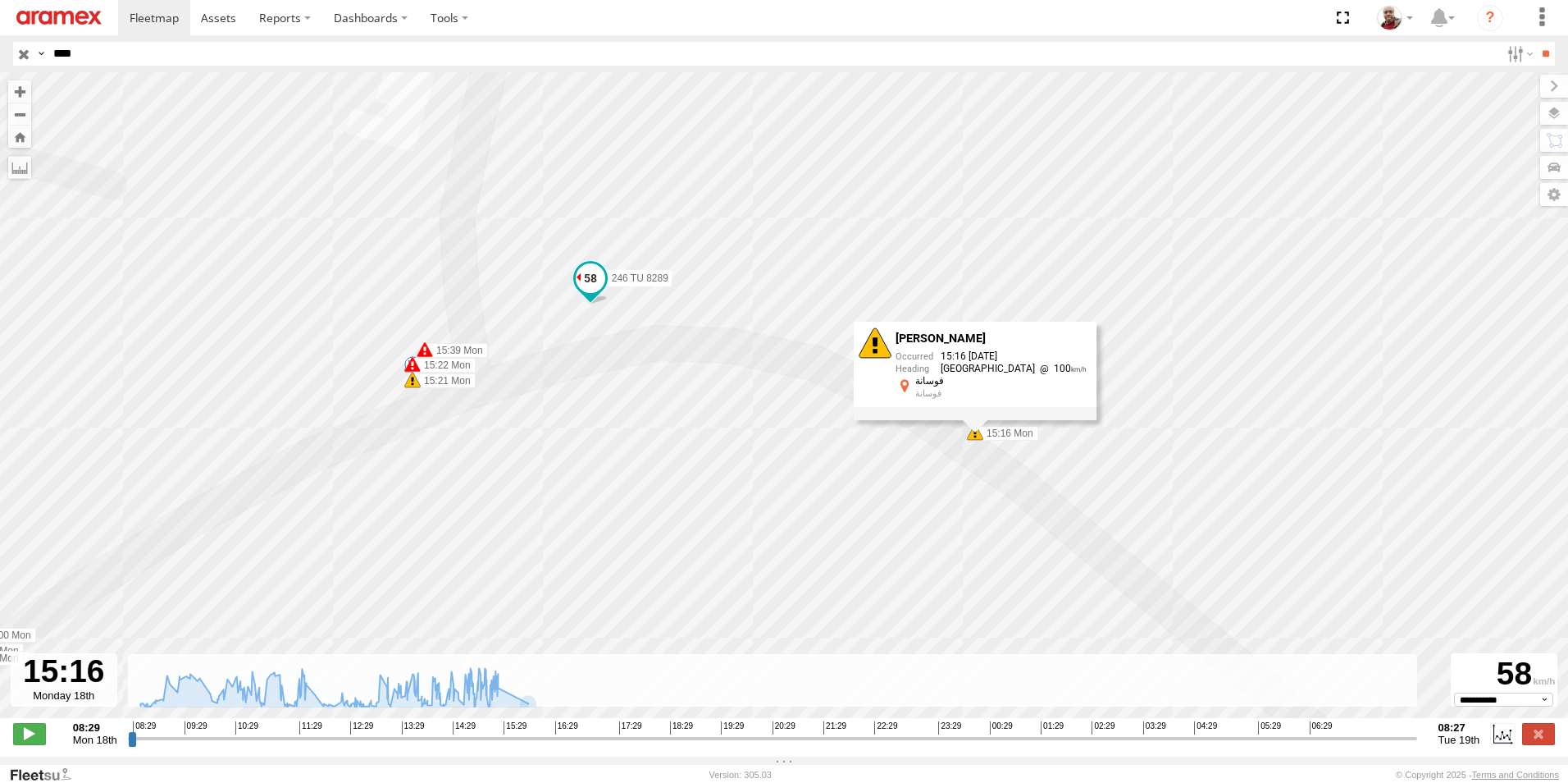
click at [736, 460] on div "246 TU 8289 09:02 Mon 09:11 Mon 10:08 Mon 10:20 Mon 12:34 Mon 15:17 Mon 16:00 M…" at bounding box center [784, 404] width 1568 height 663
click at [968, 435] on span at bounding box center [975, 432] width 17 height 17
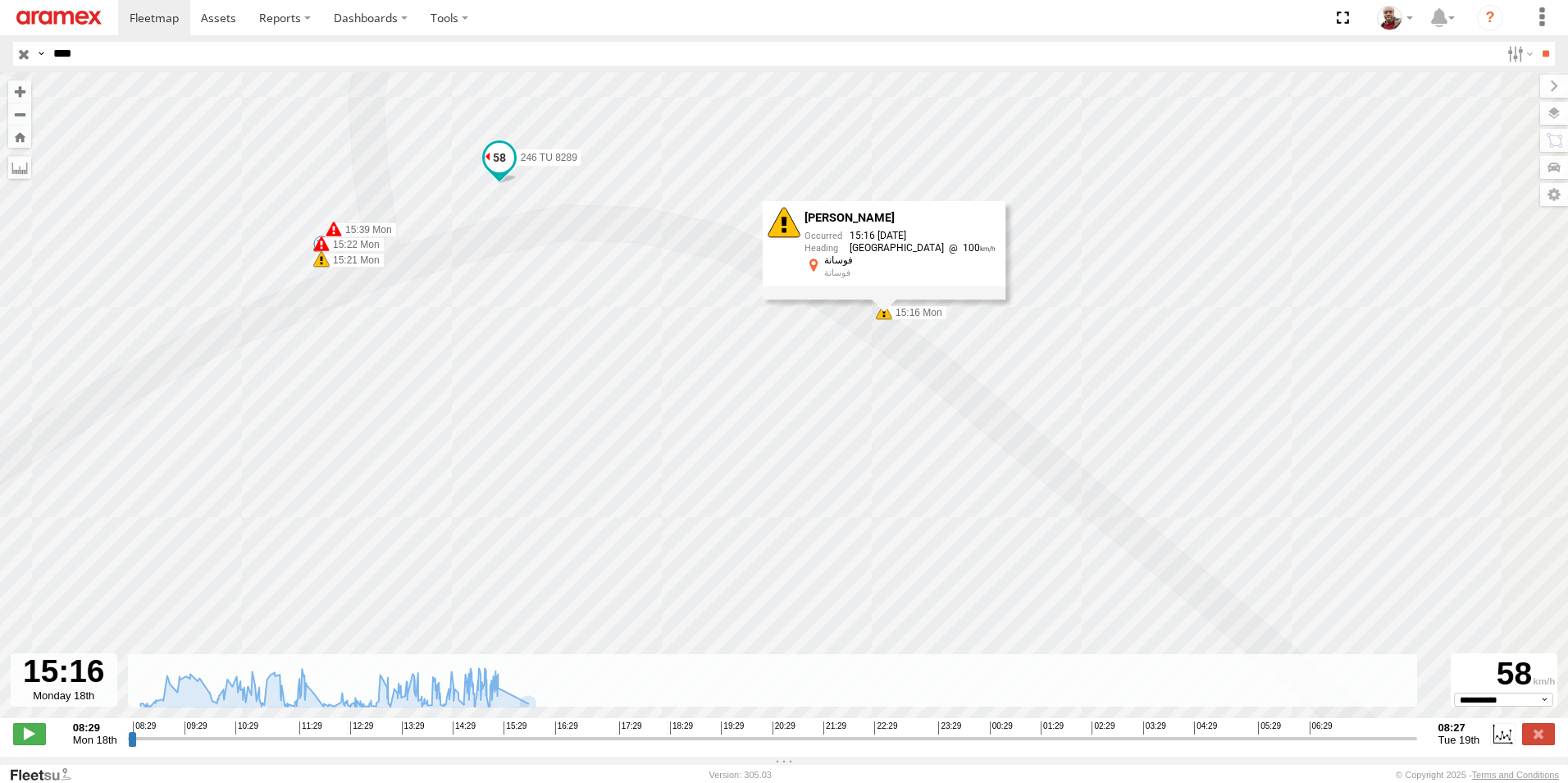
drag, startPoint x: 965, startPoint y: 496, endPoint x: 790, endPoint y: 248, distance: 303.5
click at [790, 248] on div "246 TU 8289 09:02 Mon 09:11 Mon 10:08 Mon 10:20 Mon 12:34 Mon 15:17 Mon 16:00 M…" at bounding box center [784, 404] width 1568 height 663
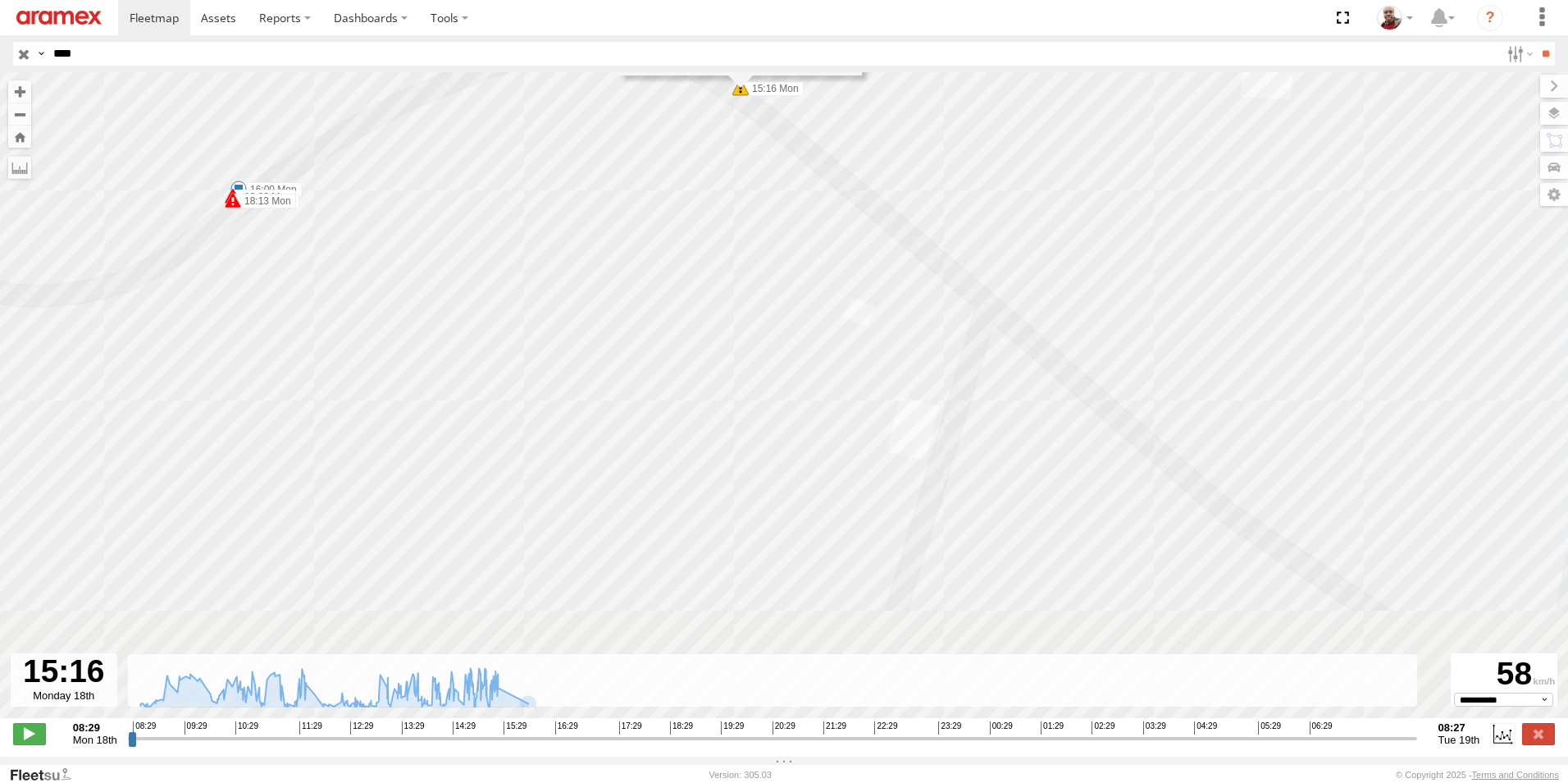
drag, startPoint x: 952, startPoint y: 443, endPoint x: 813, endPoint y: 218, distance: 264.5
click at [813, 218] on div "246 TU 8289 09:02 Mon 09:11 Mon 10:08 Mon 10:20 Mon 12:34 Mon 15:17 Mon 16:00 M…" at bounding box center [784, 404] width 1568 height 663
drag, startPoint x: 977, startPoint y: 410, endPoint x: 872, endPoint y: 271, distance: 174.2
click at [873, 273] on div "246 TU 8289 09:02 Mon 09:11 Mon 10:08 Mon 10:20 Mon 12:34 Mon 15:17 Mon 16:00 M…" at bounding box center [784, 404] width 1568 height 663
drag, startPoint x: 775, startPoint y: 258, endPoint x: 891, endPoint y: 397, distance: 181.0
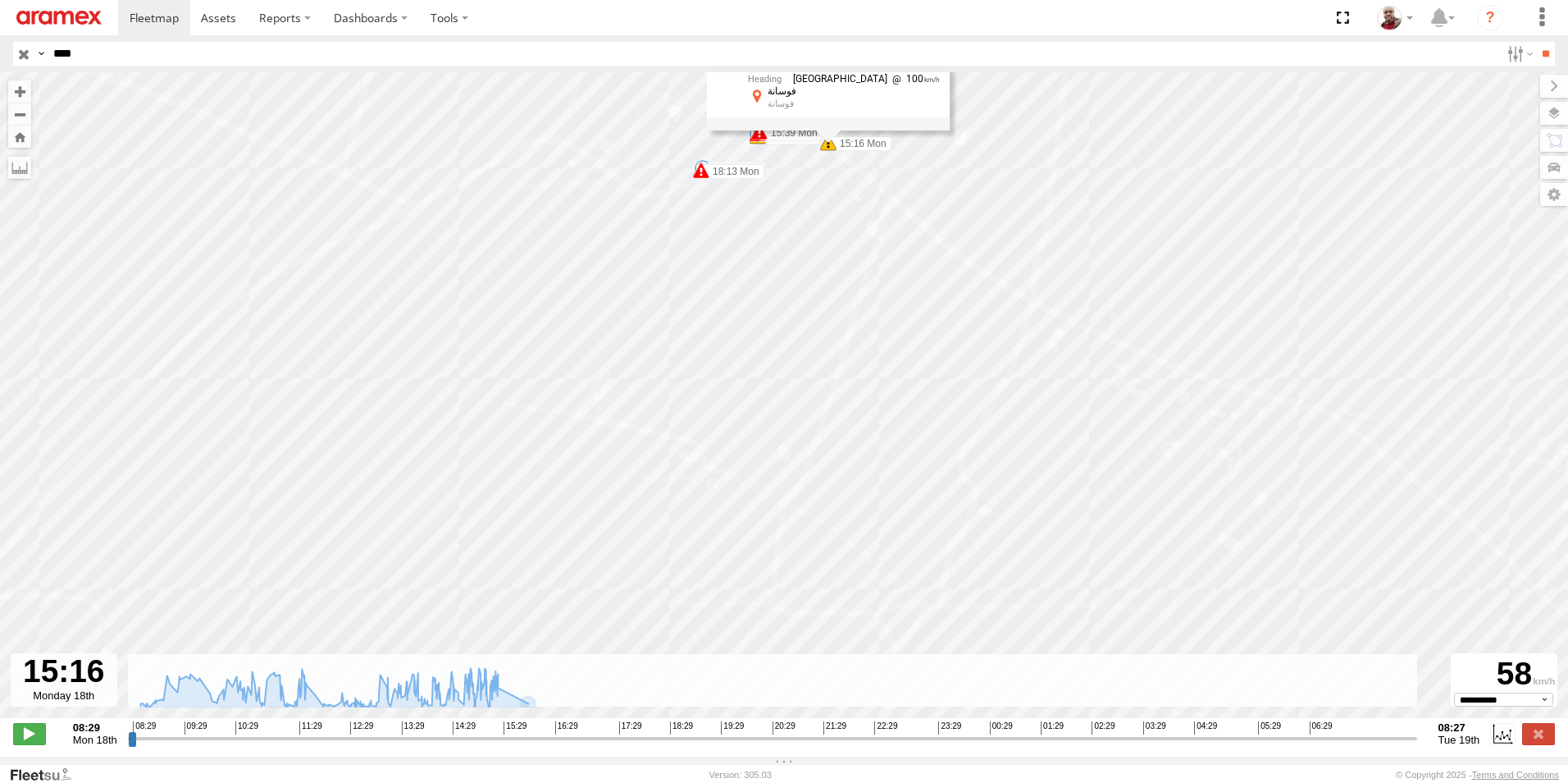
click at [891, 397] on div "246 TU 8289 09:02 Mon 09:11 Mon 10:08 Mon 10:20 Mon 12:34 Mon 15:17 Mon 16:00 M…" at bounding box center [784, 404] width 1568 height 663
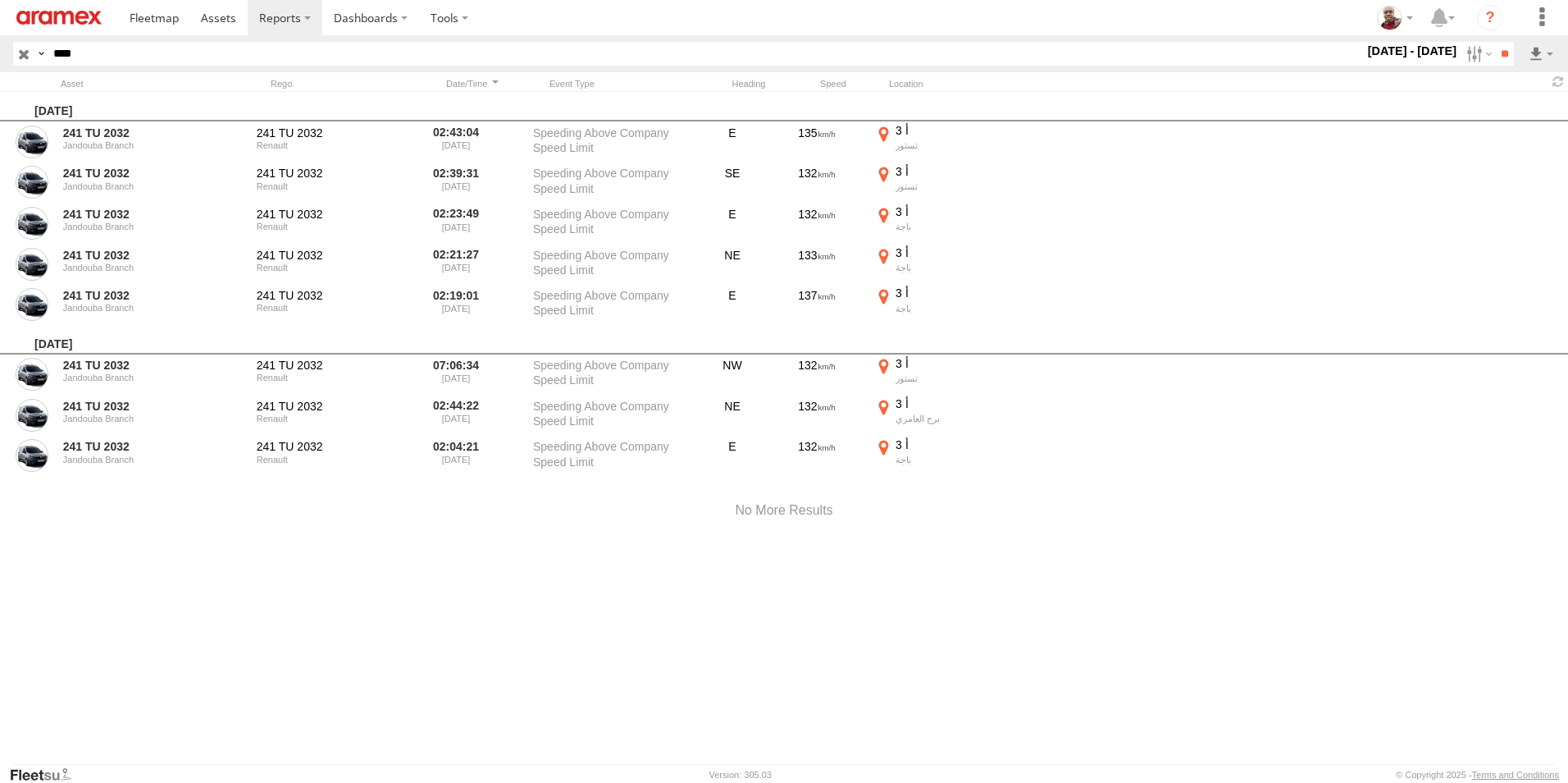
scroll to position [0, 1]
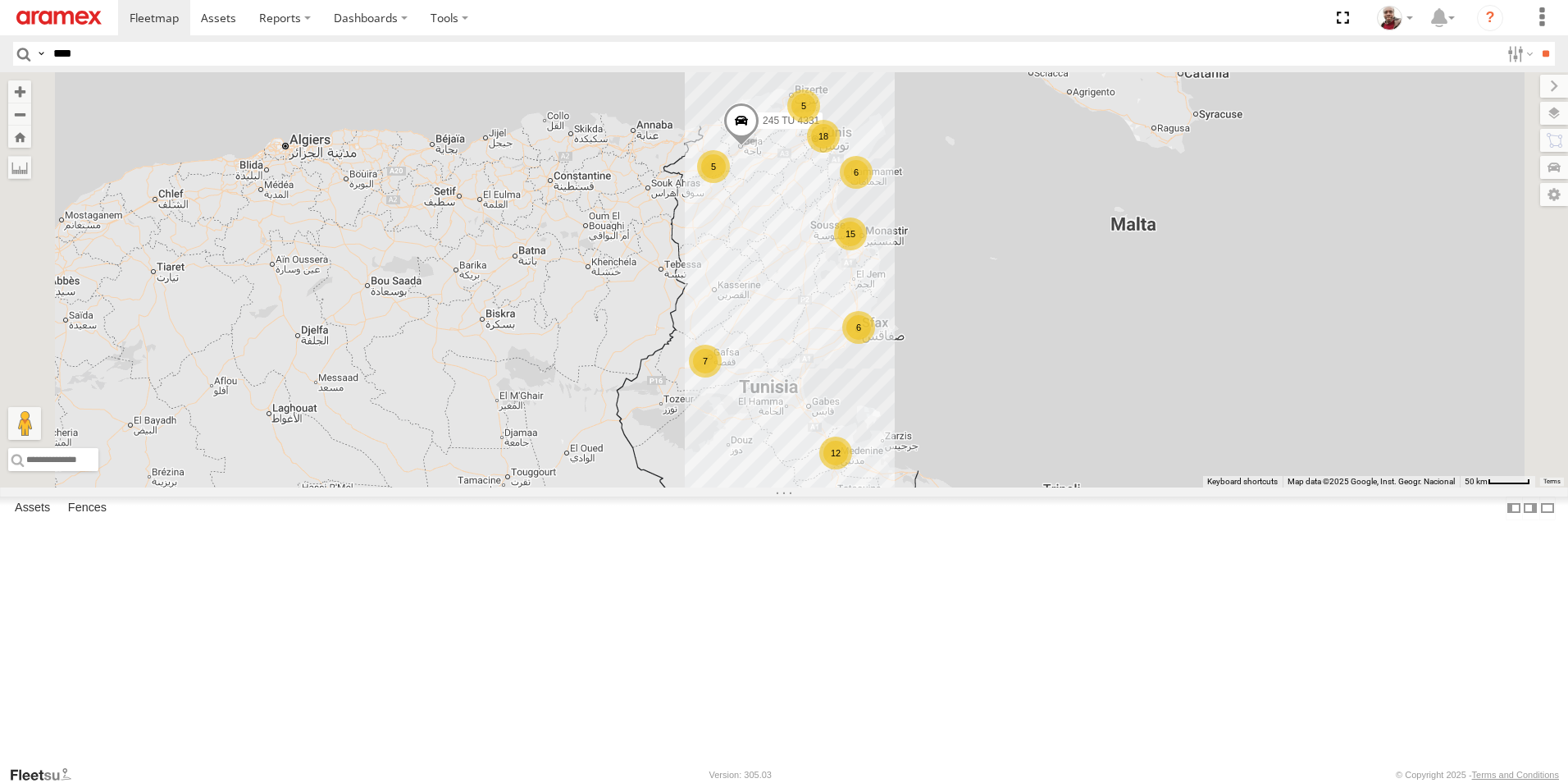
type input "****"
click at [1537, 42] on input "**" at bounding box center [1546, 53] width 19 height 24
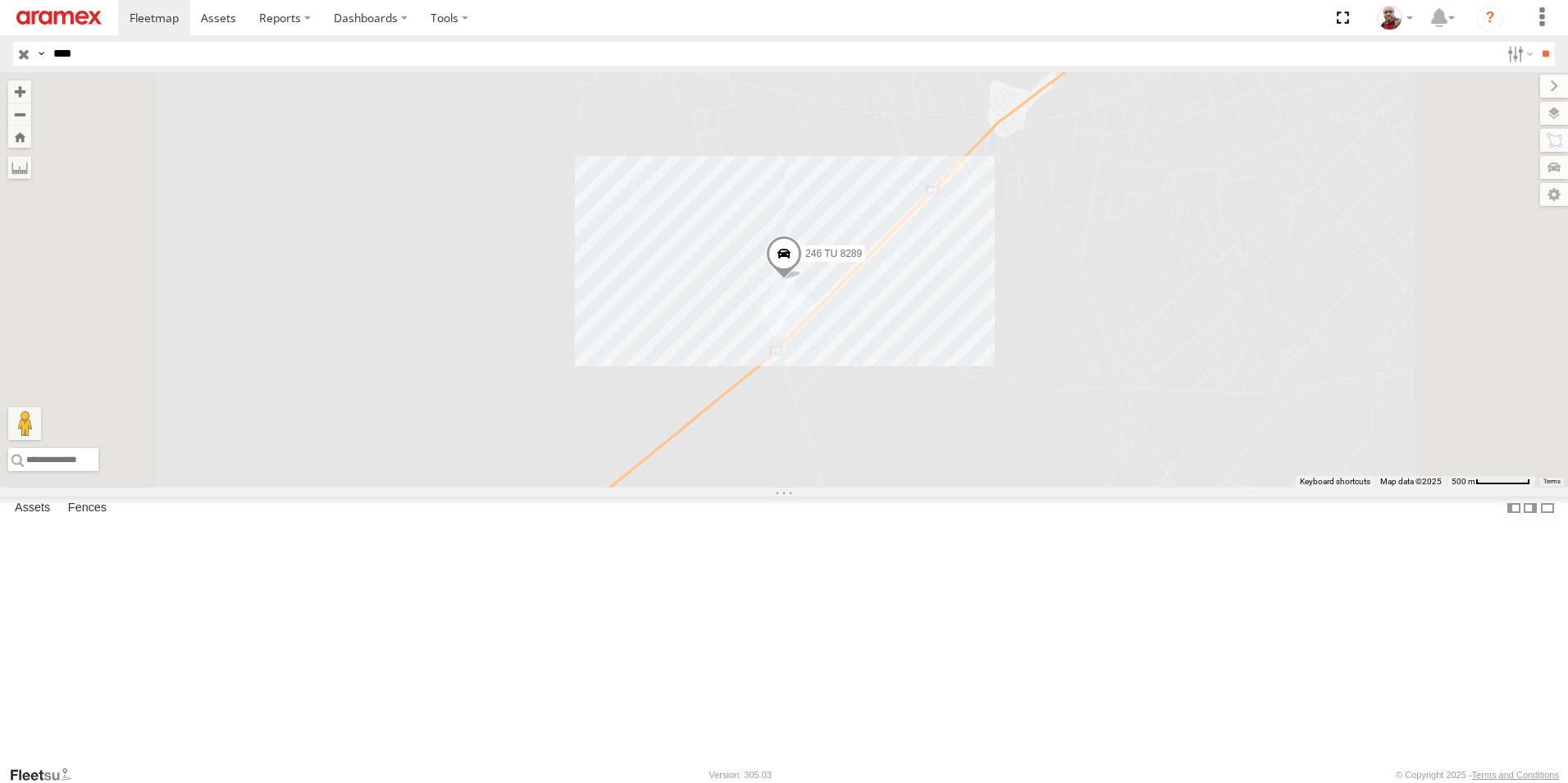
click at [802, 280] on span at bounding box center [784, 257] width 36 height 45
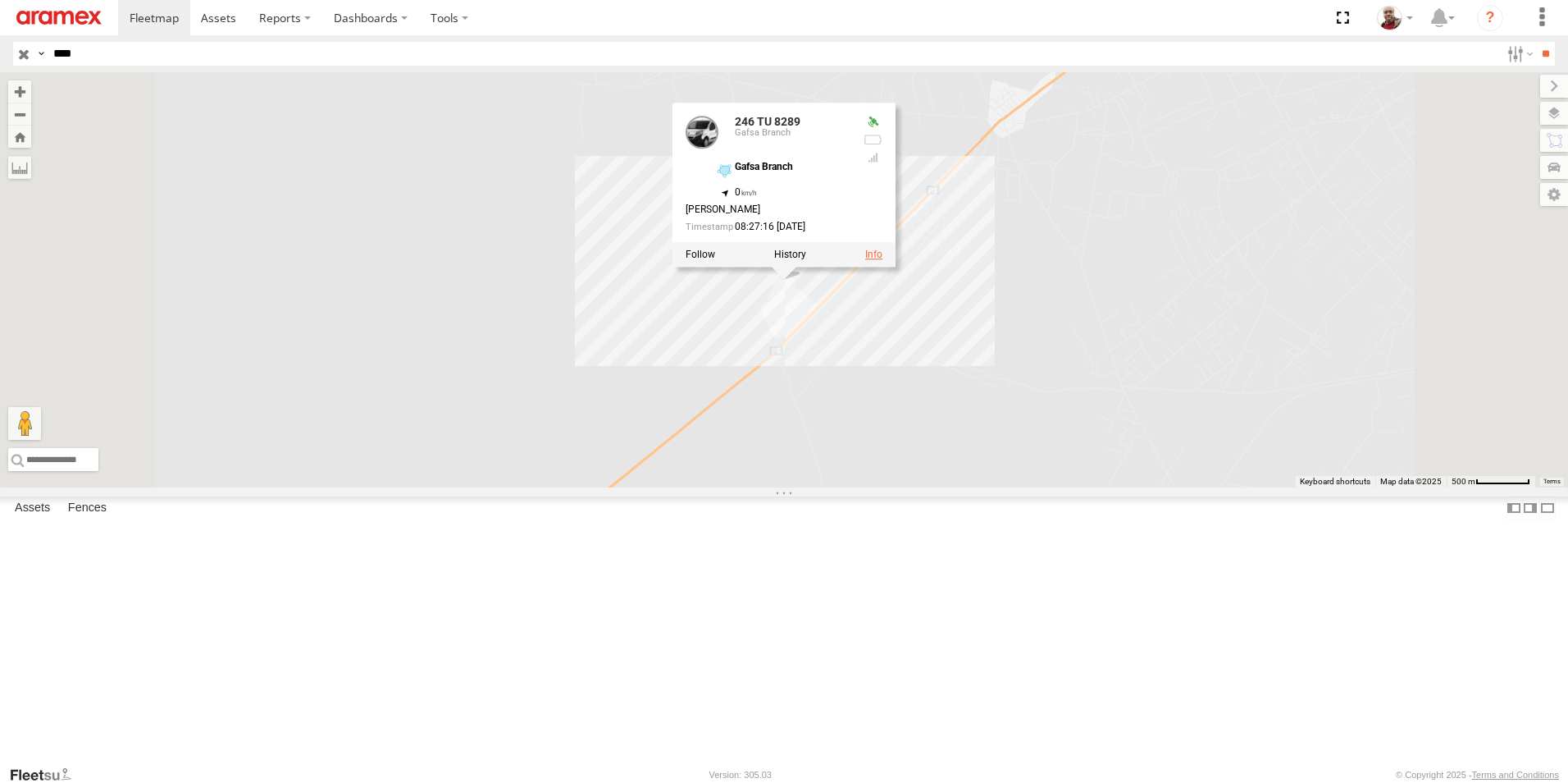
click at [882, 261] on link at bounding box center [875, 255] width 17 height 11
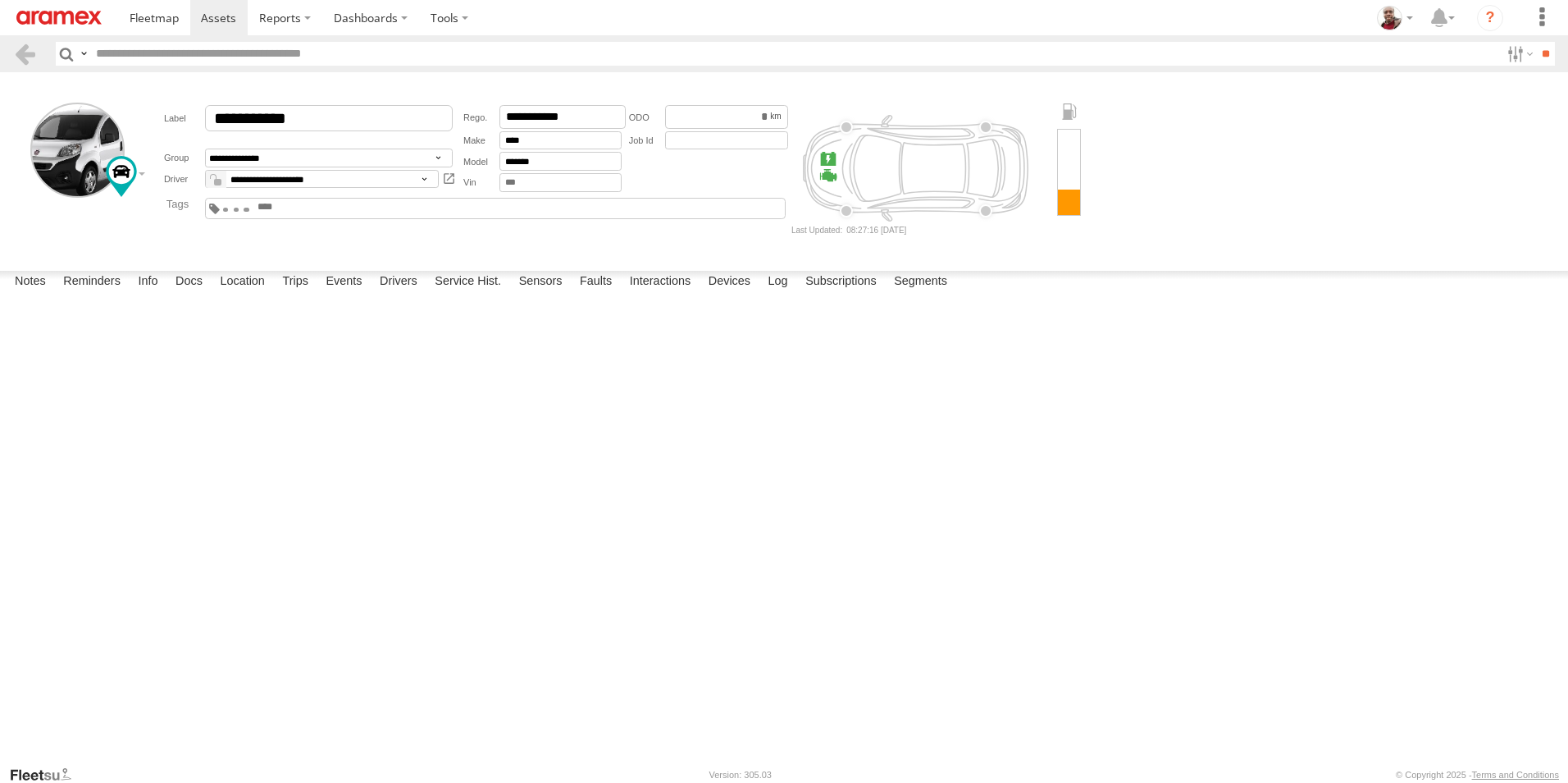
click at [52, 13] on img at bounding box center [59, 17] width 86 height 14
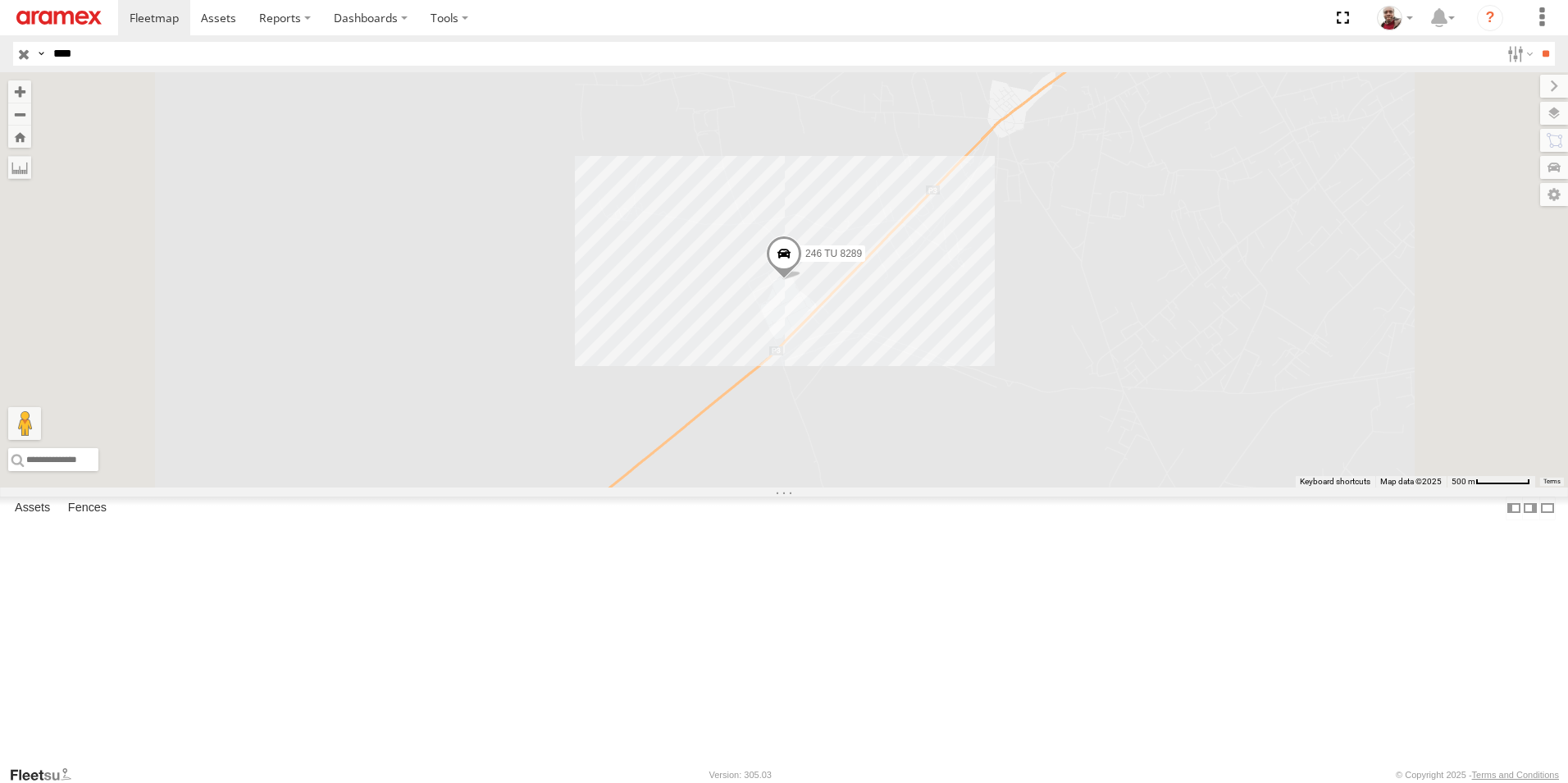
click at [24, 50] on input "button" at bounding box center [24, 53] width 21 height 24
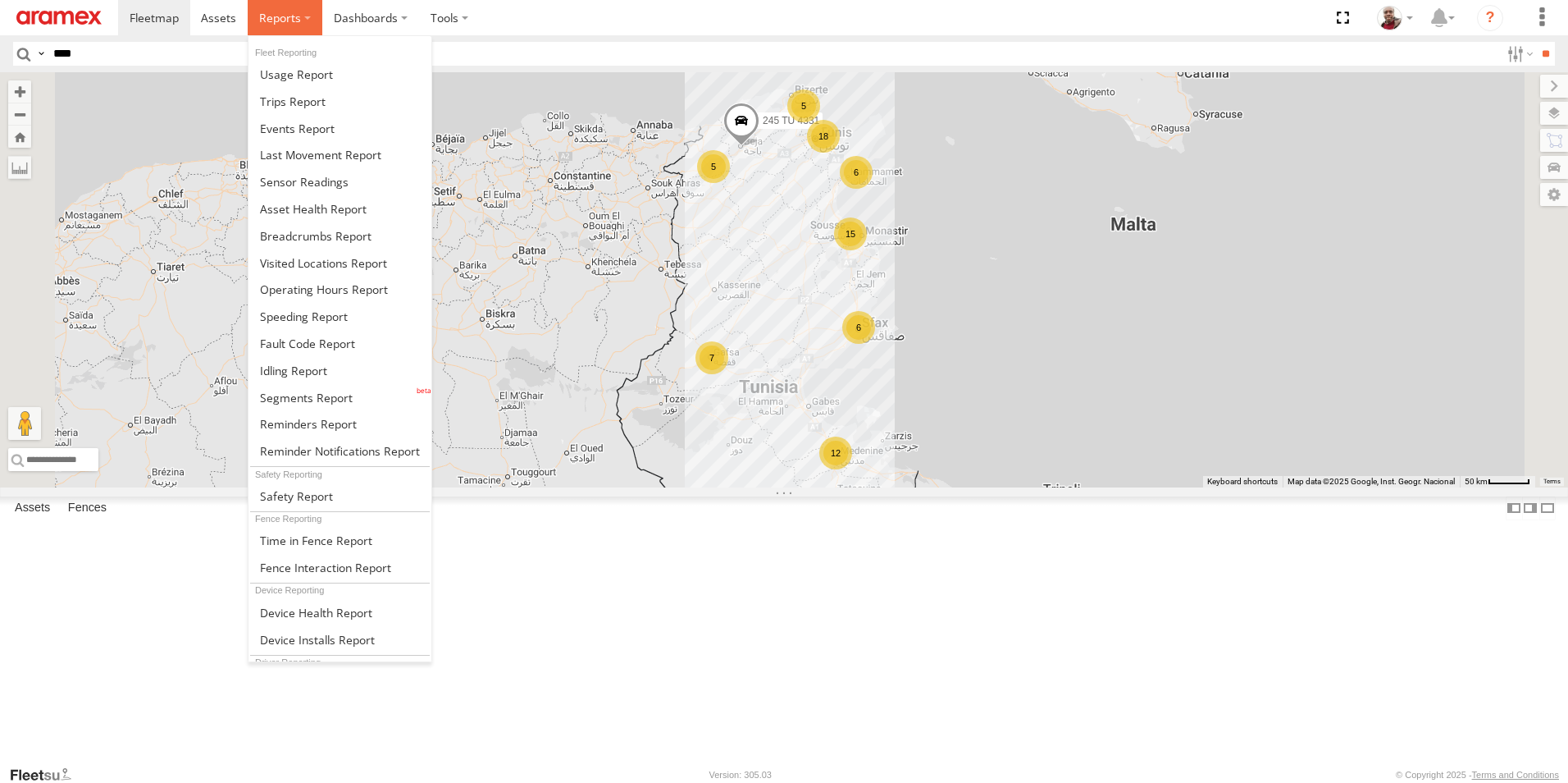
click at [303, 17] on label at bounding box center [284, 17] width 74 height 35
click at [303, 124] on span at bounding box center [296, 129] width 74 height 16
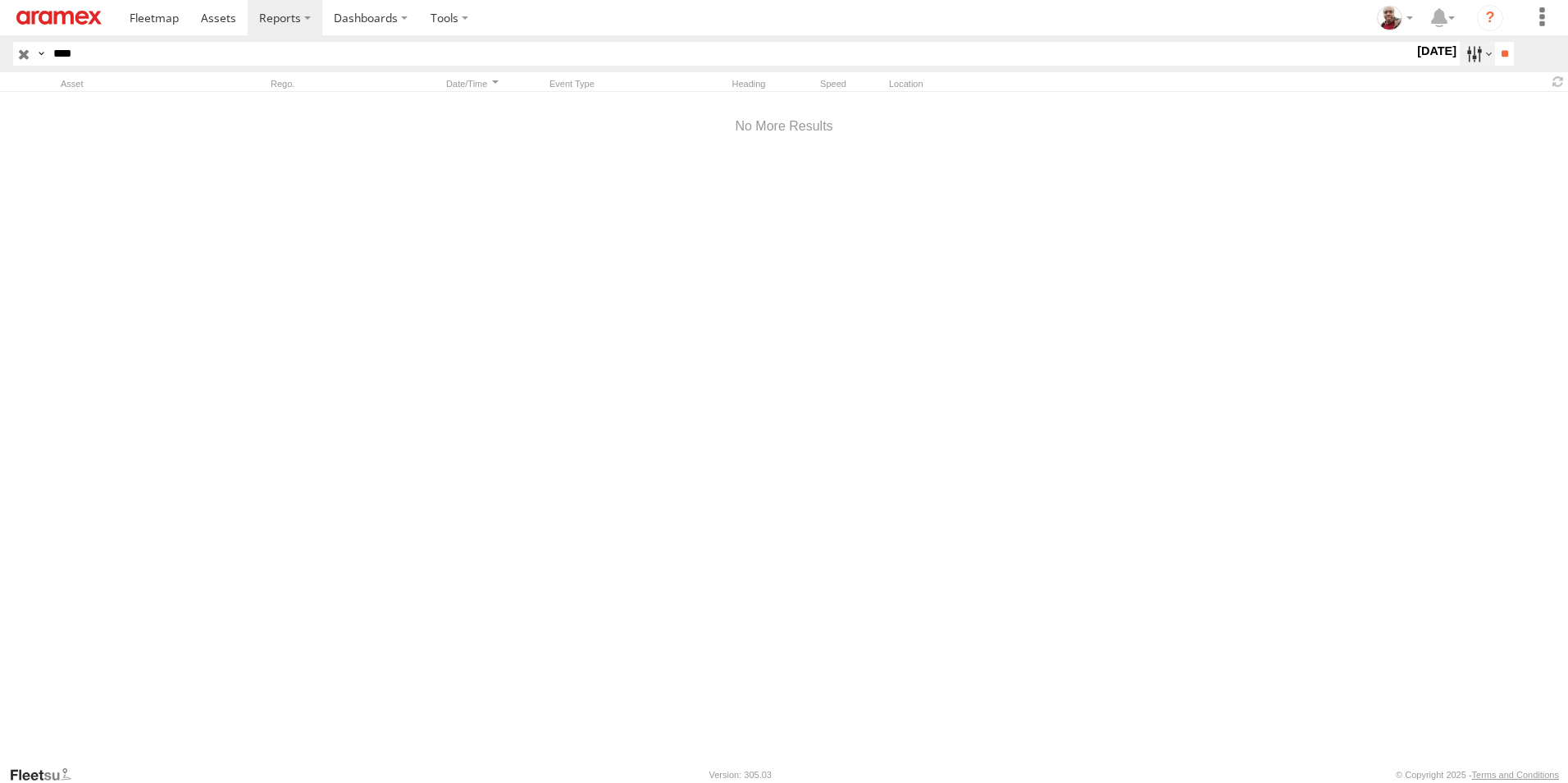
click at [1467, 56] on label at bounding box center [1478, 53] width 35 height 24
click at [0, 0] on label at bounding box center [0, 0] width 0 height 0
click at [0, 0] on span "Harsh Accelerate" at bounding box center [0, 0] width 0 height 0
click at [0, 0] on span "Harsh Braking" at bounding box center [0, 0] width 0 height 0
click at [0, 0] on span "Harsh Left Cornering" at bounding box center [0, 0] width 0 height 0
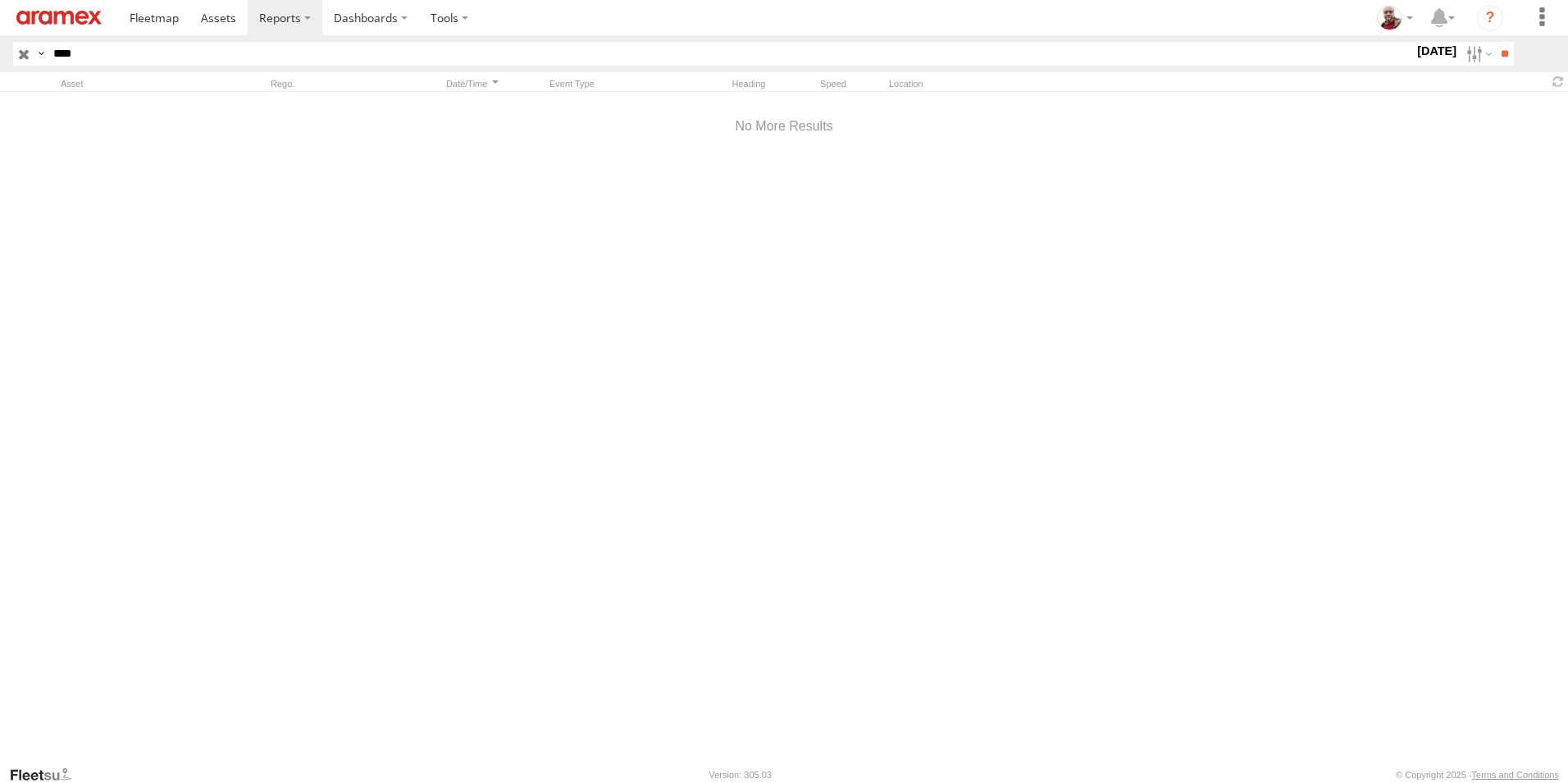
click at [0, 0] on span "Harsh Right Cornering" at bounding box center [0, 0] width 0 height 0
drag, startPoint x: 87, startPoint y: 54, endPoint x: 50, endPoint y: 52, distance: 37.1
click at [50, 52] on input "****" at bounding box center [730, 53] width 1368 height 24
click at [1495, 54] on input "**" at bounding box center [1505, 53] width 19 height 24
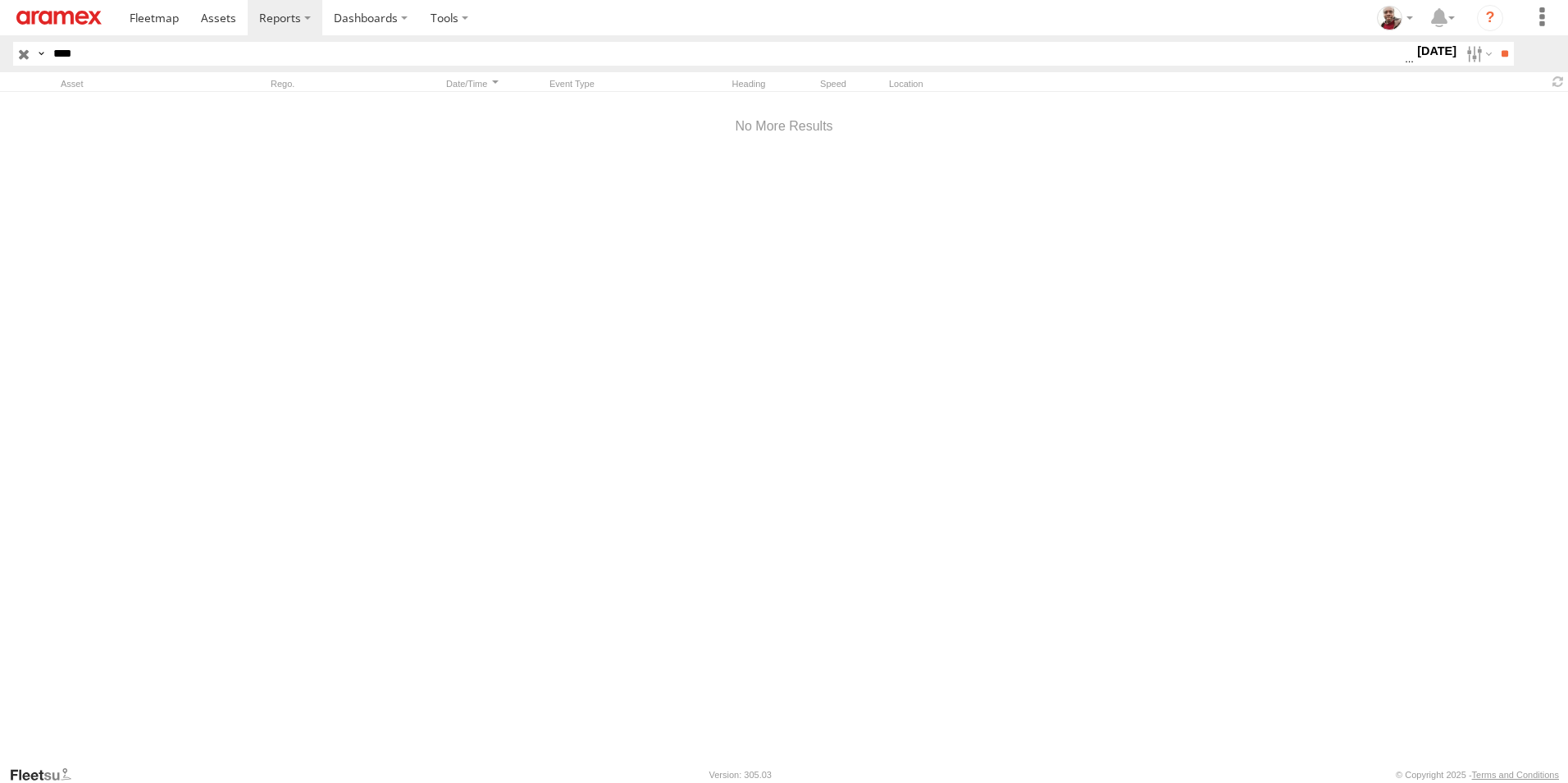
drag, startPoint x: 83, startPoint y: 51, endPoint x: 48, endPoint y: 54, distance: 35.1
click at [48, 54] on input "****" at bounding box center [725, 53] width 1358 height 24
type input "**********"
click at [1495, 42] on input "**" at bounding box center [1505, 53] width 19 height 24
click at [26, 52] on input "button" at bounding box center [24, 53] width 21 height 24
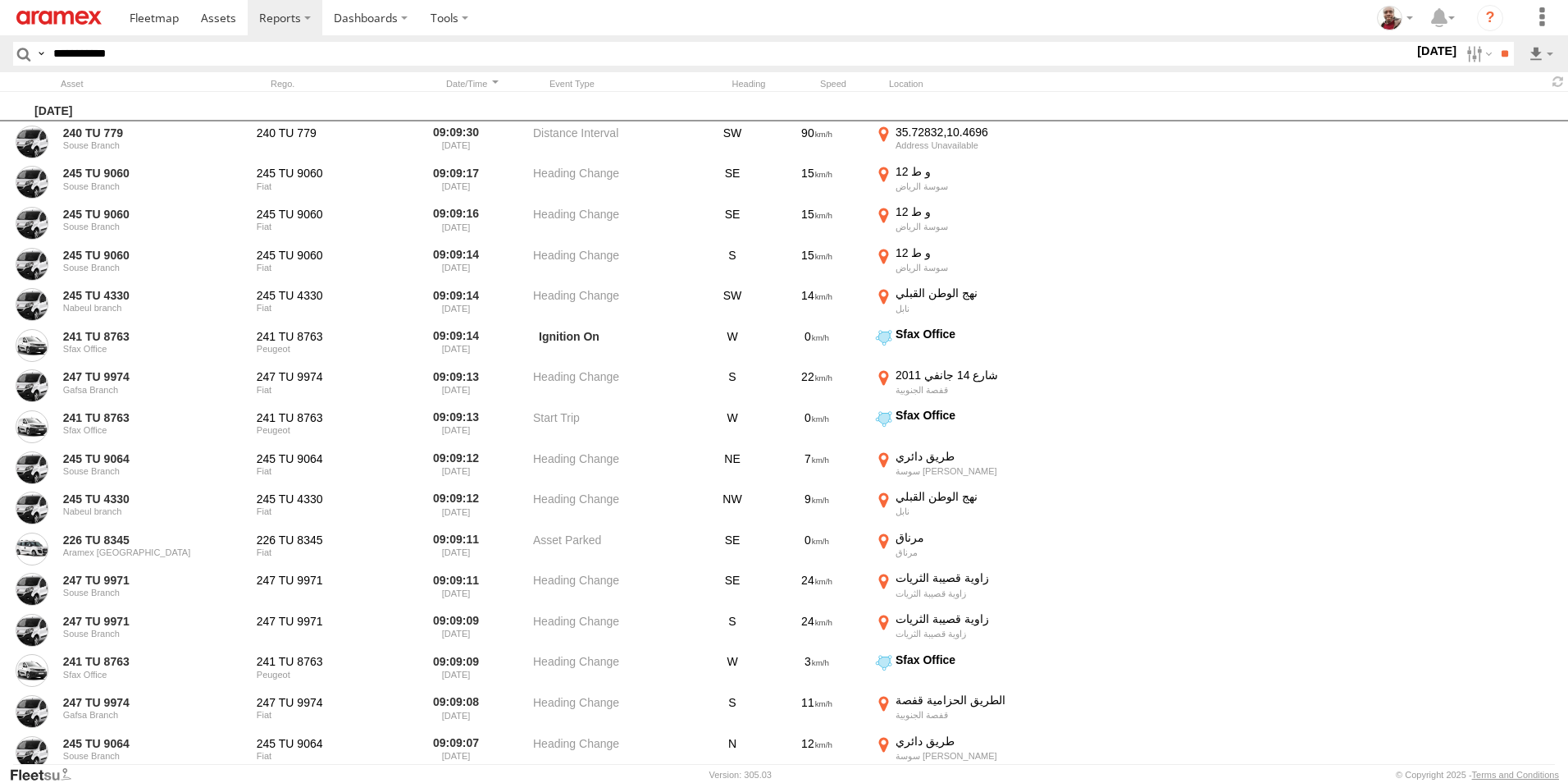
click at [66, 15] on img at bounding box center [59, 17] width 86 height 14
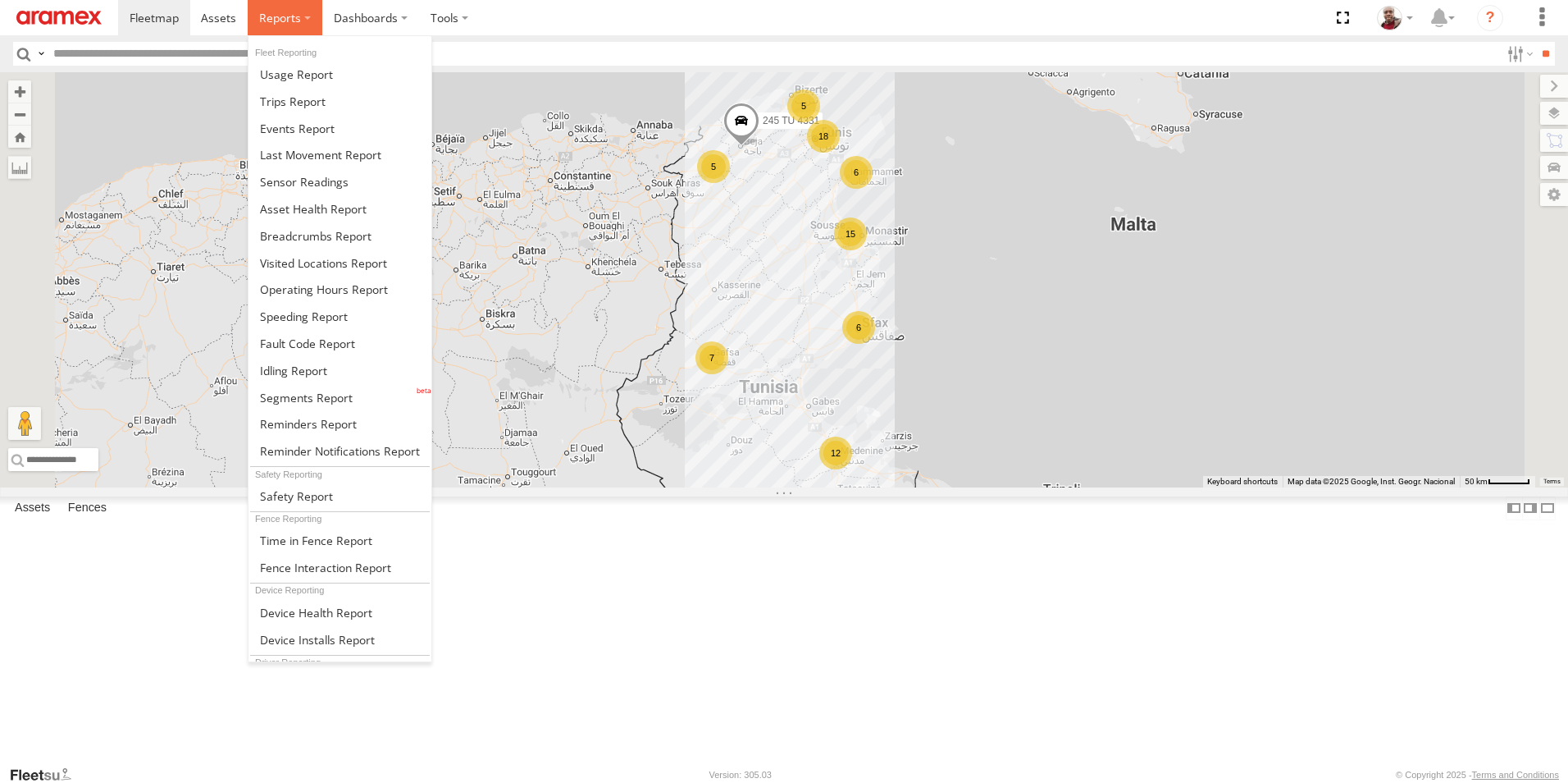
click at [296, 20] on span at bounding box center [280, 17] width 42 height 16
click at [303, 131] on span at bounding box center [296, 129] width 74 height 16
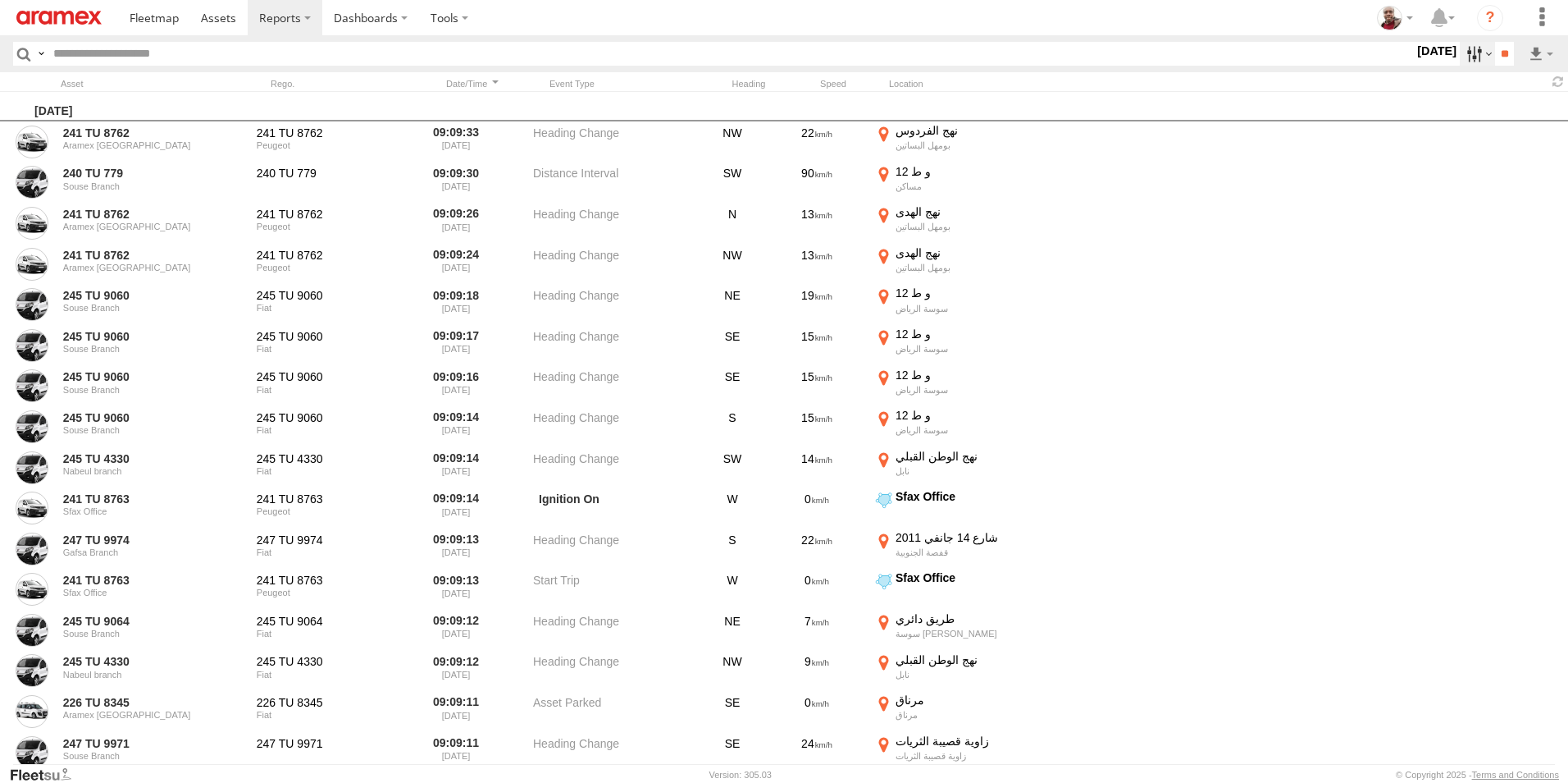
click at [1465, 55] on label at bounding box center [1478, 53] width 35 height 24
click at [0, 0] on label at bounding box center [0, 0] width 0 height 0
click at [0, 0] on span "Speeding" at bounding box center [0, 0] width 0 height 0
click at [1498, 55] on input "**" at bounding box center [1505, 53] width 19 height 24
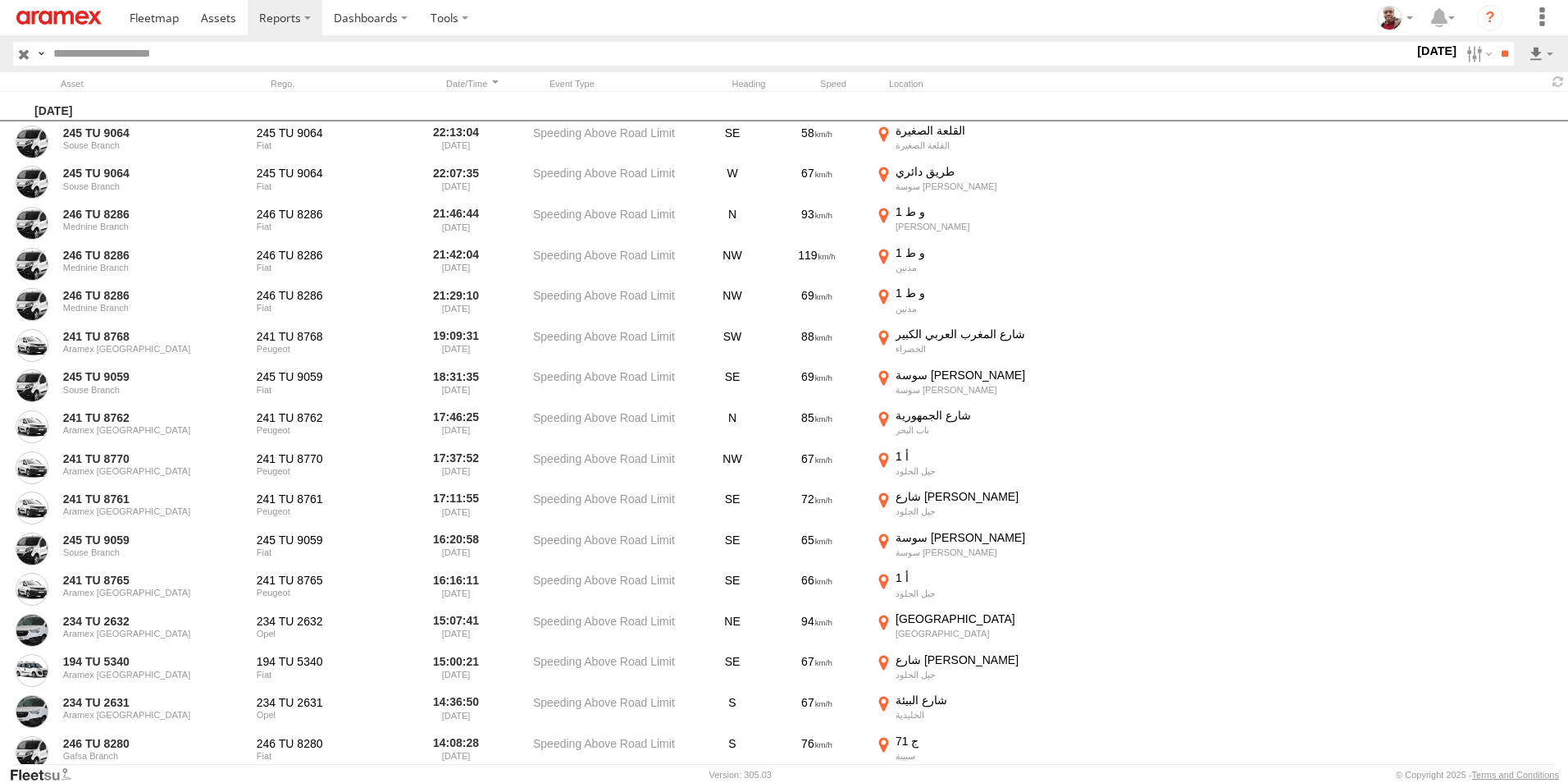
click at [183, 51] on input "text" at bounding box center [730, 53] width 1368 height 24
type input "****"
click at [1495, 42] on input "**" at bounding box center [1505, 53] width 19 height 24
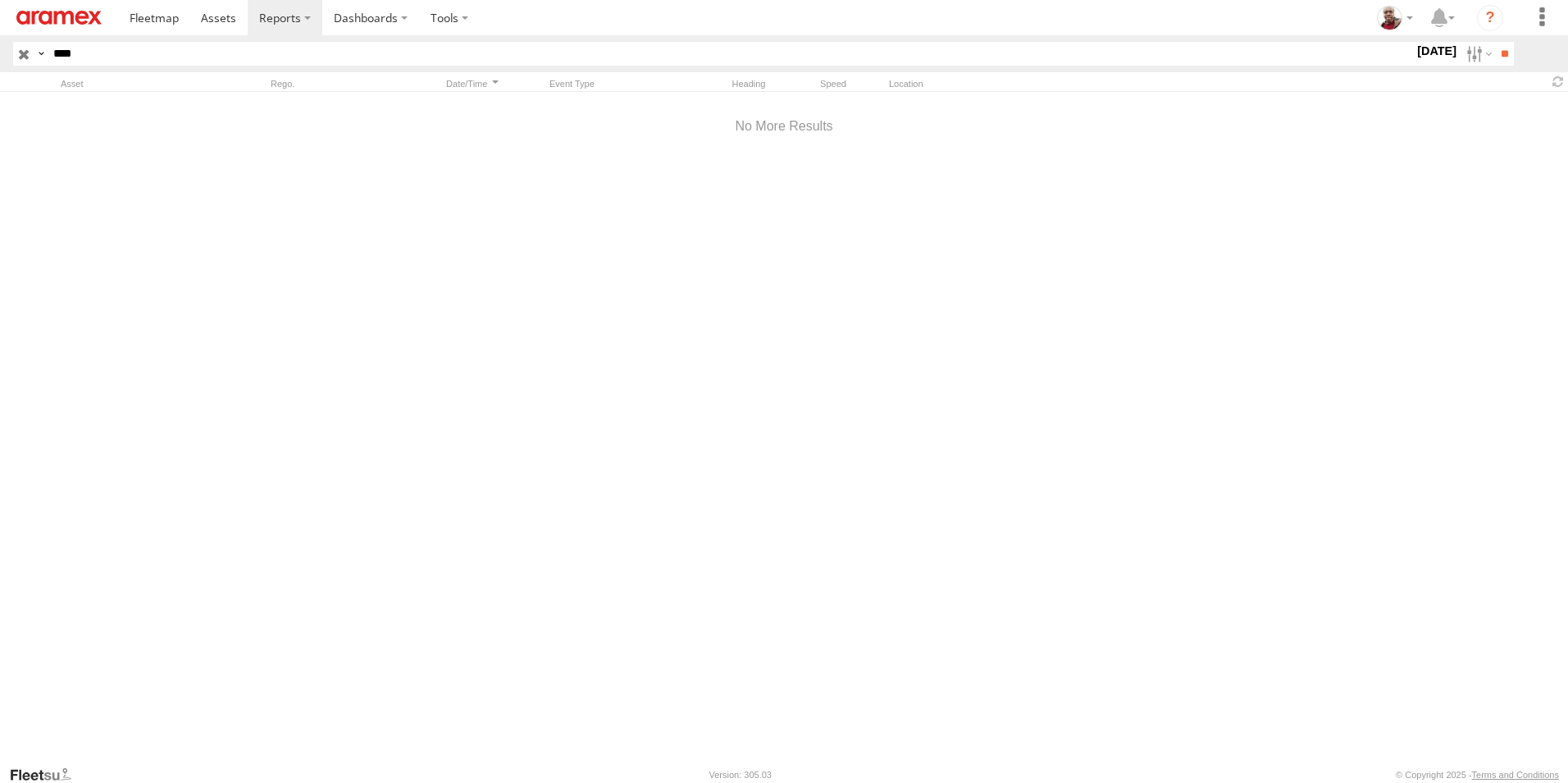
click at [22, 53] on input "button" at bounding box center [24, 53] width 21 height 24
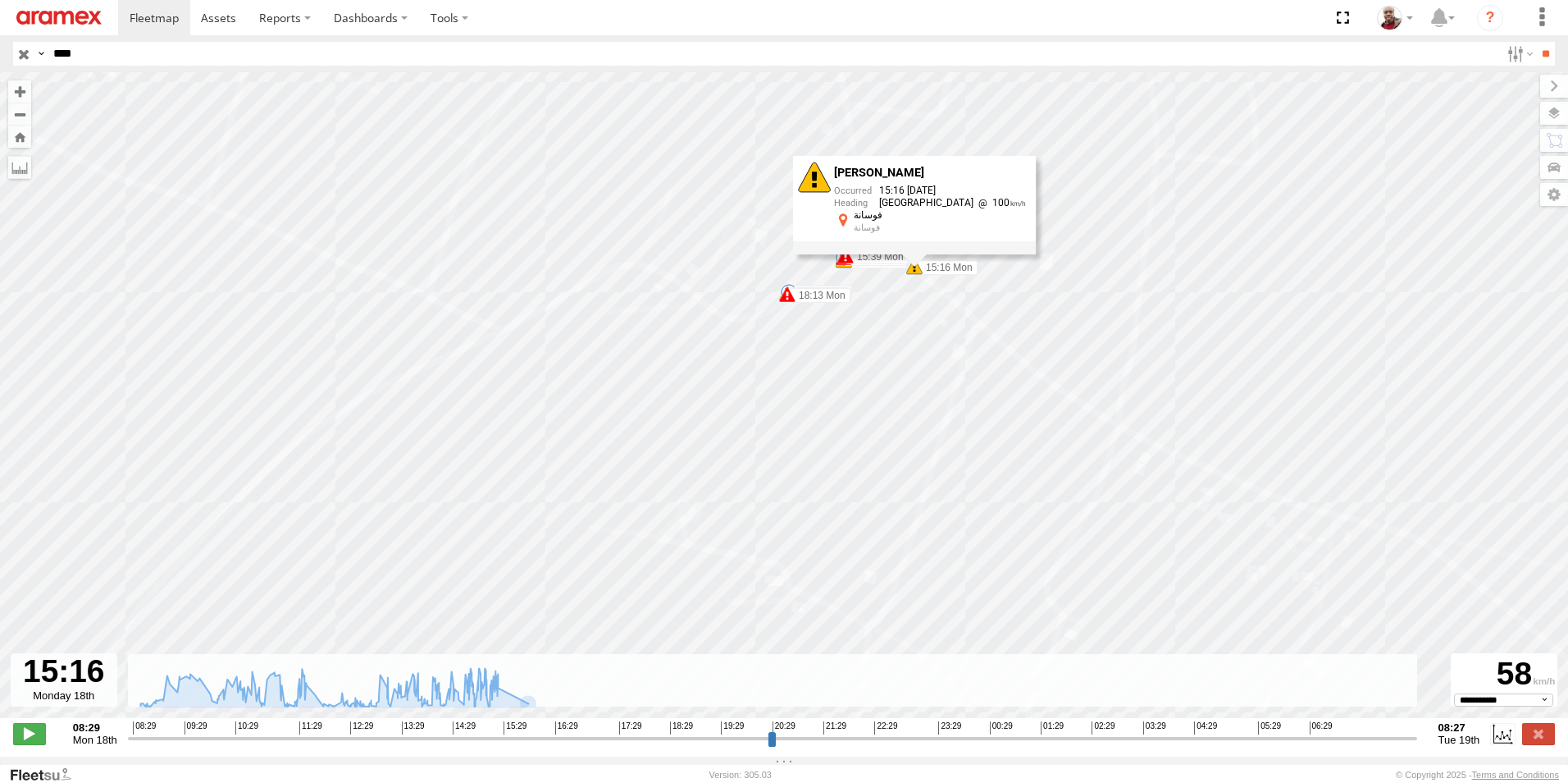
select select "**********"
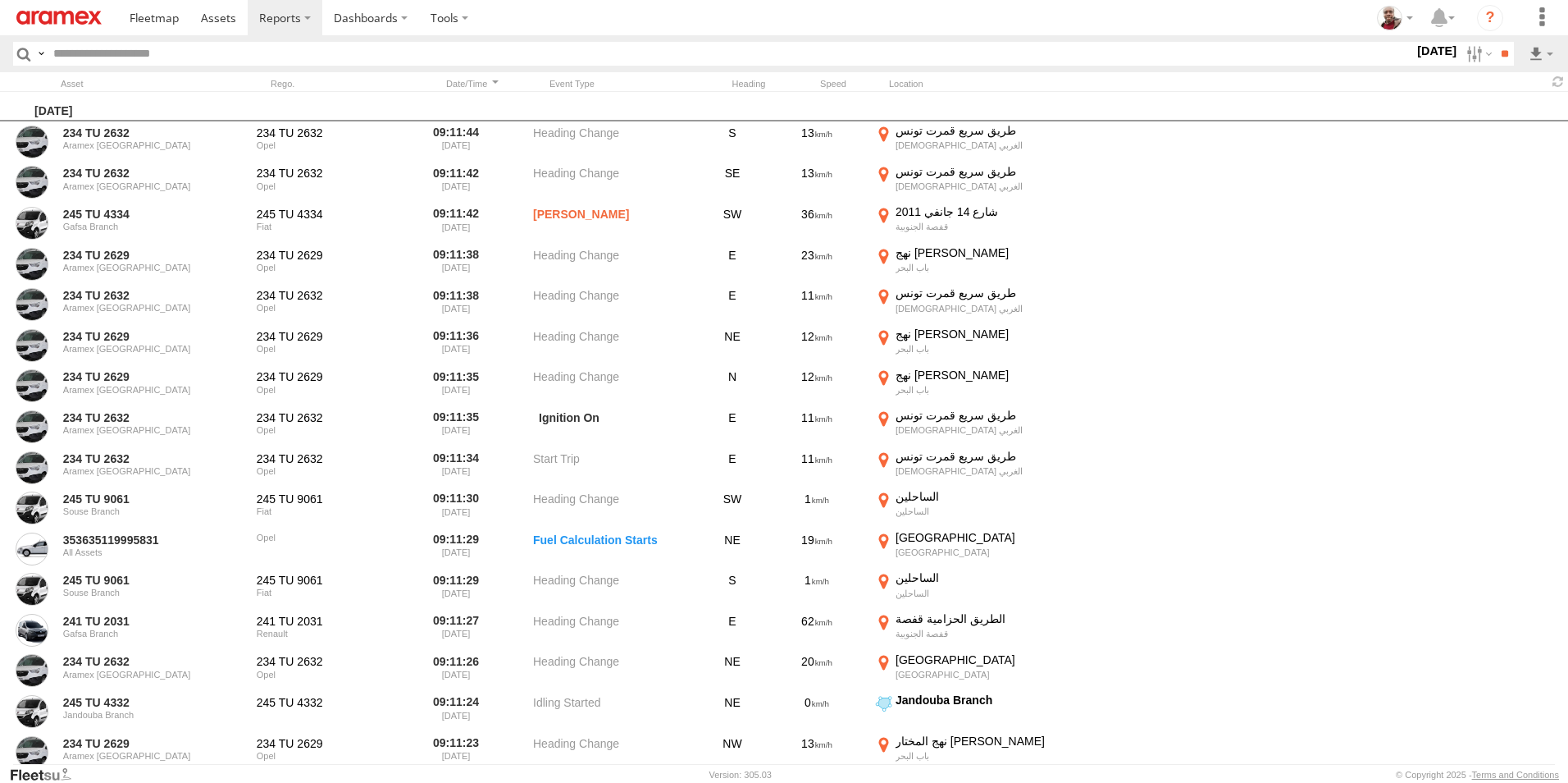
scroll to position [0, 1]
click at [363, 53] on input "text" at bounding box center [730, 53] width 1368 height 24
type input "*"
click at [46, 17] on img at bounding box center [59, 17] width 86 height 14
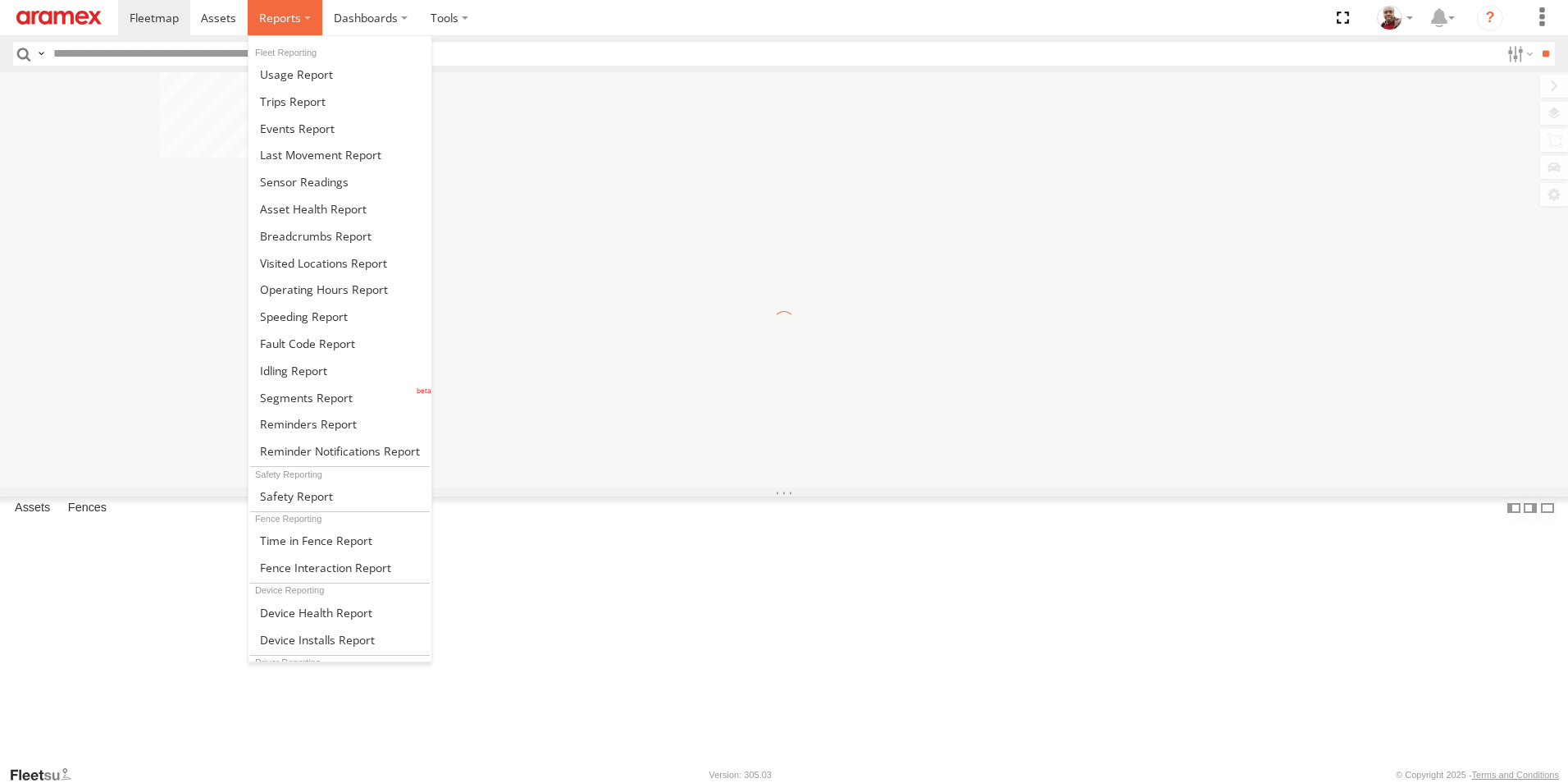
click at [307, 22] on label at bounding box center [284, 17] width 74 height 35
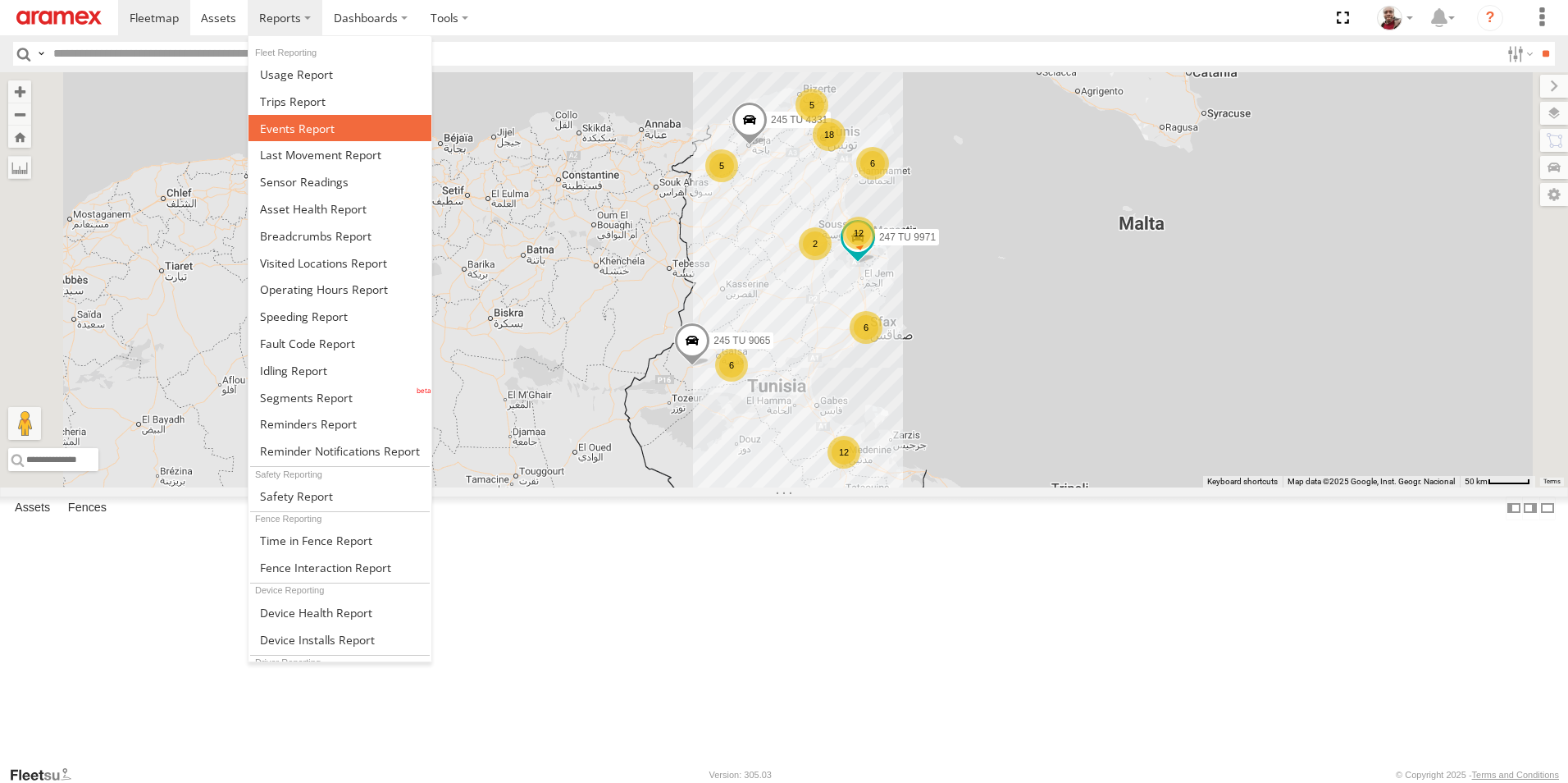
click at [297, 133] on span at bounding box center [296, 129] width 74 height 16
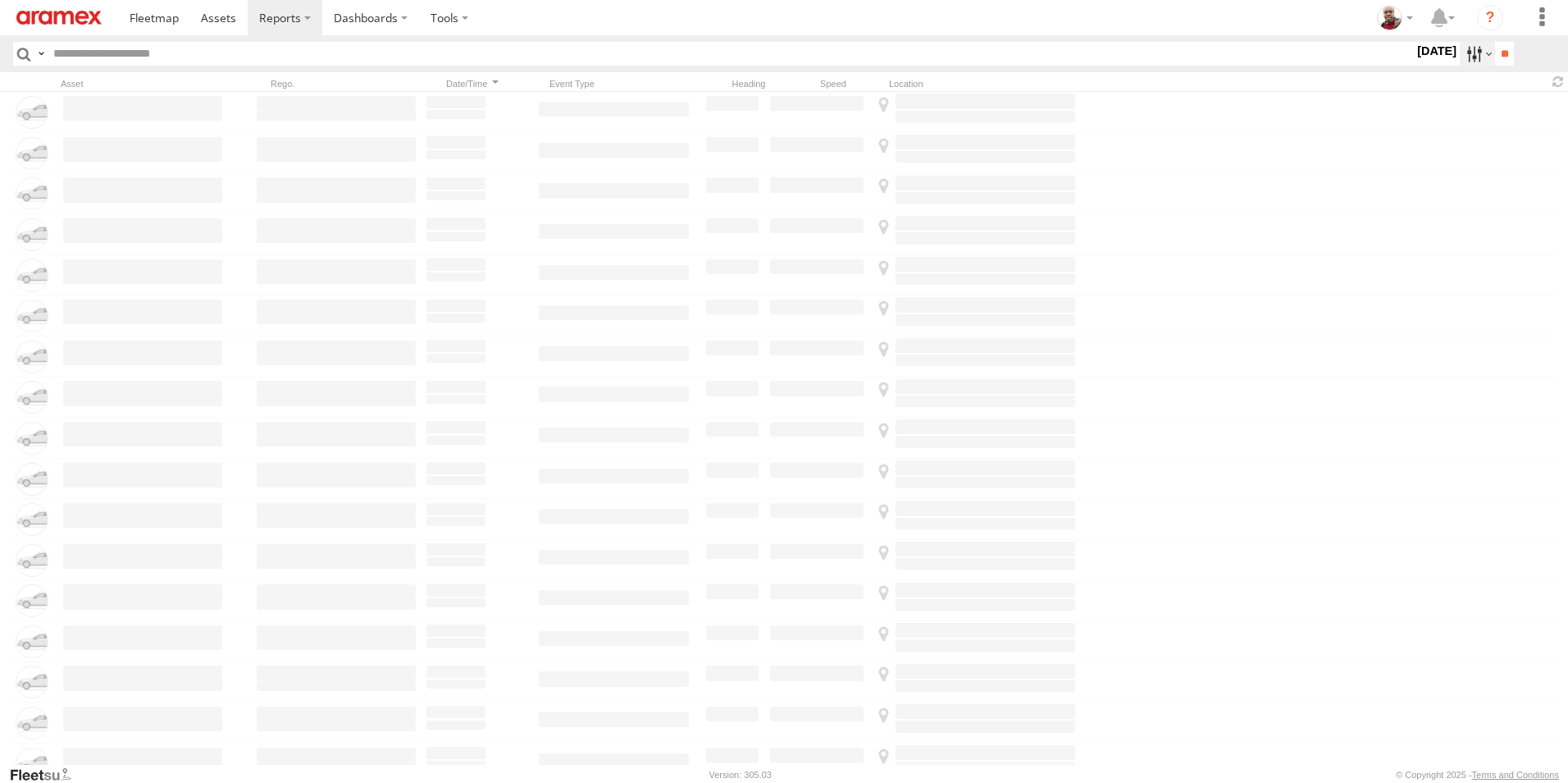
click at [1474, 51] on label at bounding box center [1478, 53] width 35 height 24
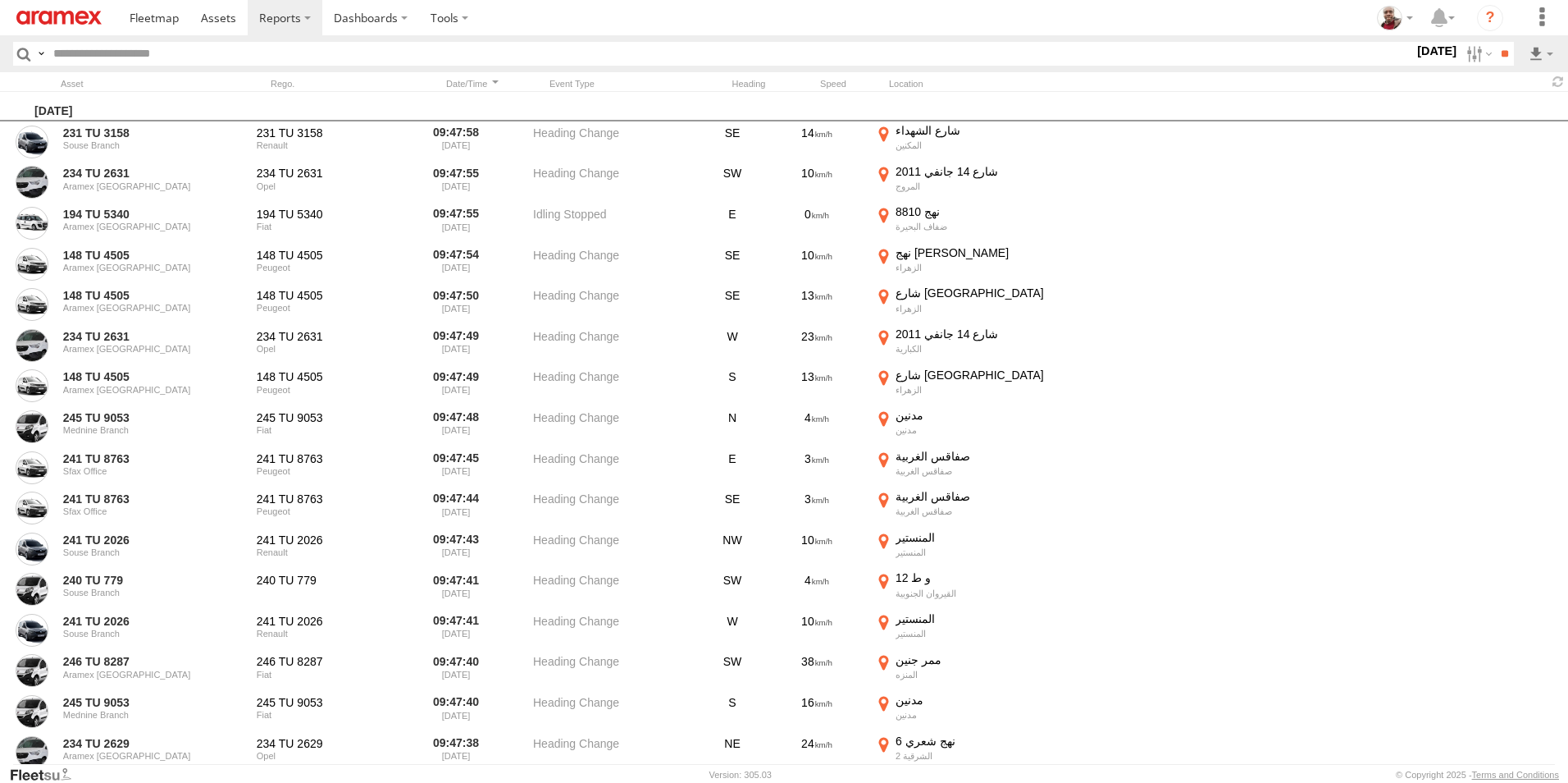
click at [0, 0] on label at bounding box center [0, 0] width 0 height 0
click at [0, 0] on span "Harsh Accelerate" at bounding box center [0, 0] width 0 height 0
click at [0, 0] on span "[PERSON_NAME]" at bounding box center [0, 0] width 0 height 0
click at [0, 0] on span "Harsh Left Cornering" at bounding box center [0, 0] width 0 height 0
click at [0, 0] on span "Harsh Right Cornering" at bounding box center [0, 0] width 0 height 0
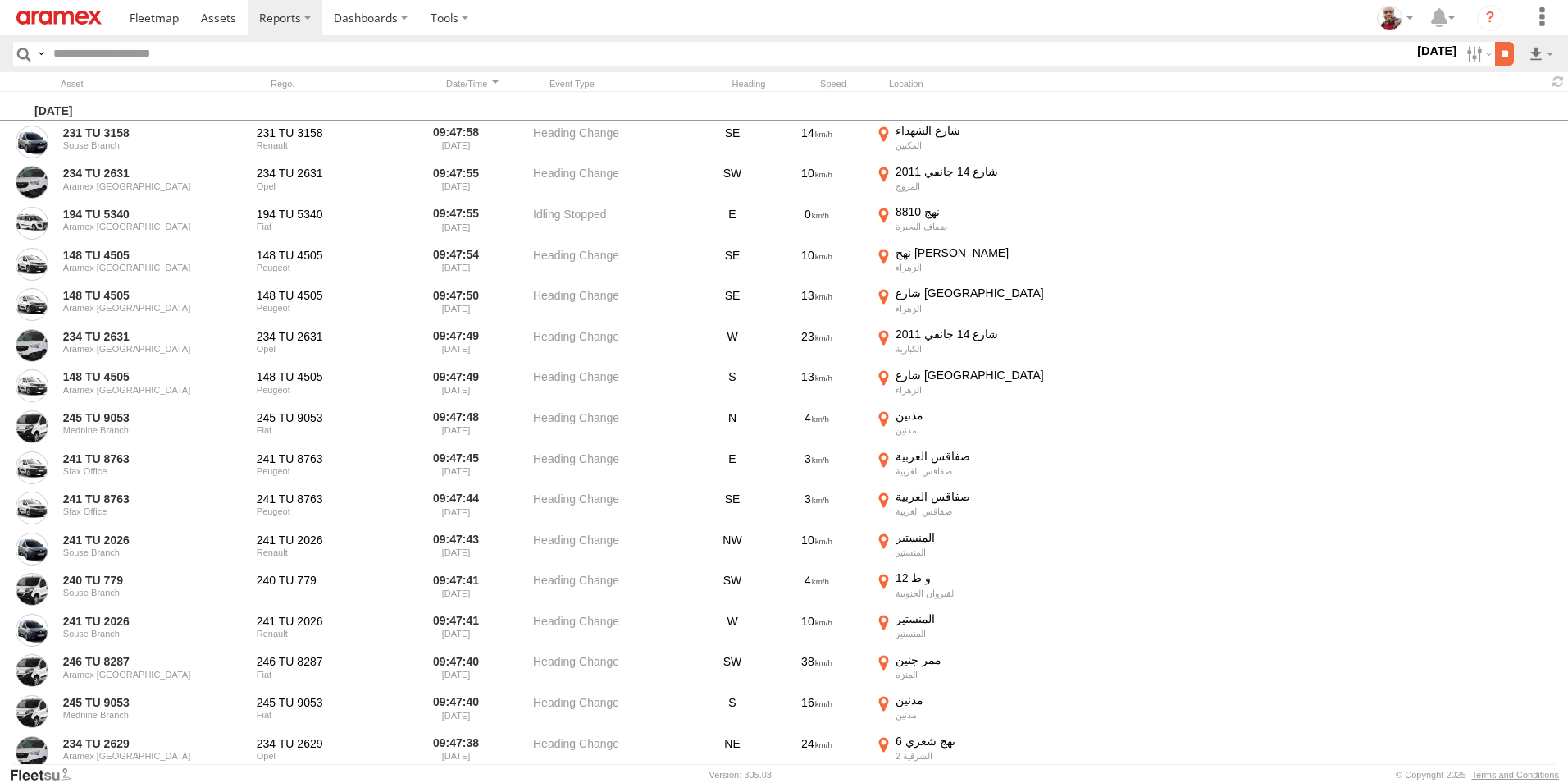
click at [1501, 52] on input "**" at bounding box center [1505, 53] width 19 height 24
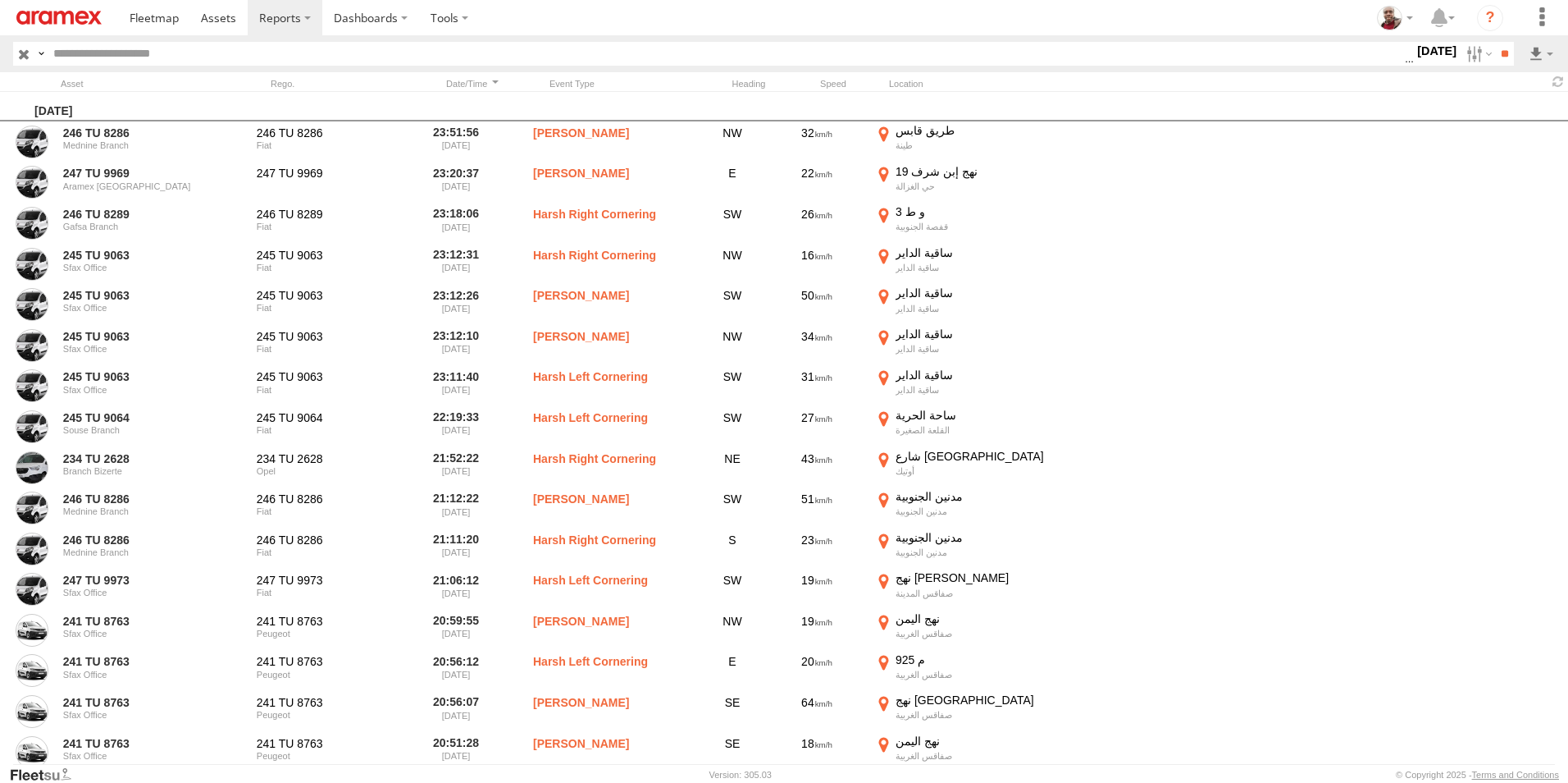
click at [377, 49] on input "text" at bounding box center [725, 53] width 1358 height 24
type input "****"
click at [1495, 42] on input "**" at bounding box center [1505, 53] width 19 height 24
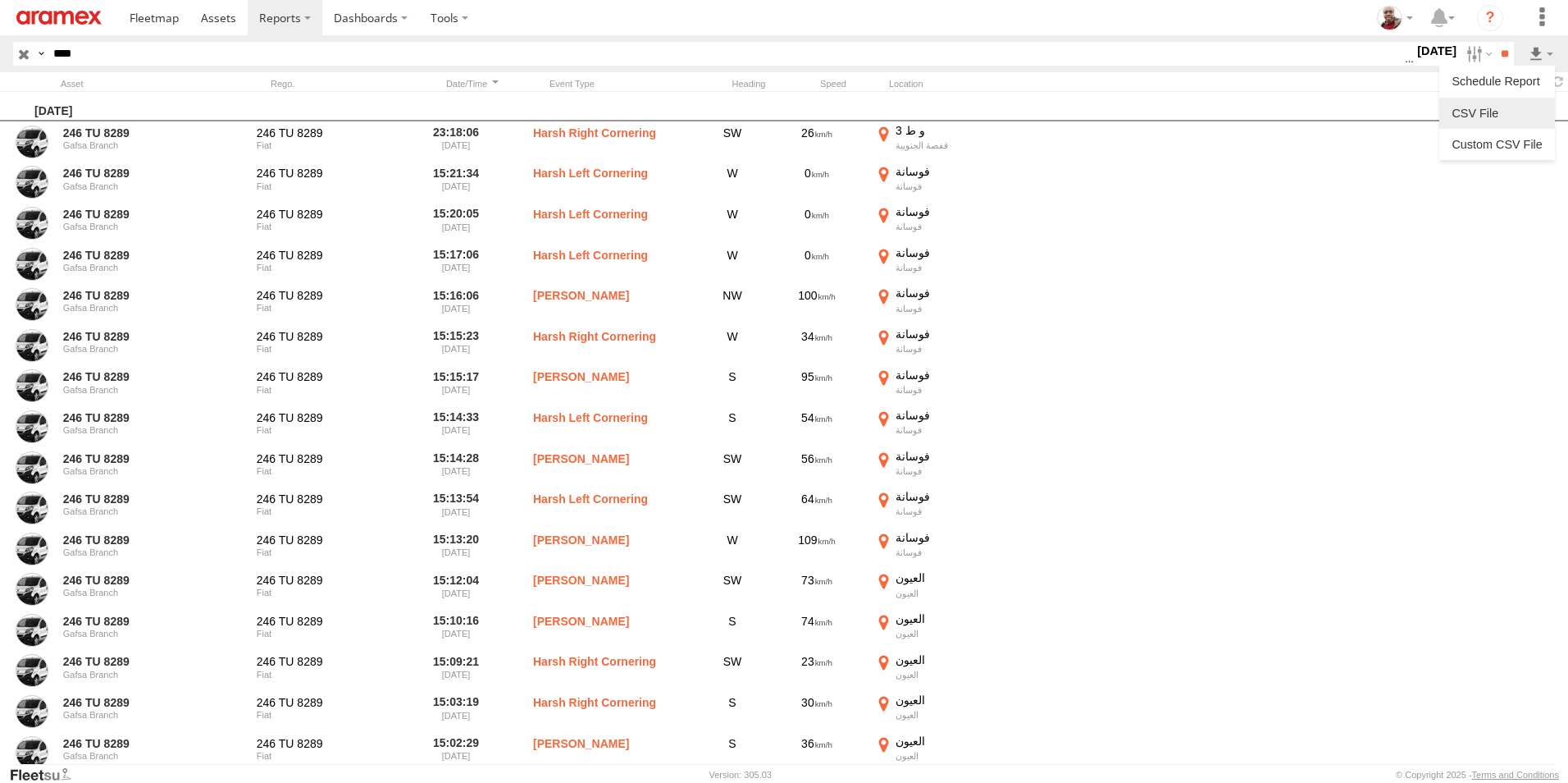
click at [1494, 108] on link at bounding box center [1497, 113] width 102 height 24
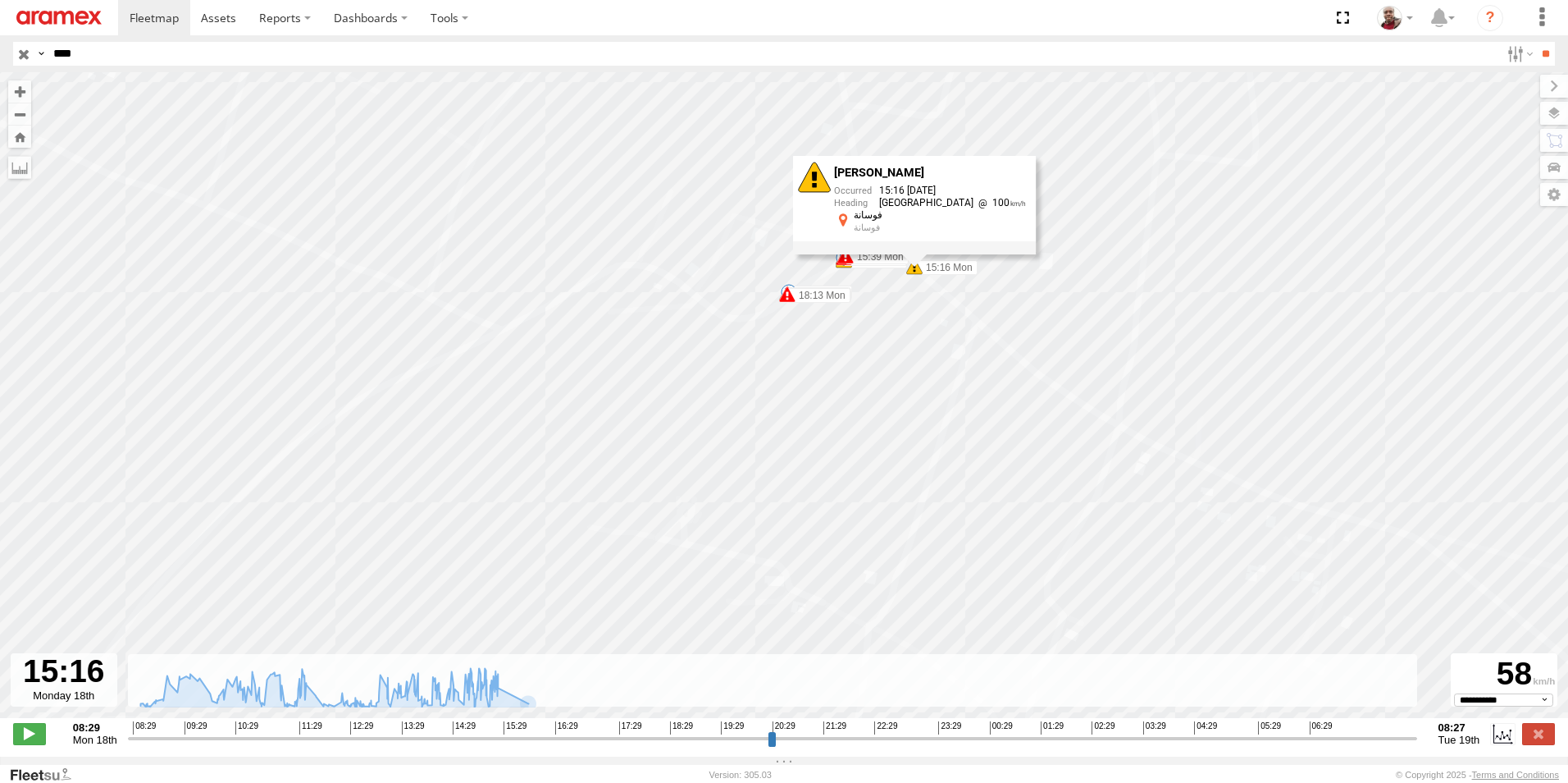
select select "**********"
